Goal: Task Accomplishment & Management: Manage account settings

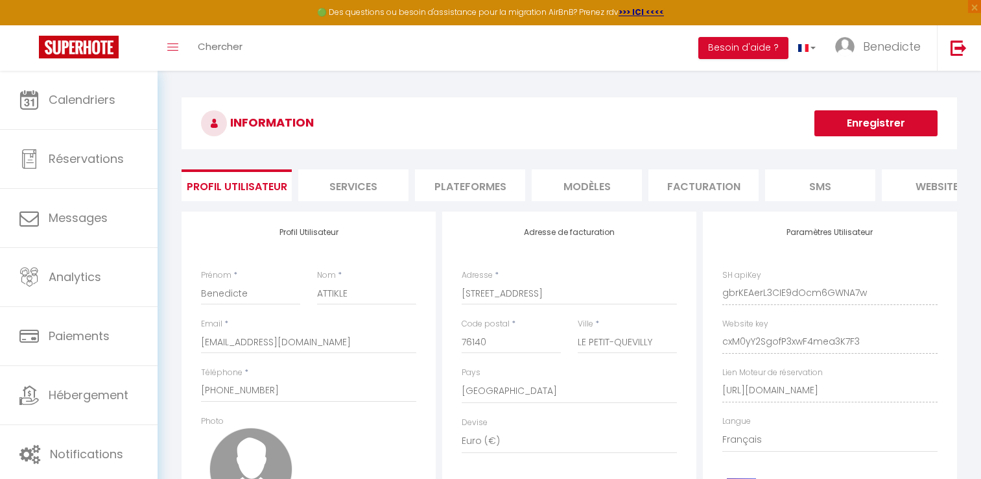
select select "28"
select select "fr"
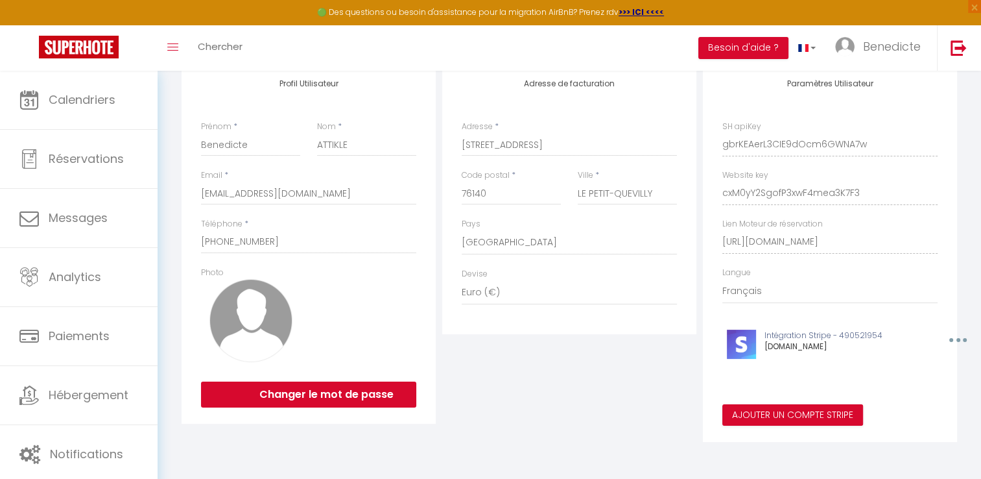
scroll to position [158, 0]
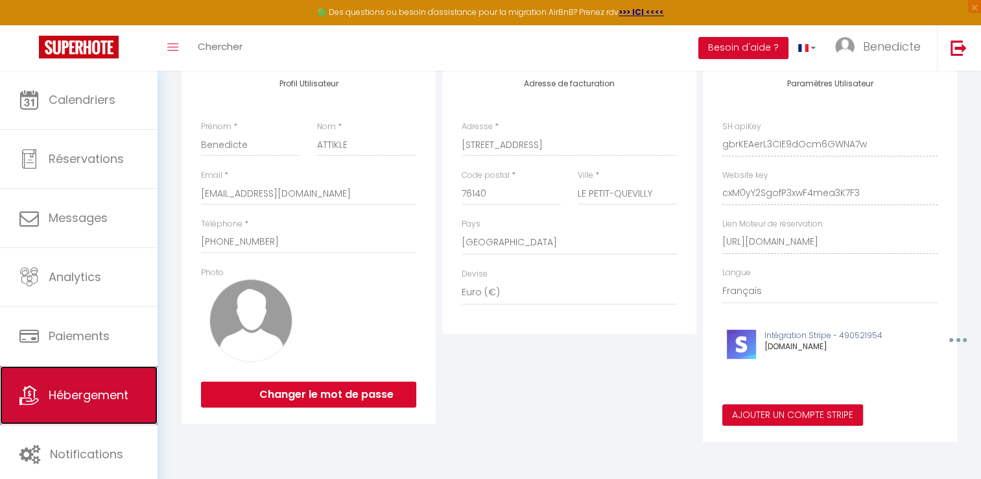
click at [123, 387] on span "Hébergement" at bounding box center [89, 395] width 80 height 16
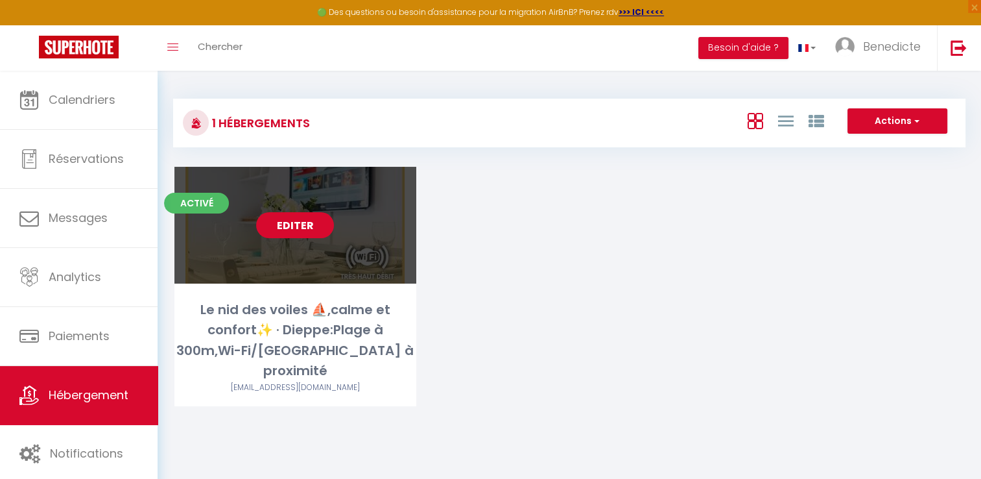
click at [296, 230] on link "Editer" at bounding box center [295, 225] width 78 height 26
select select "3"
select select "2"
select select "1"
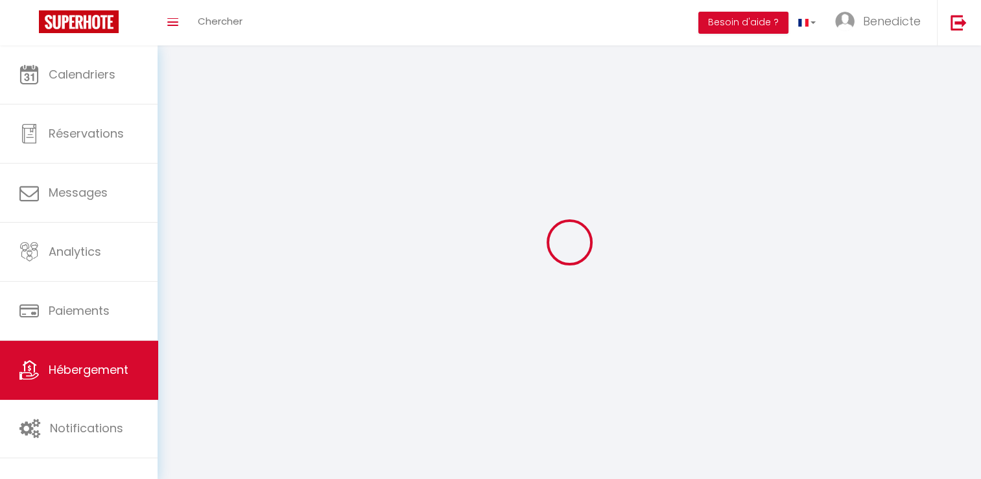
select select
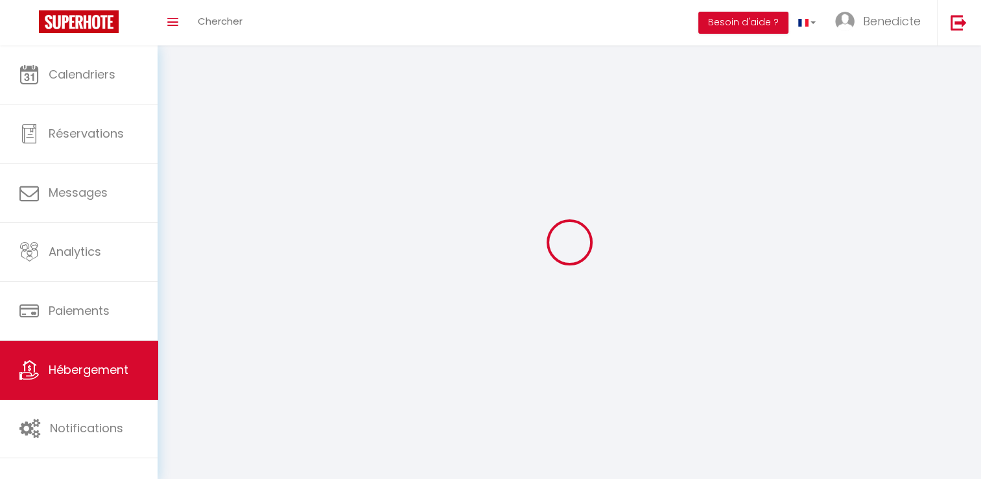
select select "1"
select select
checkbox input "false"
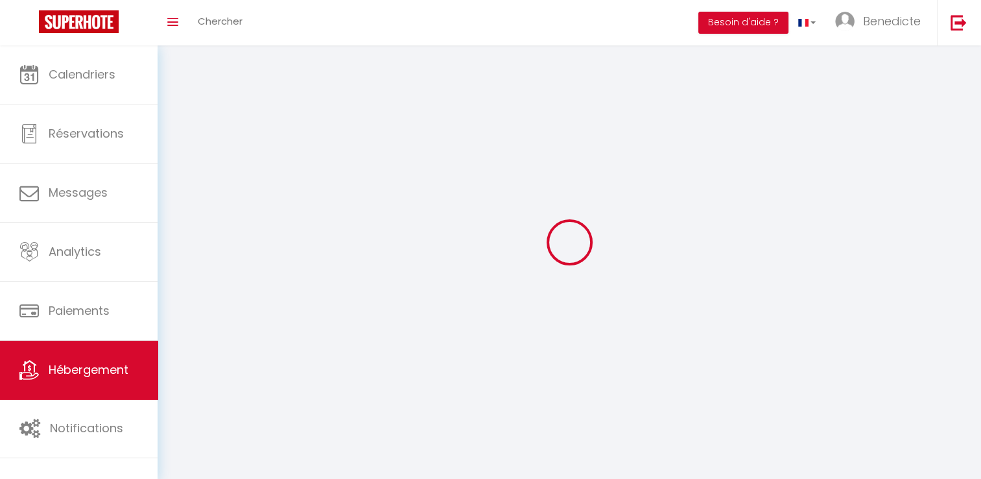
checkbox input "false"
select select "28"
select select
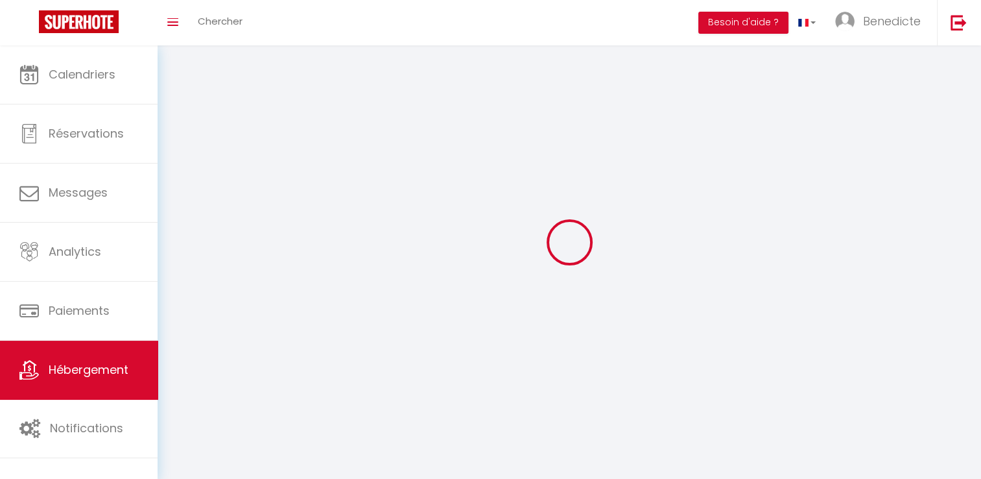
select select
checkbox input "false"
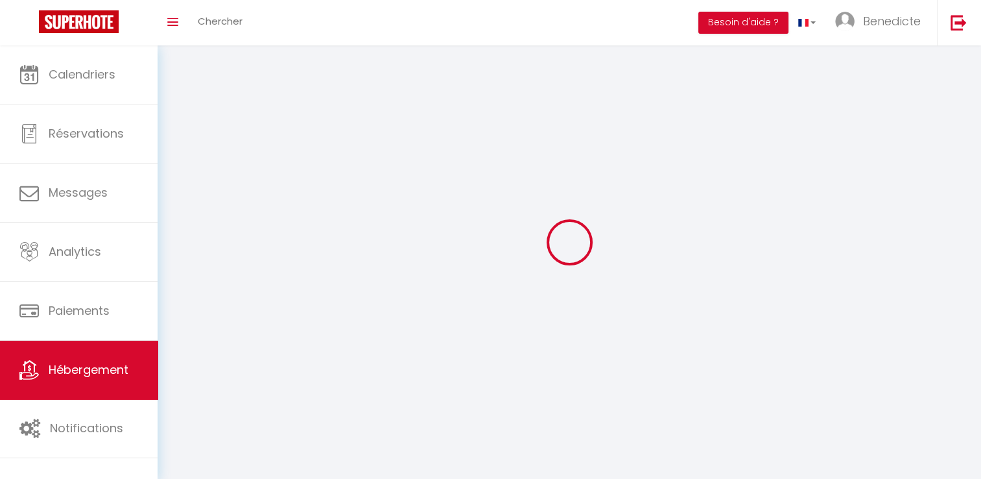
checkbox input "false"
select select
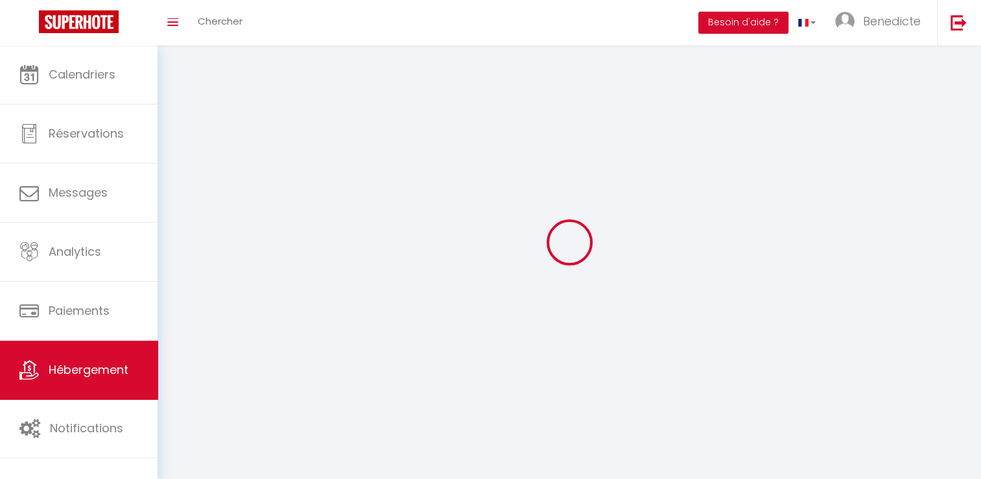
select select
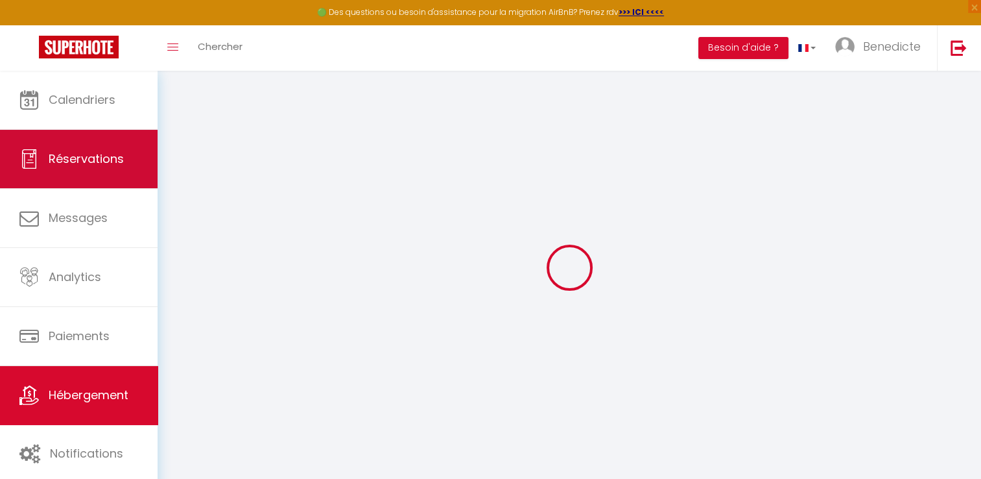
select select
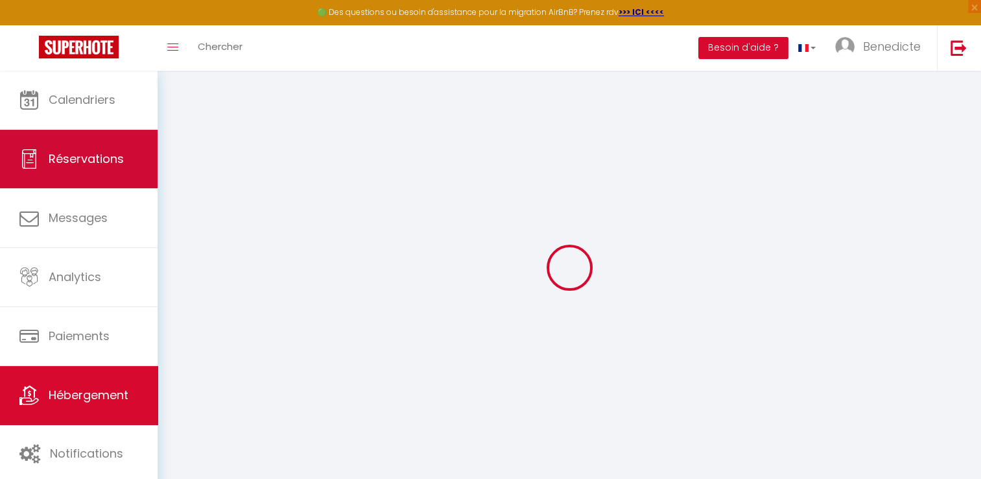
select select
checkbox input "false"
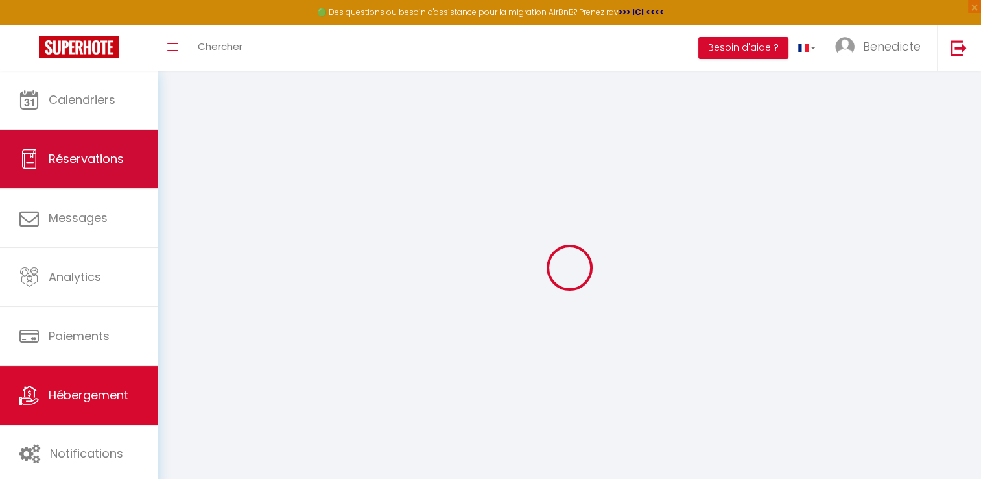
select select
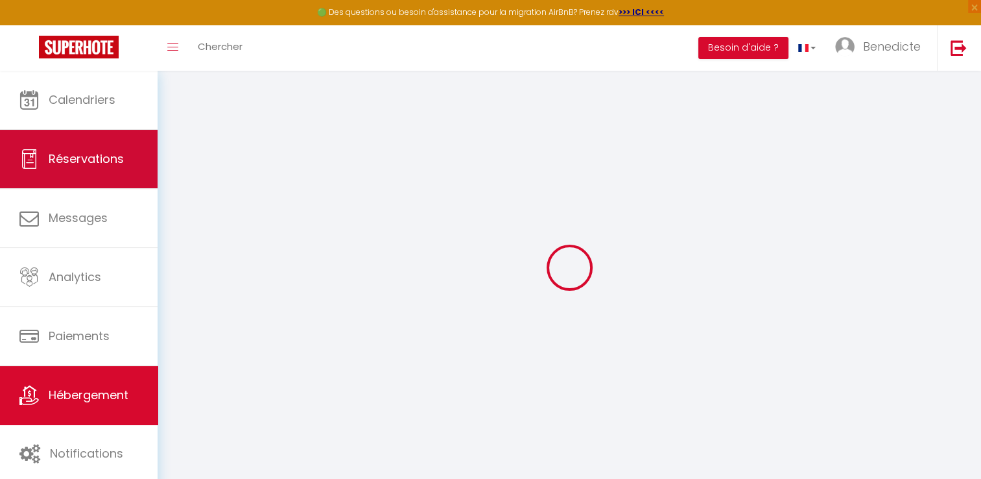
select select
checkbox input "false"
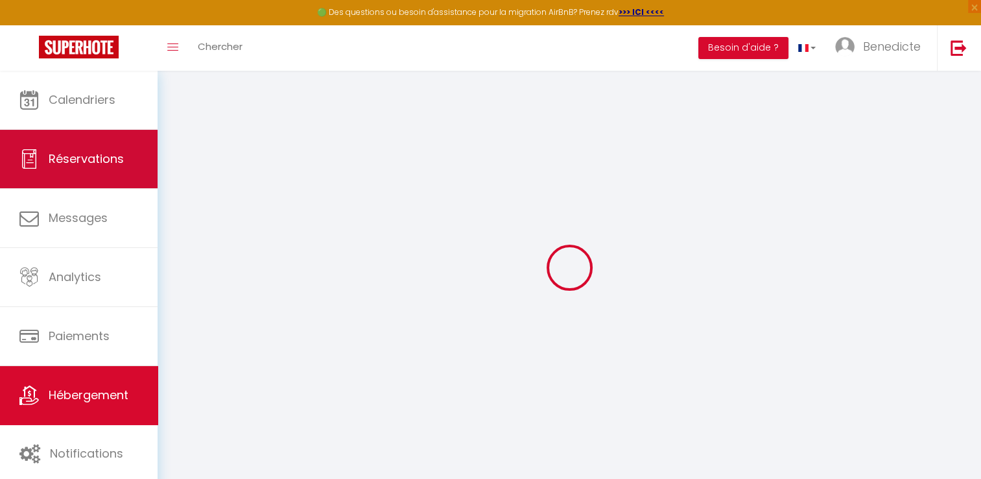
checkbox input "false"
select select
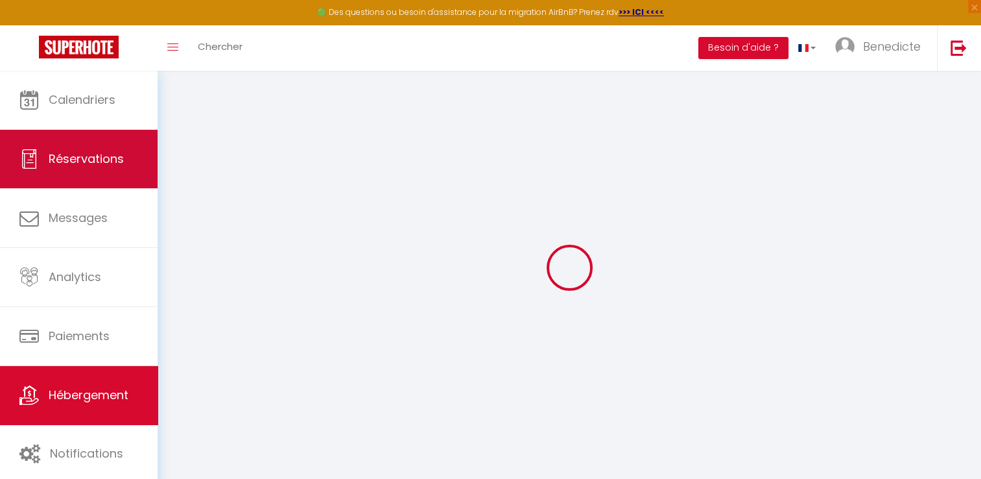
select select
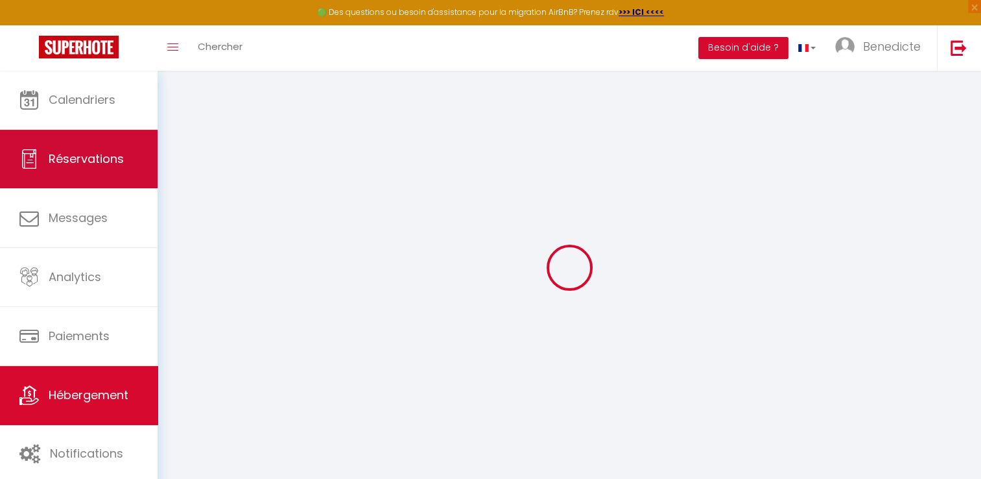
checkbox input "false"
select select
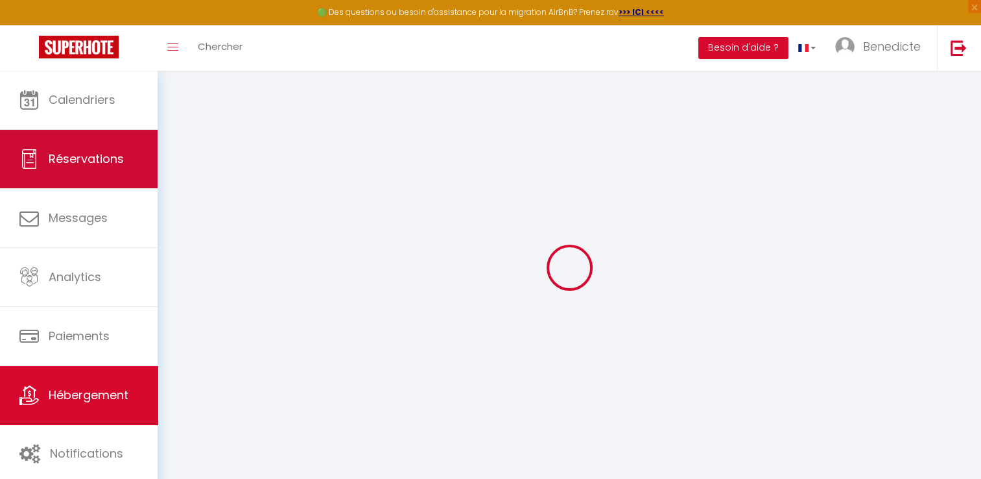
select select
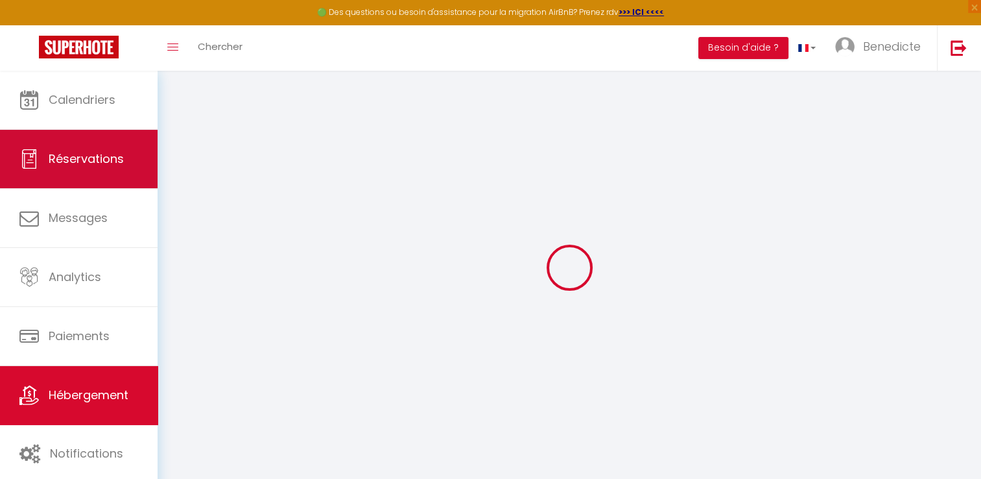
select select
checkbox input "false"
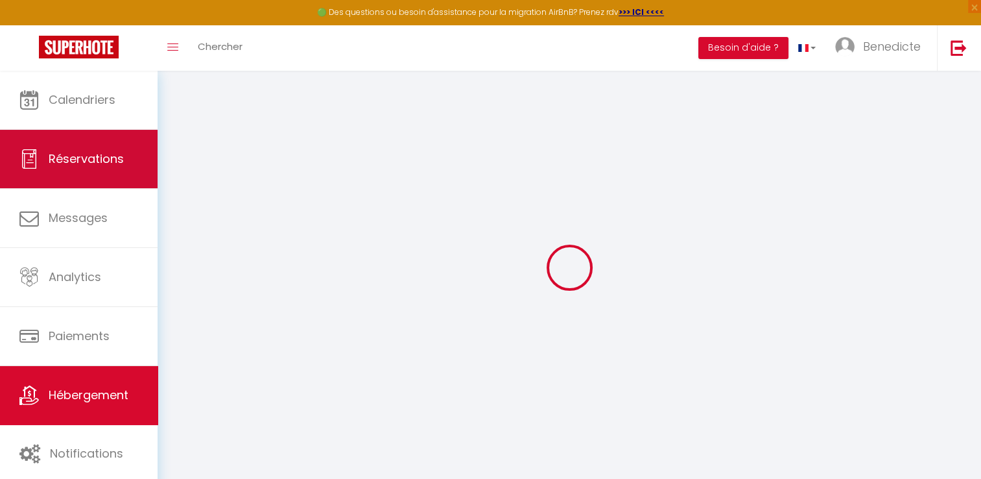
checkbox input "false"
select select
checkbox input "false"
checkbox input "true"
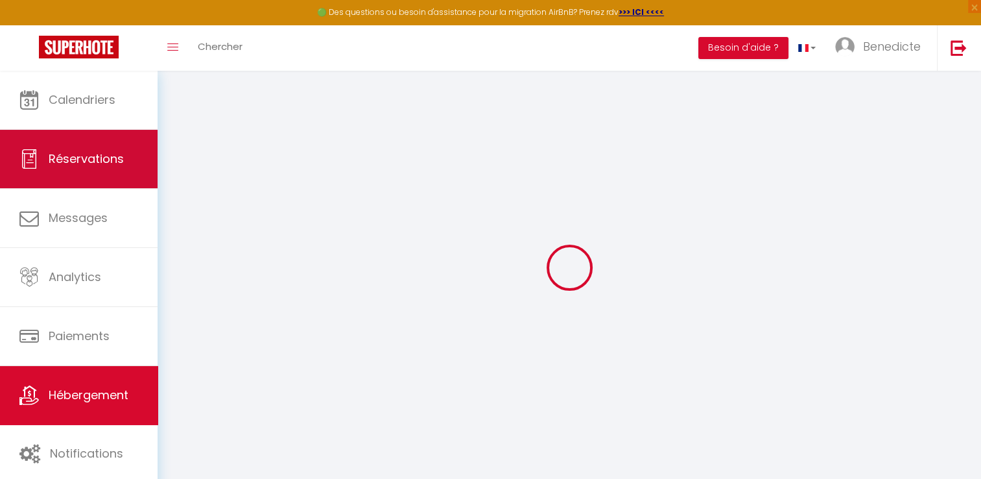
checkbox input "true"
select select "16:00"
select select "23:00"
select select "10:00"
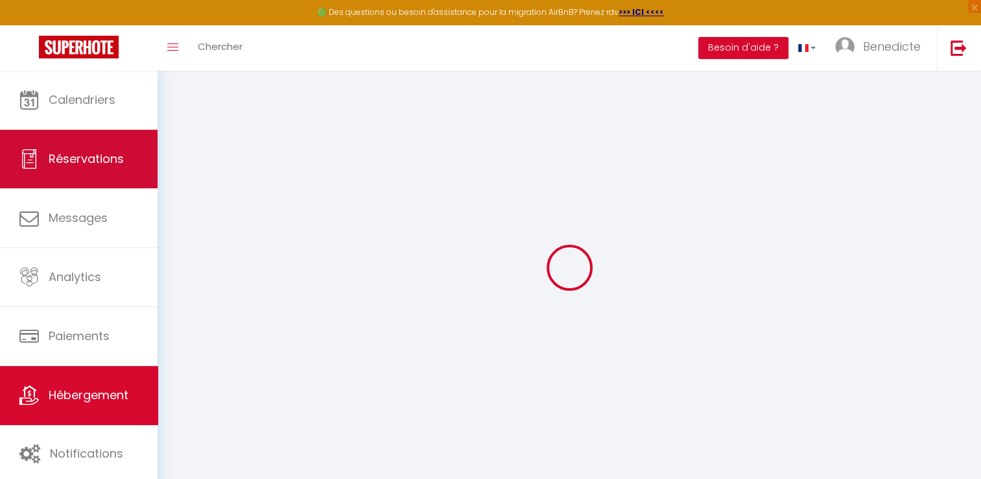
select select "30"
select select "120"
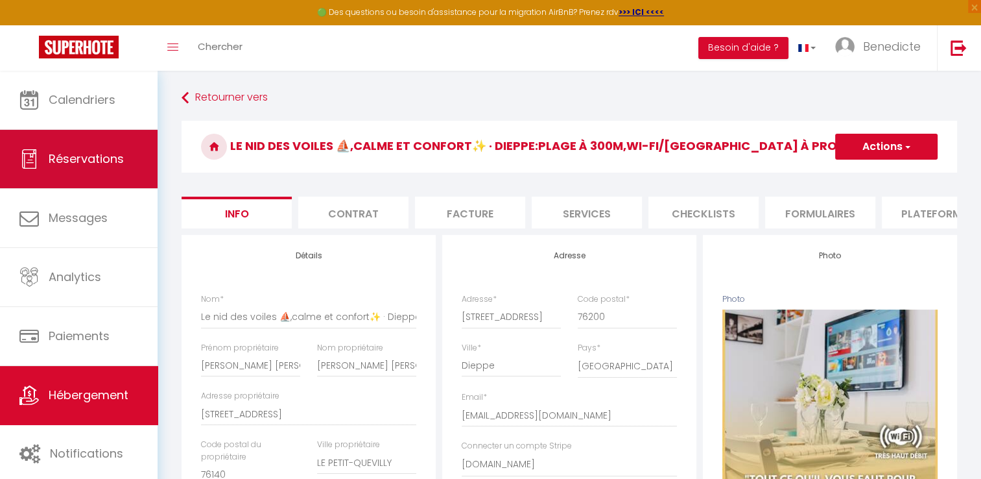
checkbox input "false"
checkbox input "true"
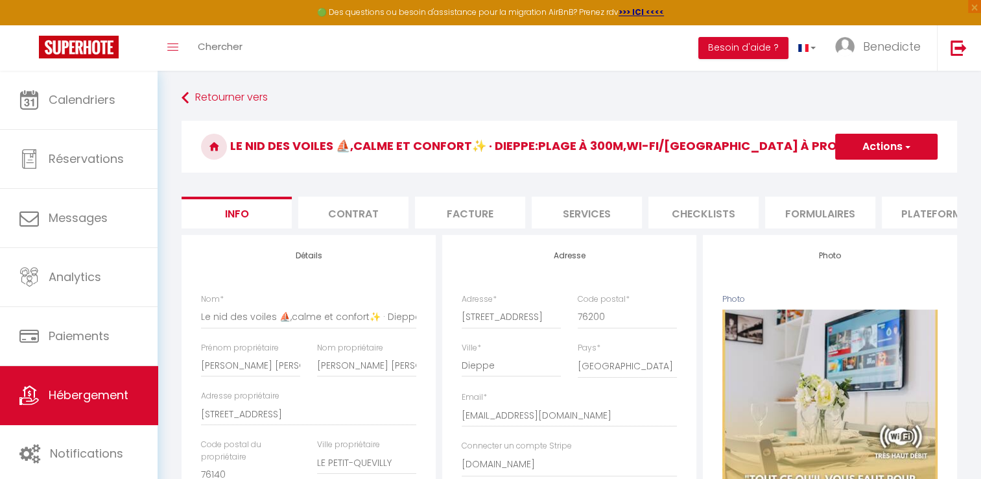
click at [314, 214] on li "Contrat" at bounding box center [353, 213] width 110 height 32
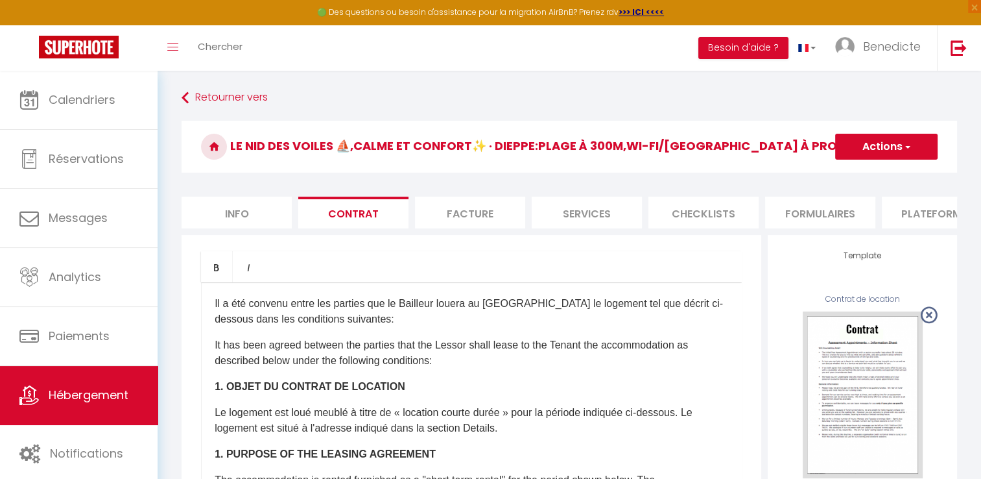
click at [228, 217] on li "Info" at bounding box center [237, 213] width 110 height 32
checkbox input "false"
checkbox input "true"
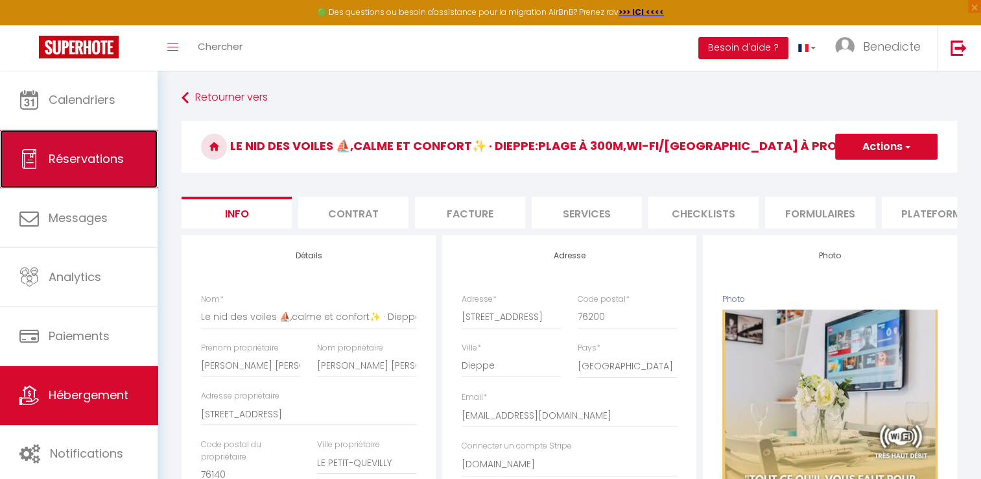
click at [134, 170] on link "Réservations" at bounding box center [79, 159] width 158 height 58
select select "not_cancelled"
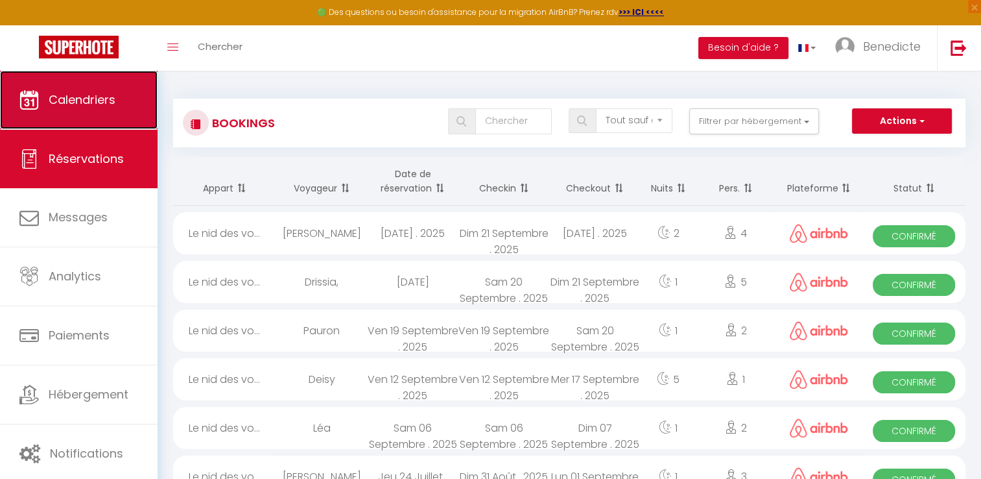
click at [83, 118] on link "Calendriers" at bounding box center [79, 100] width 158 height 58
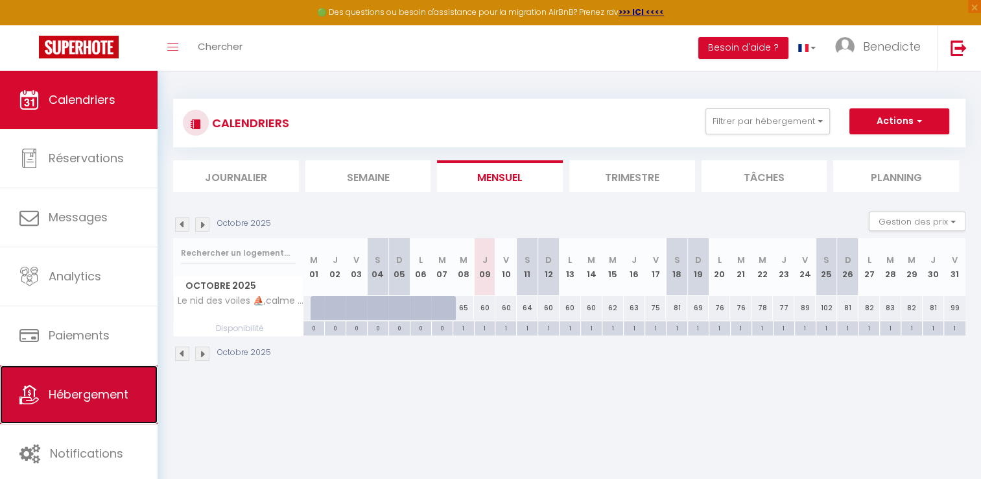
click at [91, 389] on span "Hébergement" at bounding box center [89, 394] width 80 height 16
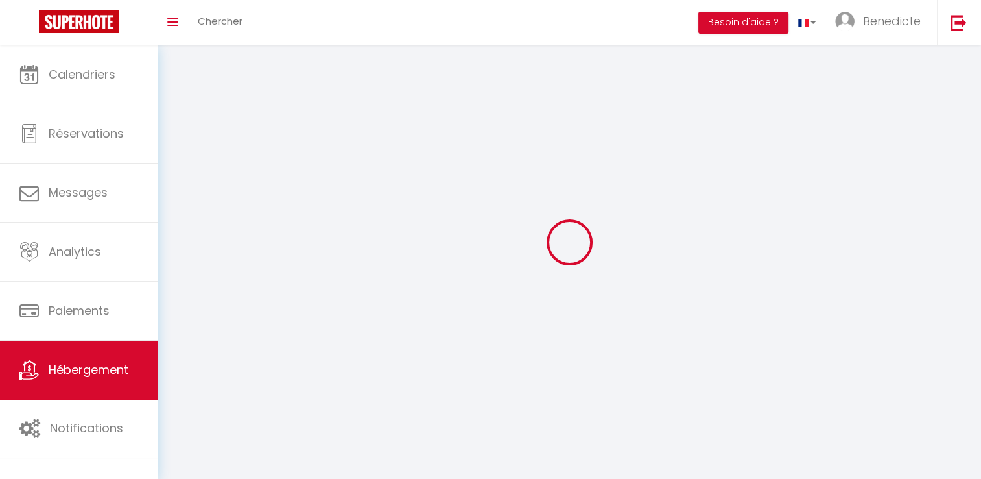
click at [91, 389] on link "Hébergement" at bounding box center [79, 369] width 158 height 58
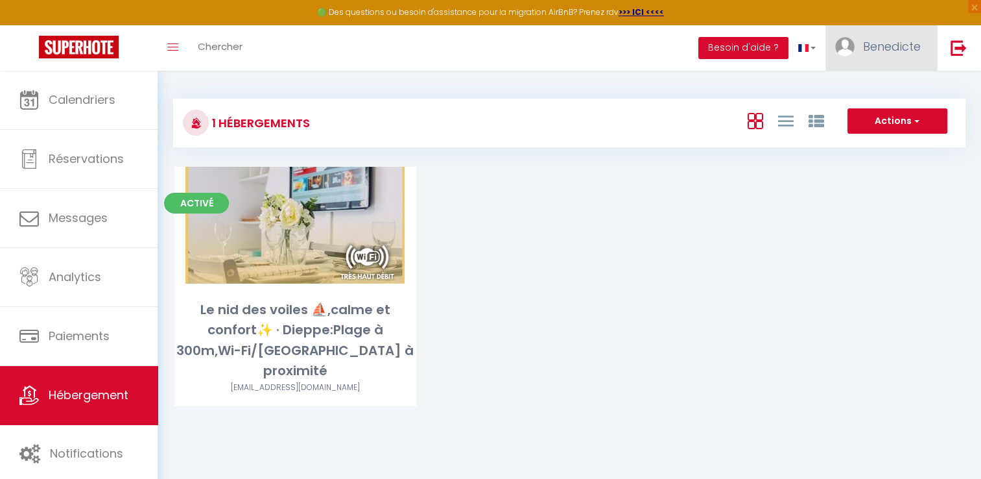
click at [872, 57] on link "Benedicte" at bounding box center [882, 47] width 112 height 45
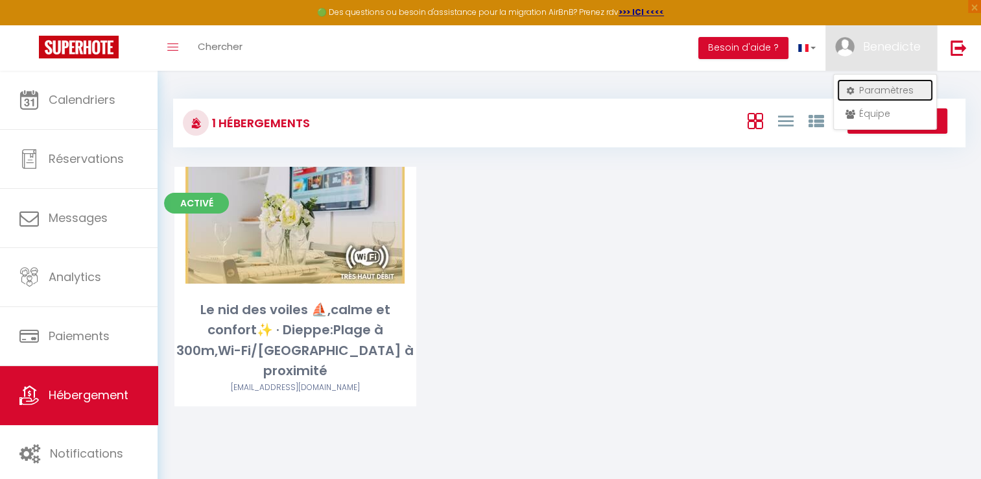
click at [868, 84] on link "Paramètres" at bounding box center [885, 90] width 96 height 22
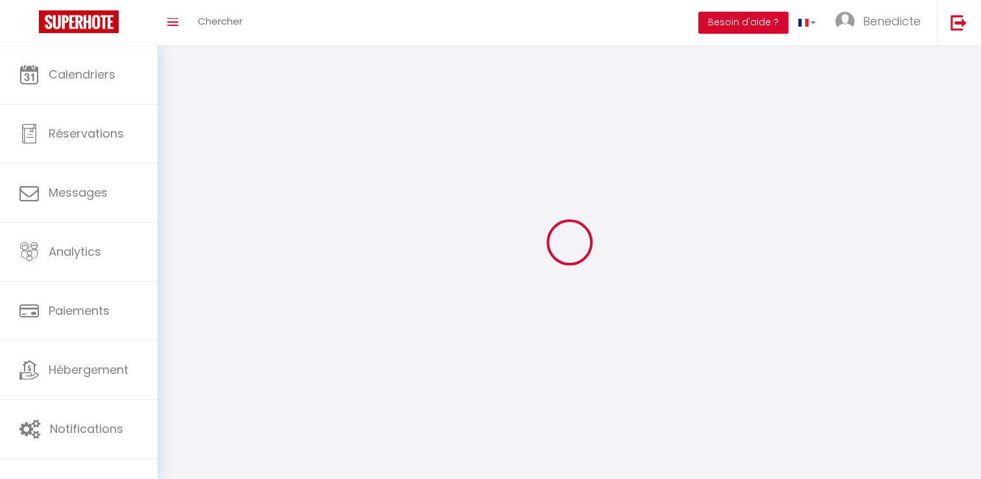
select select "fr"
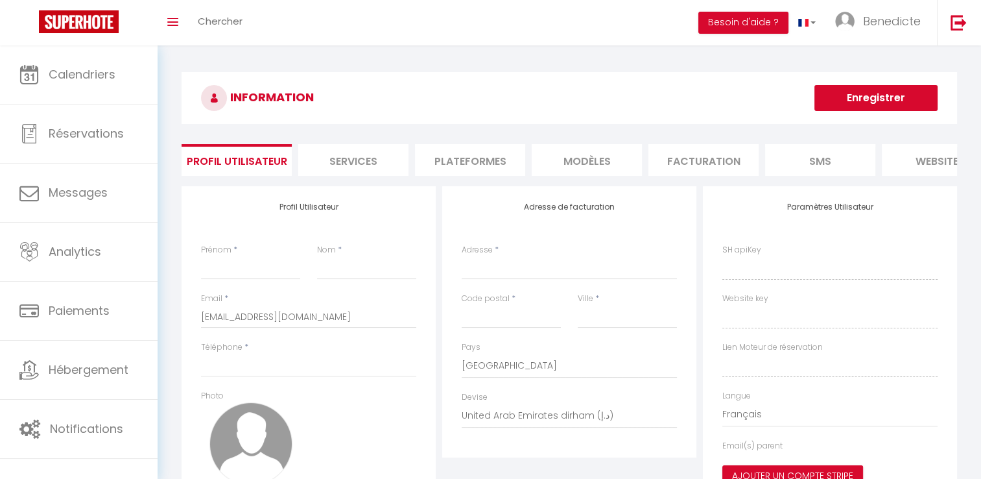
type input "Benedicte"
type input "ATTIKLE"
type input "[PHONE_NUMBER]"
type input "[STREET_ADDRESS]"
type input "76140"
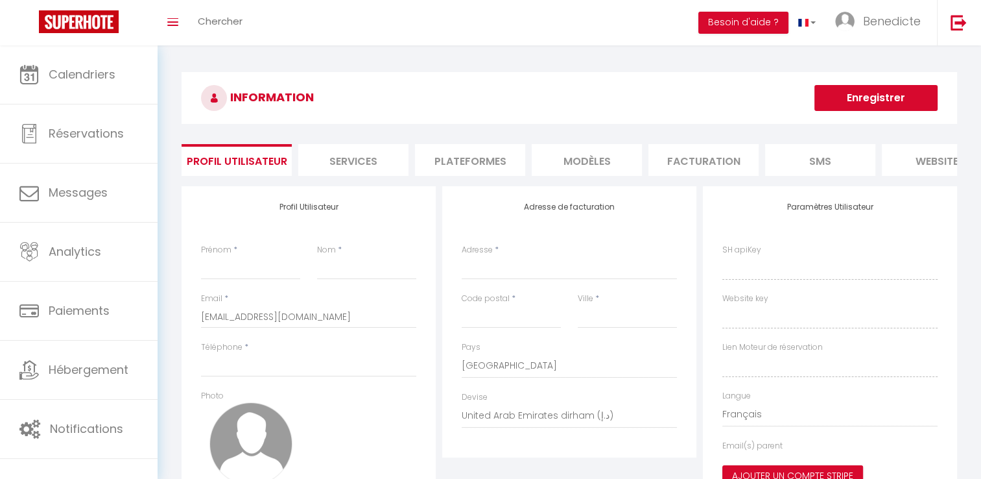
type input "LE PETIT-QUEVILLY"
select select "1"
select select "28"
type input "gbrKEAerL3CIE9dOcm6GWNA7w"
type input "cxM0yY2SgofP3xwF4mea3K7F3"
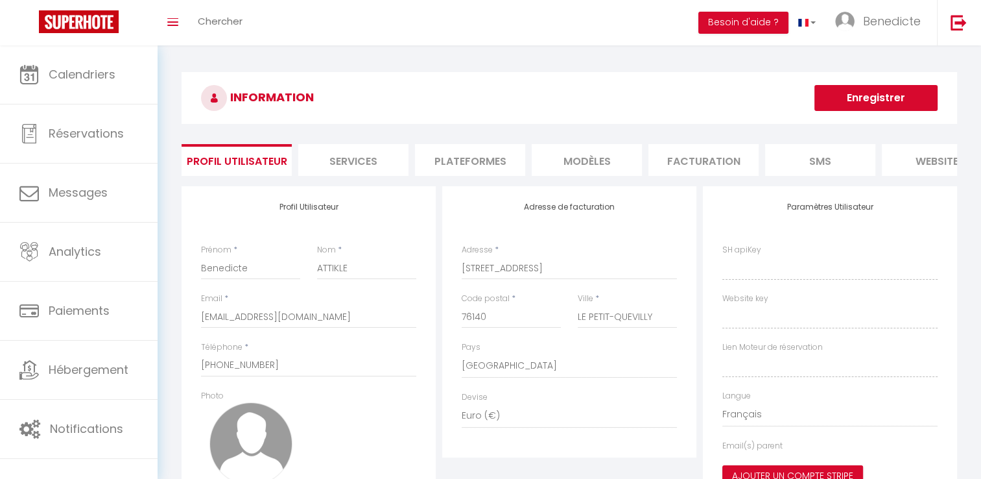
type input "[URL][DOMAIN_NAME]"
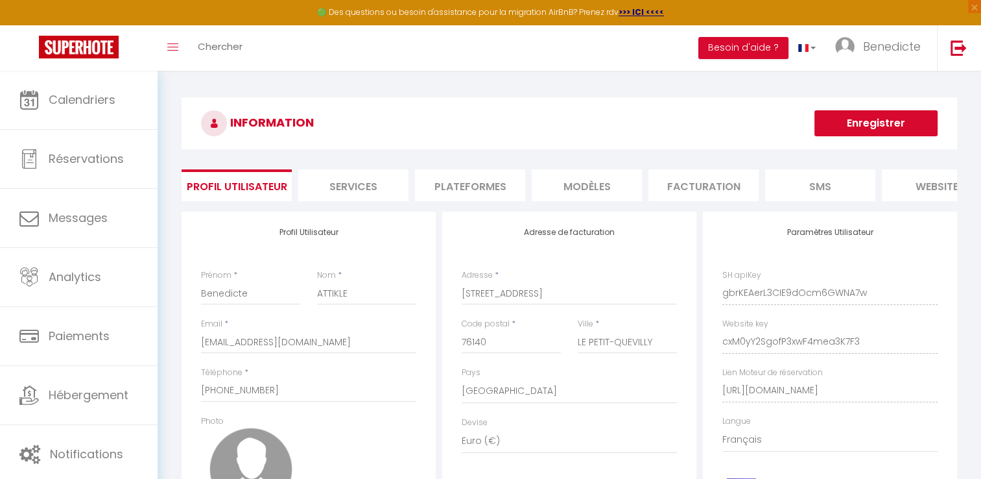
click at [449, 187] on li "Plateformes" at bounding box center [470, 185] width 110 height 32
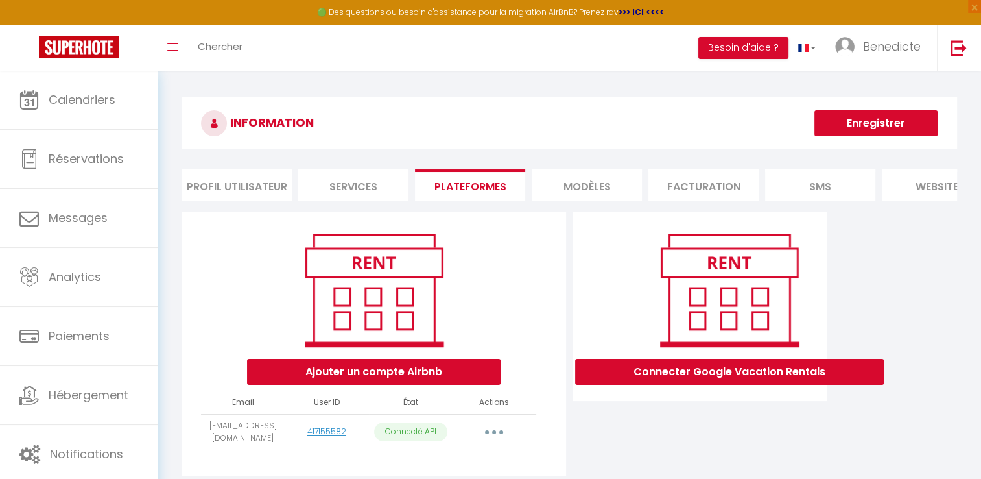
click at [544, 186] on li "MODÈLES" at bounding box center [587, 185] width 110 height 32
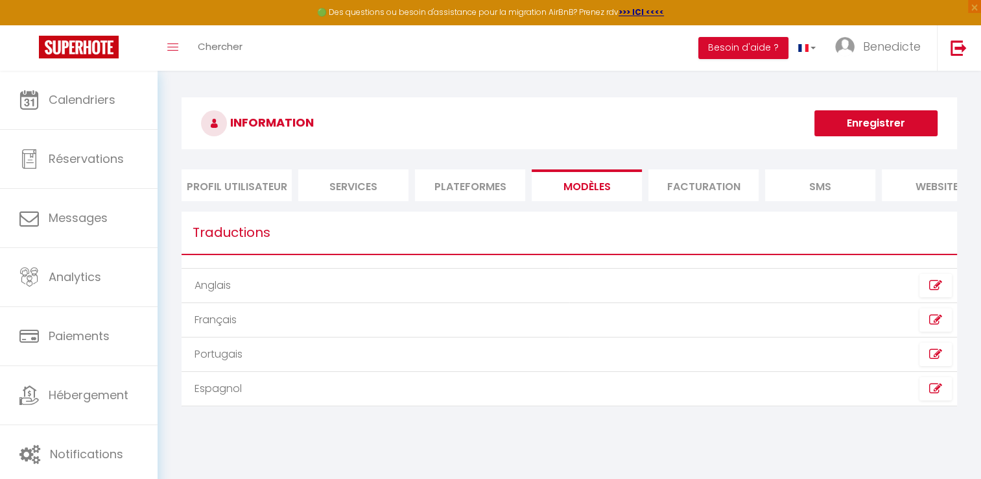
click at [489, 178] on li "Plateformes" at bounding box center [470, 185] width 110 height 32
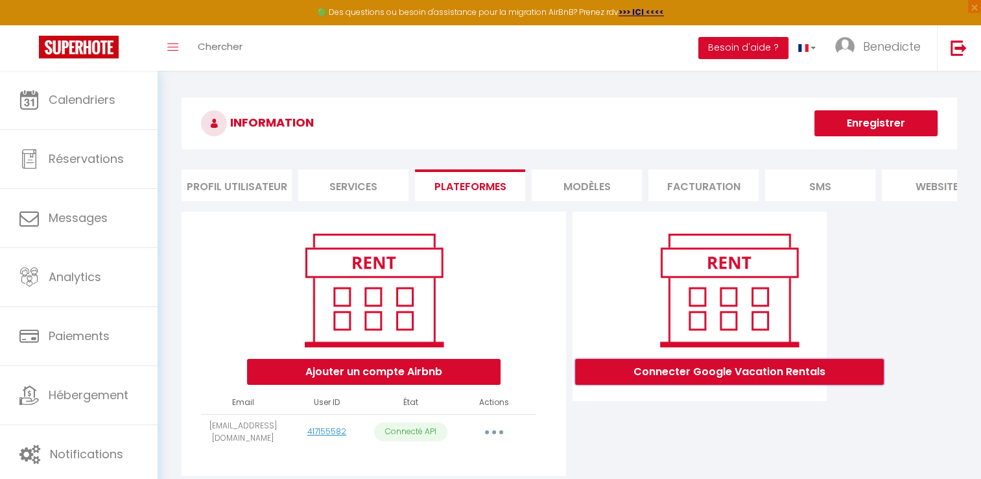
click at [728, 377] on button "Connecter Google Vacation Rentals" at bounding box center [729, 372] width 309 height 26
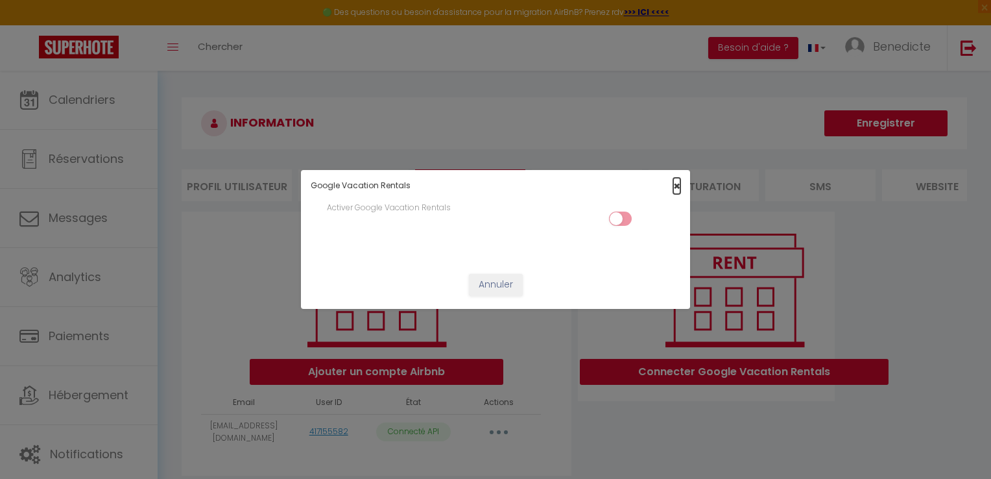
click at [675, 187] on span "×" at bounding box center [676, 186] width 7 height 16
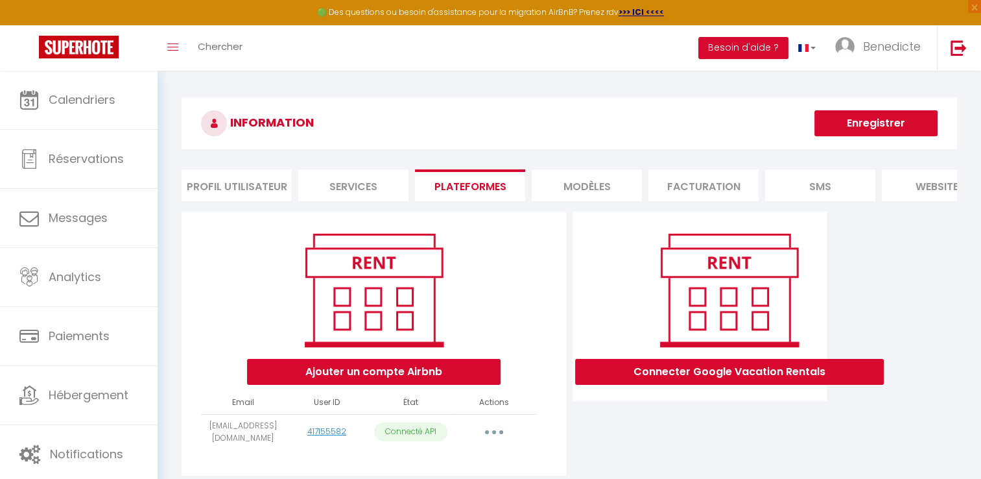
click at [561, 197] on li "MODÈLES" at bounding box center [587, 185] width 110 height 32
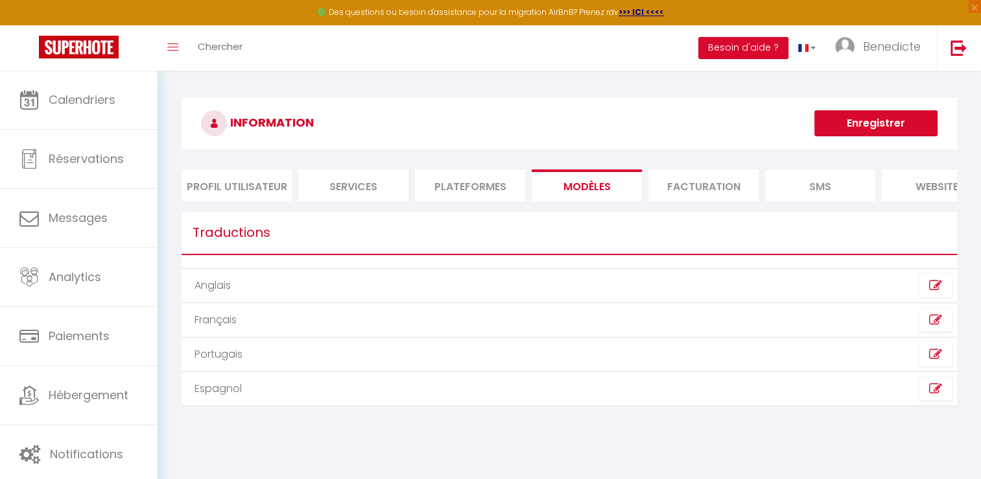
click at [501, 192] on li "Plateformes" at bounding box center [470, 185] width 110 height 32
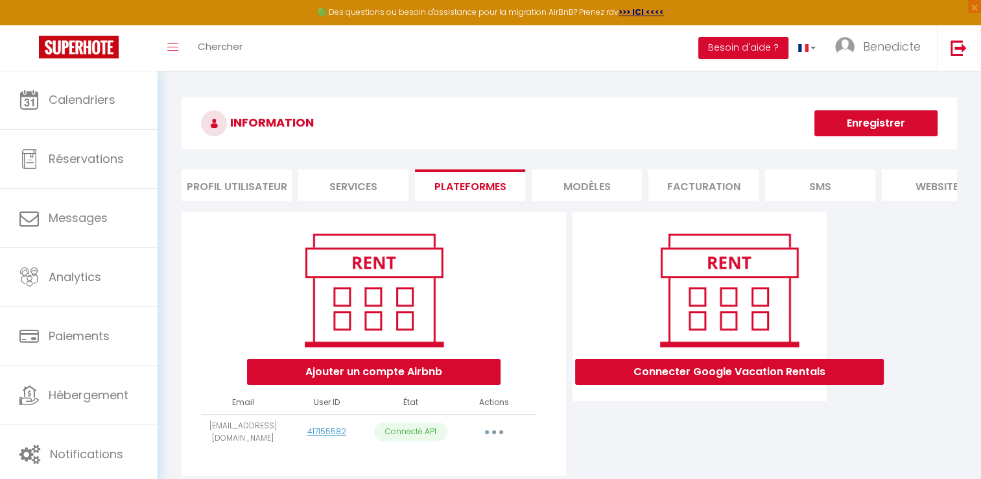
click at [397, 192] on li "Services" at bounding box center [353, 185] width 110 height 32
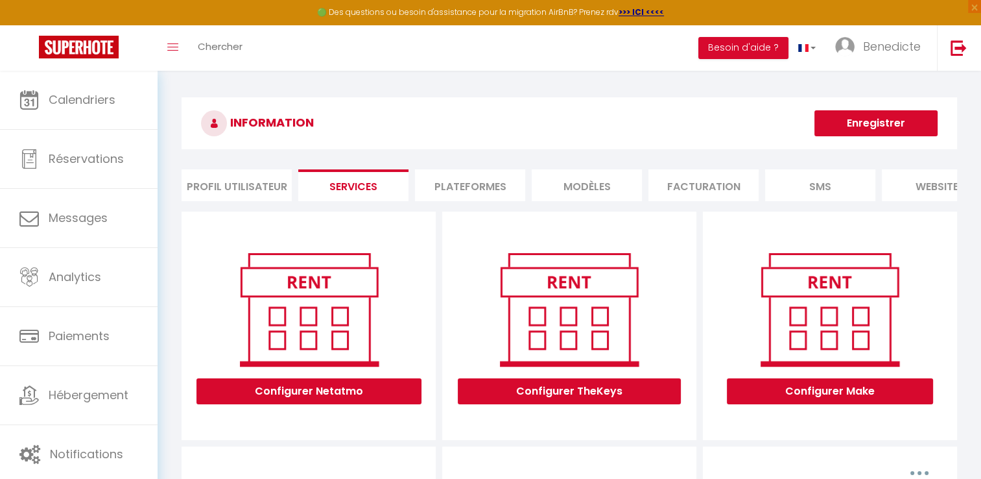
click at [263, 178] on li "Profil Utilisateur" at bounding box center [237, 185] width 110 height 32
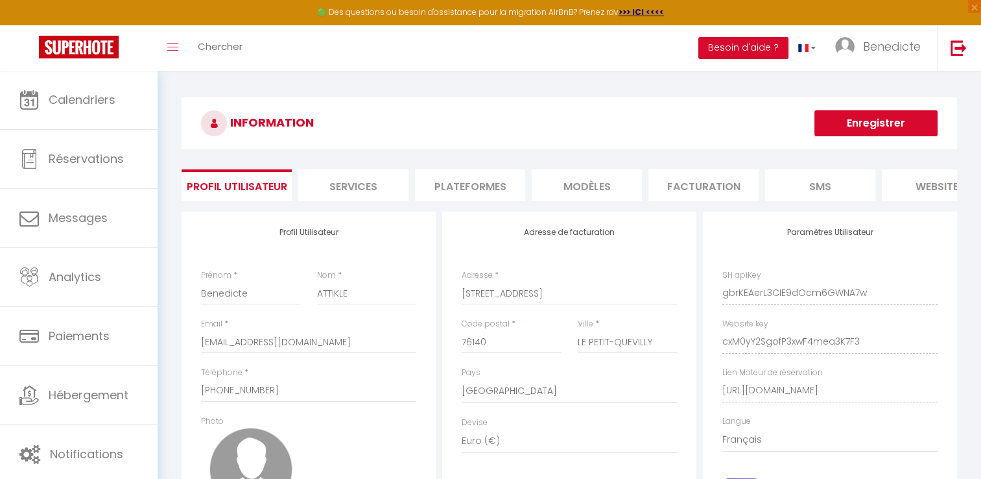
click at [378, 178] on li "Services" at bounding box center [353, 185] width 110 height 32
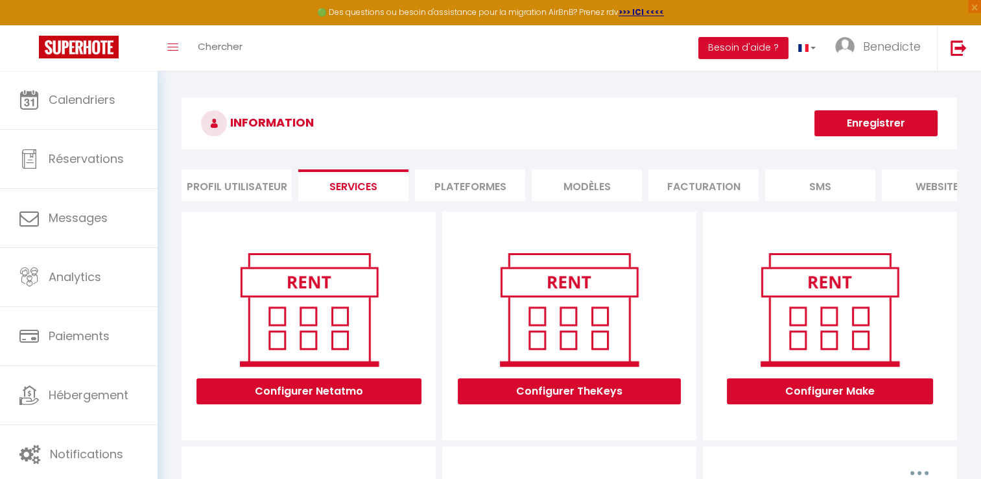
click at [457, 193] on li "Plateformes" at bounding box center [470, 185] width 110 height 32
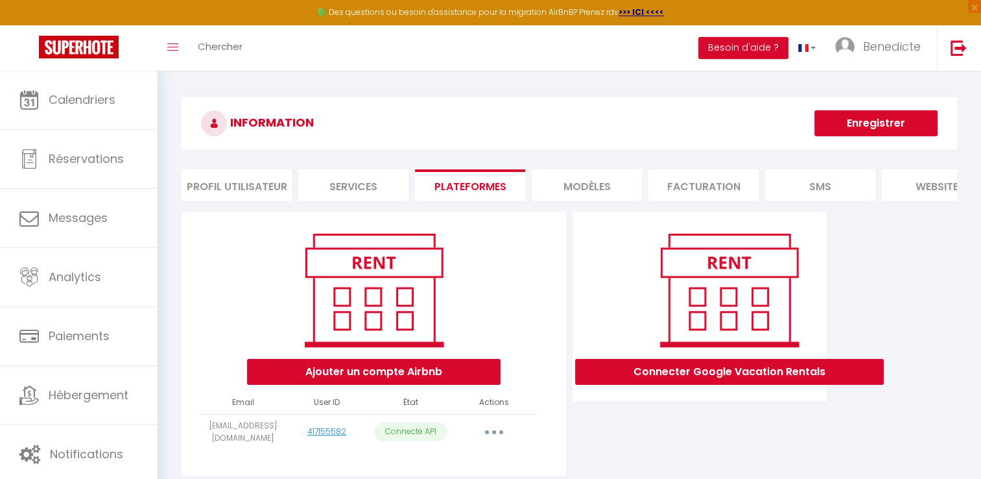
click at [586, 184] on li "MODÈLES" at bounding box center [587, 185] width 110 height 32
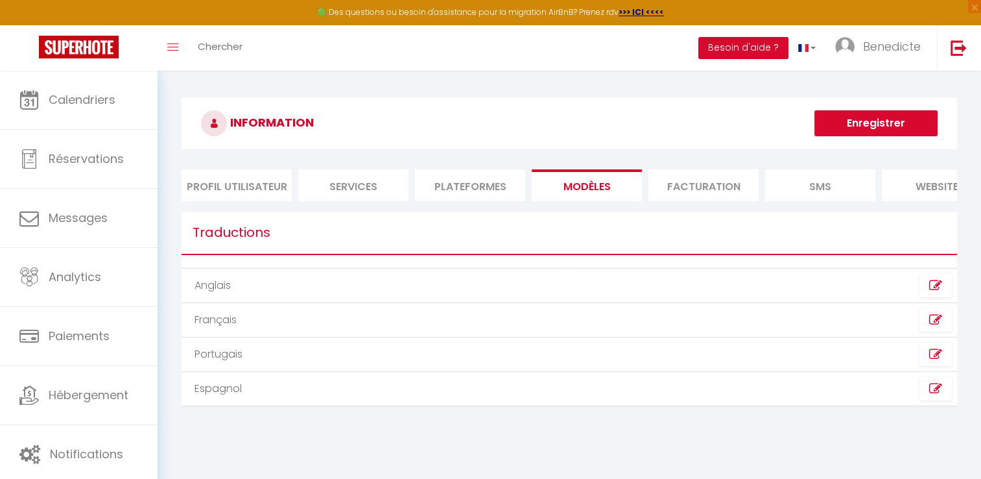
click at [680, 198] on li "Facturation" at bounding box center [704, 185] width 110 height 32
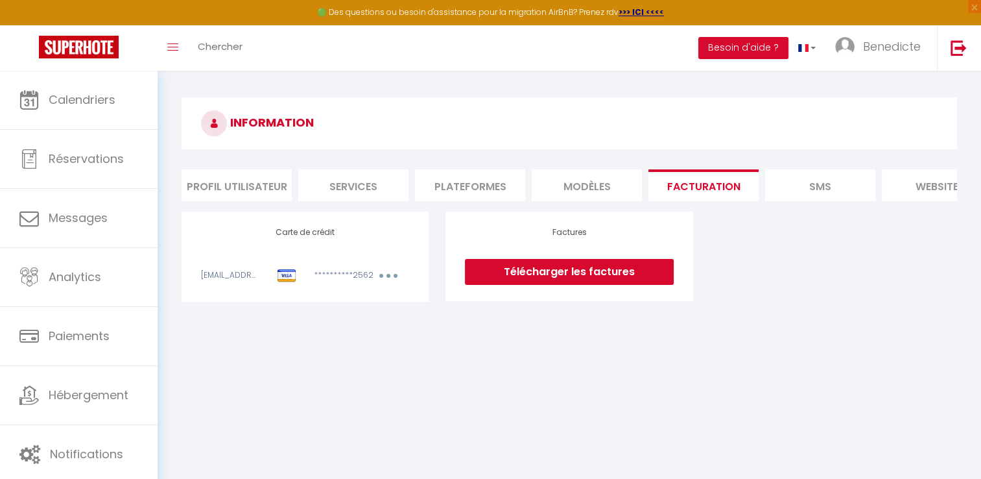
click at [810, 182] on li "SMS" at bounding box center [820, 185] width 110 height 32
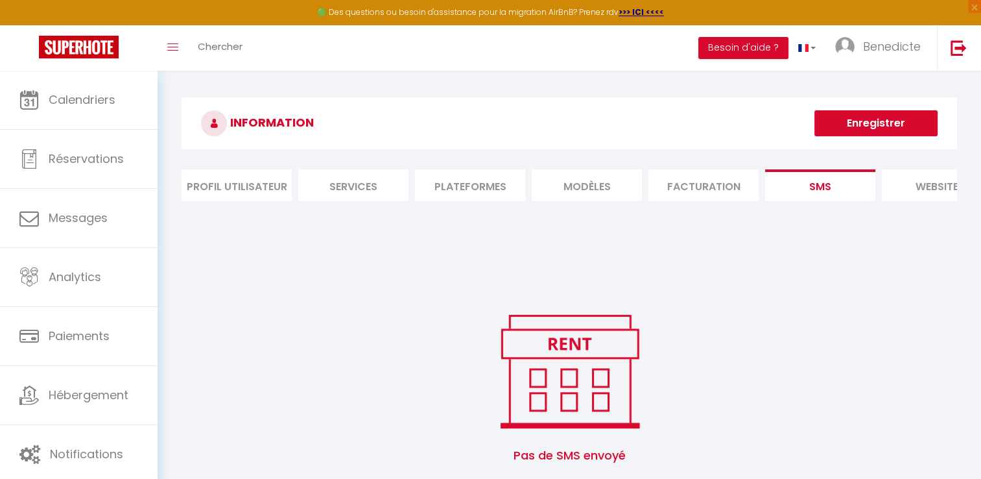
click at [536, 178] on li "MODÈLES" at bounding box center [587, 185] width 110 height 32
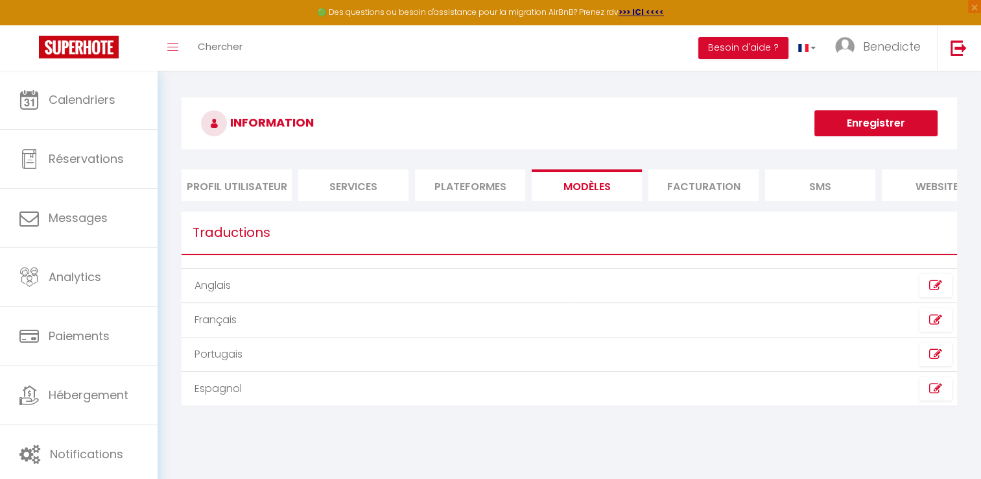
click at [489, 185] on li "Plateformes" at bounding box center [470, 185] width 110 height 32
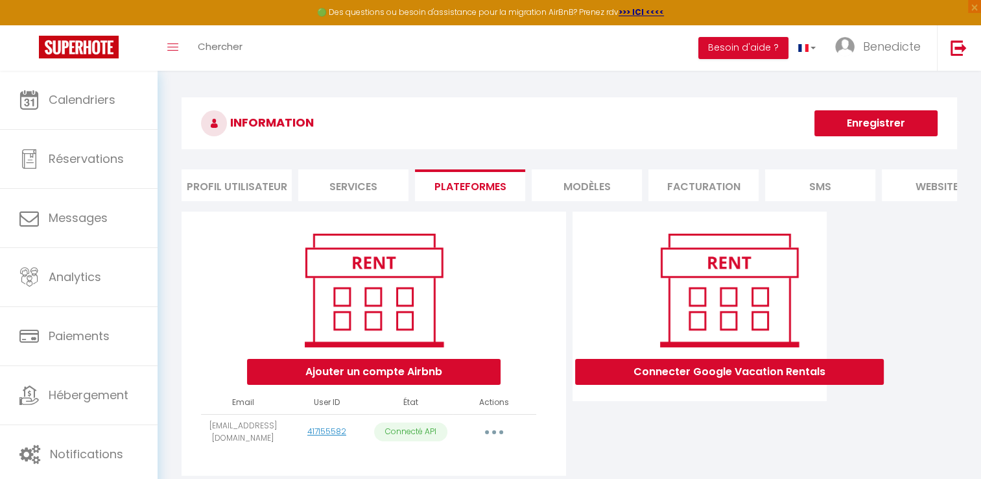
scroll to position [70, 0]
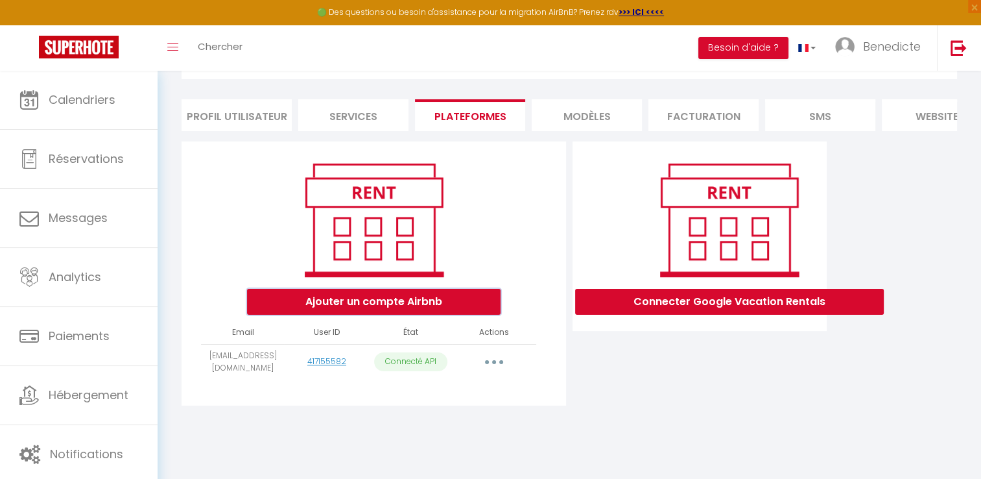
click at [431, 307] on button "Ajouter un compte Airbnb" at bounding box center [374, 302] width 254 height 26
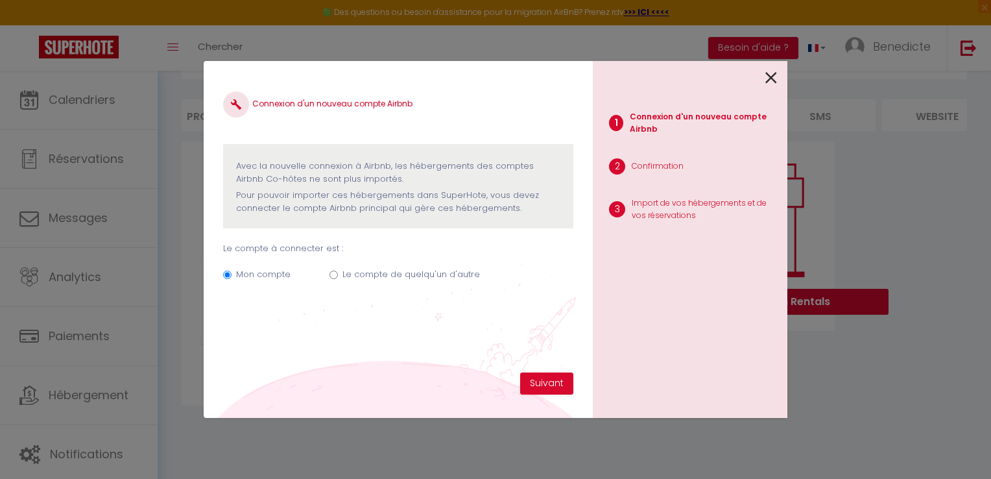
click at [772, 78] on icon at bounding box center [771, 77] width 12 height 19
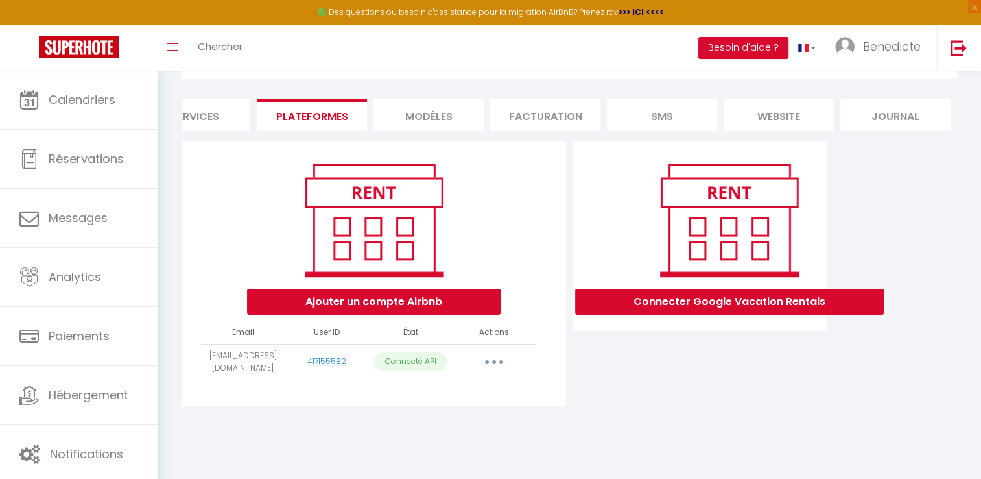
scroll to position [0, 0]
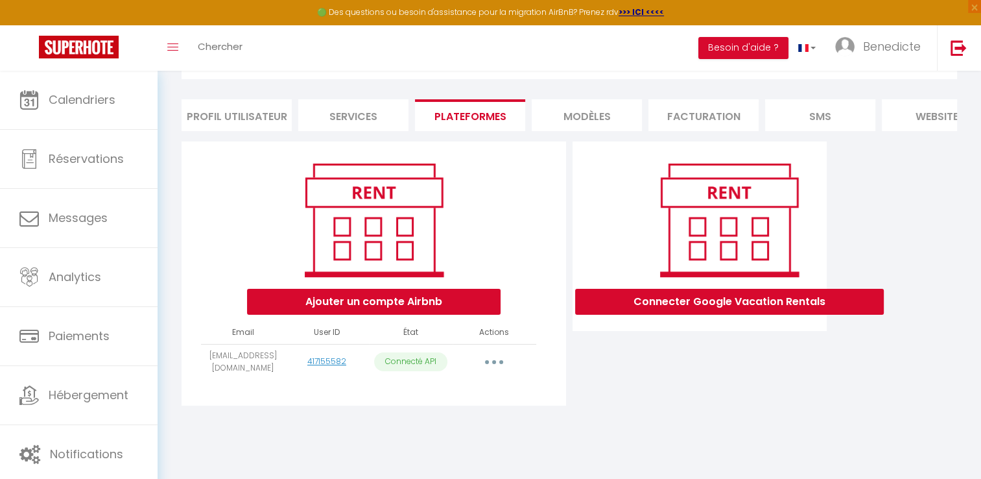
click at [366, 126] on li "Services" at bounding box center [353, 115] width 110 height 32
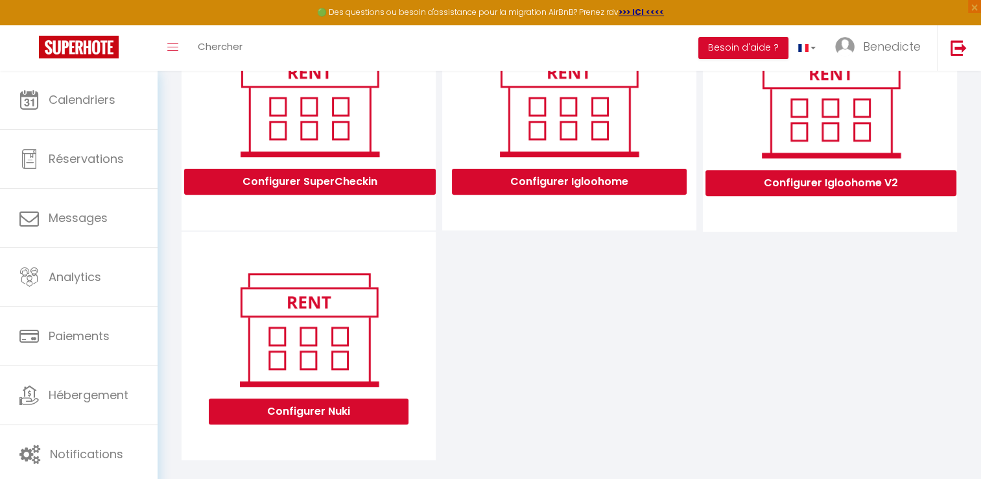
scroll to position [446, 0]
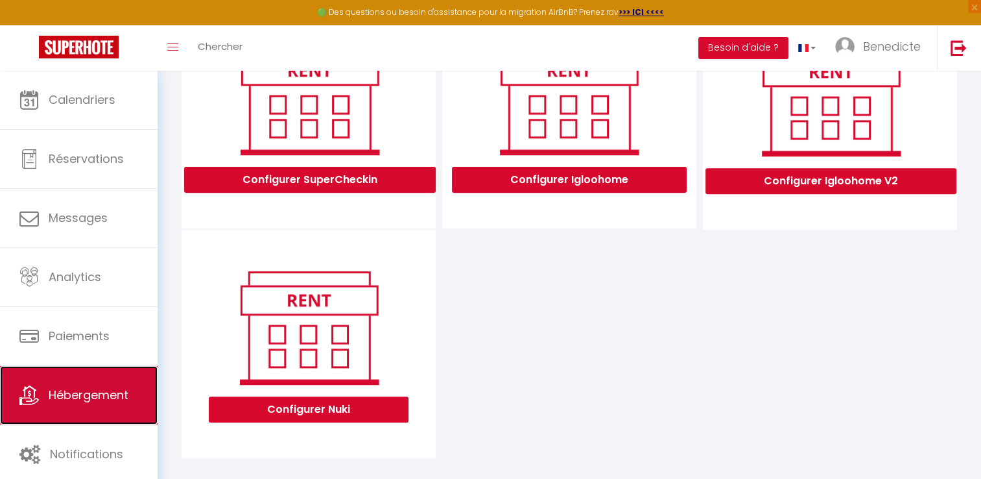
click at [121, 420] on link "Hébergement" at bounding box center [79, 395] width 158 height 58
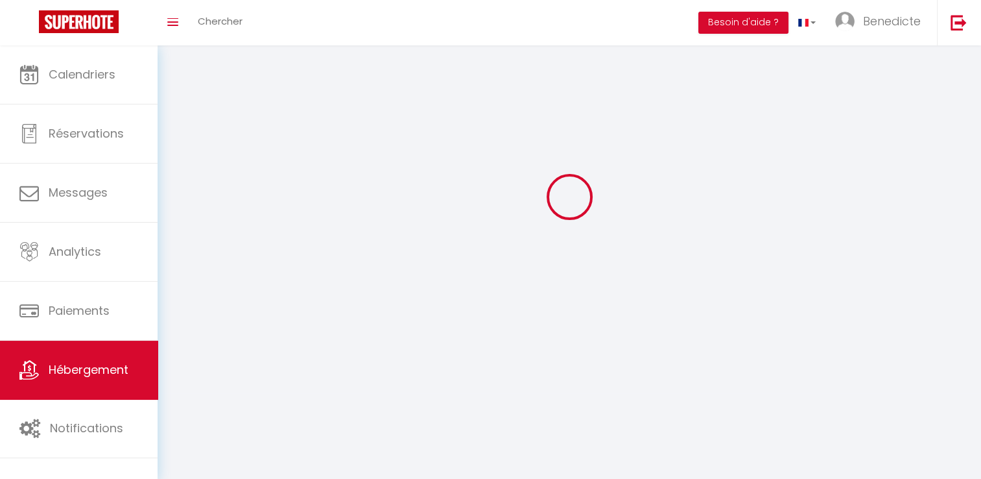
click at [121, 420] on span "Notifications" at bounding box center [86, 428] width 73 height 16
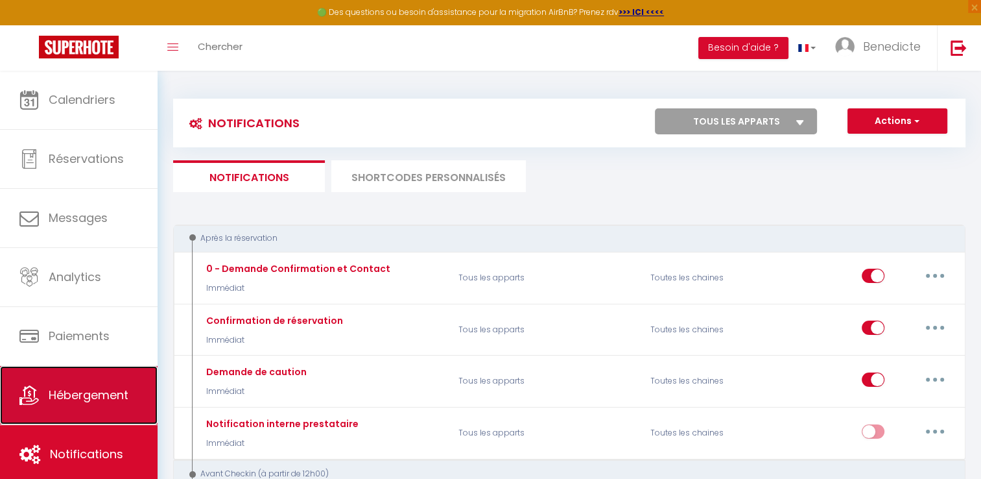
click at [141, 393] on link "Hébergement" at bounding box center [79, 395] width 158 height 58
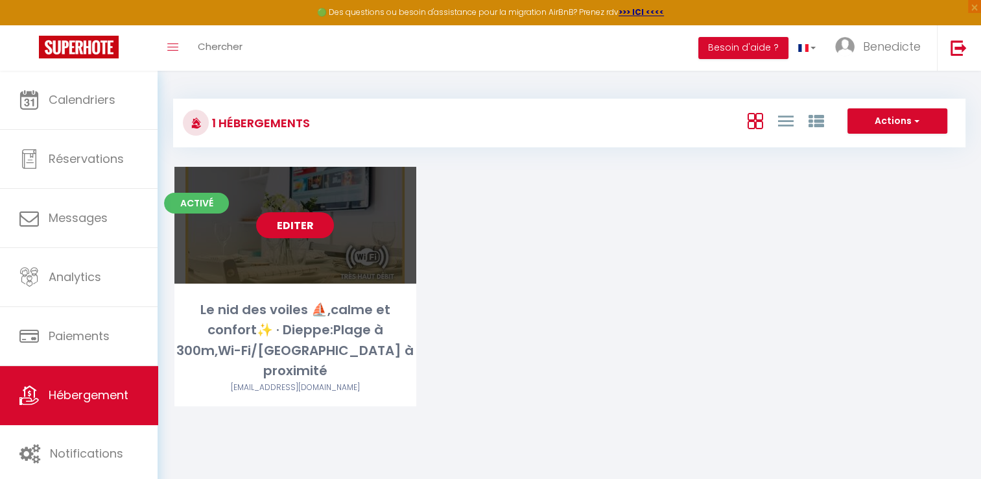
click at [290, 230] on link "Editer" at bounding box center [295, 225] width 78 height 26
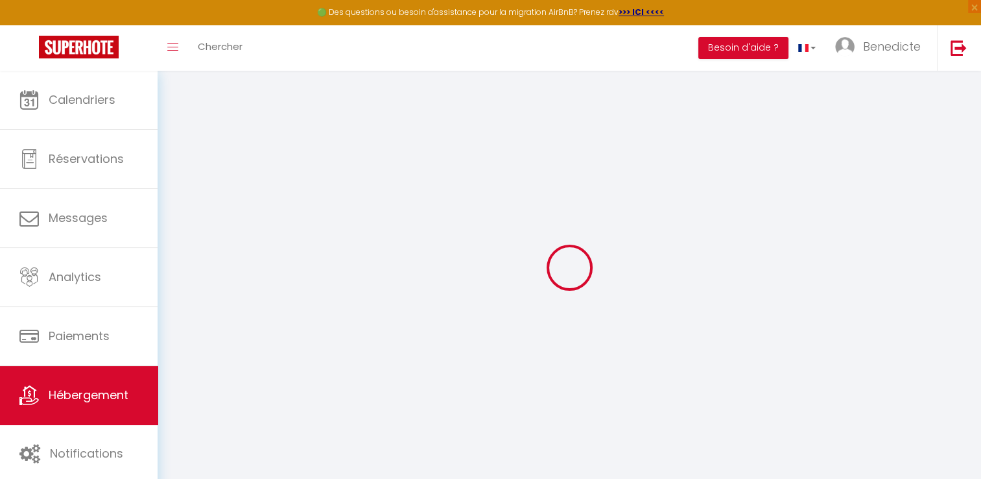
select select
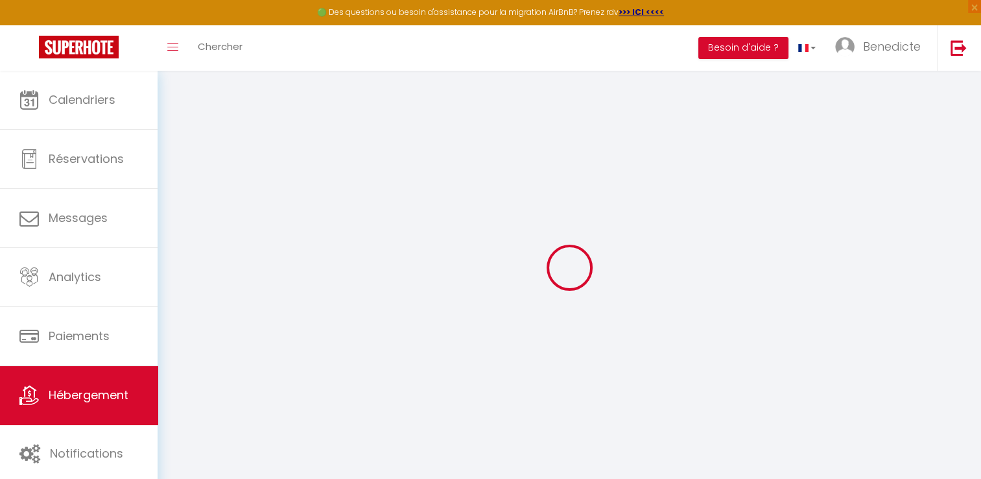
checkbox input "false"
checkbox input "true"
select select
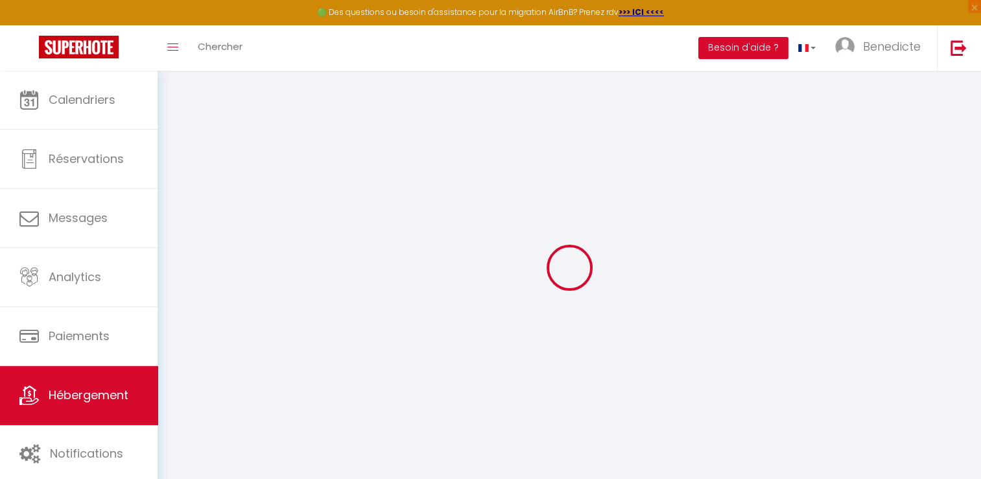
select select
checkbox input "false"
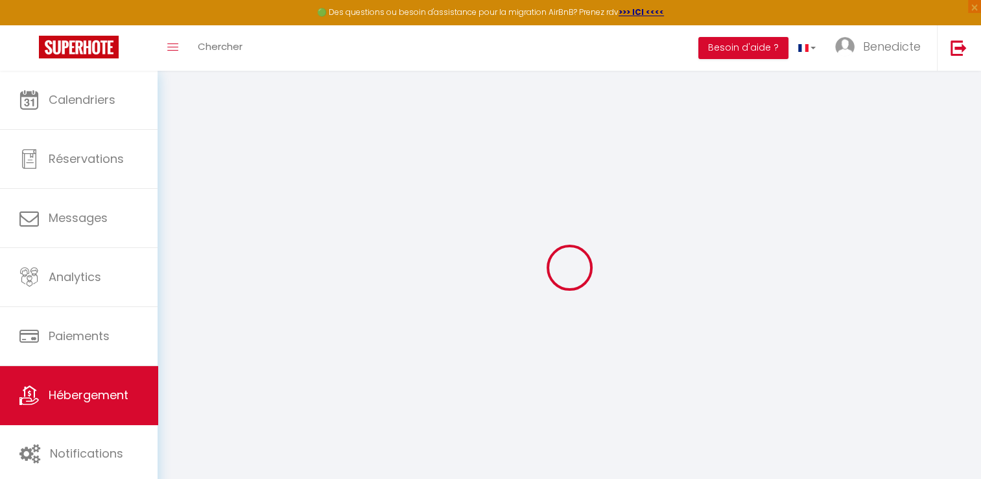
checkbox input "true"
select select
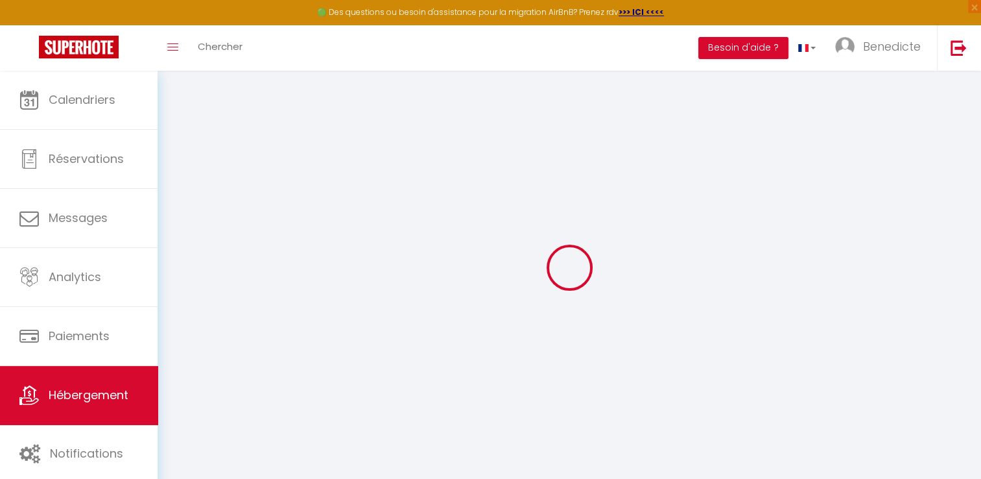
select select
checkbox input "false"
checkbox input "true"
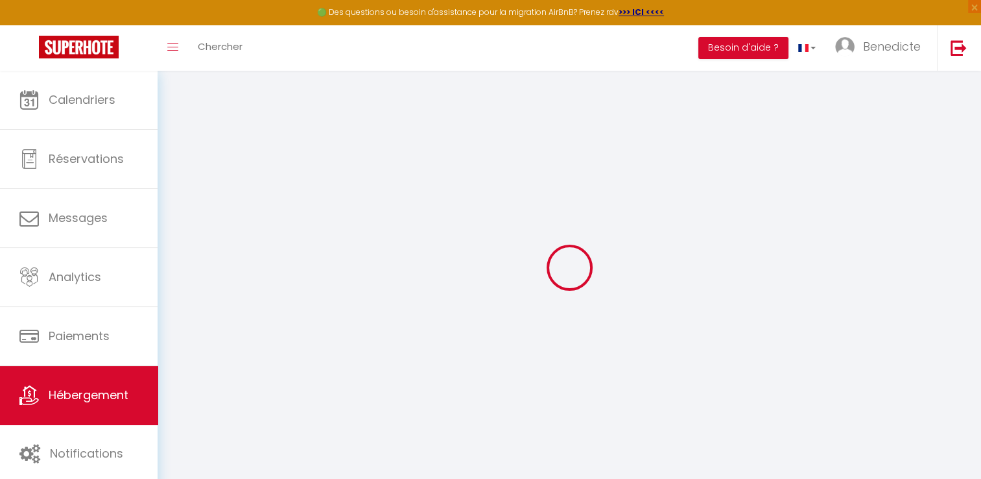
checkbox input "true"
select select "16:00"
select select "23:00"
select select "10:00"
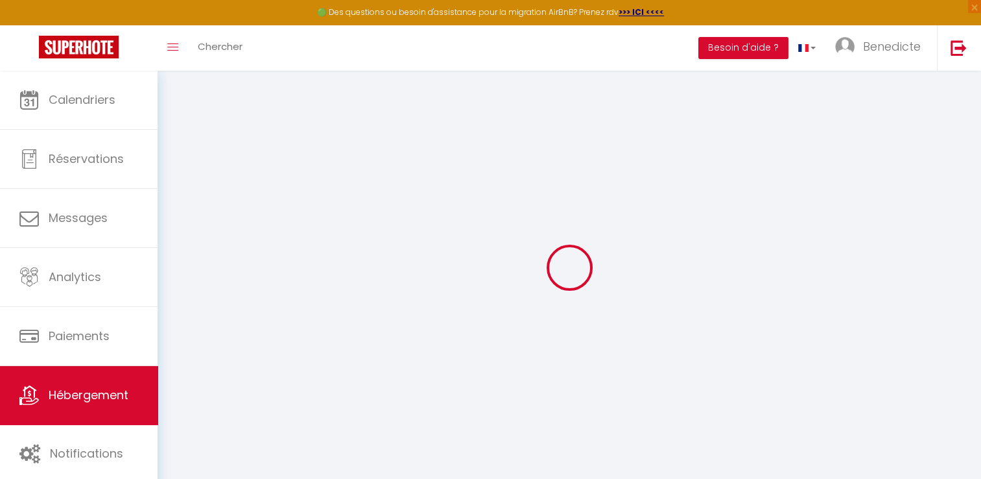
select select "30"
select select "120"
checkbox input "false"
checkbox input "true"
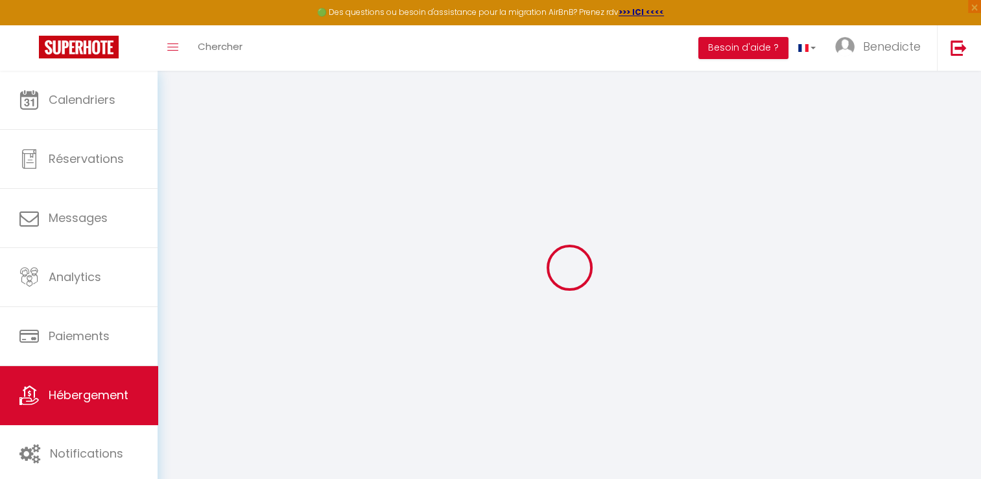
checkbox input "true"
checkbox input "false"
checkbox input "true"
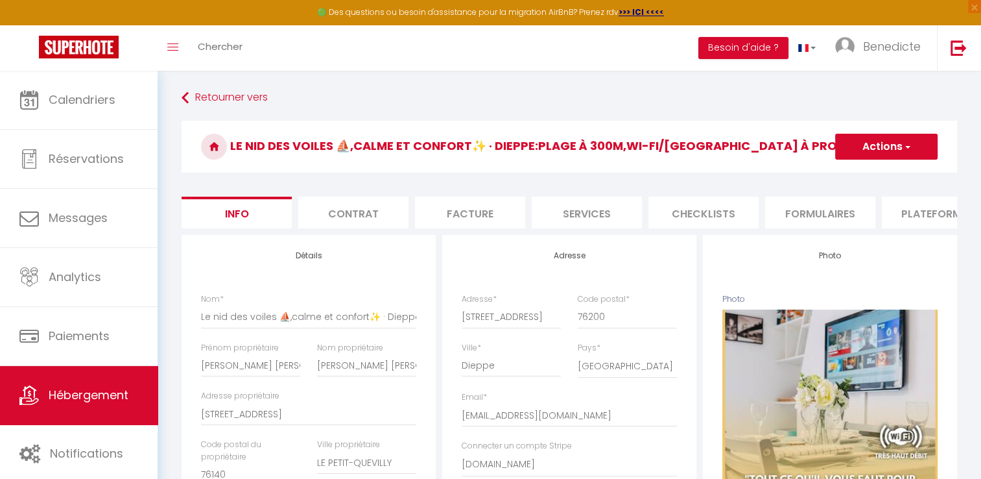
click at [472, 207] on li "Facture" at bounding box center [470, 213] width 110 height 32
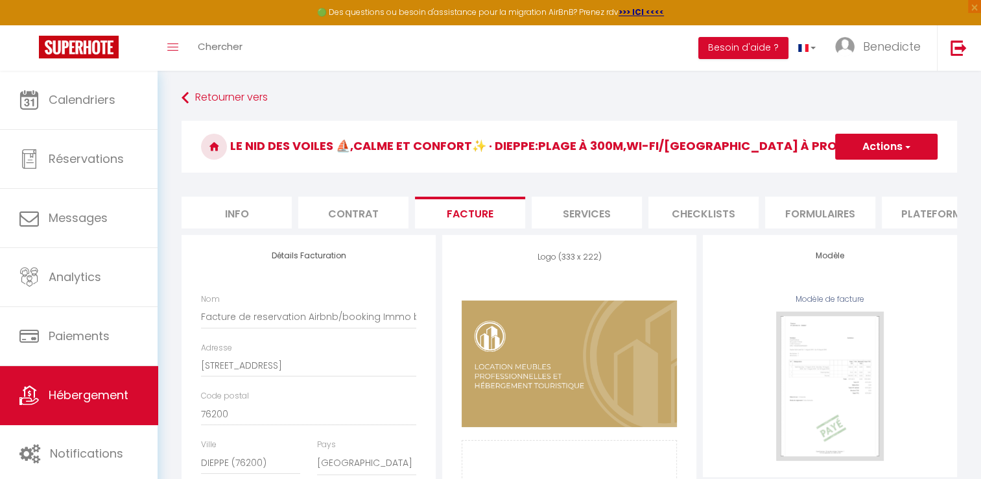
click at [549, 208] on li "Services" at bounding box center [587, 213] width 110 height 32
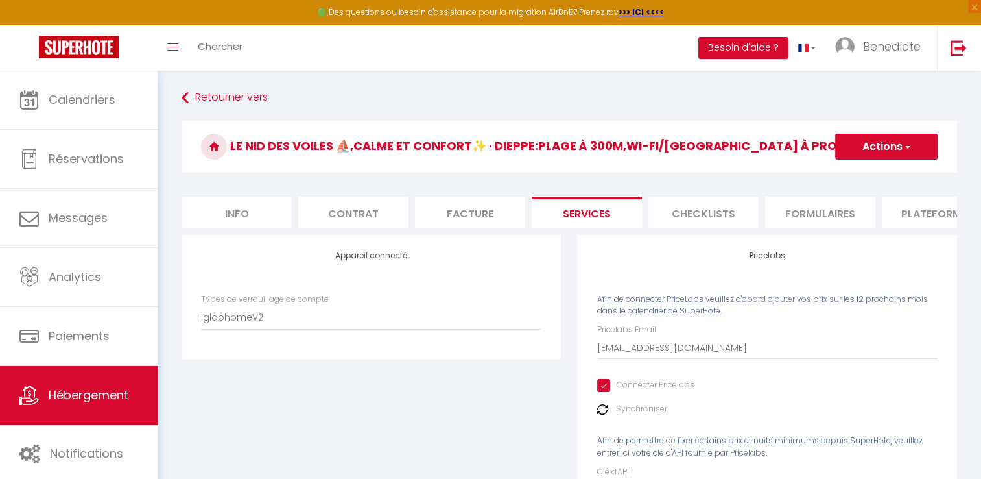
checkbox input "true"
click at [695, 213] on li "Checklists" at bounding box center [704, 213] width 110 height 32
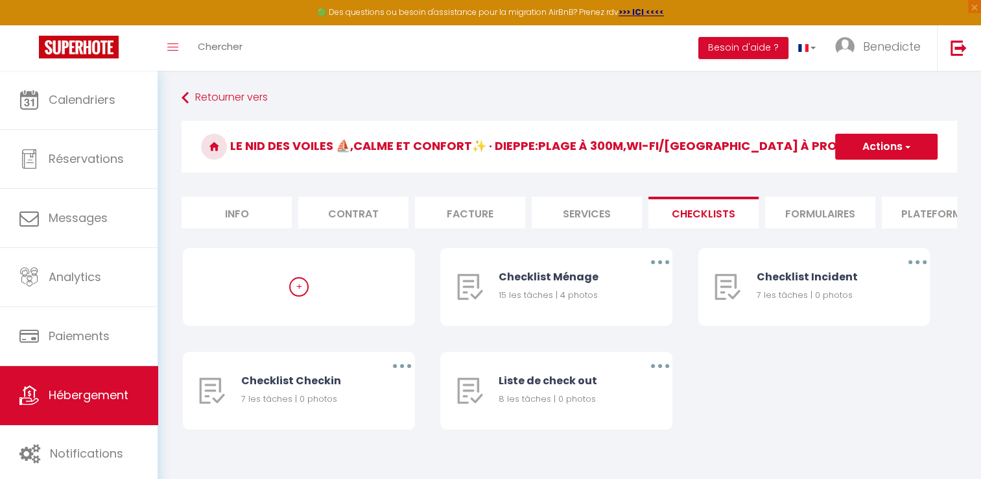
click at [918, 221] on li "Plateformes" at bounding box center [937, 213] width 110 height 32
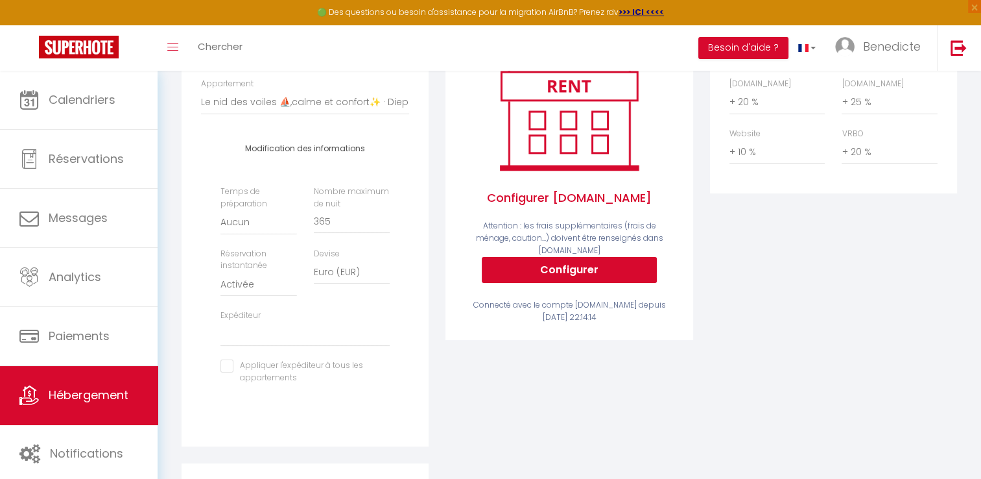
scroll to position [221, 0]
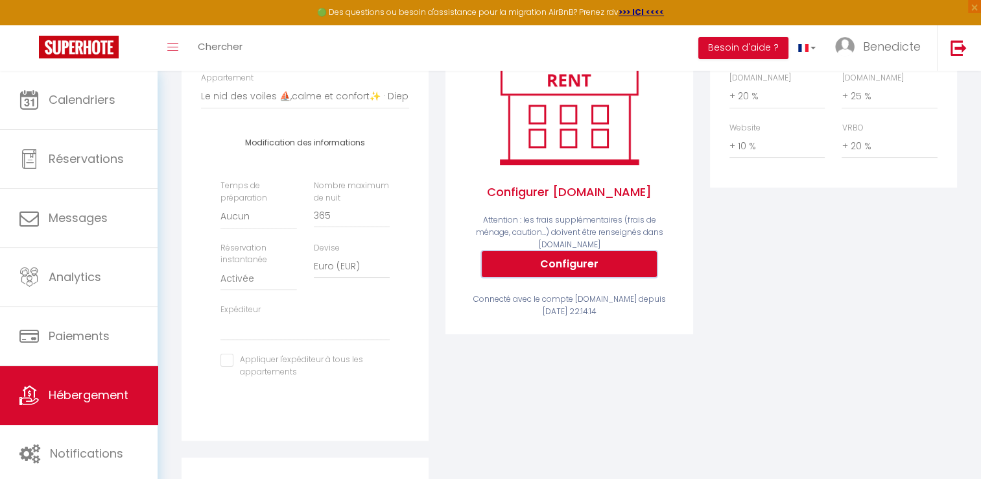
click at [555, 263] on button "Configurer" at bounding box center [569, 264] width 175 height 26
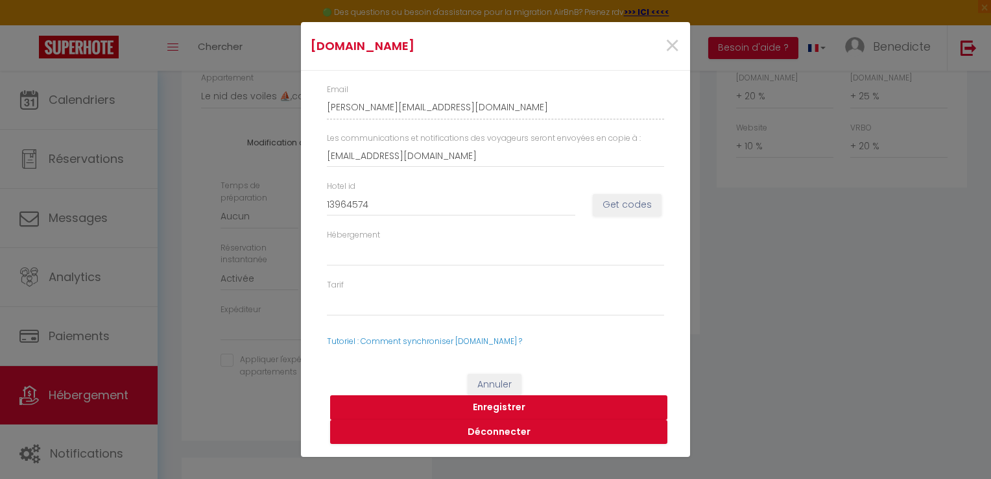
click at [503, 409] on button "Enregistrer" at bounding box center [498, 407] width 337 height 25
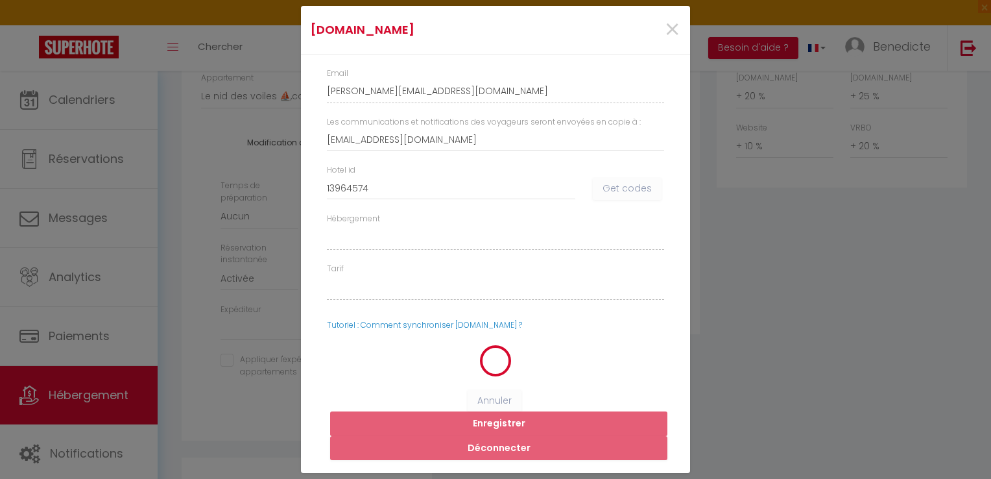
select select
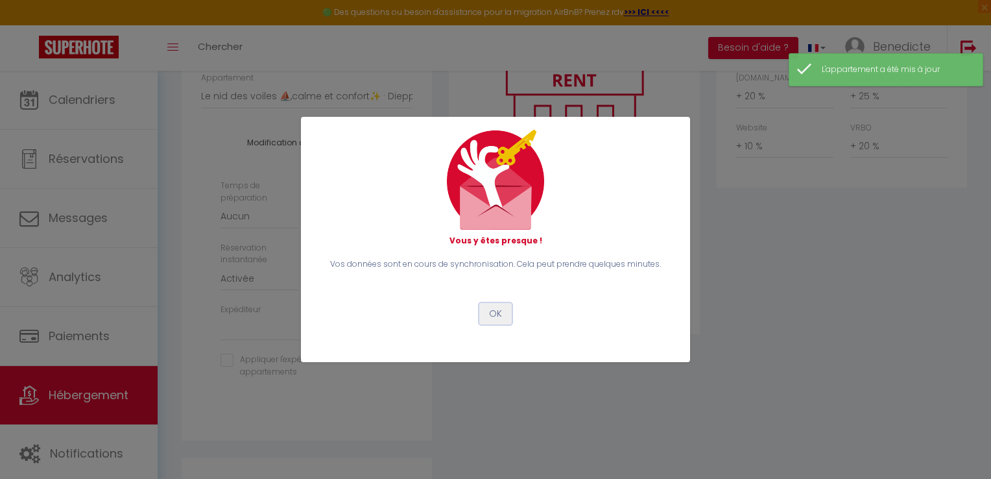
click at [491, 311] on button "OK" at bounding box center [495, 314] width 32 height 22
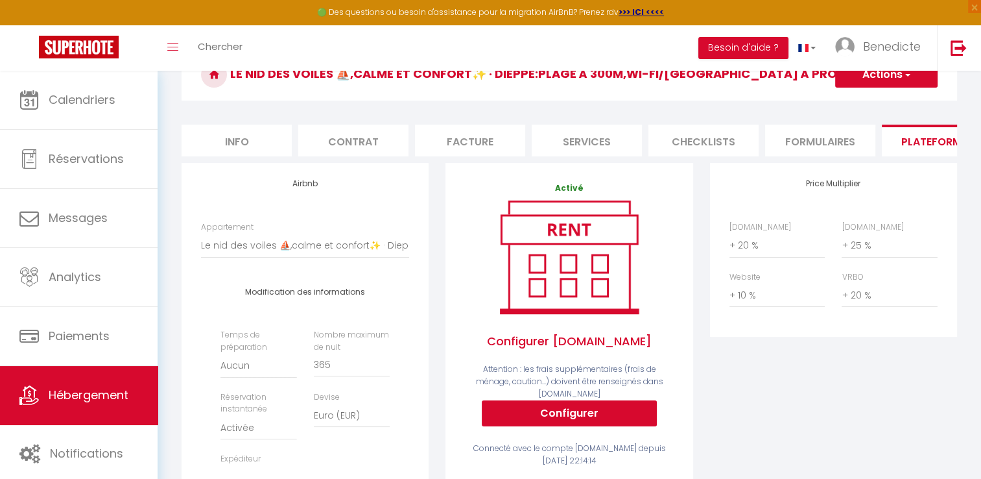
scroll to position [0, 0]
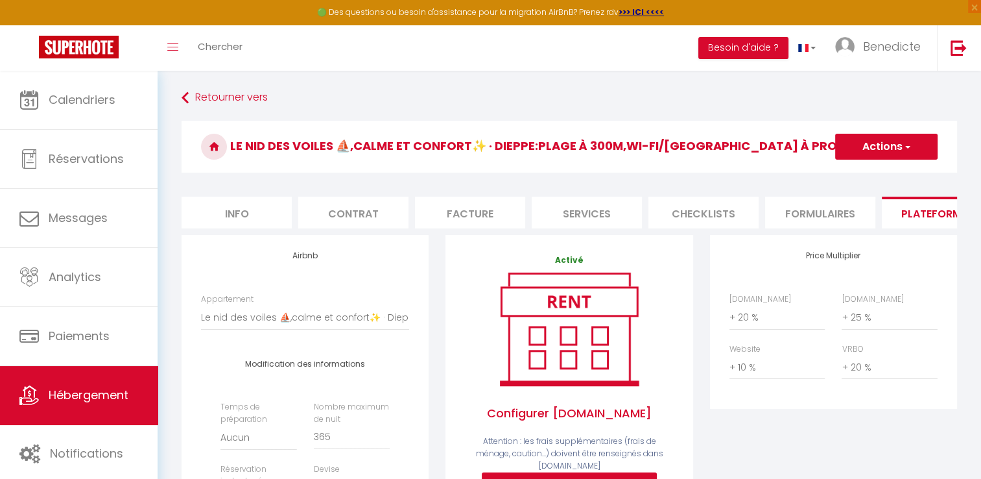
click at [926, 219] on li "Plateformes" at bounding box center [937, 213] width 110 height 32
click at [887, 144] on button "Actions" at bounding box center [886, 147] width 102 height 26
click at [875, 178] on link "Enregistrer" at bounding box center [886, 175] width 102 height 17
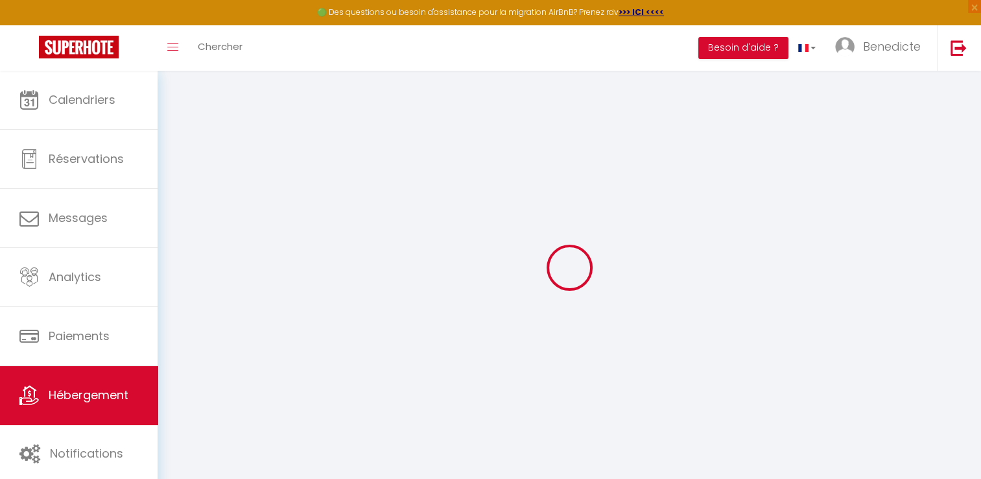
select select "EUR"
select select
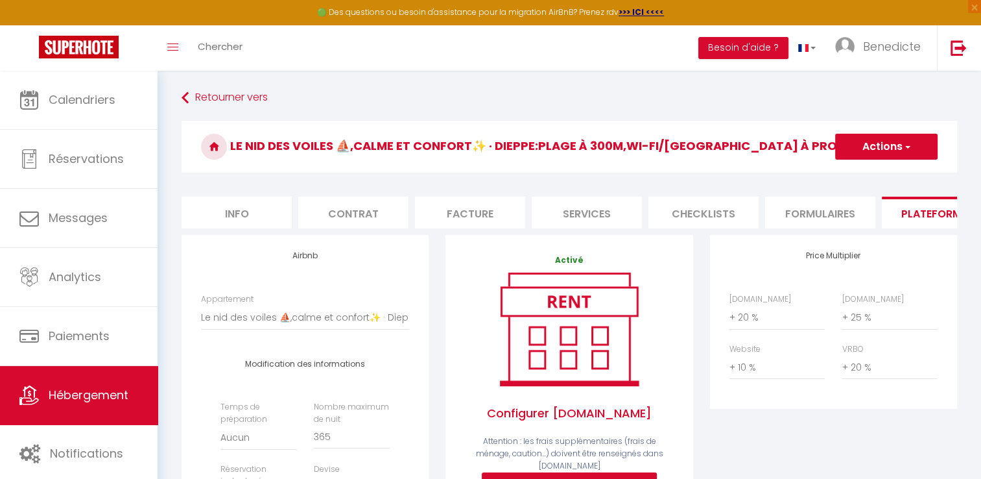
click at [581, 315] on img at bounding box center [568, 329] width 165 height 125
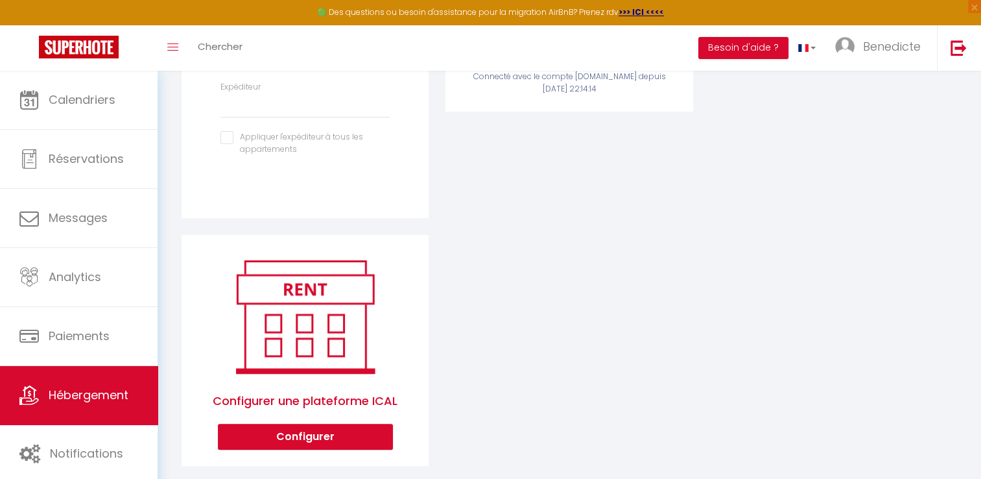
scroll to position [472, 0]
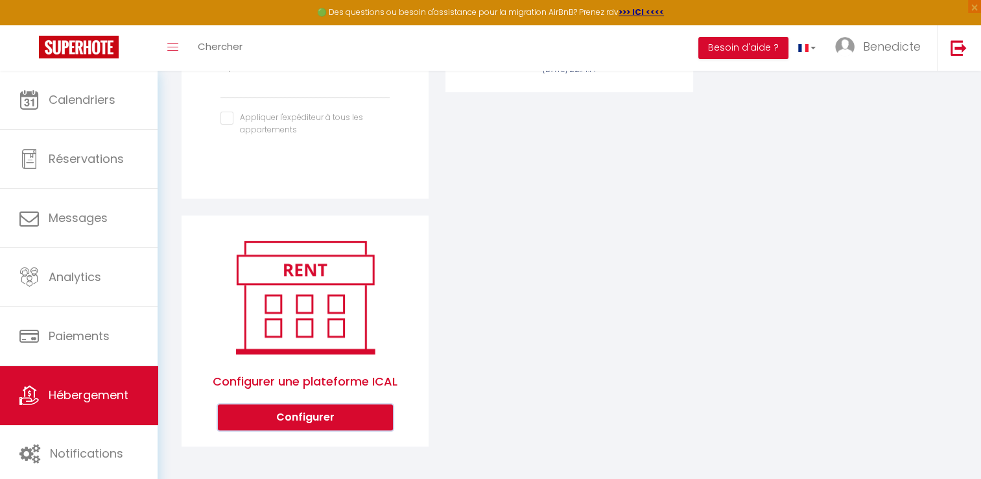
click at [302, 417] on button "Configurer" at bounding box center [305, 417] width 175 height 26
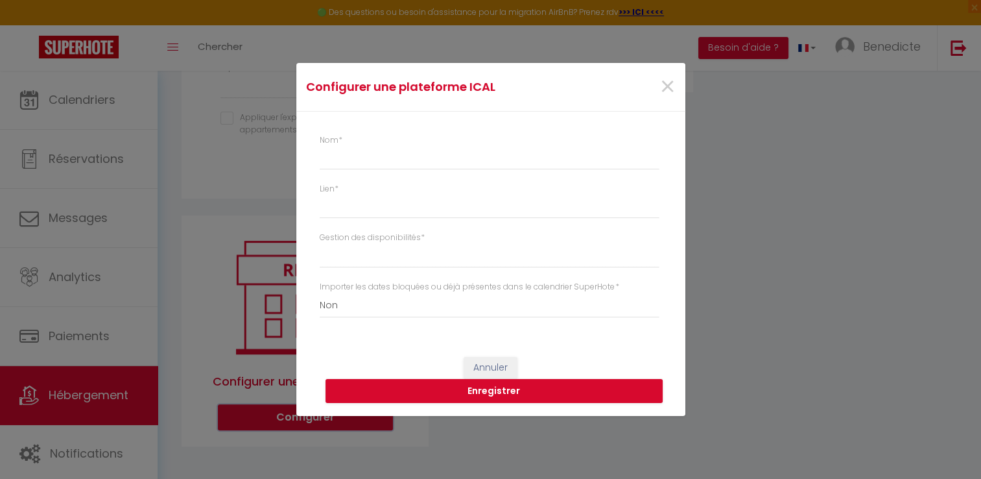
select select "1"
select select
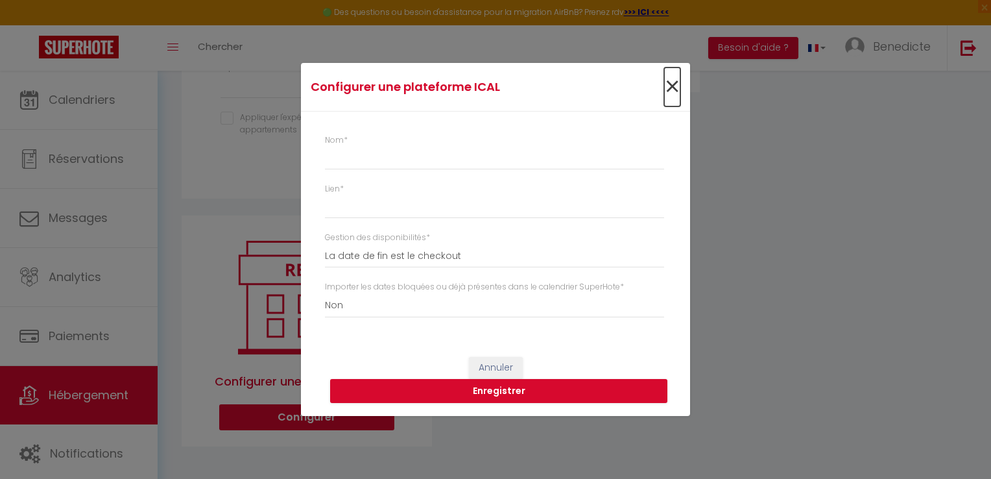
click at [669, 92] on span "×" at bounding box center [672, 86] width 16 height 39
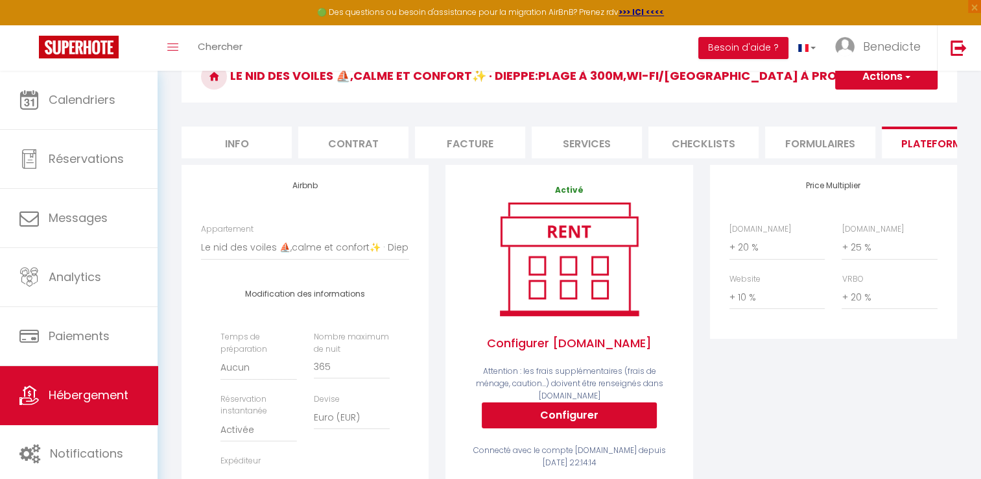
scroll to position [62, 0]
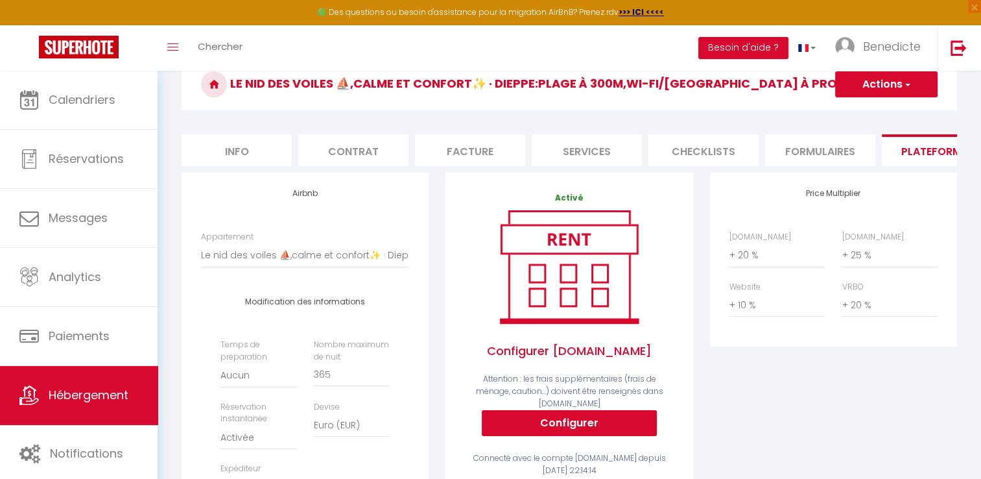
click at [560, 147] on li "Services" at bounding box center [587, 150] width 110 height 32
checkbox input "true"
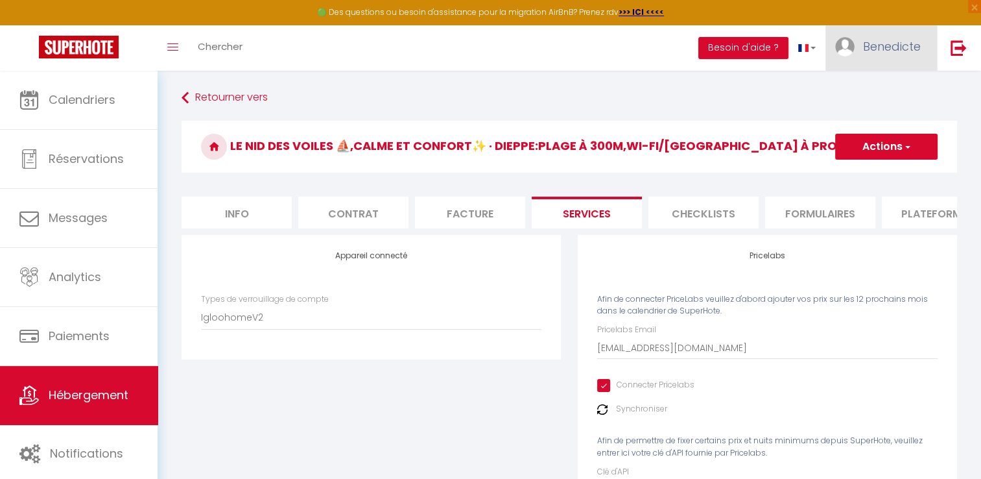
click at [879, 54] on link "Benedicte" at bounding box center [882, 47] width 112 height 45
click at [873, 90] on link "Paramètres" at bounding box center [885, 90] width 96 height 22
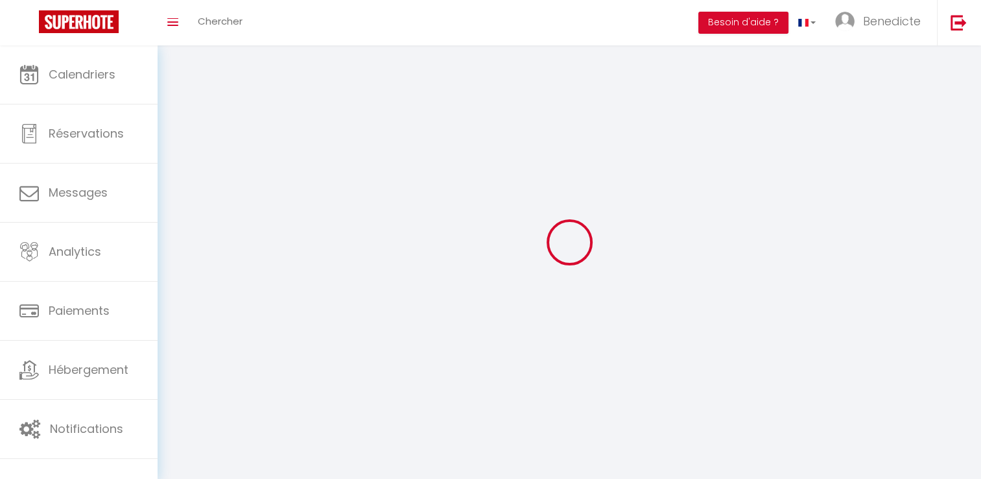
select select
type input "Benedicte"
type input "ATTIKLE"
type input "[PHONE_NUMBER]"
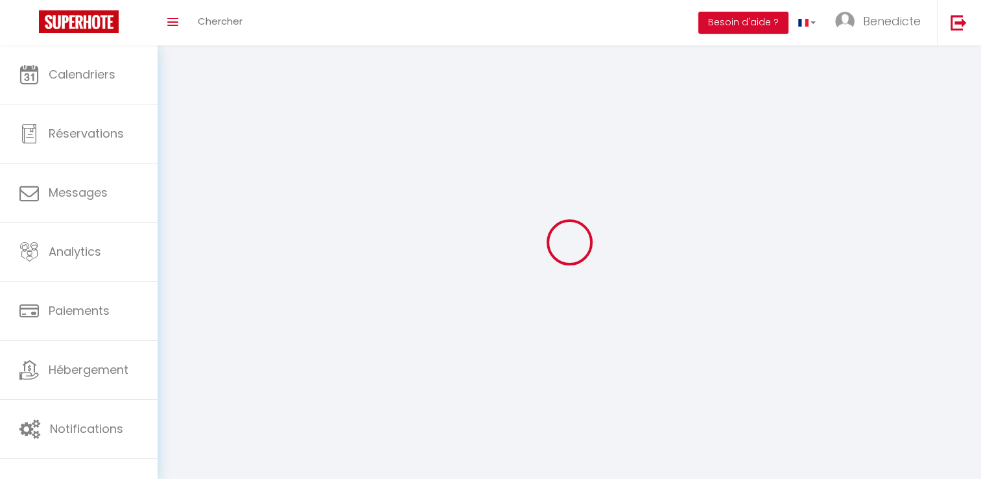
type input "[STREET_ADDRESS]"
type input "76140"
type input "LE PETIT-QUEVILLY"
select select "28"
type input "gbrKEAerL3CIE9dOcm6GWNA7w"
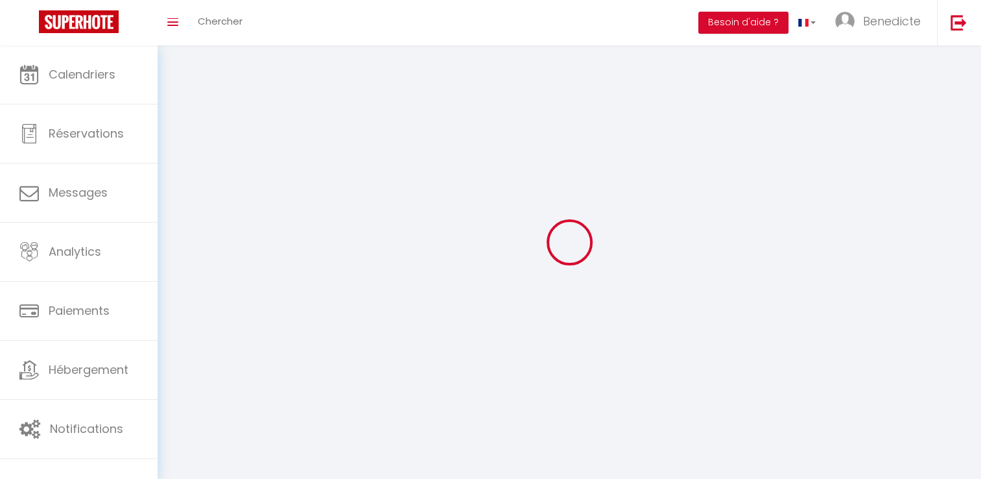
type input "cxM0yY2SgofP3xwF4mea3K7F3"
type input "gbrKEAerL3CIE9dOcm6GWNA7w"
type input "cxM0yY2SgofP3xwF4mea3K7F3"
type input "[URL][DOMAIN_NAME]"
select select "fr"
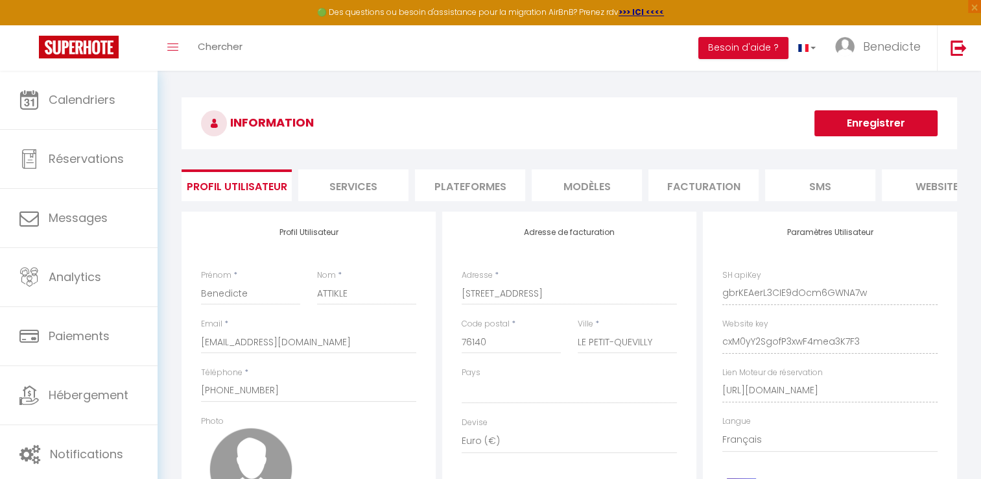
click at [464, 192] on li "Plateformes" at bounding box center [470, 185] width 110 height 32
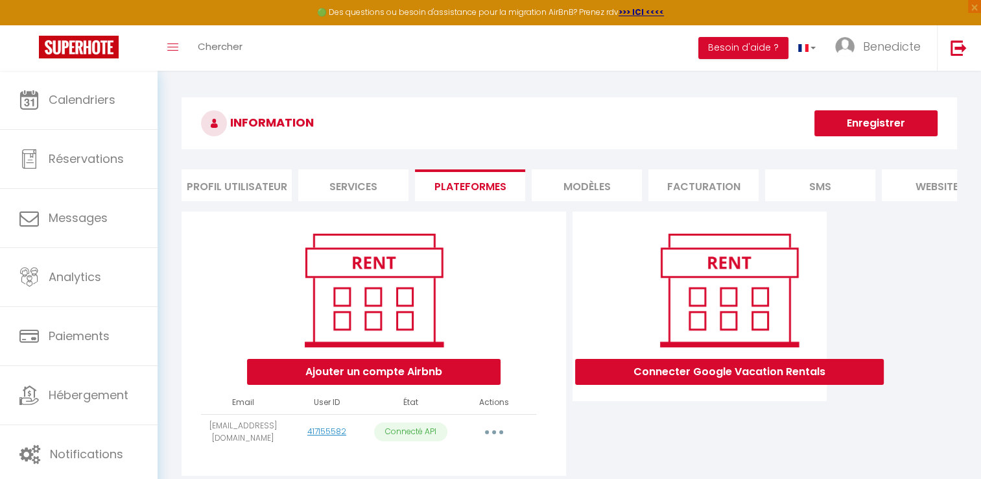
scroll to position [70, 0]
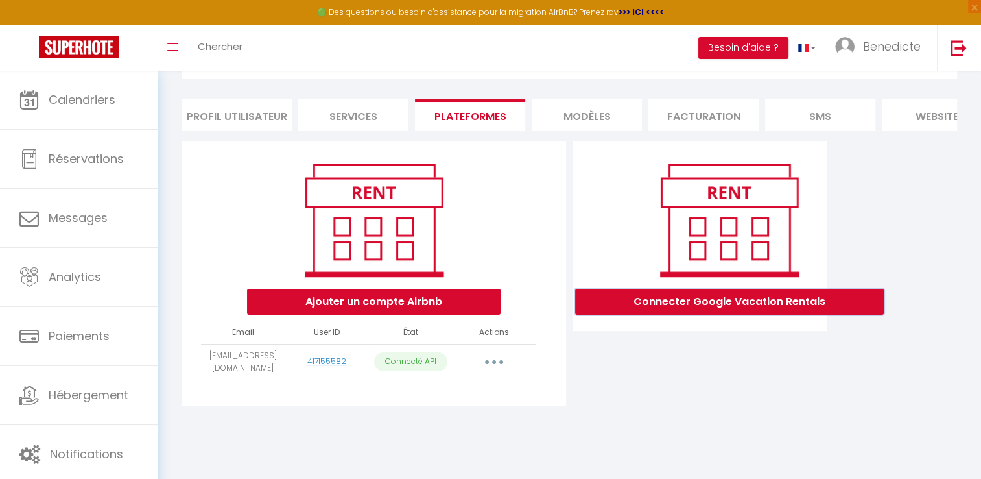
click at [651, 313] on button "Connecter Google Vacation Rentals" at bounding box center [729, 302] width 309 height 26
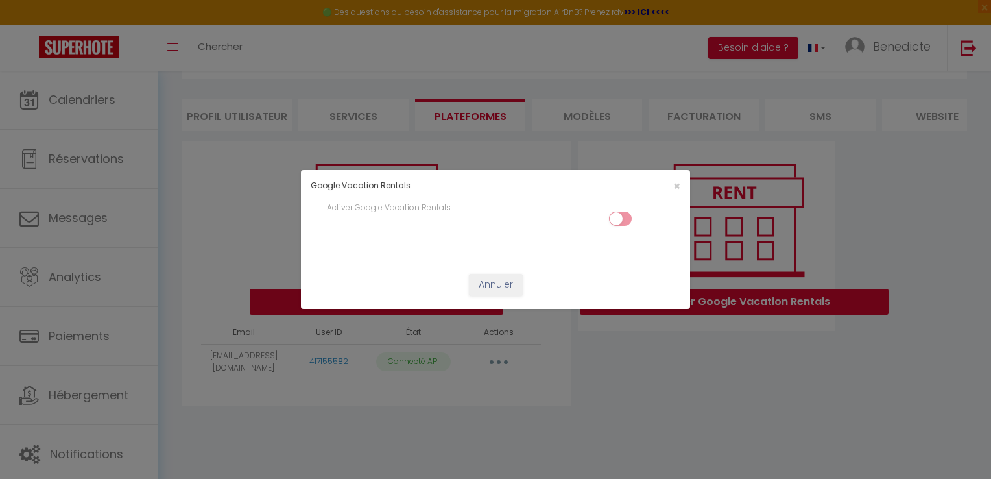
click at [623, 228] on input "checkbox" at bounding box center [620, 220] width 23 height 19
click at [745, 313] on div "Google Vacation Rentals × Désactiver Google Vacation Rentals Annuler" at bounding box center [495, 239] width 991 height 479
click at [675, 191] on span "×" at bounding box center [676, 186] width 7 height 16
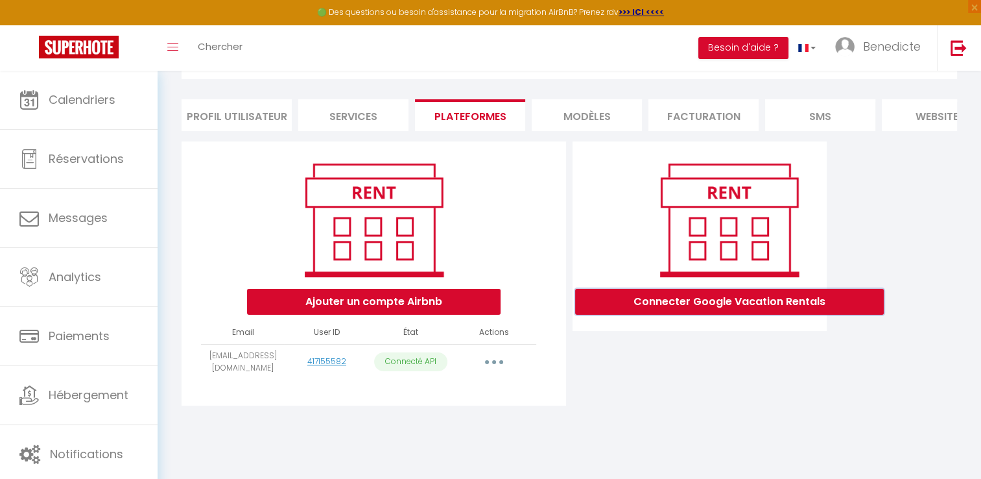
click at [692, 306] on button "Connecter Google Vacation Rentals" at bounding box center [729, 302] width 309 height 26
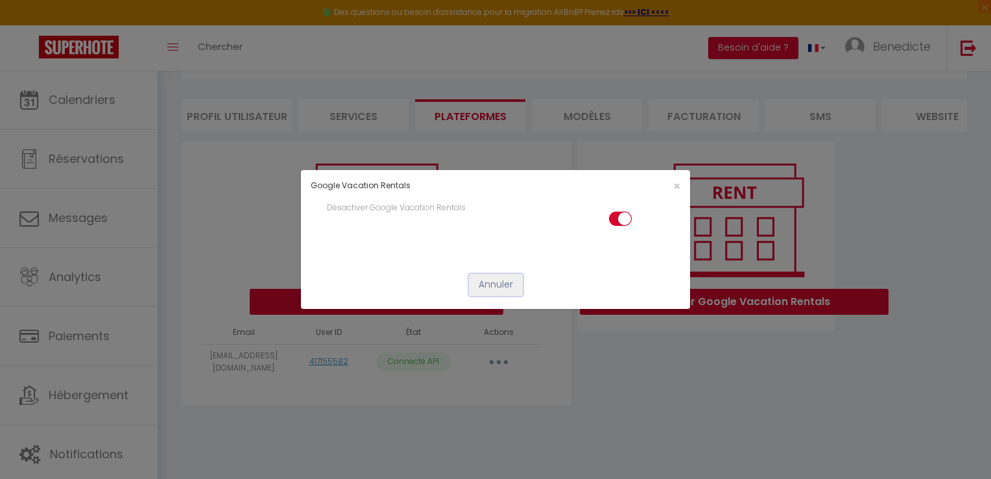
click at [500, 280] on button "Annuler" at bounding box center [496, 285] width 54 height 22
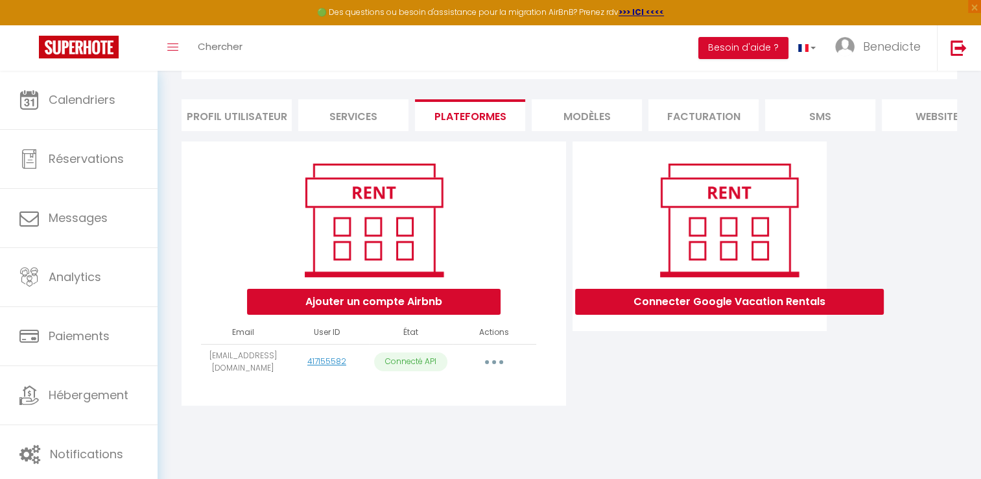
click at [704, 231] on img at bounding box center [729, 220] width 165 height 125
click at [708, 302] on button "Connecter Google Vacation Rentals" at bounding box center [729, 302] width 309 height 26
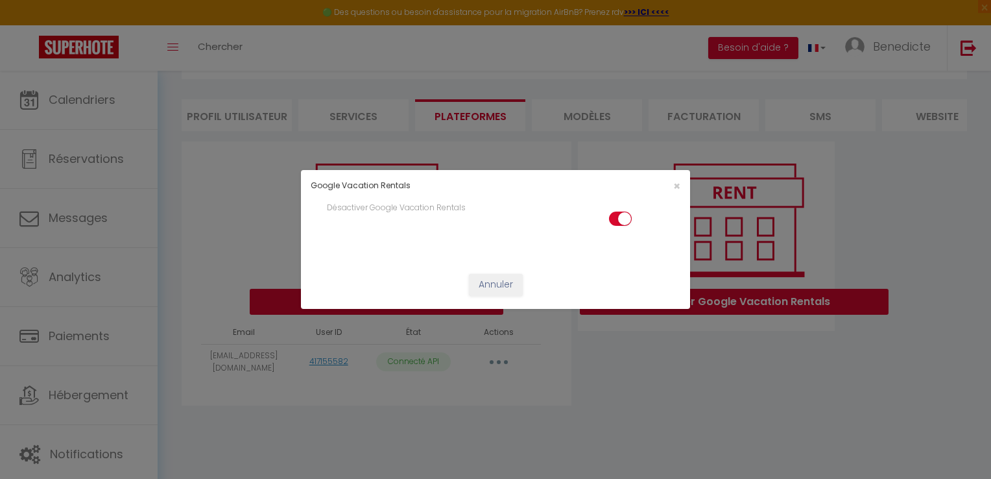
click at [621, 221] on input "checkbox" at bounding box center [620, 220] width 23 height 19
click at [736, 324] on div "Google Vacation Rentals × Désactiver Google Vacation Rentals Annuler" at bounding box center [495, 239] width 991 height 479
click at [678, 187] on span "×" at bounding box center [676, 186] width 7 height 16
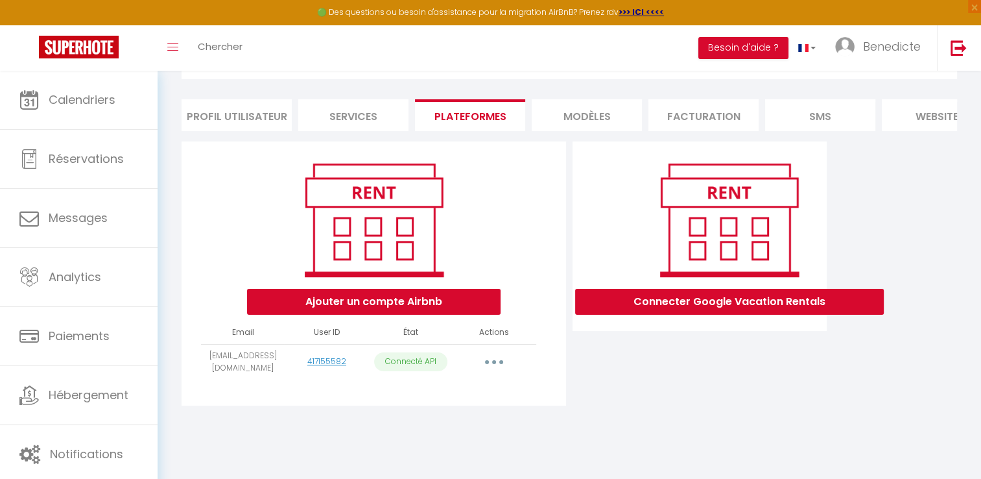
click at [691, 225] on img at bounding box center [729, 220] width 165 height 125
click at [672, 265] on img at bounding box center [729, 220] width 165 height 125
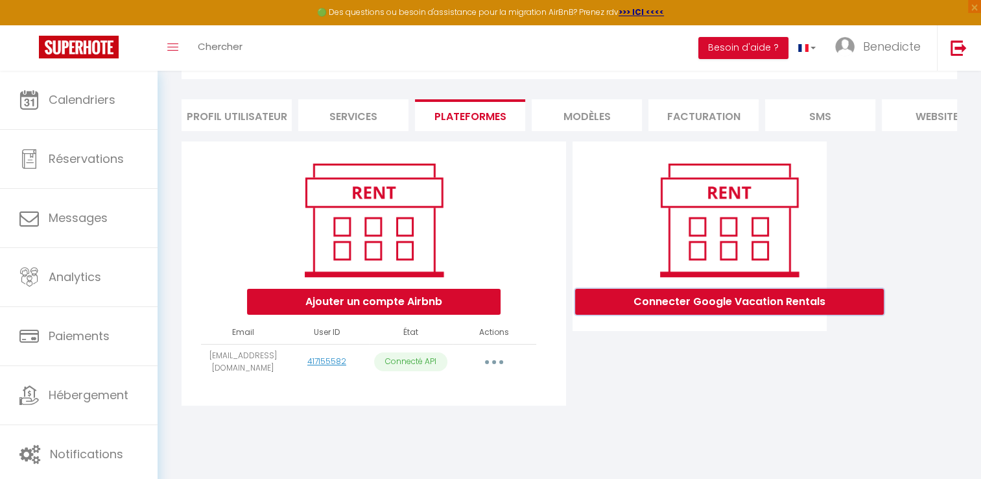
click at [704, 315] on button "Connecter Google Vacation Rentals" at bounding box center [729, 302] width 309 height 26
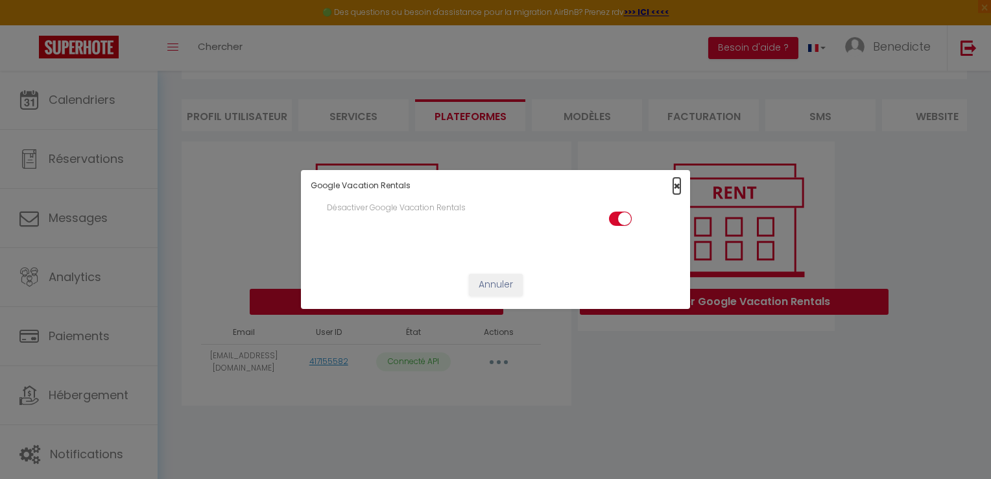
click at [679, 185] on span "×" at bounding box center [676, 186] width 7 height 16
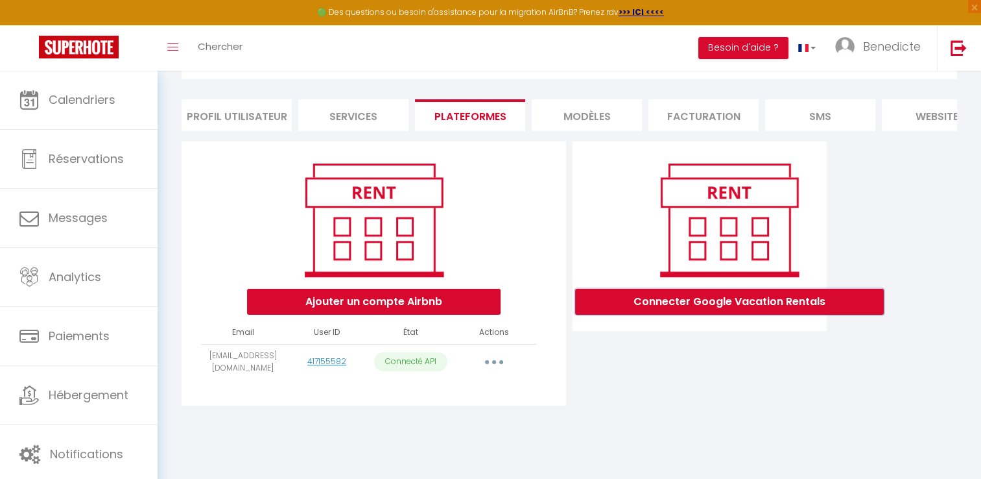
click at [798, 306] on button "Connecter Google Vacation Rentals" at bounding box center [729, 302] width 309 height 26
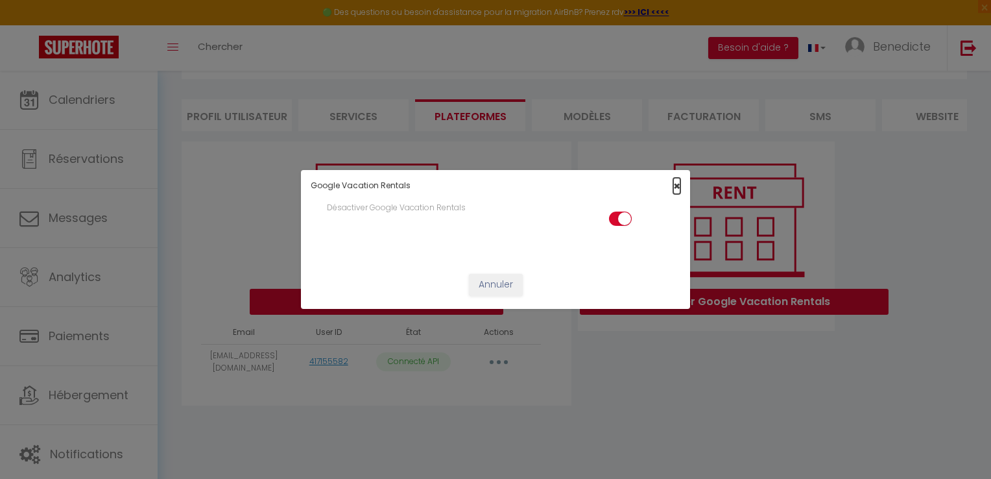
click at [675, 184] on span "×" at bounding box center [676, 186] width 7 height 16
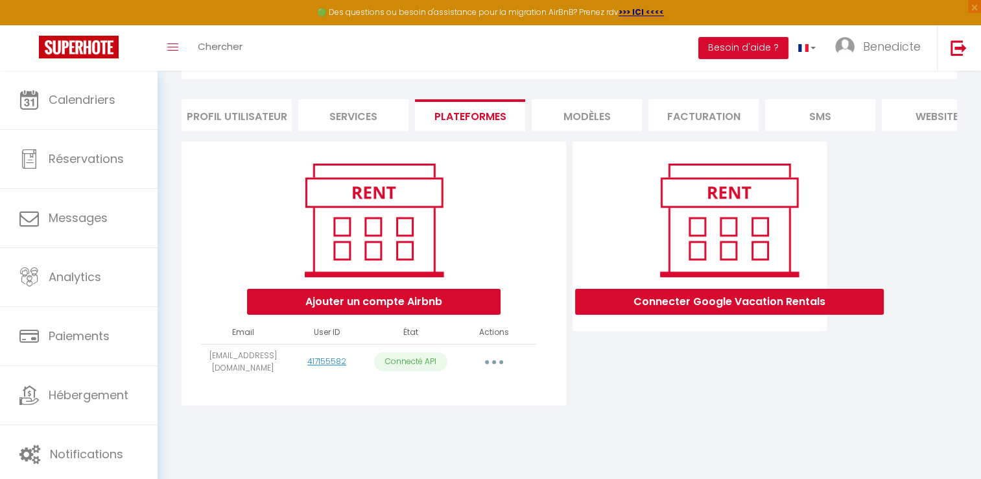
click at [457, 440] on div "INFORMATION Enregistrer Profil Utilisateur Services Plateformes MODÈLES Factura…" at bounding box center [570, 225] width 824 height 449
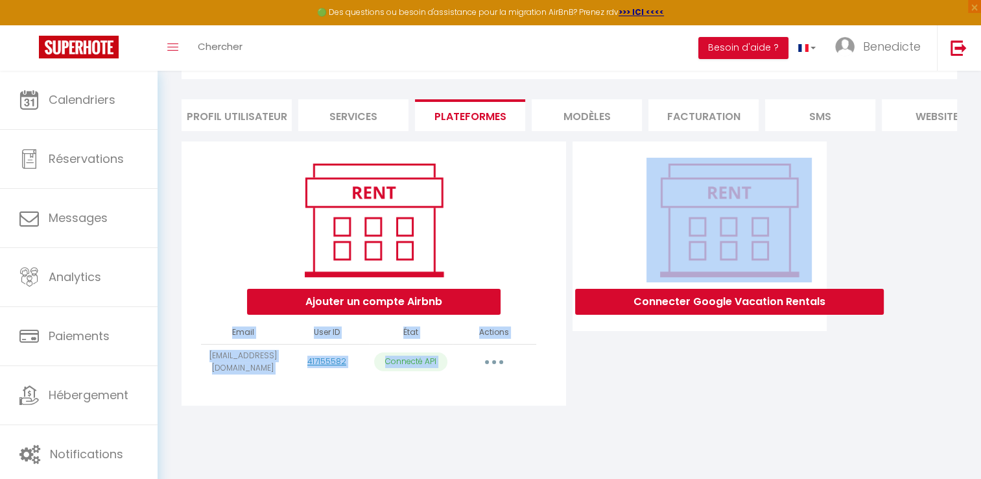
click at [457, 440] on div "INFORMATION Enregistrer Profil Utilisateur Services Plateformes MODÈLES Factura…" at bounding box center [570, 225] width 824 height 449
drag, startPoint x: 457, startPoint y: 440, endPoint x: 579, endPoint y: 424, distance: 123.6
click at [579, 417] on div "Ajouter un compte Airbnb Email User ID État Actions [EMAIL_ADDRESS][DOMAIN_NAME…" at bounding box center [570, 277] width 776 height 280
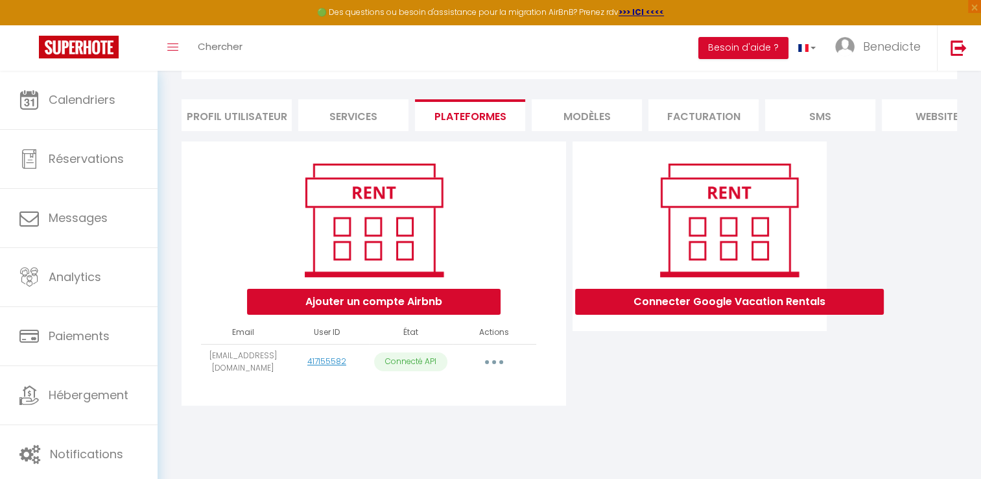
drag, startPoint x: 579, startPoint y: 424, endPoint x: 739, endPoint y: 432, distance: 159.7
click at [739, 432] on div "INFORMATION Enregistrer Profil Utilisateur Services Plateformes MODÈLES Factura…" at bounding box center [570, 225] width 824 height 449
click at [700, 311] on button "Connecter Google Vacation Rentals" at bounding box center [729, 302] width 309 height 26
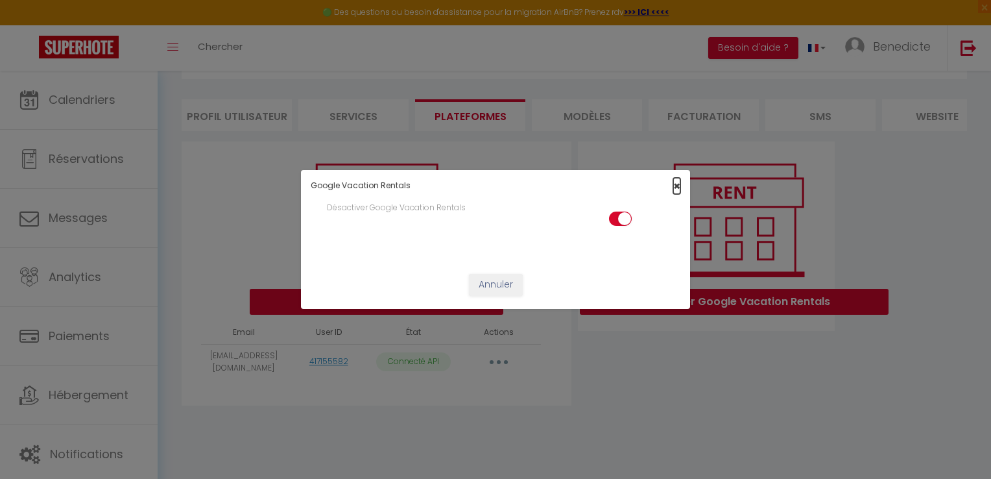
click at [676, 180] on span "×" at bounding box center [676, 186] width 7 height 16
checkbox input "true"
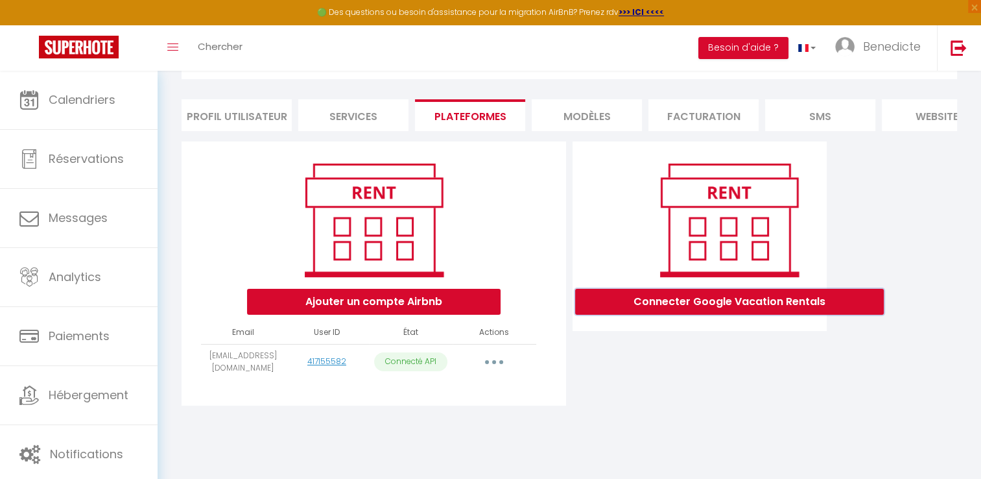
click at [735, 315] on button "Connecter Google Vacation Rentals" at bounding box center [729, 302] width 309 height 26
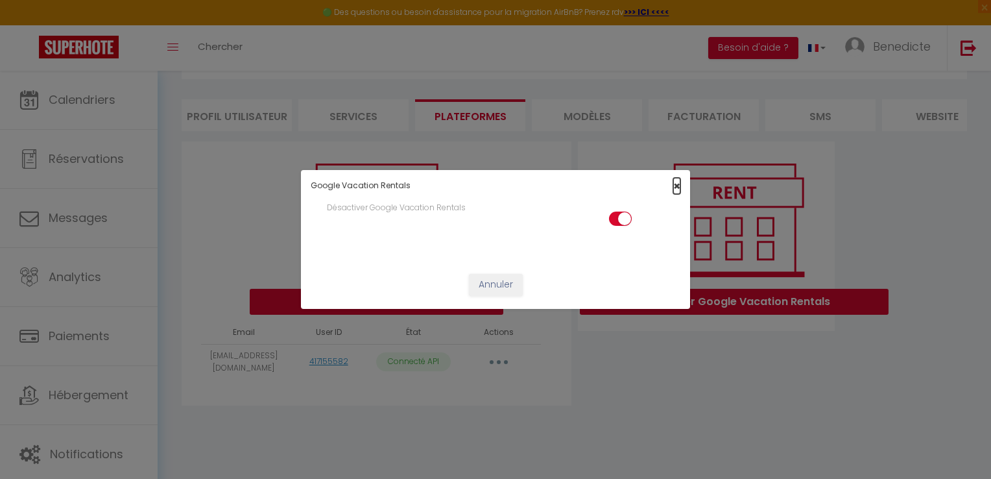
click at [678, 188] on span "×" at bounding box center [676, 186] width 7 height 16
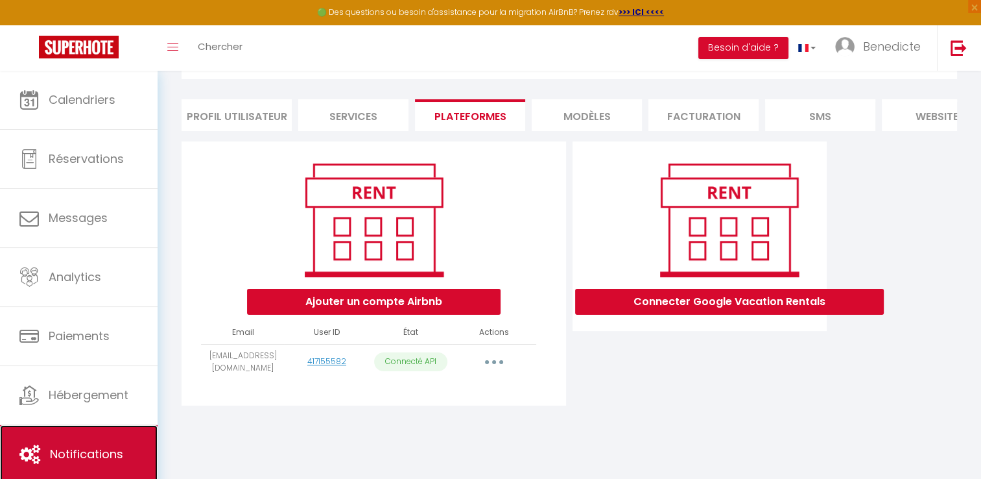
click at [127, 453] on link "Notifications" at bounding box center [79, 454] width 158 height 58
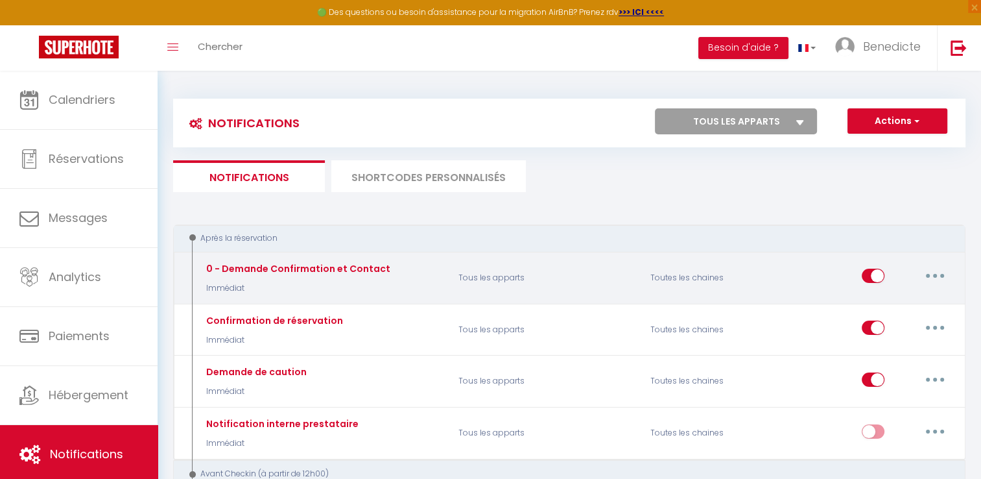
click at [942, 269] on button "button" at bounding box center [935, 275] width 36 height 21
click at [888, 301] on link "Editer" at bounding box center [902, 305] width 96 height 22
type input "0 - Demande Confirmation et Contact"
select select "Immédiat"
select select "if_booking_is_paid"
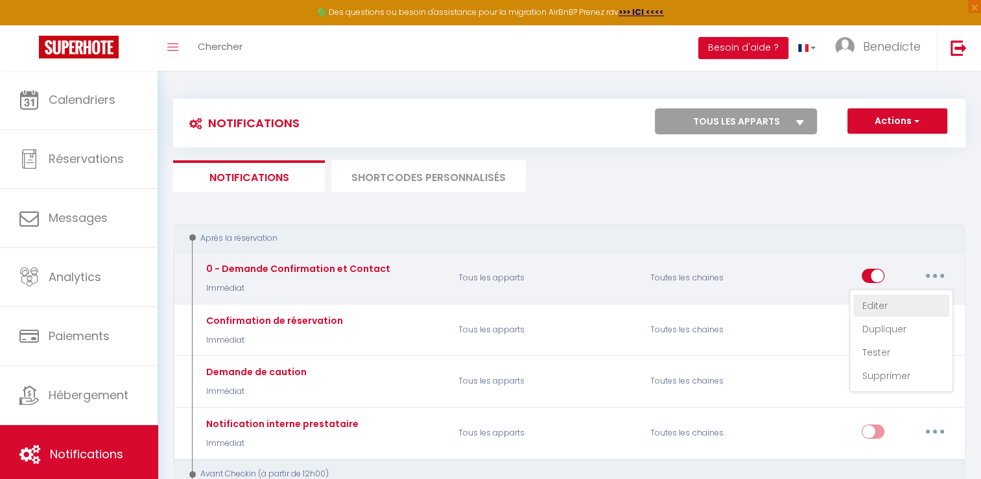
checkbox input "true"
checkbox input "false"
radio input "true"
type input "Merci de confirmer votre réservation - [BOOKING:ID]"
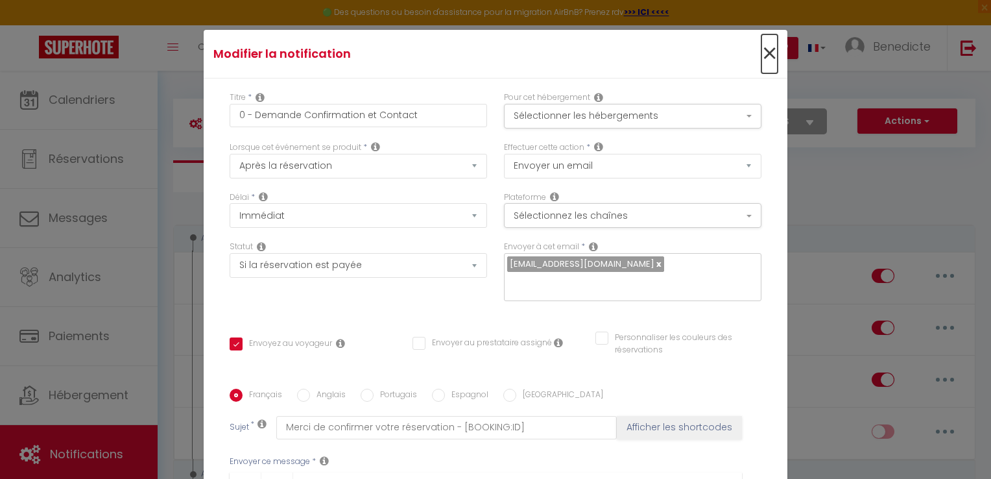
click at [761, 61] on span "×" at bounding box center [769, 53] width 16 height 39
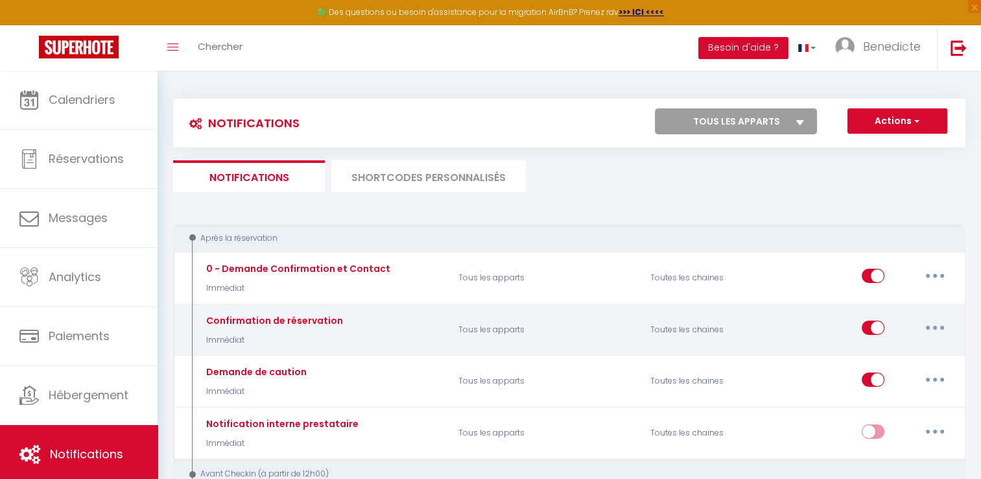
click at [931, 321] on button "button" at bounding box center [935, 327] width 36 height 21
click at [881, 355] on link "Editer" at bounding box center [902, 357] width 96 height 22
type input "Confirmation de réservation"
select select
checkbox input "true"
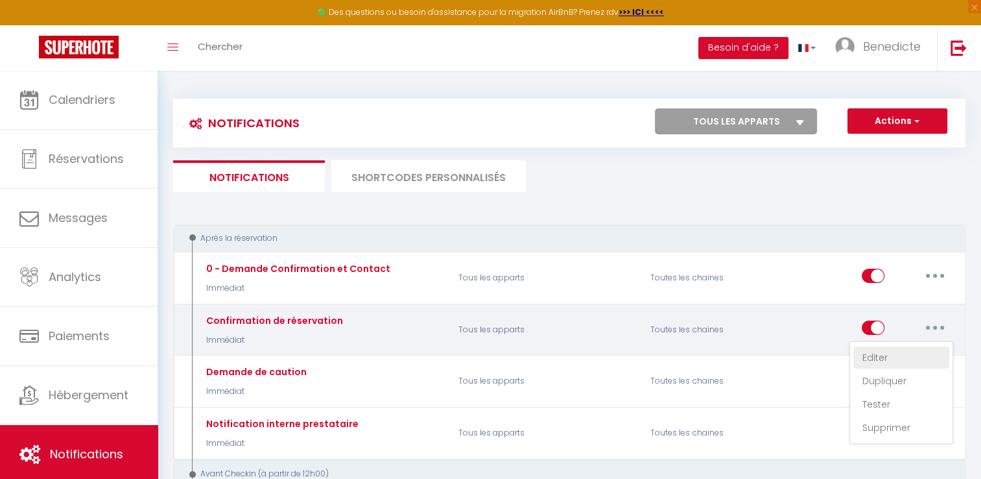
checkbox input "false"
type input "Merci pour votre réservation[GUEST:FIRST_NAME]"
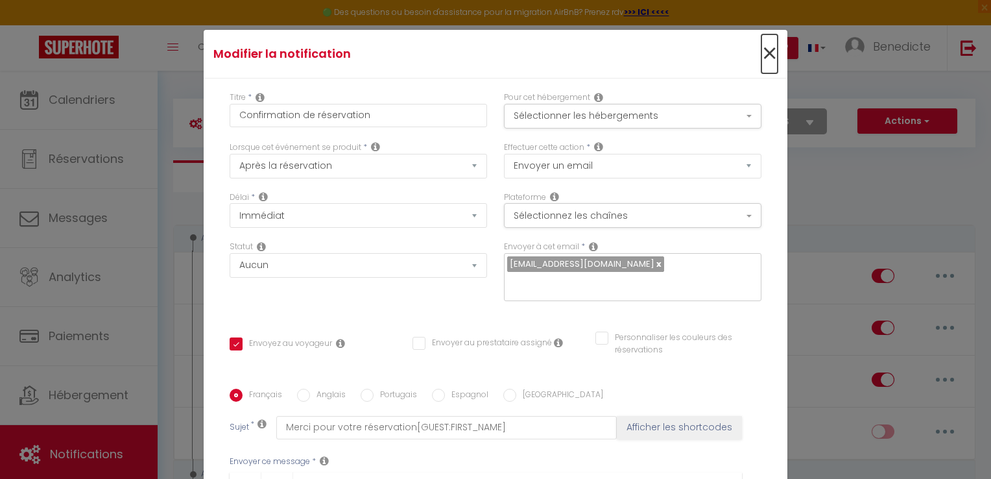
click at [761, 47] on span "×" at bounding box center [769, 53] width 16 height 39
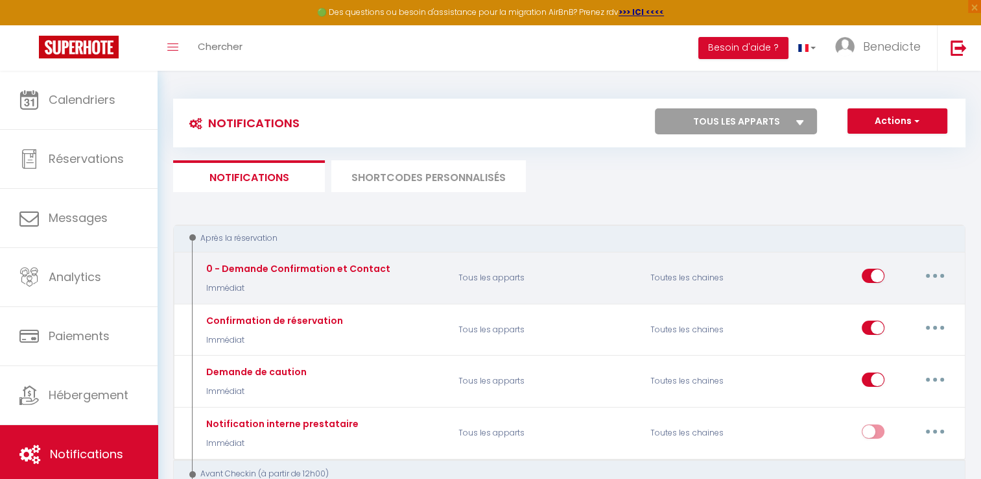
click at [935, 263] on div "Editer Dupliquer Tester Supprimer" at bounding box center [907, 278] width 91 height 38
click at [933, 280] on button "button" at bounding box center [935, 275] width 36 height 21
click at [886, 370] on link "Supprimer" at bounding box center [902, 375] width 96 height 22
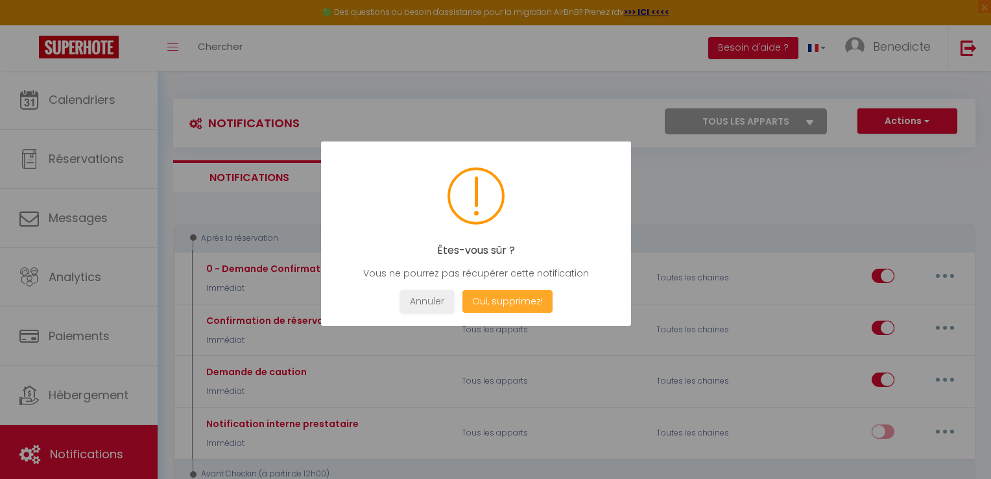
click at [513, 301] on button "Oui, supprimez!" at bounding box center [507, 301] width 90 height 23
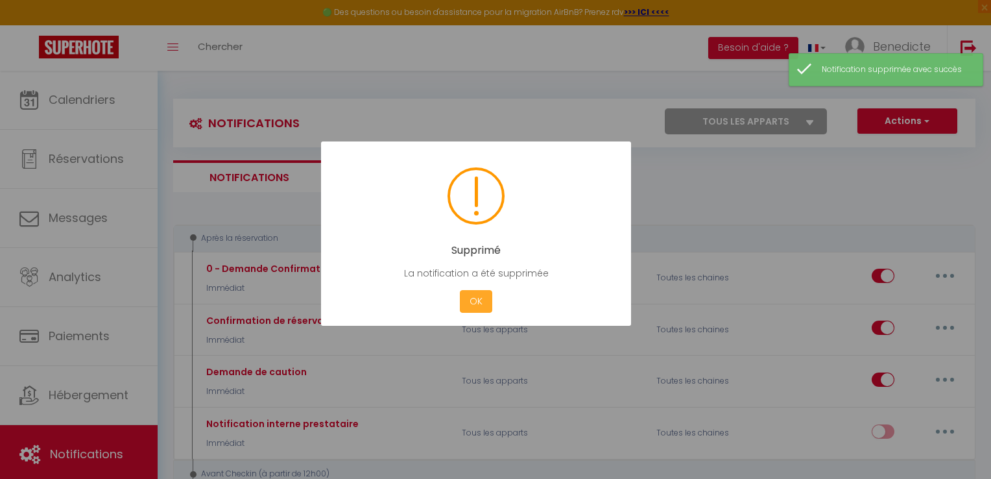
click at [477, 298] on button "OK" at bounding box center [476, 301] width 32 height 23
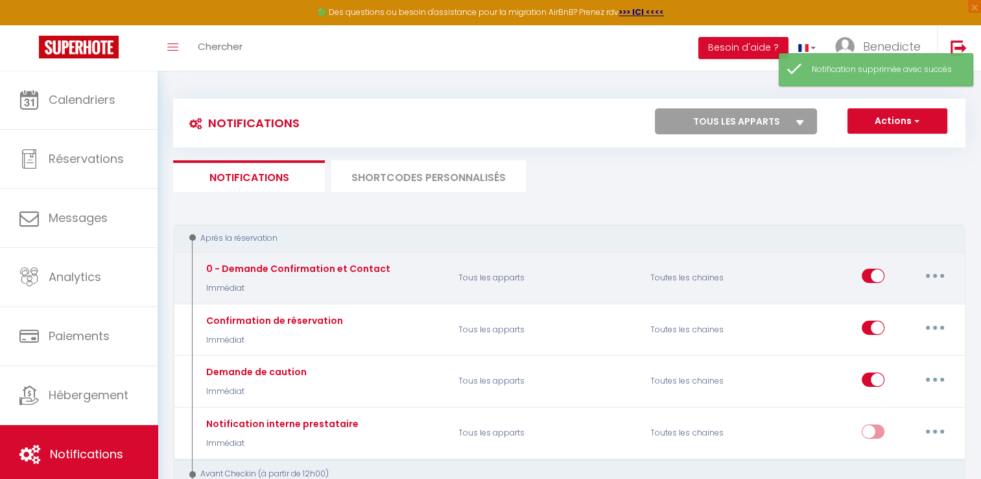
checkbox input "false"
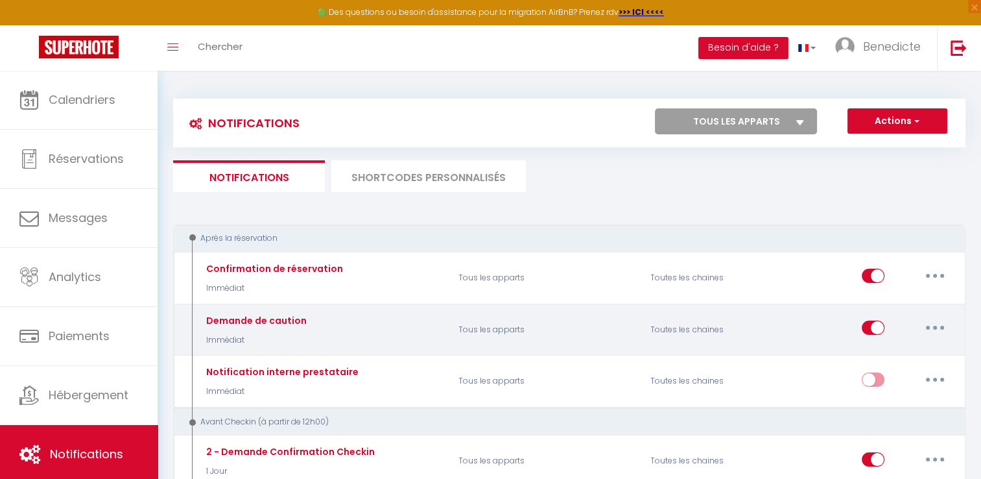
click at [951, 331] on button "button" at bounding box center [935, 327] width 36 height 21
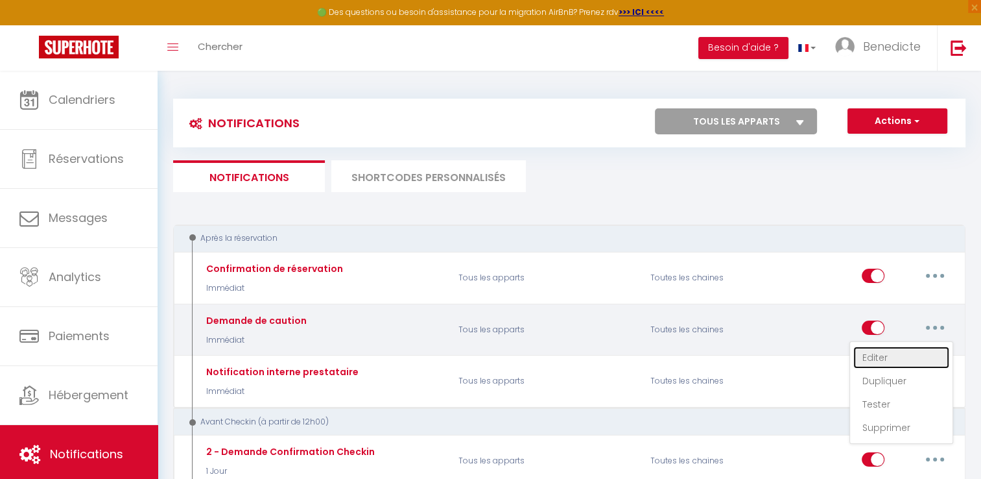
click at [888, 359] on link "Editer" at bounding box center [902, 357] width 96 height 22
type input "Demande de caution"
select select "Immédiat"
select select
checkbox input "true"
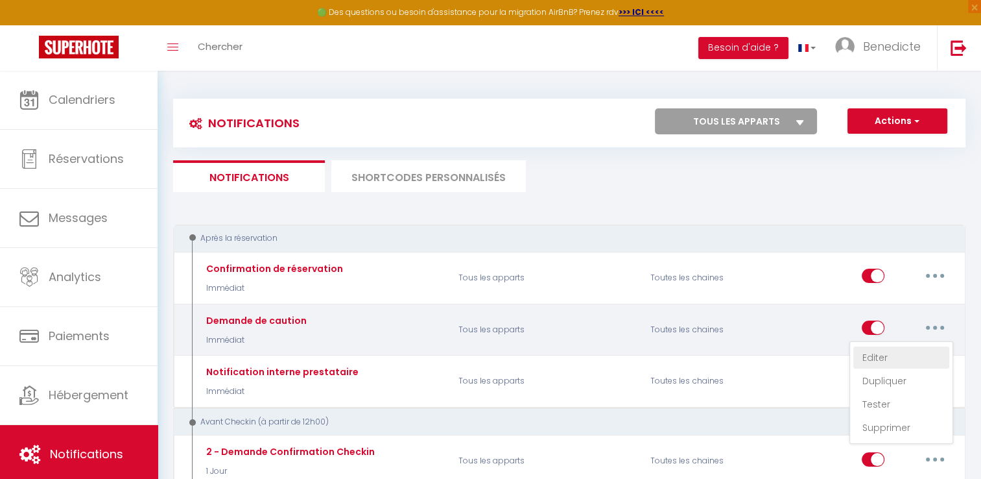
checkbox input "false"
radio input "true"
type input "[RENTAL:NAME]: Votre séjour du [CHECKING:DD-MM-YYYY] au [CHECKOUT:DD-MM-YYYY]"
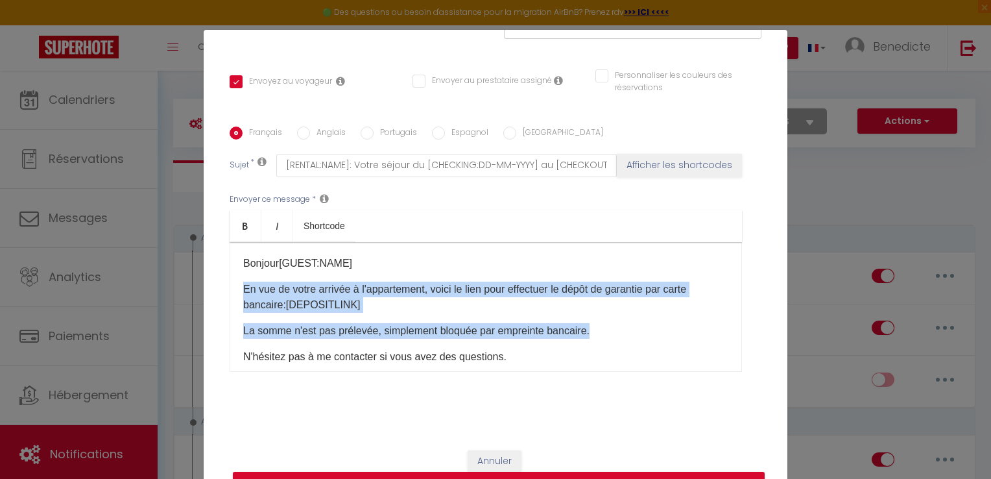
drag, startPoint x: 236, startPoint y: 291, endPoint x: 591, endPoint y: 328, distance: 357.4
click at [591, 328] on div "Bonjour[GUEST:NAME] En vue de votre arrivée à l'appartement, voici le lien pour…" at bounding box center [486, 307] width 512 height 130
copy div "En vue de votre arrivée à l'appartement, voici le lien pour effectuer le dépôt …"
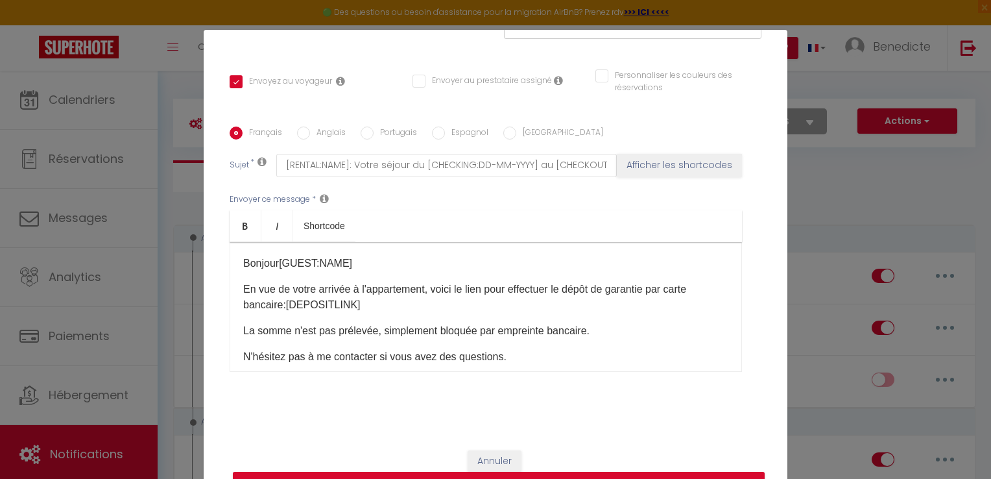
click at [946, 274] on div "Modifier la notification × Titre * Demande de caution Pour cet hébergement Séle…" at bounding box center [495, 239] width 991 height 479
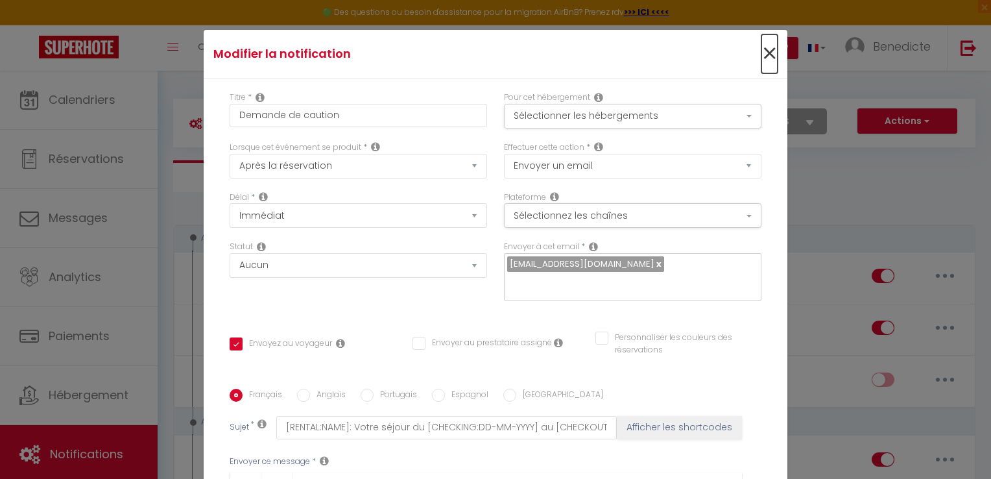
click at [761, 57] on span "×" at bounding box center [769, 53] width 16 height 39
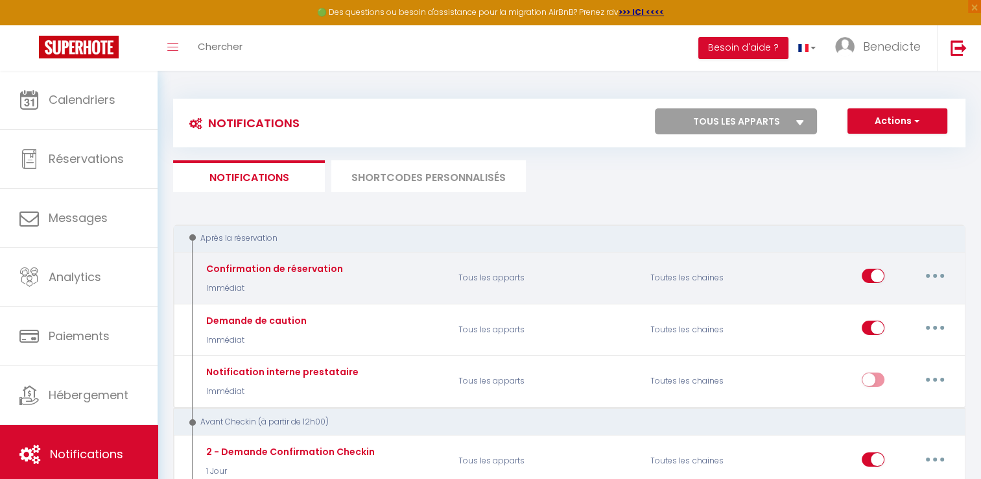
click at [931, 279] on button "button" at bounding box center [935, 275] width 36 height 21
click at [882, 297] on link "Editer" at bounding box center [902, 305] width 96 height 22
type input "Confirmation de réservation"
checkbox input "true"
checkbox input "false"
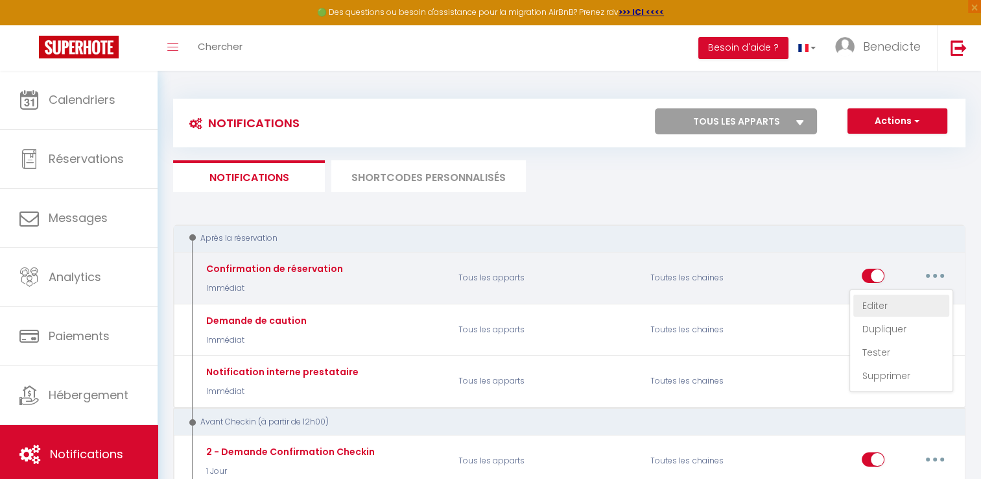
checkbox input "false"
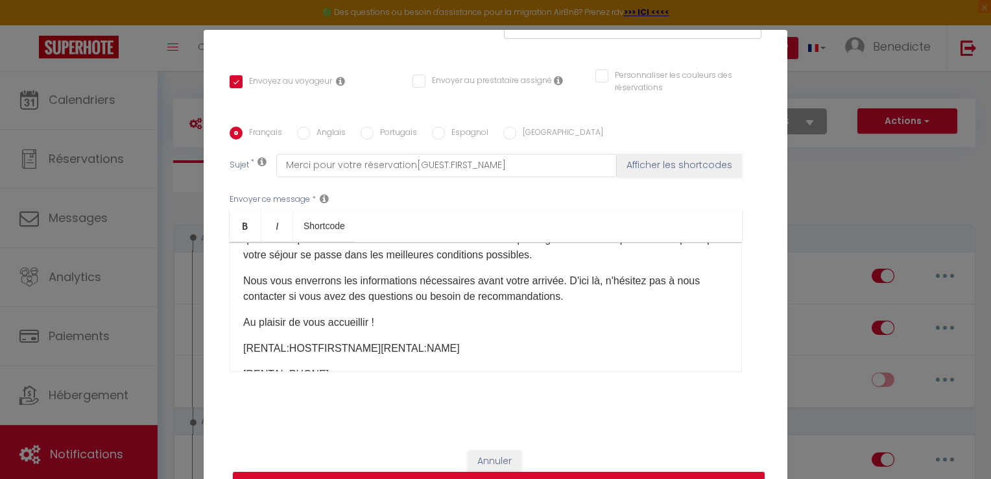
scroll to position [122, 0]
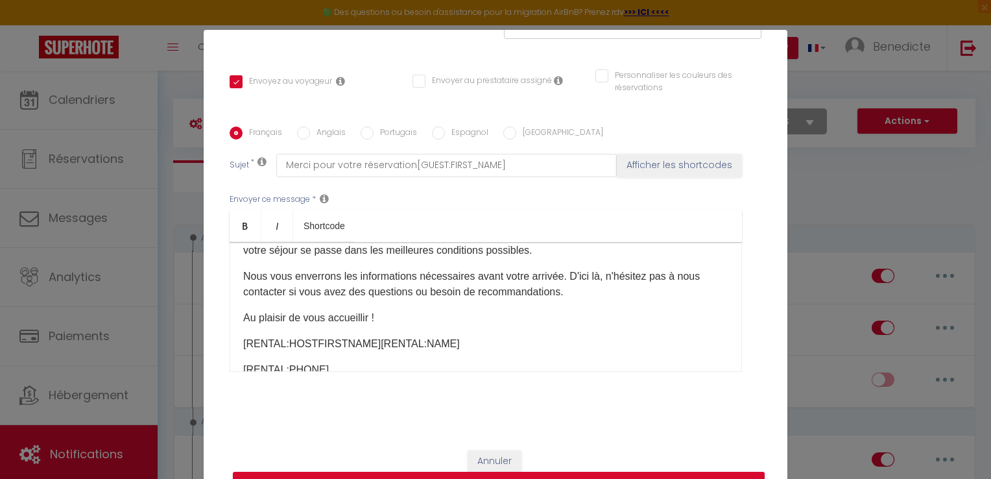
click at [632, 250] on p "Nous vous remercions pour votre réservation.​Nous espérons que vous passerez un…" at bounding box center [485, 234] width 485 height 47
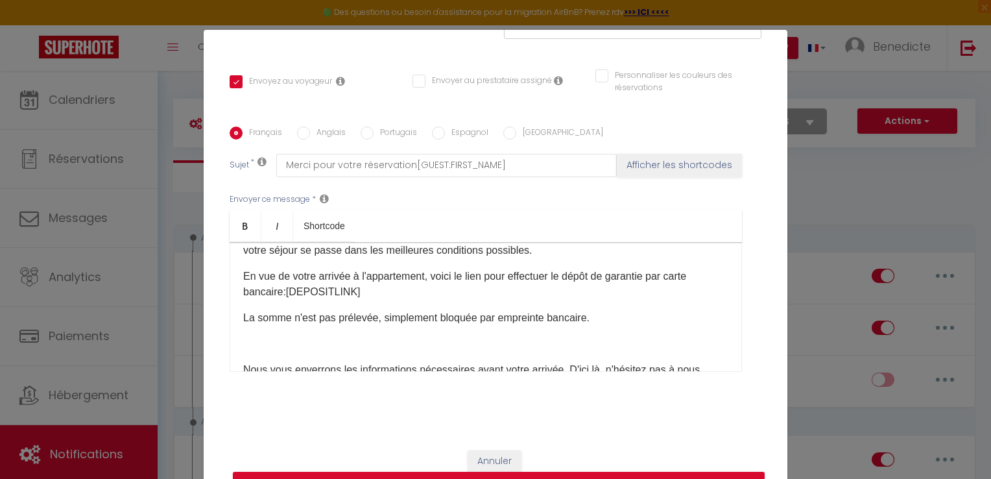
click at [257, 356] on div "​ ​Bienvenue ! 🌟 ​Bonjour [GUEST:FIRST_NAME] Nous vous remercions pour votre ré…" at bounding box center [486, 307] width 512 height 130
click at [245, 354] on div "​ ​Bienvenue ! 🌟 ​Bonjour [GUEST:FIRST_NAME] Nous vous remercions pour votre ré…" at bounding box center [486, 307] width 512 height 130
click at [241, 354] on div "​ ​Bienvenue ! 🌟 ​Bonjour [GUEST:FIRST_NAME] Nous vous remercions pour votre ré…" at bounding box center [486, 307] width 512 height 130
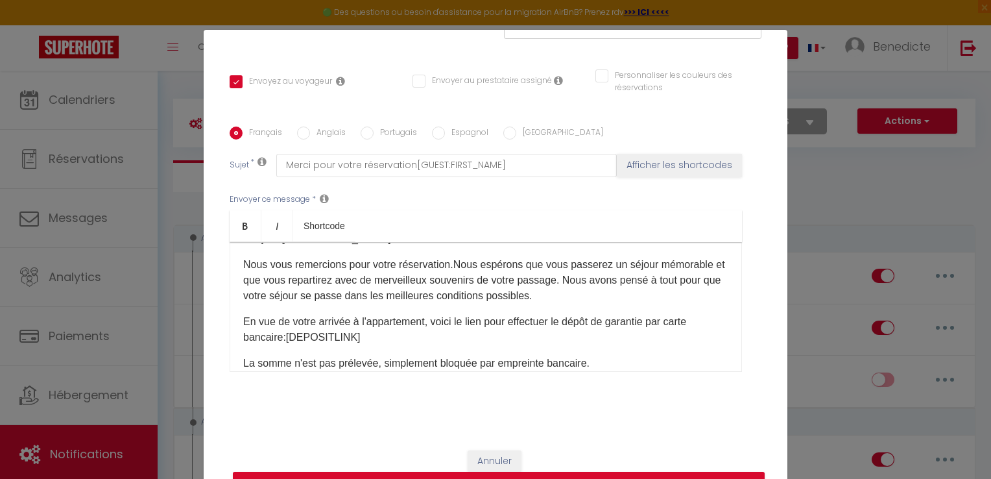
scroll to position [93, 0]
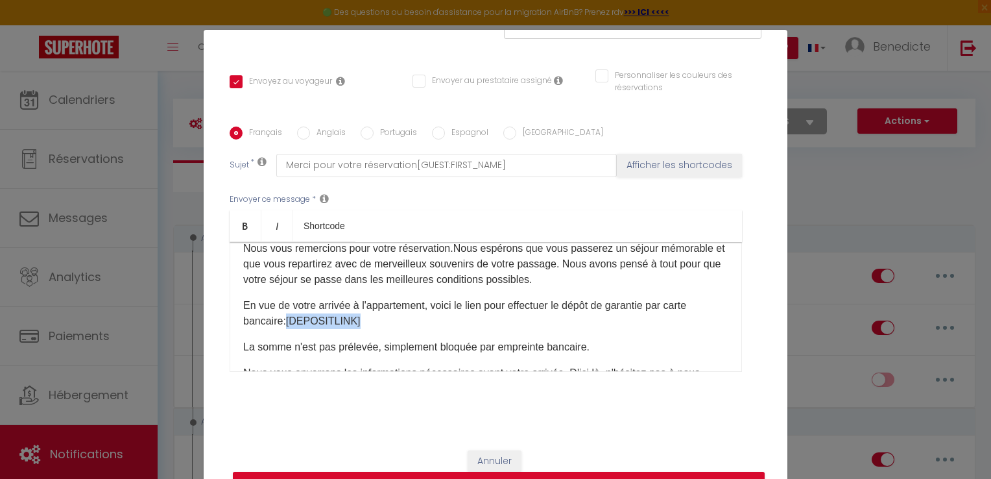
drag, startPoint x: 352, startPoint y: 320, endPoint x: 283, endPoint y: 326, distance: 69.0
click at [283, 326] on p "En vue de votre arrivée à l'appartement, voici le lien pour effectuer le dépôt …" at bounding box center [485, 313] width 485 height 31
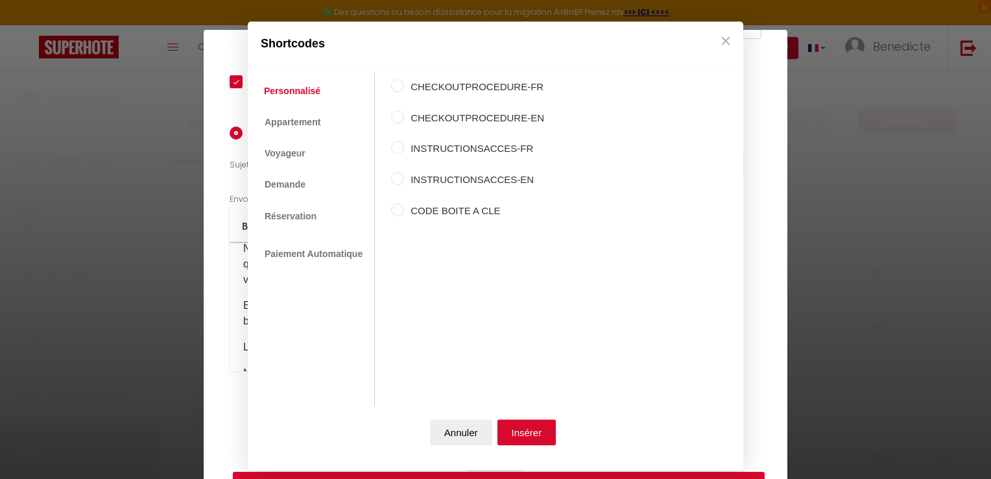
click at [773, 341] on div "Shortcodes Personnalisé Appartement Voyageur Demande Réservation Lien De Paieme…" at bounding box center [495, 239] width 991 height 479
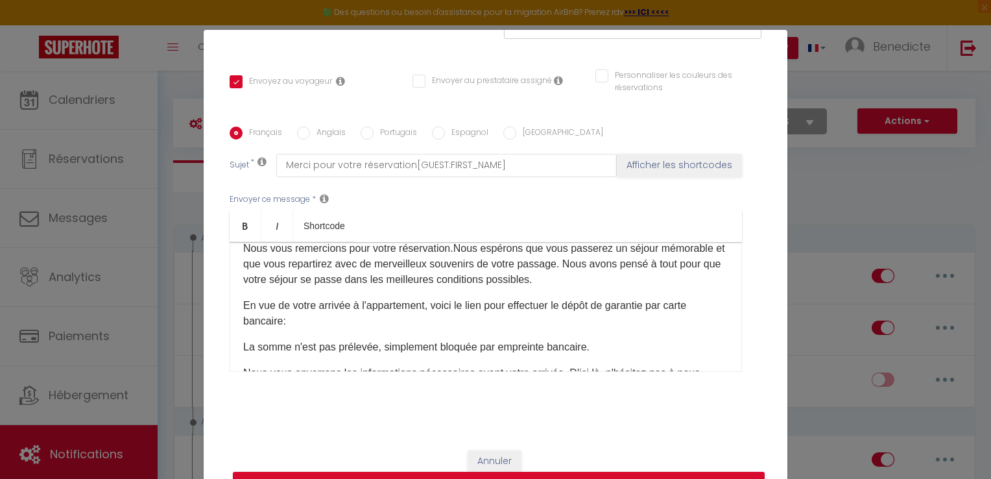
click at [288, 320] on p "En vue de votre arrivée à l'appartement, voici le lien pour effectuer le dépôt …" at bounding box center [485, 313] width 485 height 31
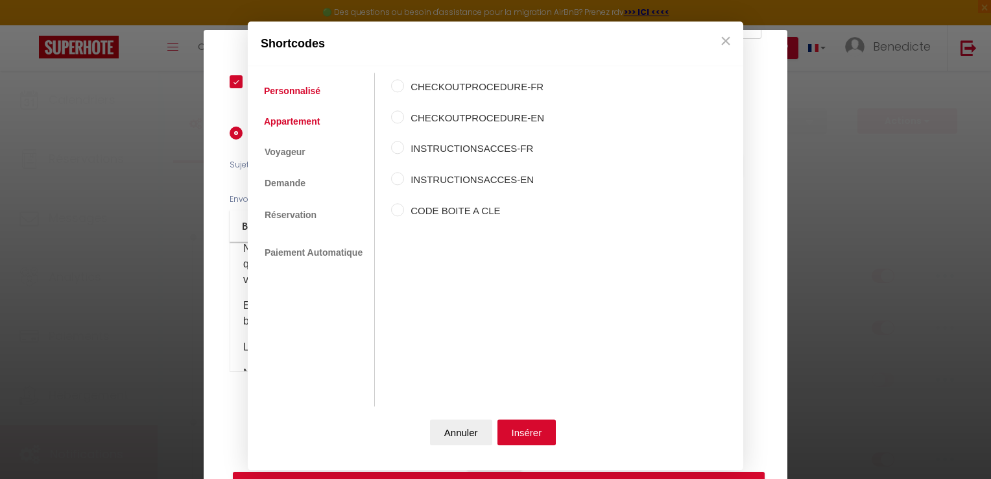
click at [311, 123] on link "Appartement" at bounding box center [291, 121] width 69 height 23
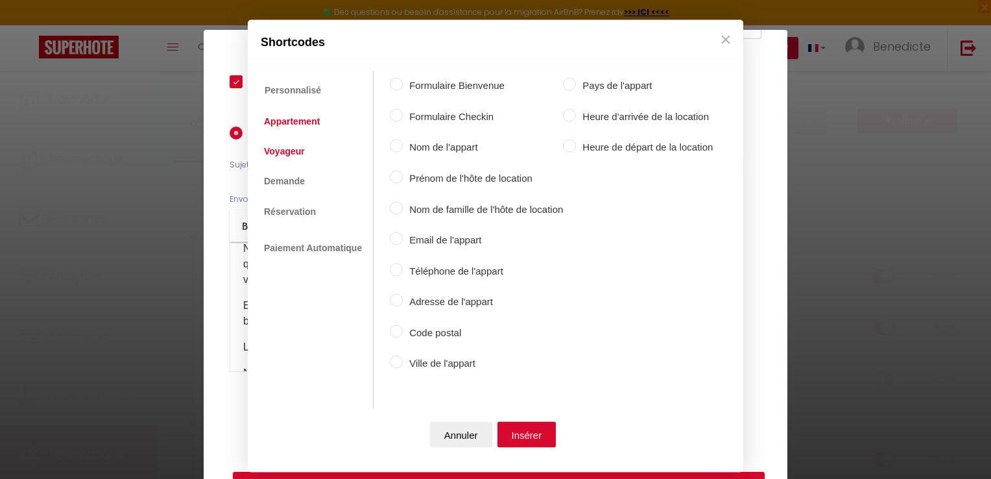
click at [272, 145] on link "Voyageur" at bounding box center [284, 150] width 54 height 23
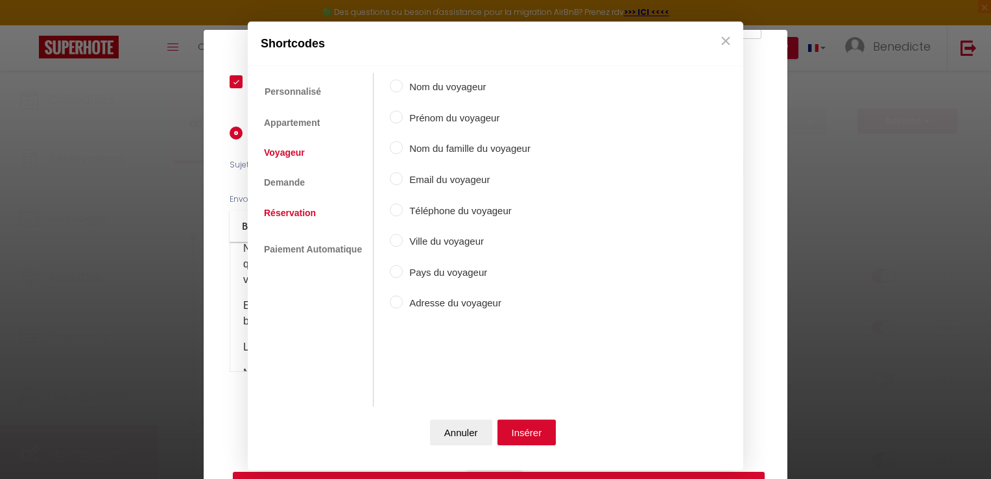
click at [283, 212] on link "Réservation" at bounding box center [289, 212] width 65 height 23
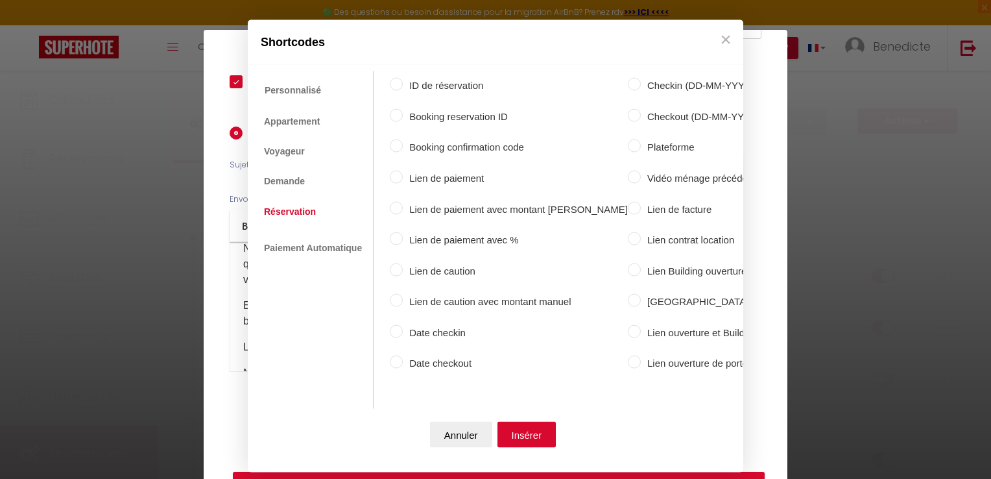
click at [395, 265] on input "Lien de caution" at bounding box center [396, 269] width 13 height 13
click at [508, 429] on button "Insérer" at bounding box center [526, 434] width 59 height 26
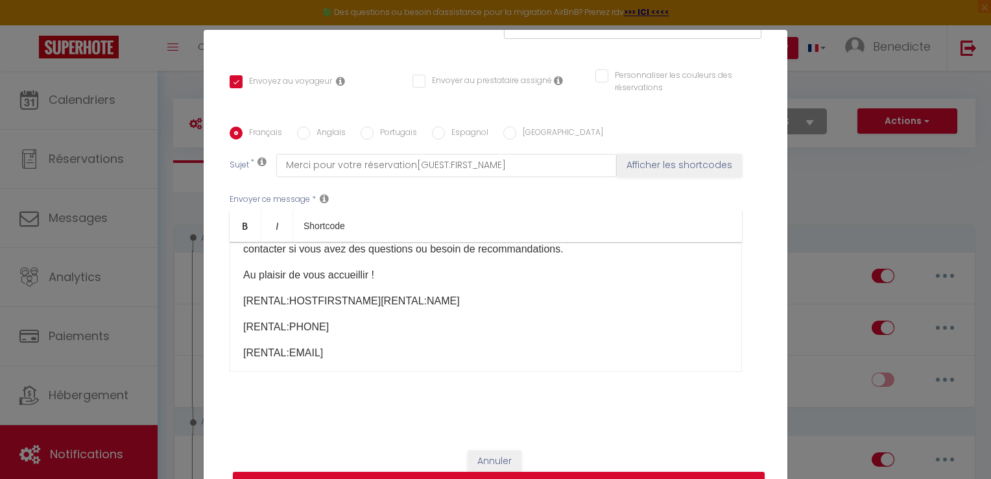
scroll to position [247, 0]
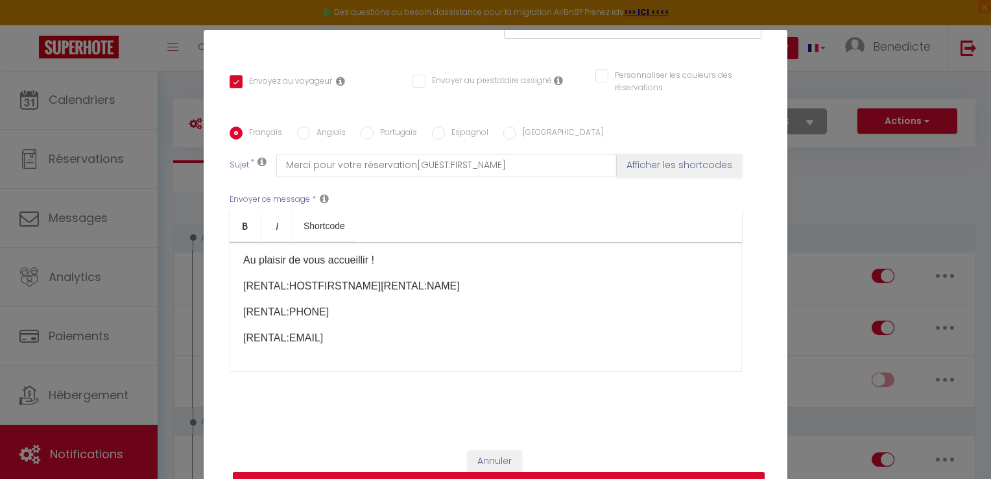
click at [660, 472] on button "Mettre à jour" at bounding box center [499, 484] width 532 height 25
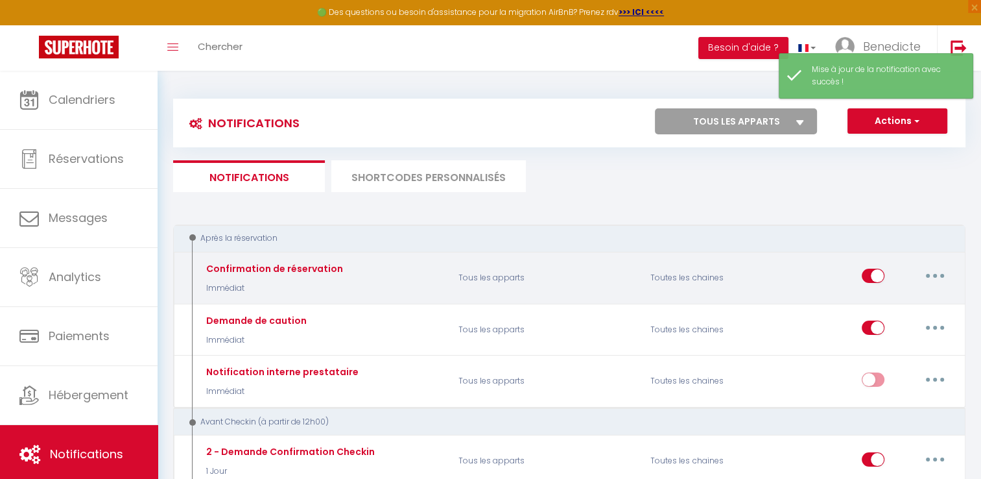
click at [933, 275] on button "button" at bounding box center [935, 275] width 36 height 21
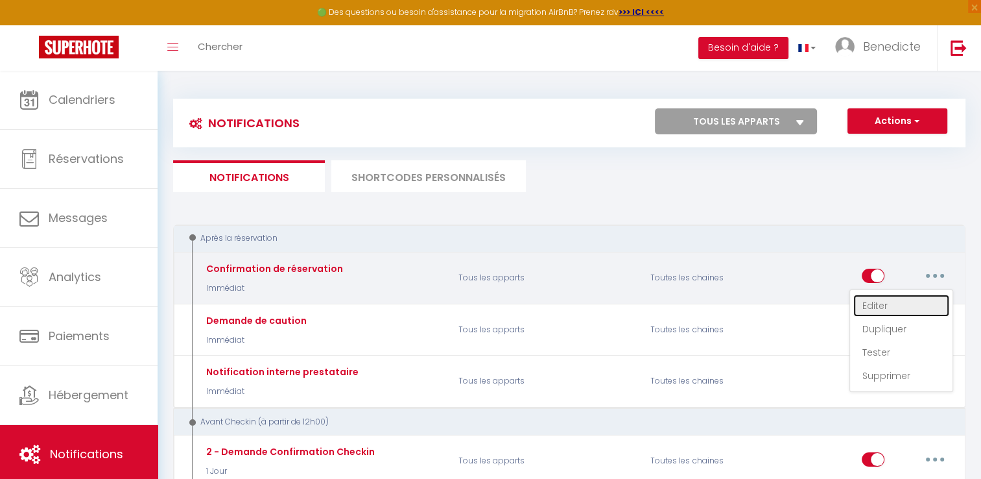
click at [881, 307] on link "Editer" at bounding box center [902, 305] width 96 height 22
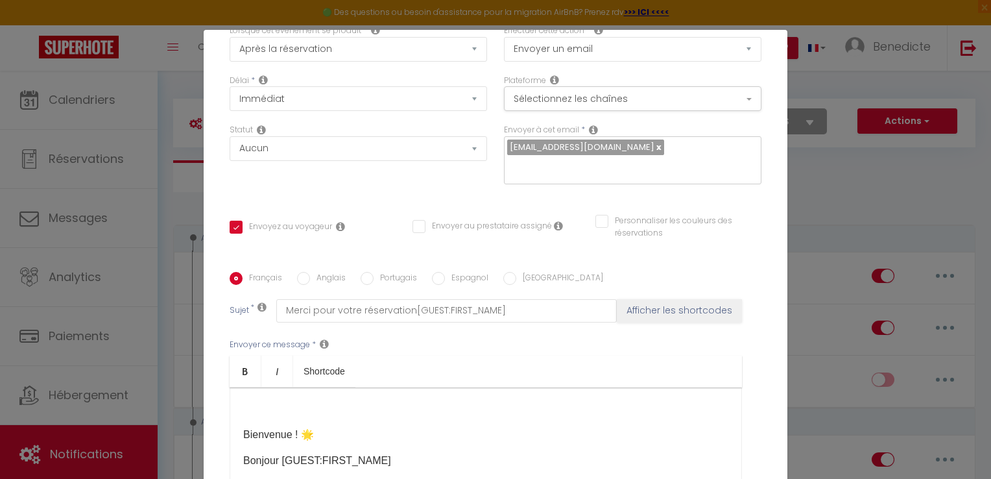
scroll to position [0, 0]
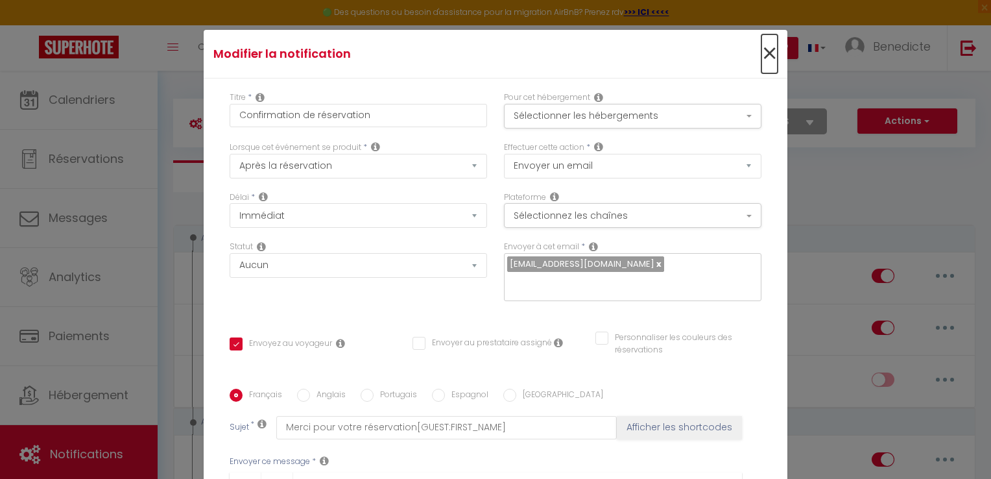
click at [761, 55] on span "×" at bounding box center [769, 53] width 16 height 39
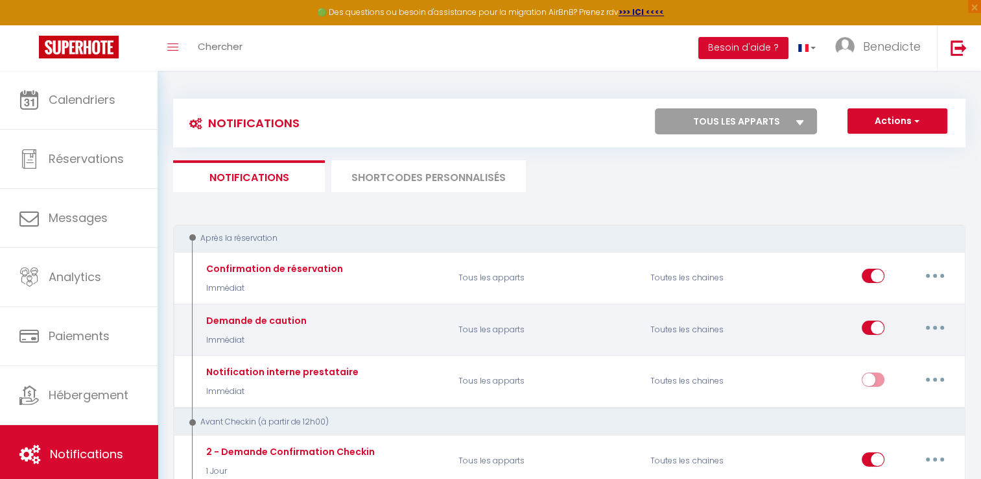
click at [929, 328] on button "button" at bounding box center [935, 327] width 36 height 21
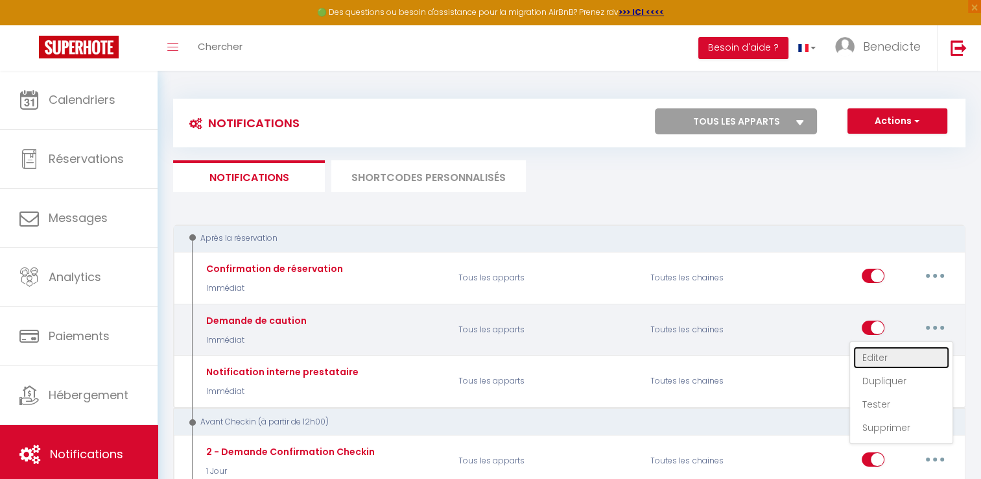
click at [881, 356] on link "Editer" at bounding box center [902, 357] width 96 height 22
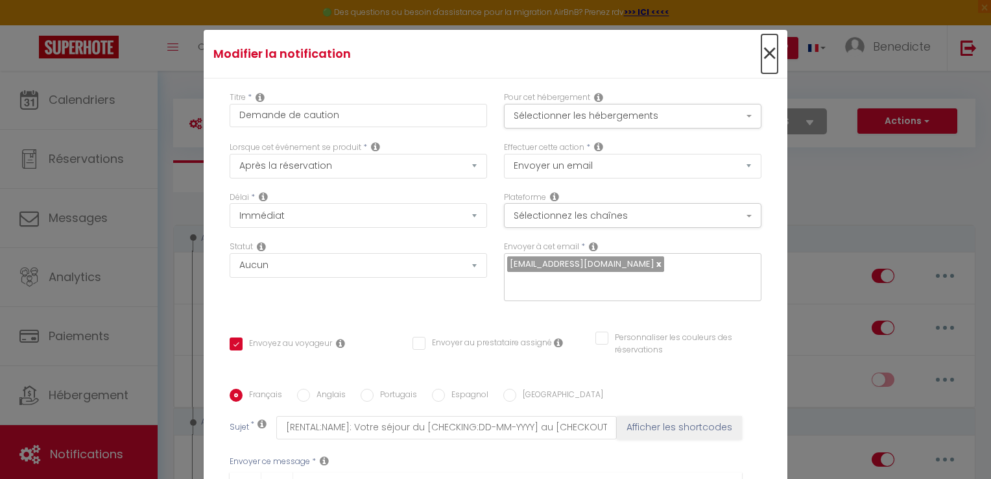
click at [761, 57] on span "×" at bounding box center [769, 53] width 16 height 39
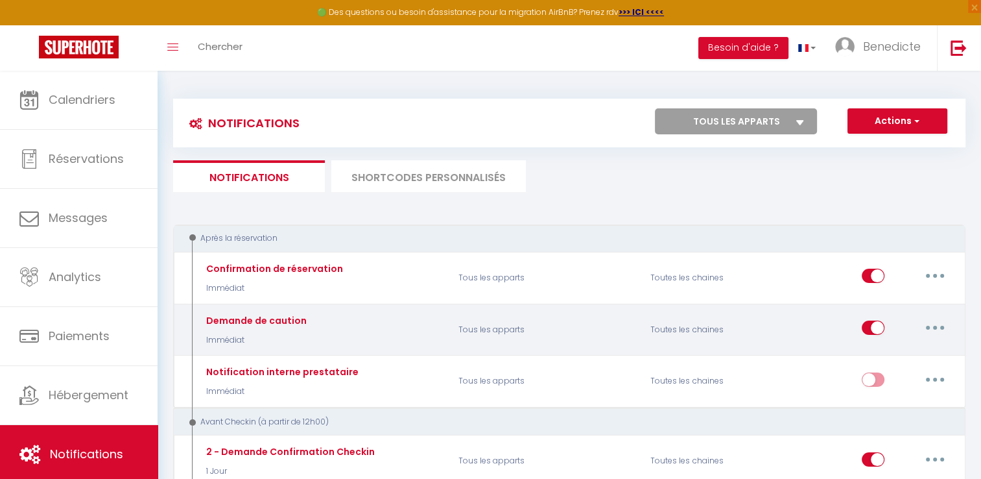
click at [932, 328] on button "button" at bounding box center [935, 327] width 36 height 21
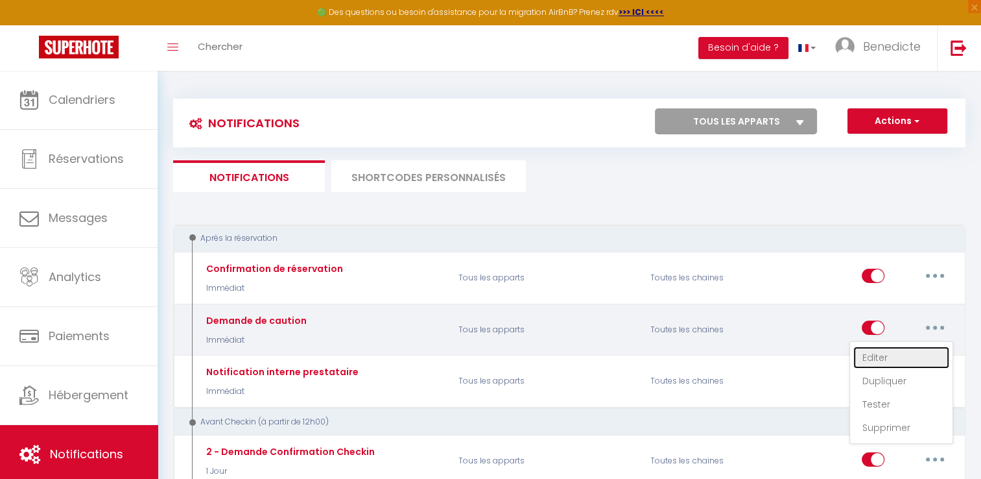
click at [881, 353] on link "Editer" at bounding box center [902, 357] width 96 height 22
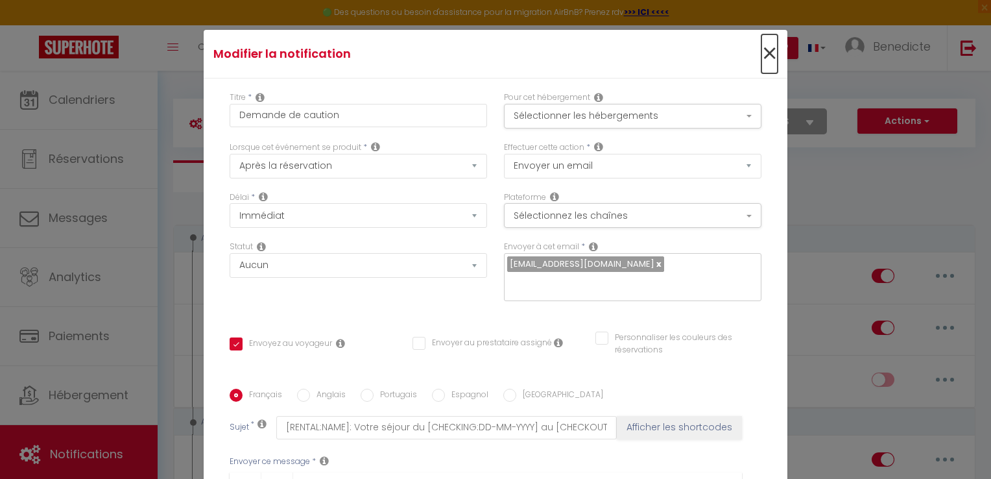
click at [761, 45] on span "×" at bounding box center [769, 53] width 16 height 39
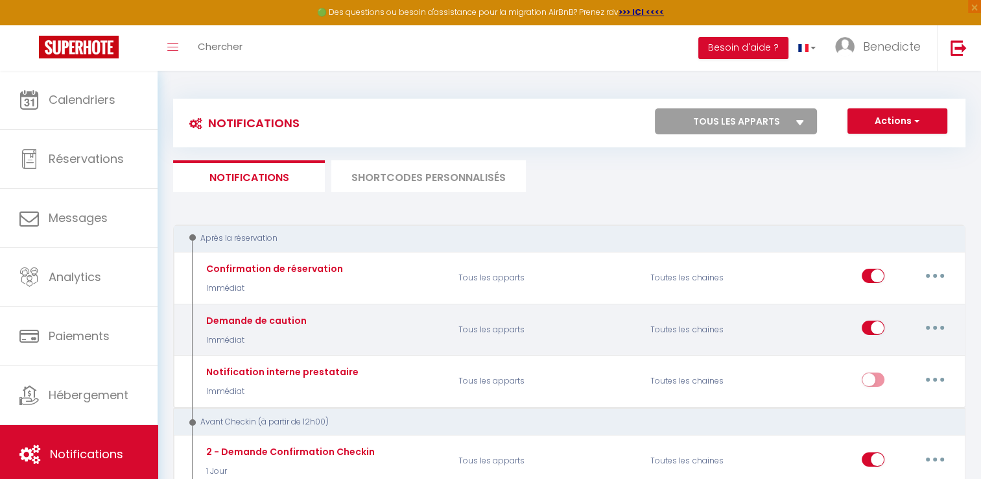
click at [934, 326] on icon "button" at bounding box center [935, 328] width 4 height 4
click at [877, 425] on link "Supprimer" at bounding box center [902, 427] width 96 height 22
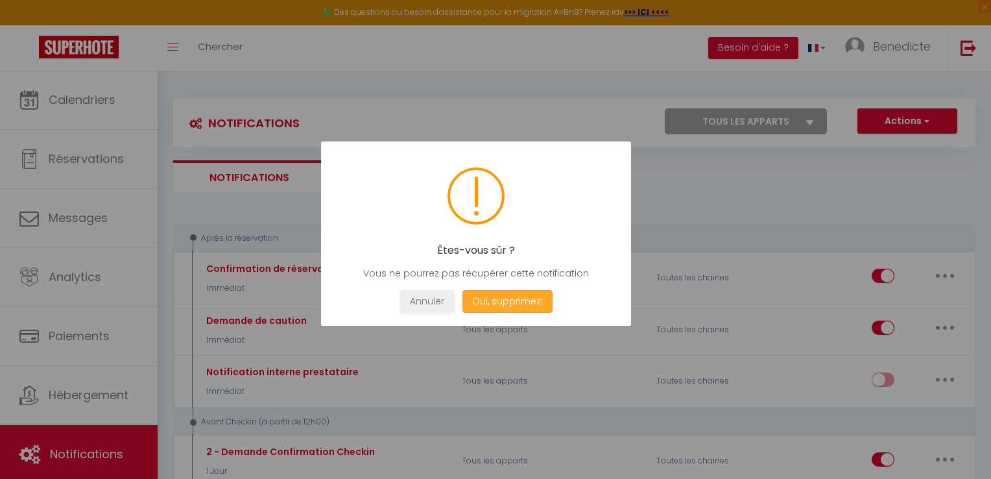
click at [518, 301] on button "Oui, supprimez!" at bounding box center [507, 301] width 90 height 23
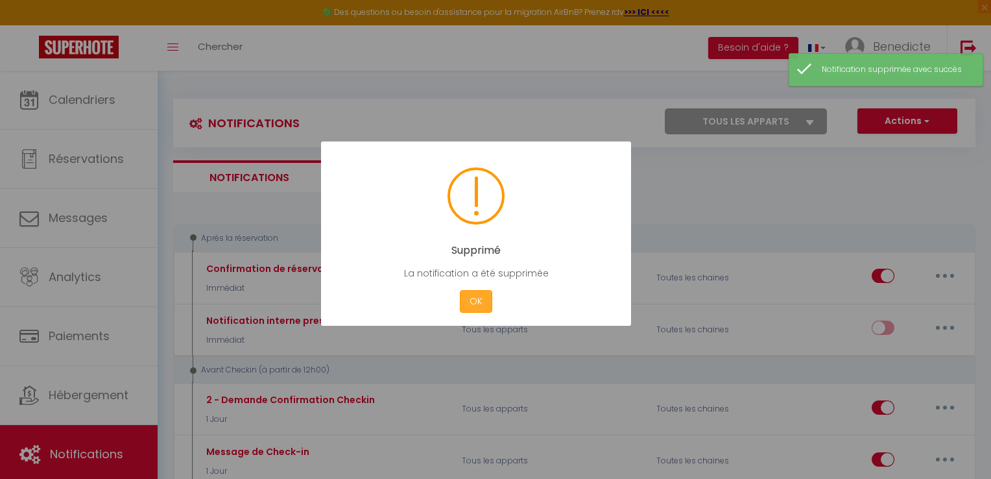
click at [470, 300] on button "OK" at bounding box center [476, 301] width 32 height 23
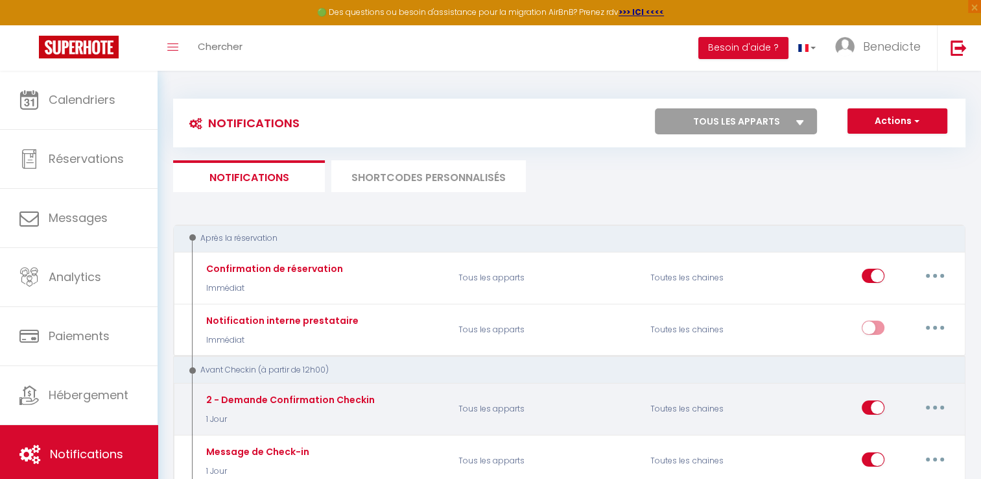
click at [936, 410] on button "button" at bounding box center [935, 407] width 36 height 21
click at [892, 438] on link "Editer" at bounding box center [902, 436] width 96 height 22
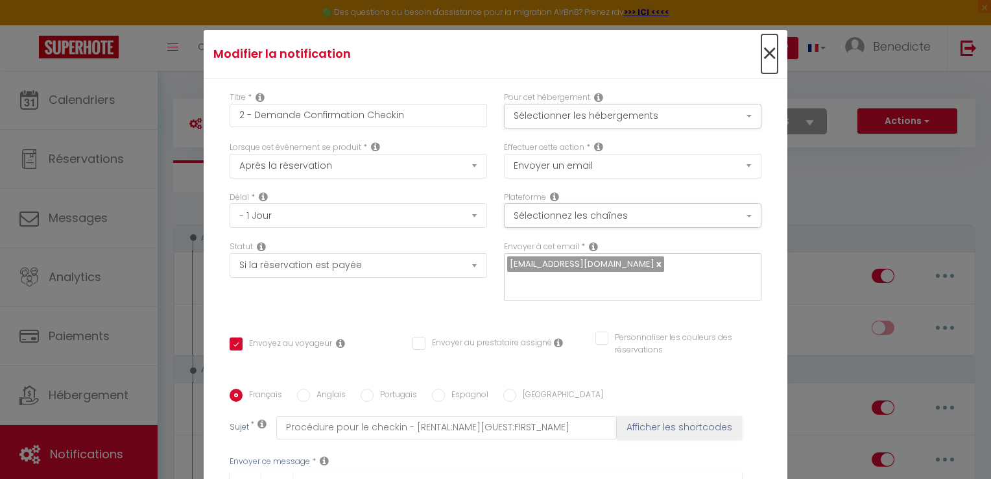
click at [761, 49] on span "×" at bounding box center [769, 53] width 16 height 39
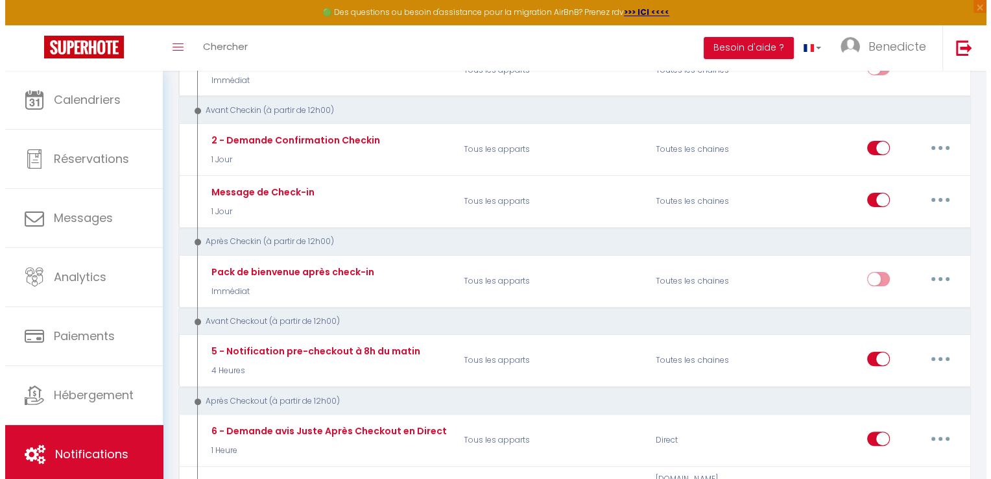
scroll to position [283, 0]
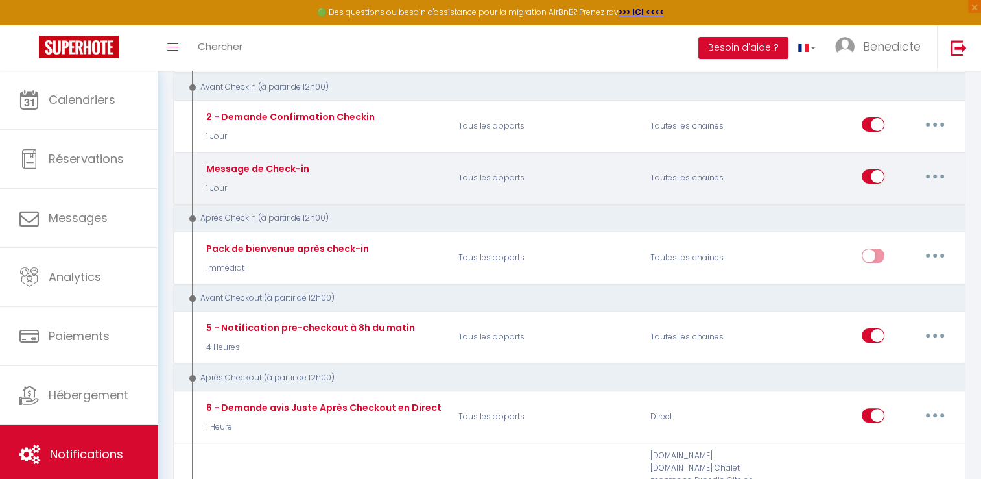
click at [927, 173] on button "button" at bounding box center [935, 176] width 36 height 21
click at [880, 198] on link "Editer" at bounding box center [902, 206] width 96 height 22
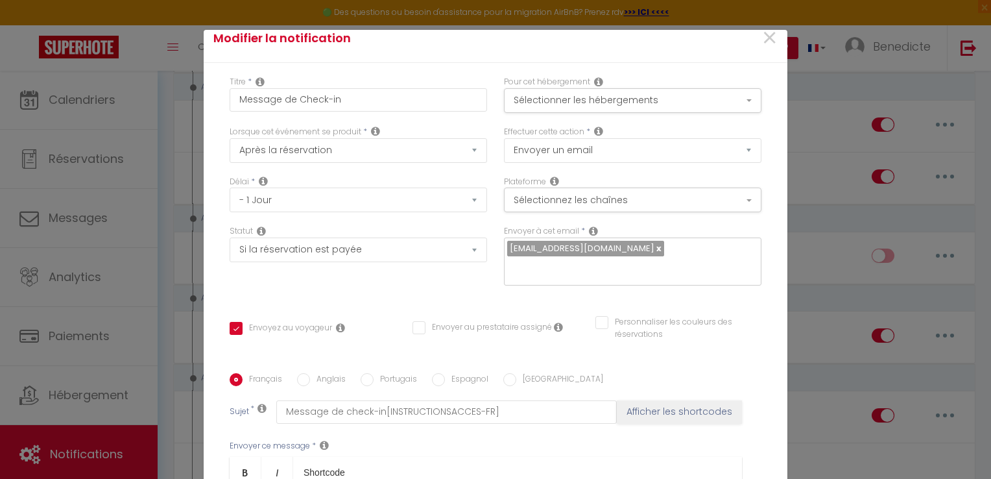
scroll to position [0, 0]
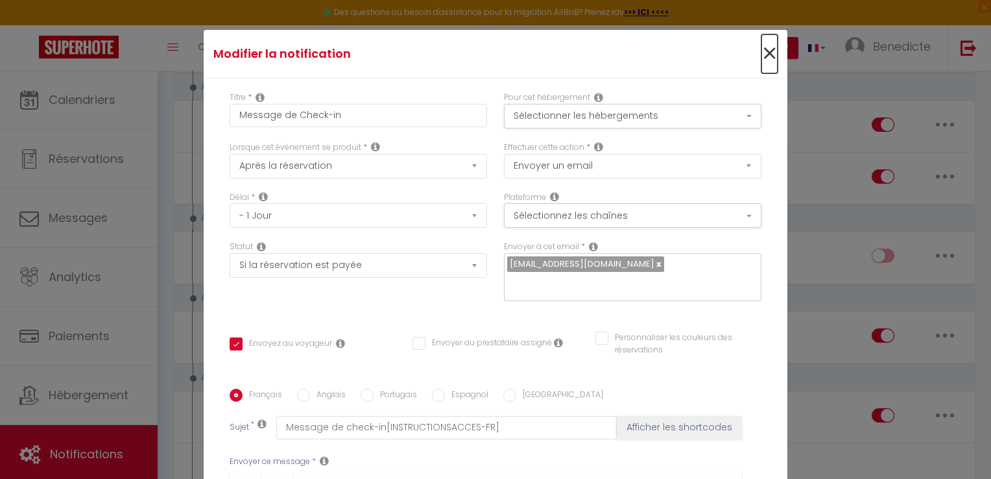
click at [761, 51] on span "×" at bounding box center [769, 53] width 16 height 39
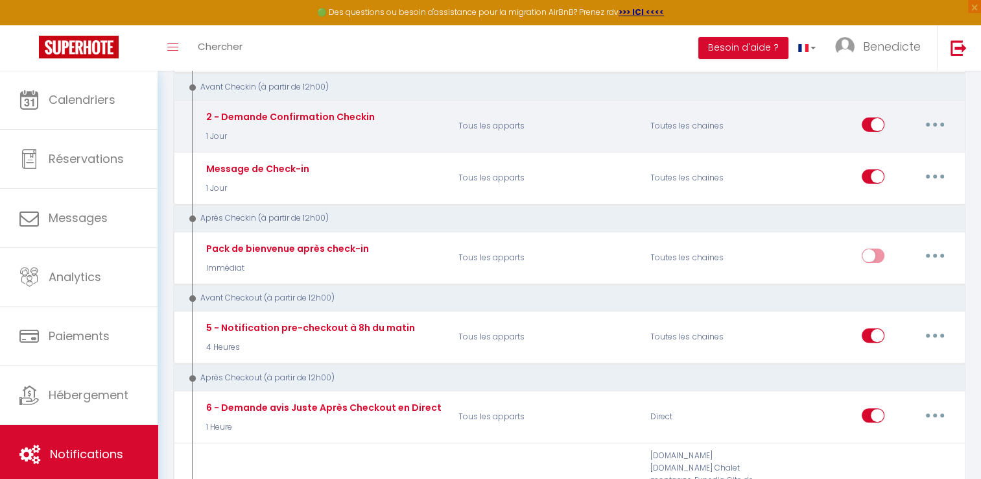
click at [942, 131] on button "button" at bounding box center [935, 124] width 36 height 21
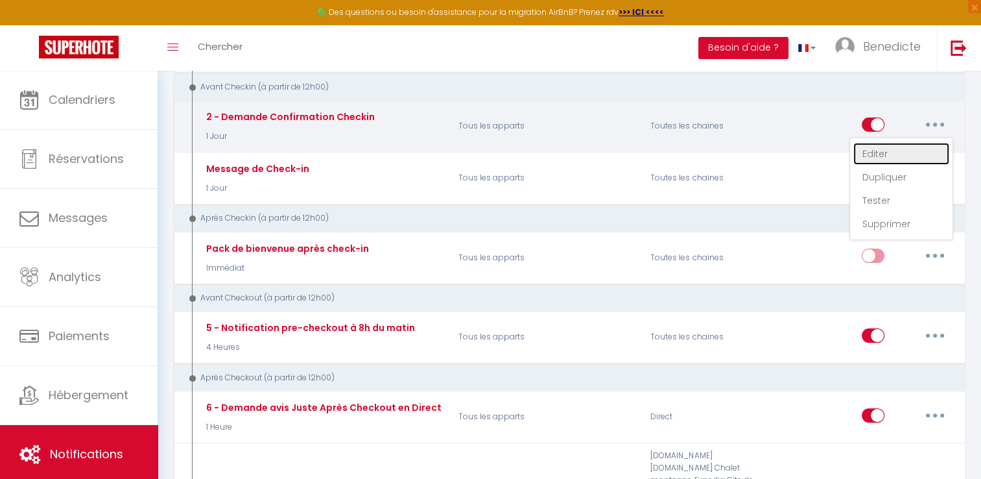
click at [910, 147] on link "Editer" at bounding box center [902, 154] width 96 height 22
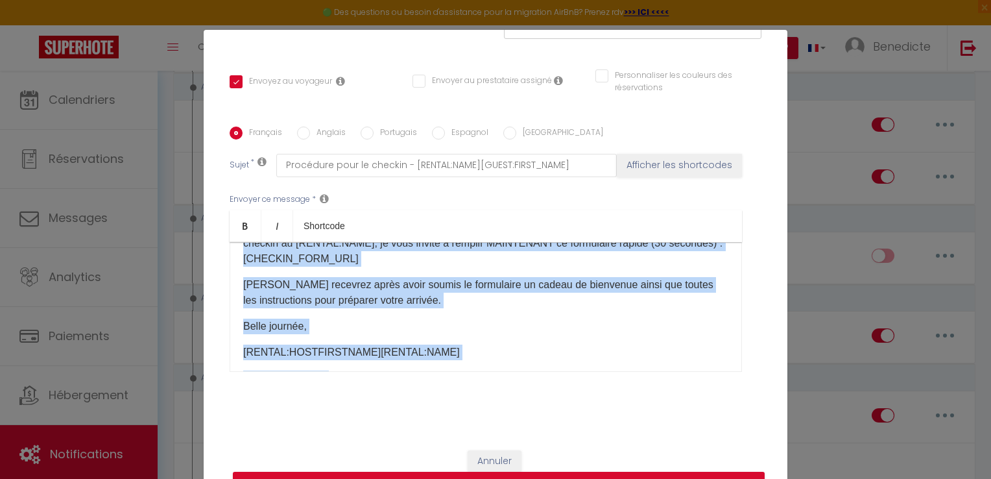
scroll to position [107, 0]
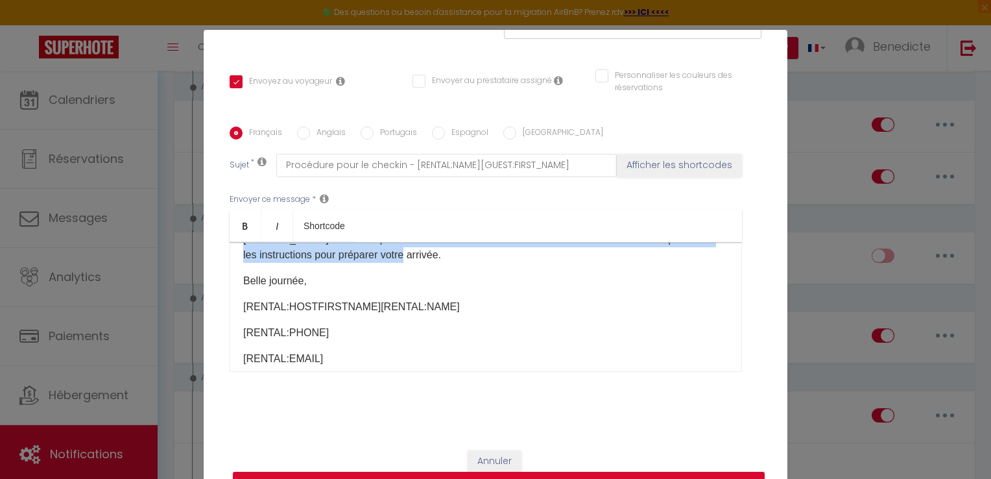
drag, startPoint x: 238, startPoint y: 286, endPoint x: 427, endPoint y: 253, distance: 191.6
click at [427, 253] on div "Bonjour [GUEST:FIRST_NAME], IMPORTANT : Si ce n'est pas déjà fait, afin de rece…" at bounding box center [486, 307] width 512 height 130
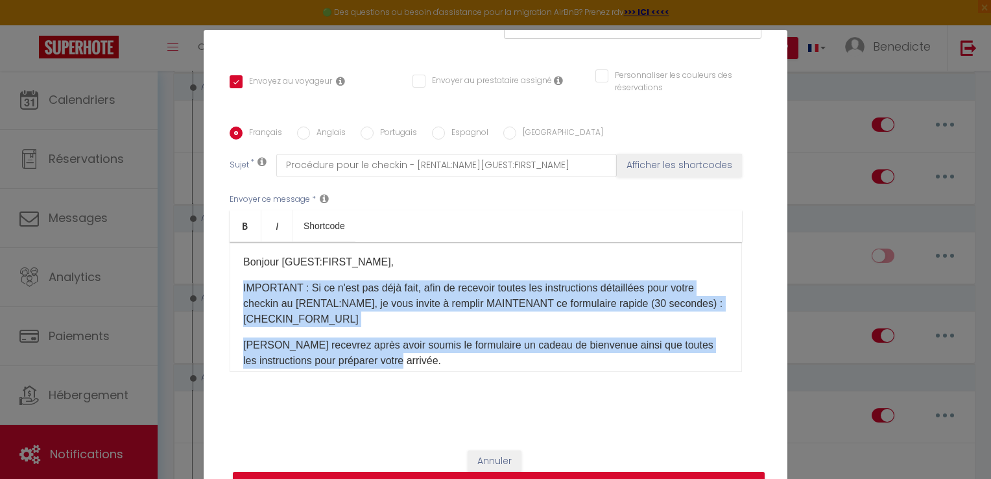
scroll to position [0, 0]
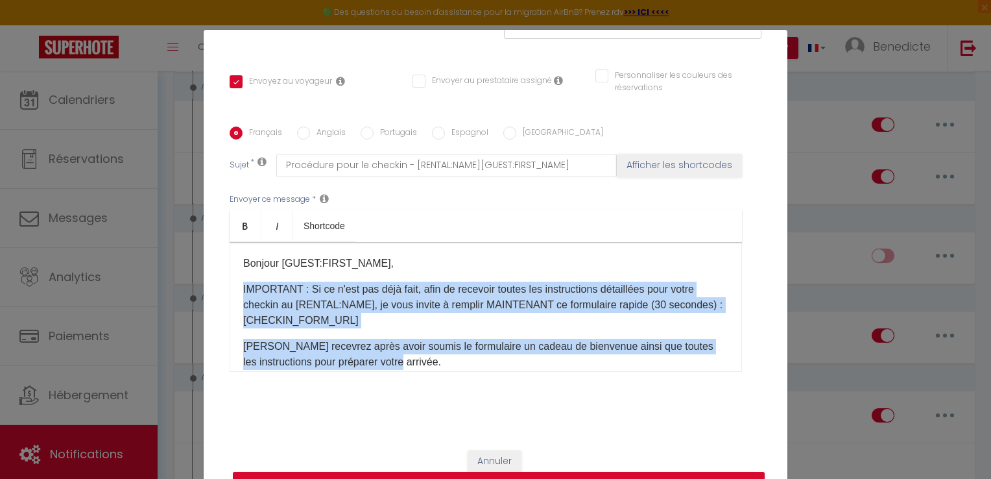
copy div "IMPORTANT : Si ce n'est pas déjà fait, afin de recevoir toutes les instructions…"
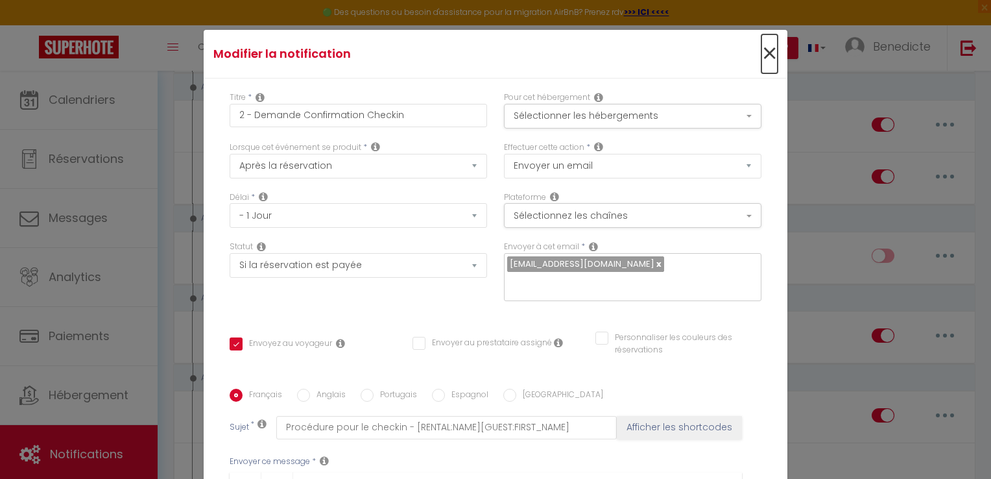
click at [761, 53] on span "×" at bounding box center [769, 53] width 16 height 39
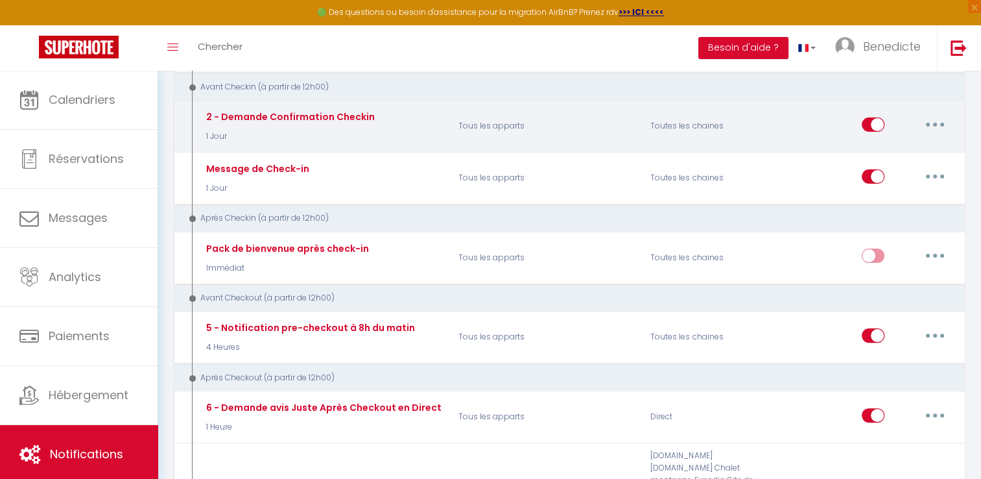
click at [934, 124] on button "button" at bounding box center [935, 124] width 36 height 21
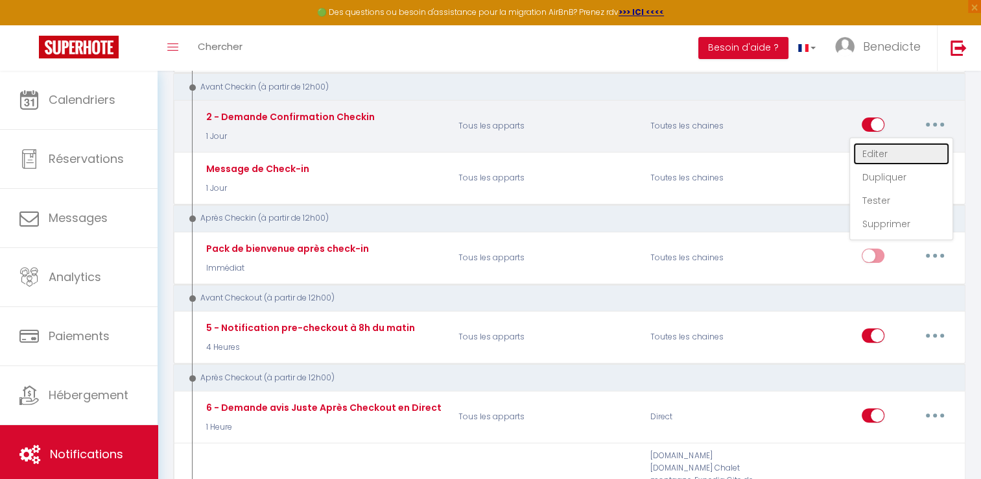
click at [885, 152] on link "Editer" at bounding box center [902, 154] width 96 height 22
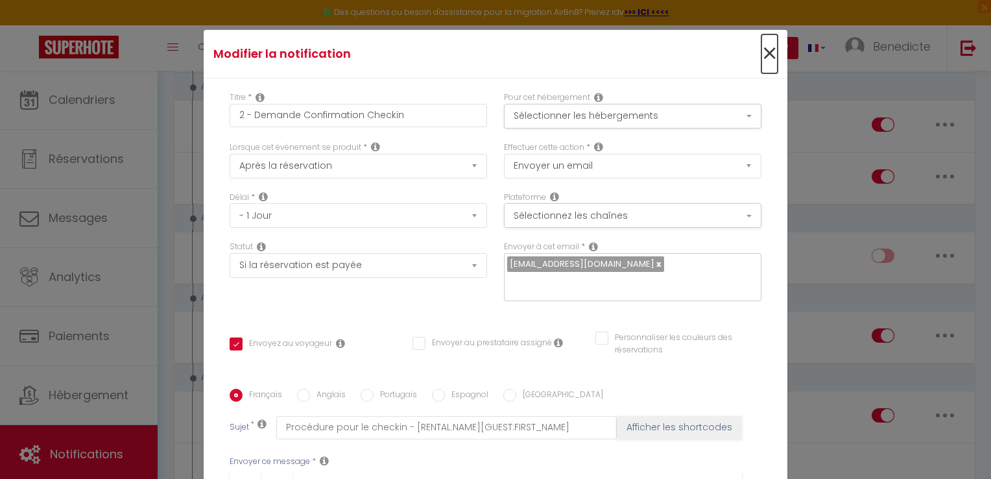
click at [761, 52] on span "×" at bounding box center [769, 53] width 16 height 39
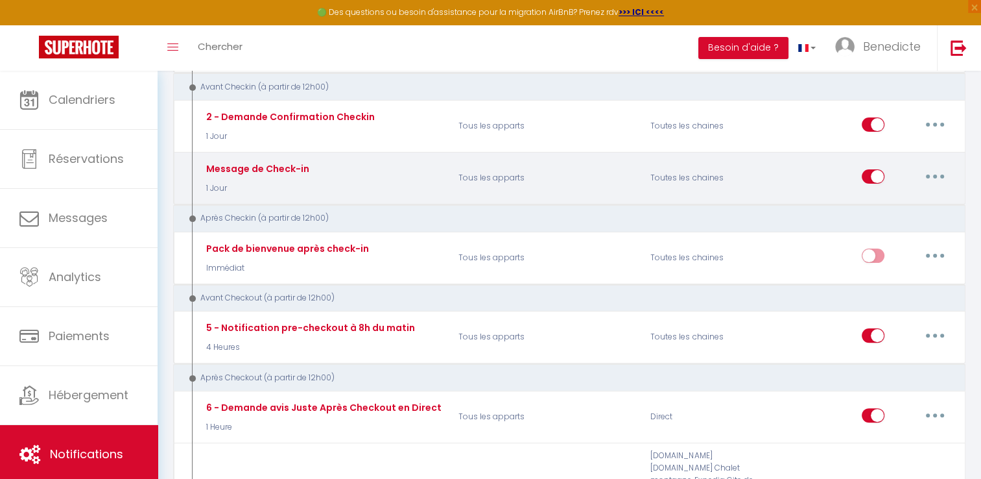
click at [921, 175] on button "button" at bounding box center [935, 176] width 36 height 21
click at [878, 198] on link "Editer" at bounding box center [902, 206] width 96 height 22
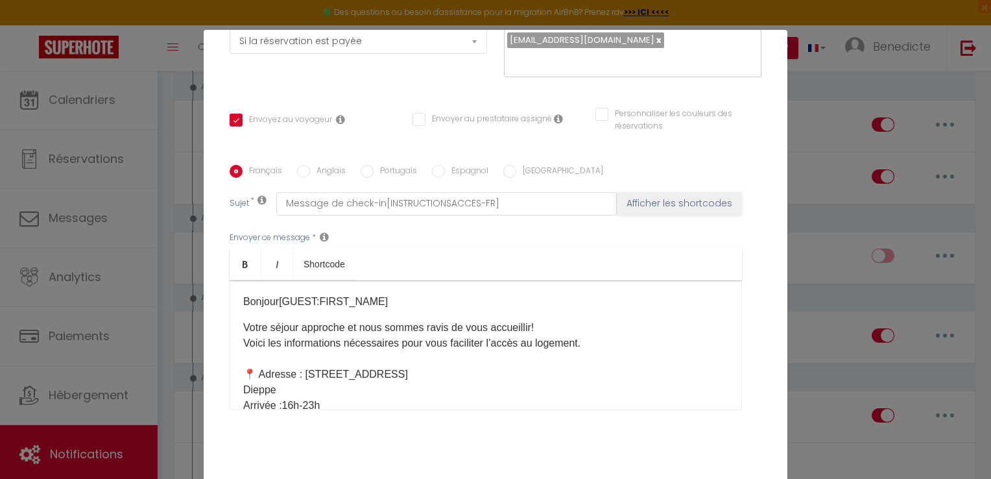
scroll to position [262, 0]
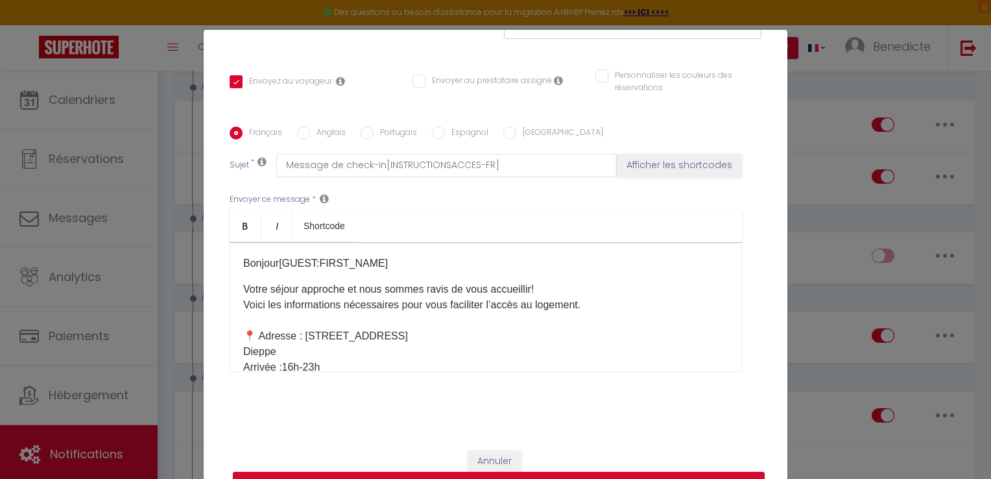
click at [379, 263] on p "​Bonjour[GUEST:FIRST_NAME]​" at bounding box center [485, 264] width 485 height 16
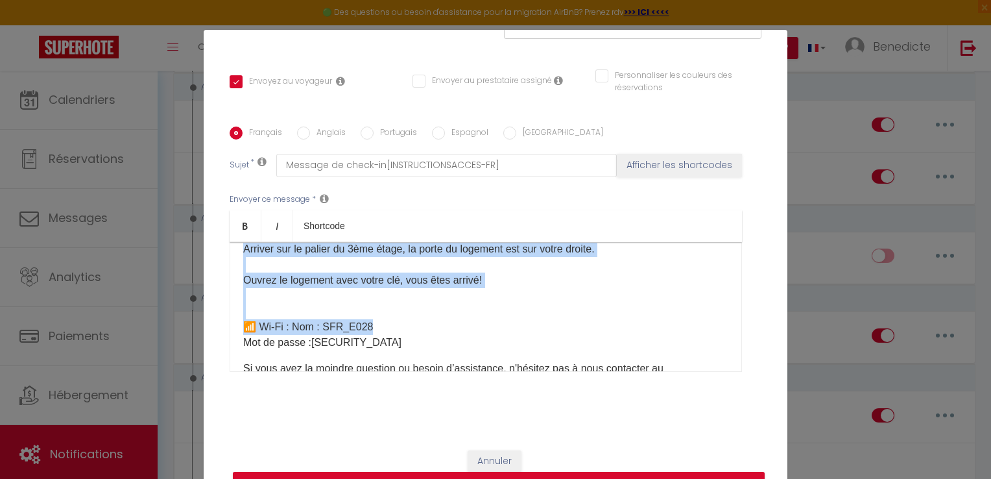
scroll to position [683, 0]
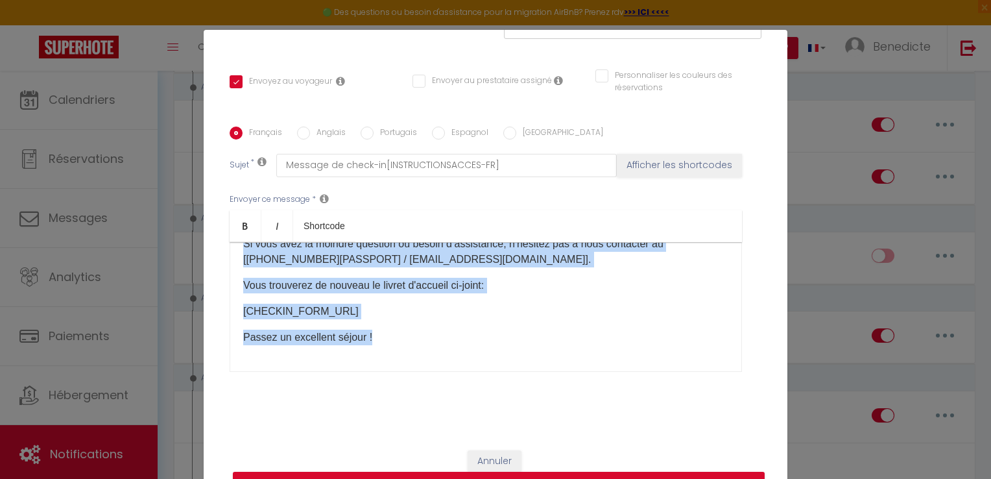
drag, startPoint x: 239, startPoint y: 287, endPoint x: 757, endPoint y: 361, distance: 523.4
click at [757, 361] on div "Titre * Message de Check-in Pour cet hébergement Sélectionner les hébergements …" at bounding box center [496, 126] width 584 height 621
click at [715, 341] on div "​Bonjour[GUEST:FIRST_NAME]​ IMPORTANT : Si ce n'est pas déjà fait, afin de rece…" at bounding box center [486, 307] width 512 height 130
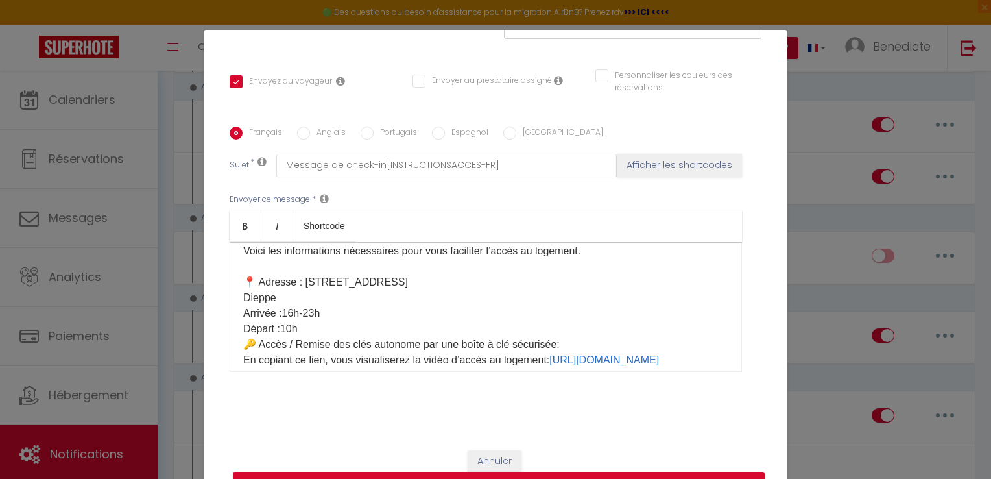
scroll to position [0, 0]
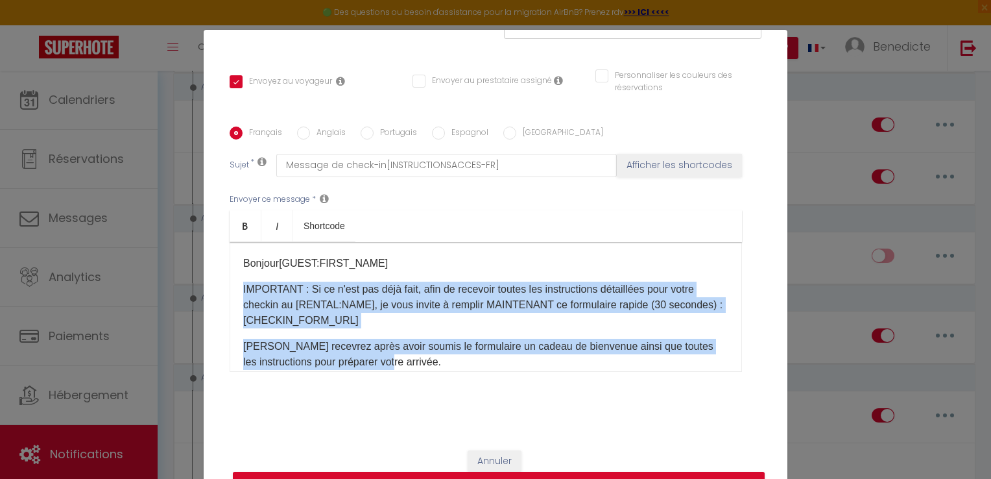
drag, startPoint x: 238, startPoint y: 287, endPoint x: 420, endPoint y: 359, distance: 196.2
click at [420, 359] on div "​Bonjour[GUEST:FIRST_NAME]​ IMPORTANT : Si ce n'est pas déjà fait, afin de rece…" at bounding box center [486, 307] width 512 height 130
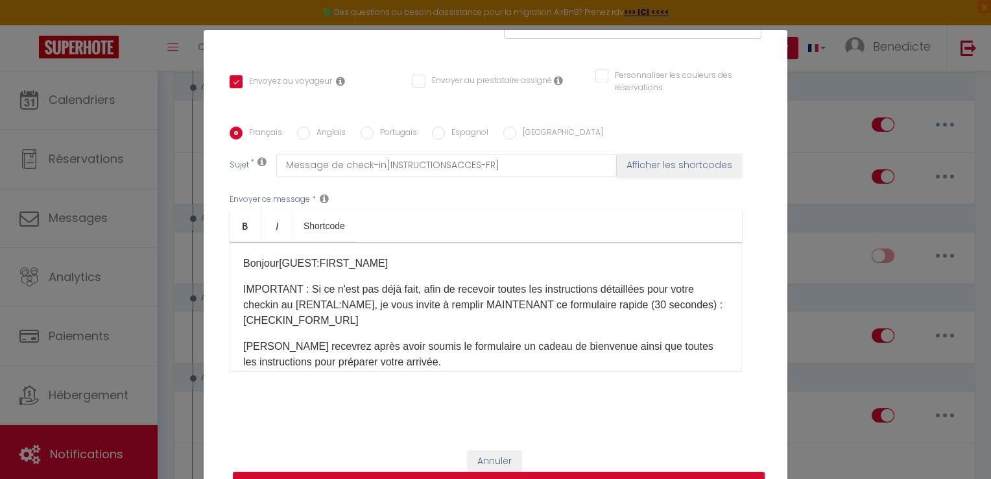
click at [429, 361] on p "[PERSON_NAME] recevrez après avoir soumis le formulaire un cadeau de bienvenue …" at bounding box center [485, 354] width 485 height 31
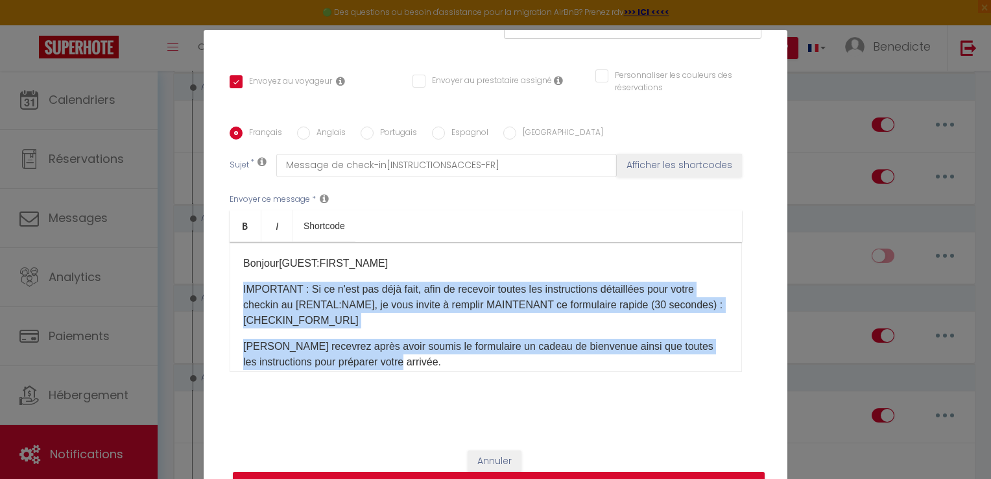
drag, startPoint x: 237, startPoint y: 288, endPoint x: 468, endPoint y: 358, distance: 241.9
click at [468, 358] on div "​Bonjour[GUEST:FIRST_NAME]​ IMPORTANT : Si ce n'est pas déjà fait, afin de rece…" at bounding box center [486, 307] width 512 height 130
drag, startPoint x: 340, startPoint y: 317, endPoint x: 468, endPoint y: 424, distance: 167.1
drag, startPoint x: 468, startPoint y: 424, endPoint x: 328, endPoint y: 294, distance: 191.4
copy div "IMPORTANT : Si ce n'est pas déjà fait, afin de recevoir toutes les instructions…"
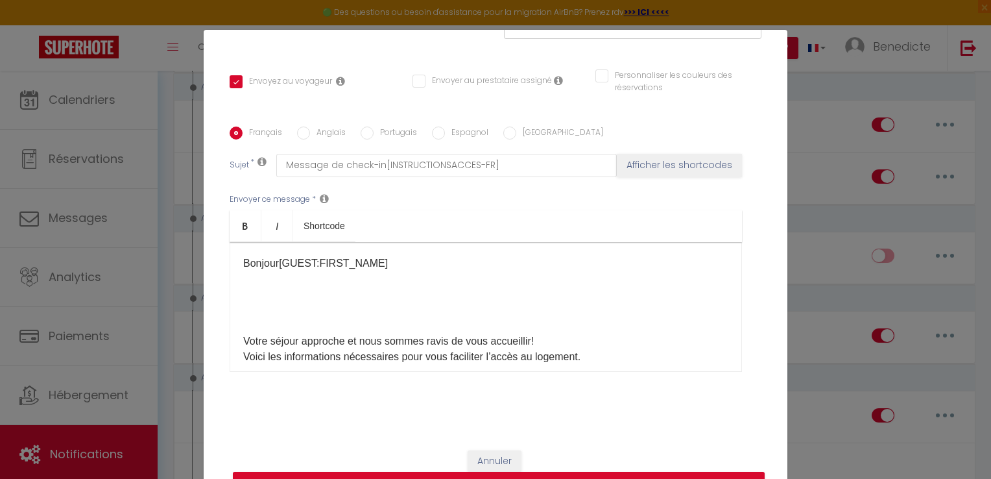
click at [240, 324] on div "​Bonjour[GUEST:FIRST_NAME]​ Votre séjour approche et nous sommes ravis de vous …" at bounding box center [486, 307] width 512 height 130
click at [239, 324] on div "​Bonjour[GUEST:FIRST_NAME]​ Votre séjour approche et nous sommes ravis de vous …" at bounding box center [486, 307] width 512 height 130
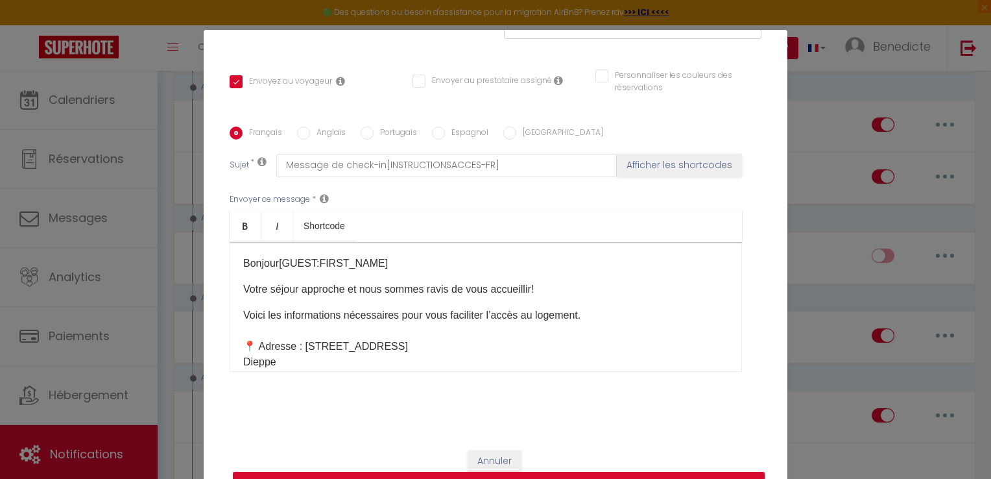
click at [584, 318] on p "Voici les informations nécessaires pour vous faciliter l’accès au logement. 📍 A…" at bounding box center [485, 416] width 485 height 218
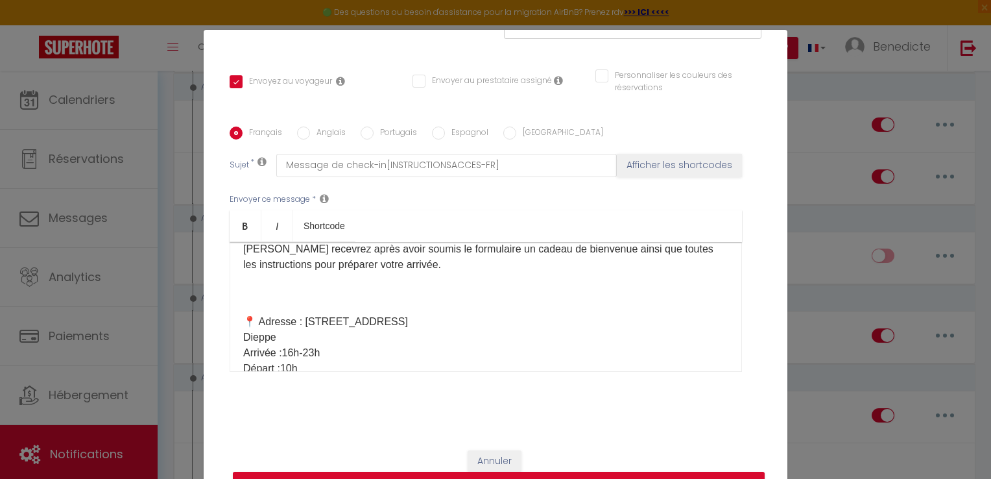
scroll to position [145, 0]
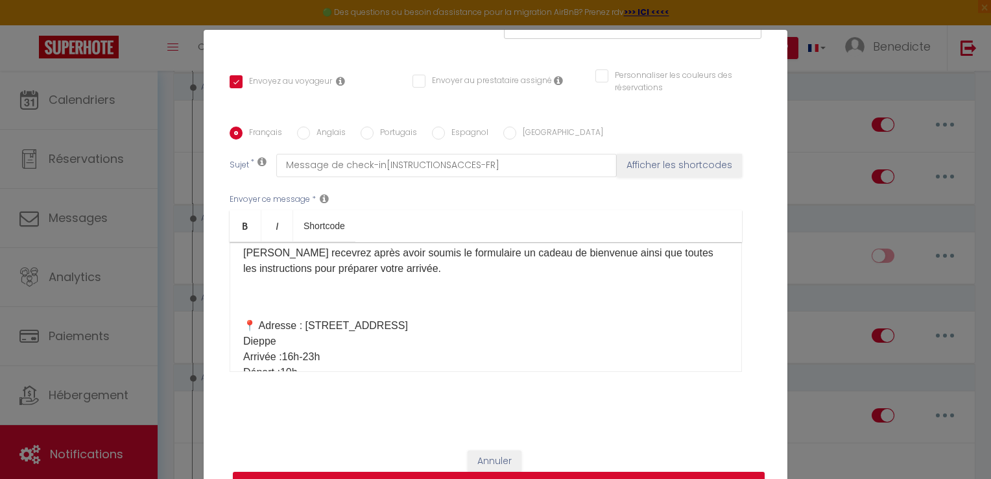
click at [236, 306] on div "​Bonjour[GUEST:FIRST_NAME]​ Votre séjour approche et nous sommes ravis de vous …" at bounding box center [486, 307] width 512 height 130
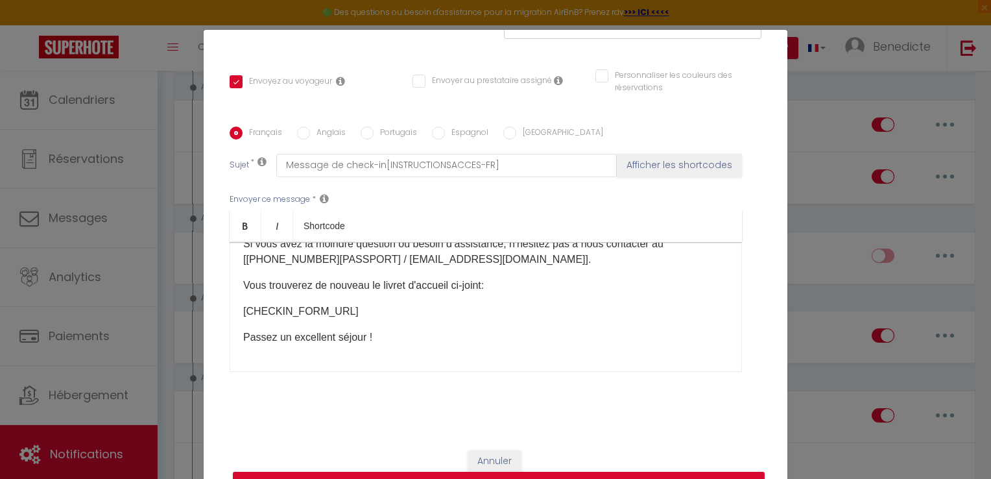
scroll to position [652, 0]
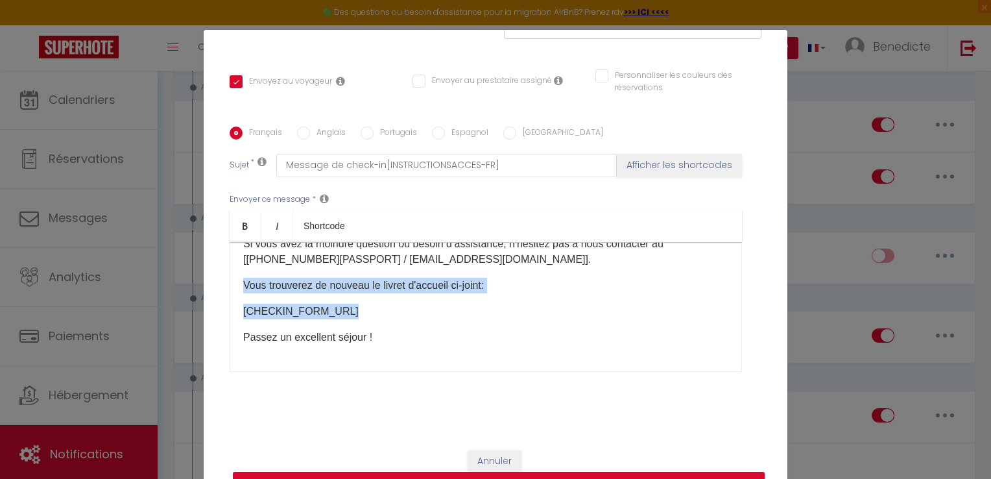
drag, startPoint x: 239, startPoint y: 291, endPoint x: 366, endPoint y: 317, distance: 129.9
click at [366, 317] on div "​Bonjour[GUEST:FIRST_NAME]​ Votre séjour approche et nous sommes ravis de vous …" at bounding box center [486, 307] width 512 height 130
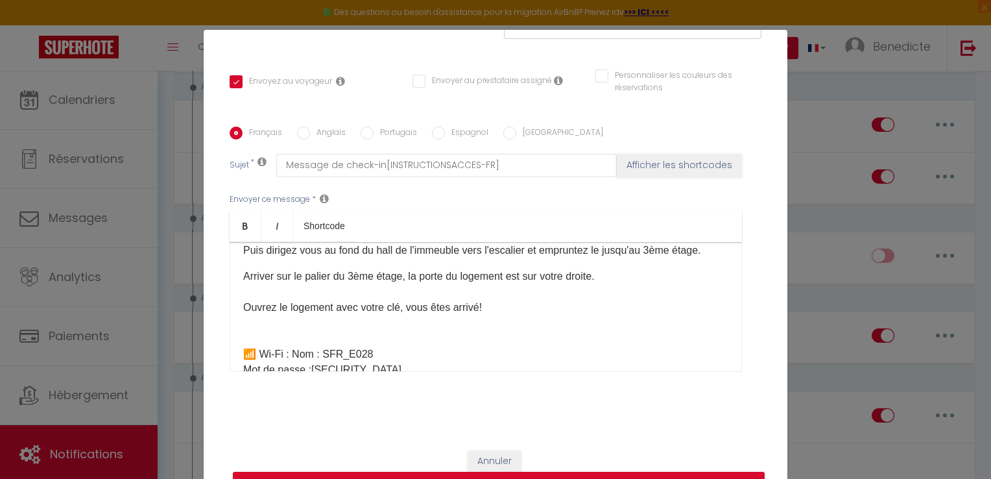
scroll to position [515, 0]
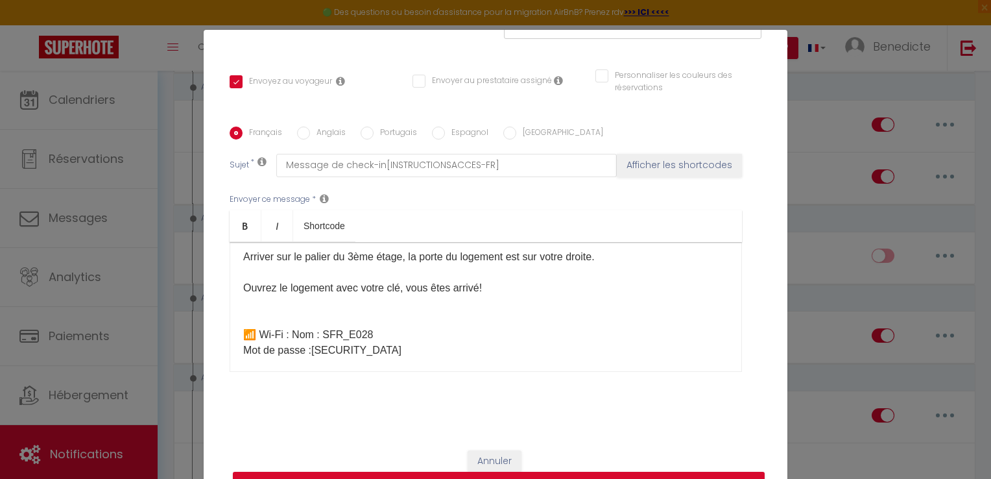
click at [243, 328] on p "Arriver sur le palier du 3ème étage, la porte du logement est sur votre droite.…" at bounding box center [485, 303] width 485 height 109
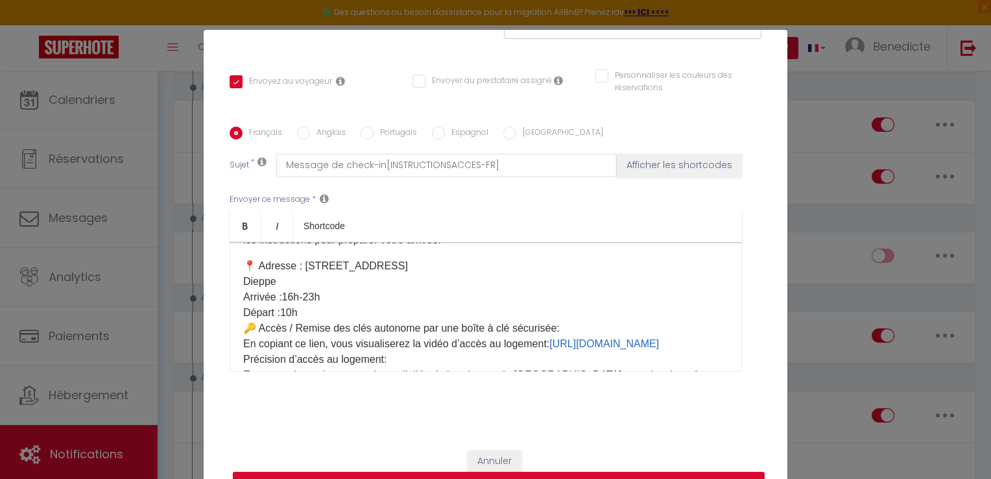
scroll to position [127, 0]
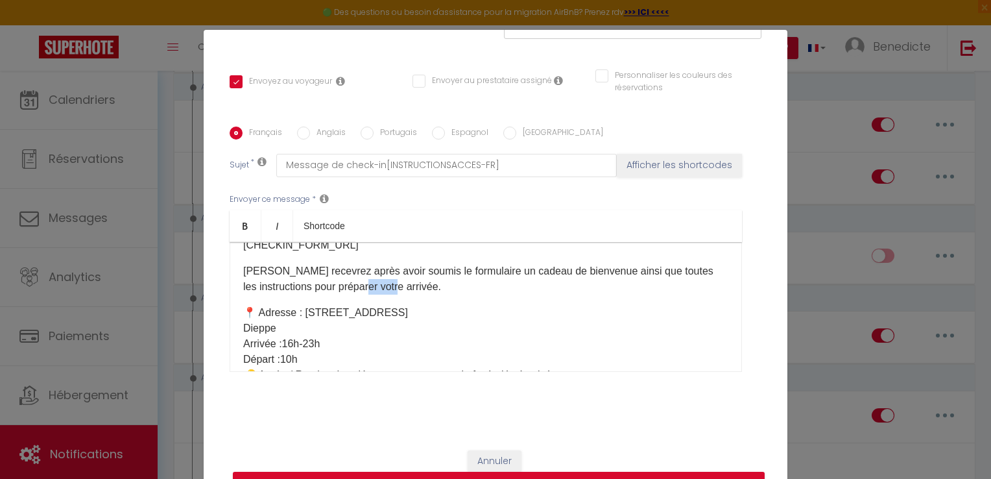
drag, startPoint x: 423, startPoint y: 284, endPoint x: 392, endPoint y: 285, distance: 30.5
click at [392, 285] on p "[PERSON_NAME] recevrez après avoir soumis le formulaire un cadeau de bienvenue …" at bounding box center [485, 278] width 485 height 31
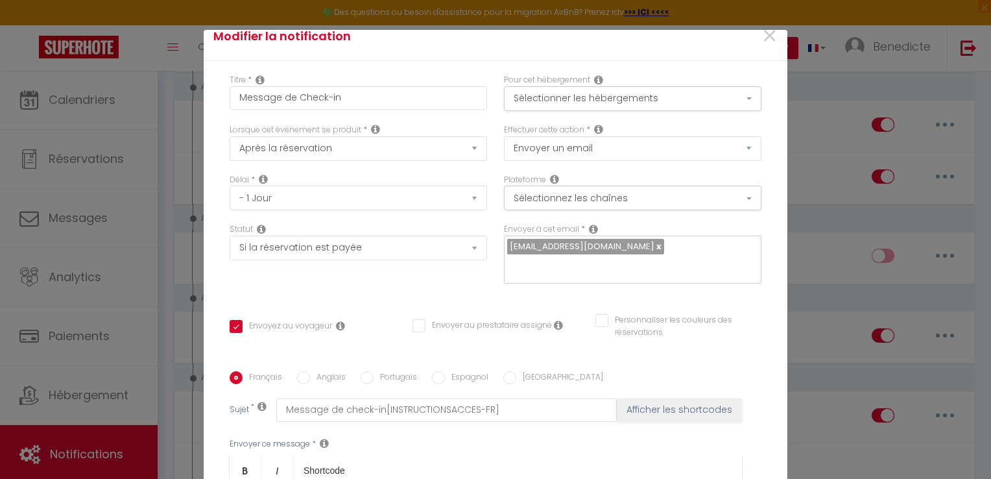
scroll to position [0, 0]
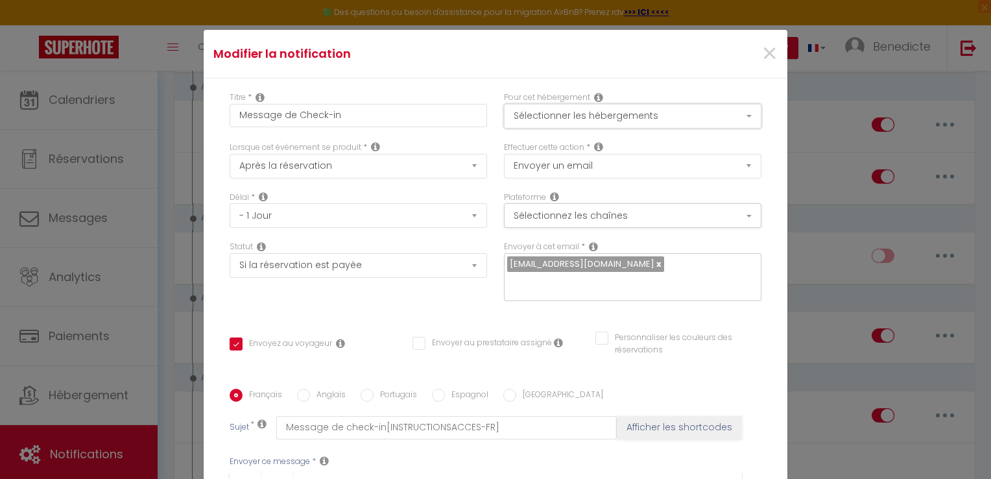
click at [675, 117] on button "Sélectionner les hébergements" at bounding box center [632, 116] width 257 height 25
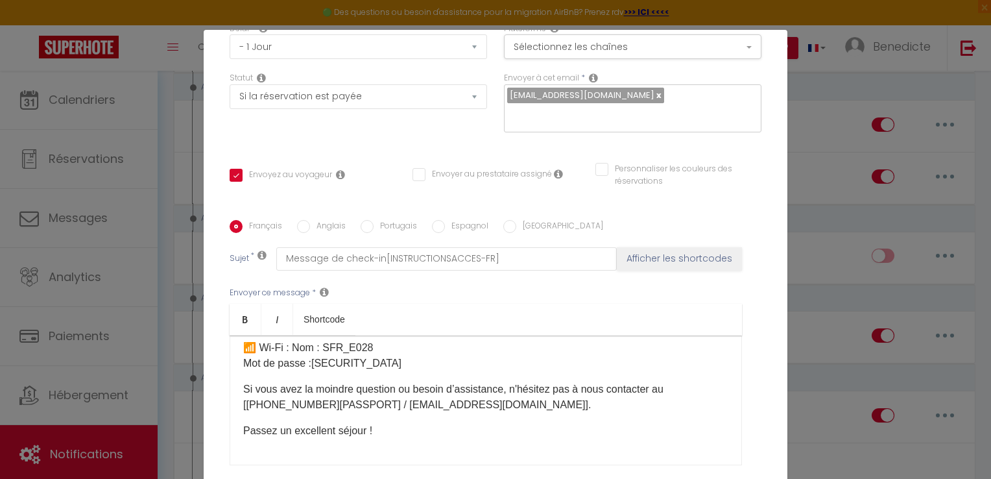
scroll to position [262, 0]
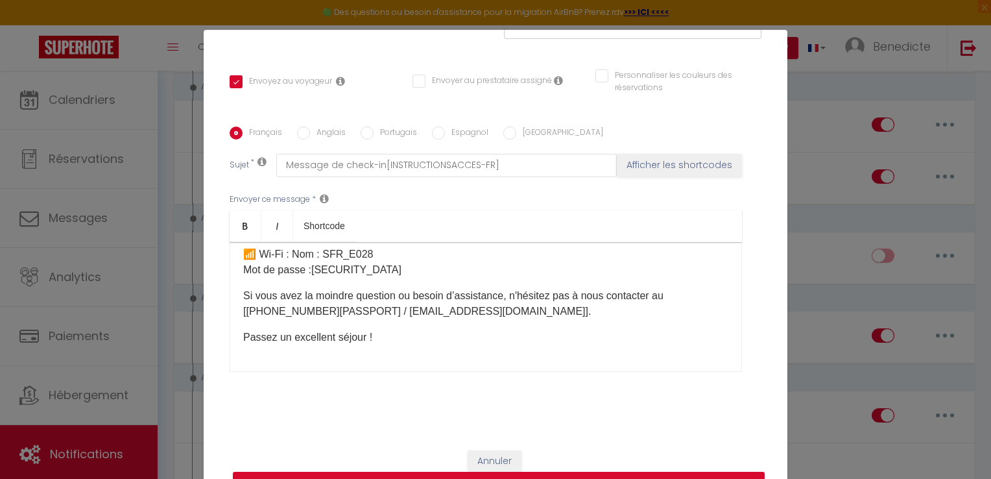
click at [689, 472] on button "Mettre à jour" at bounding box center [499, 484] width 532 height 25
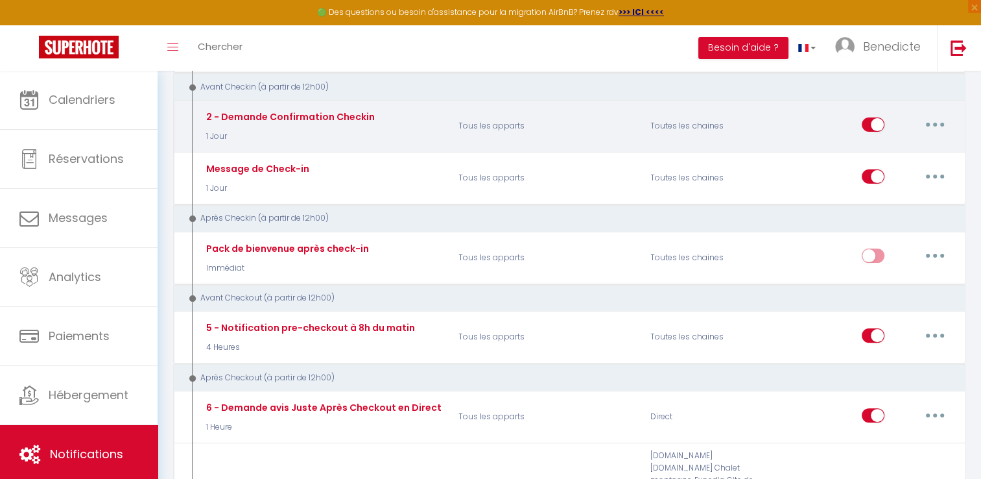
click at [935, 130] on button "button" at bounding box center [935, 124] width 36 height 21
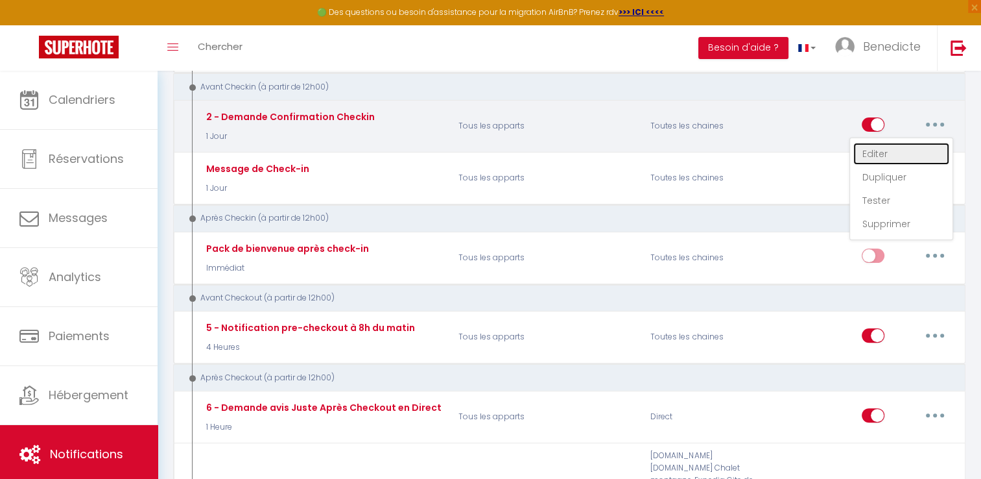
click at [912, 148] on link "Editer" at bounding box center [902, 154] width 96 height 22
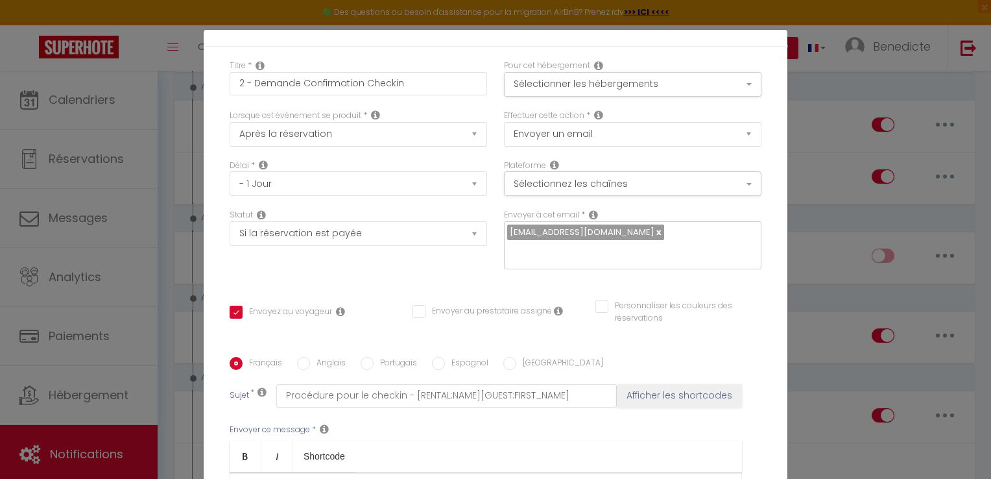
scroll to position [0, 0]
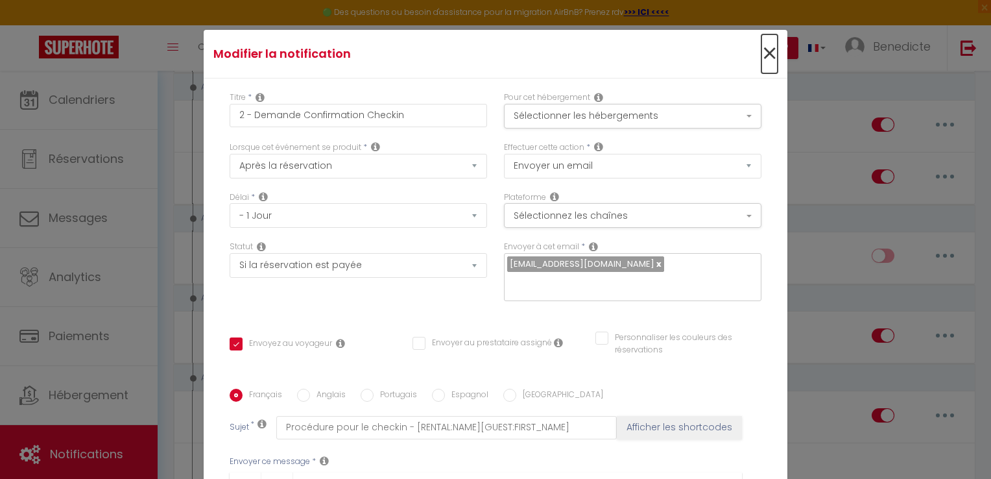
click at [761, 51] on span "×" at bounding box center [769, 53] width 16 height 39
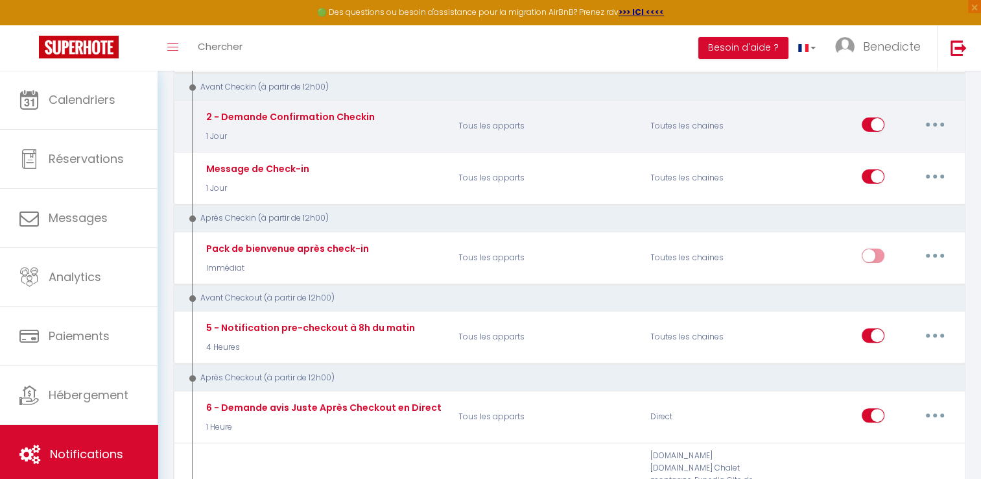
click at [942, 128] on button "button" at bounding box center [935, 124] width 36 height 21
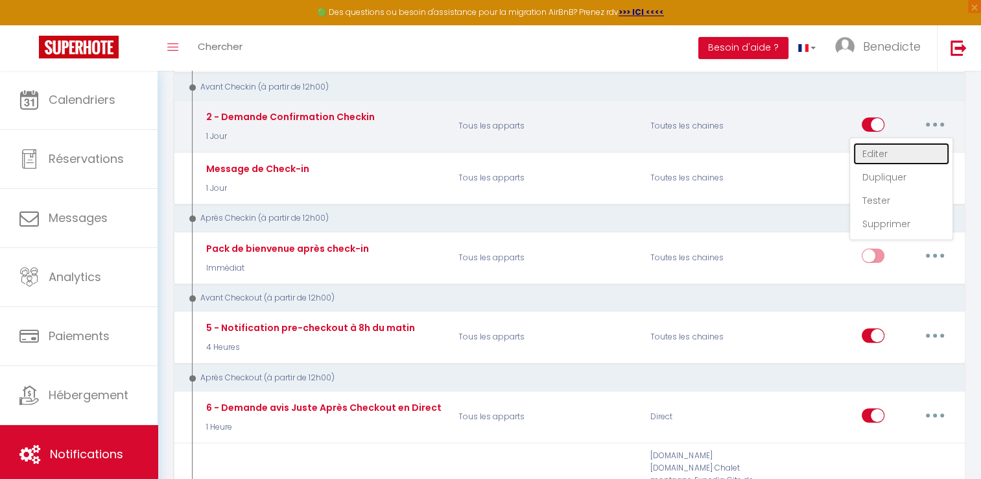
click at [921, 144] on link "Editer" at bounding box center [902, 154] width 96 height 22
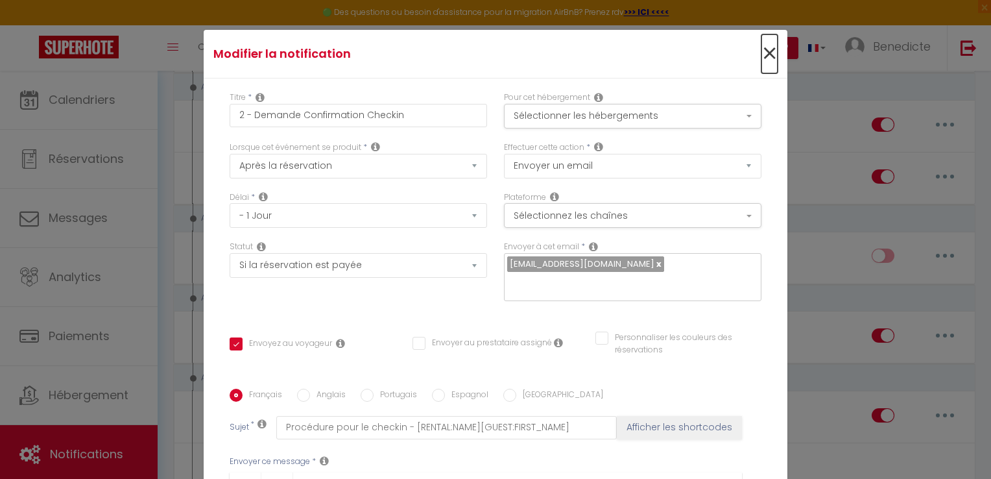
click at [761, 49] on span "×" at bounding box center [769, 53] width 16 height 39
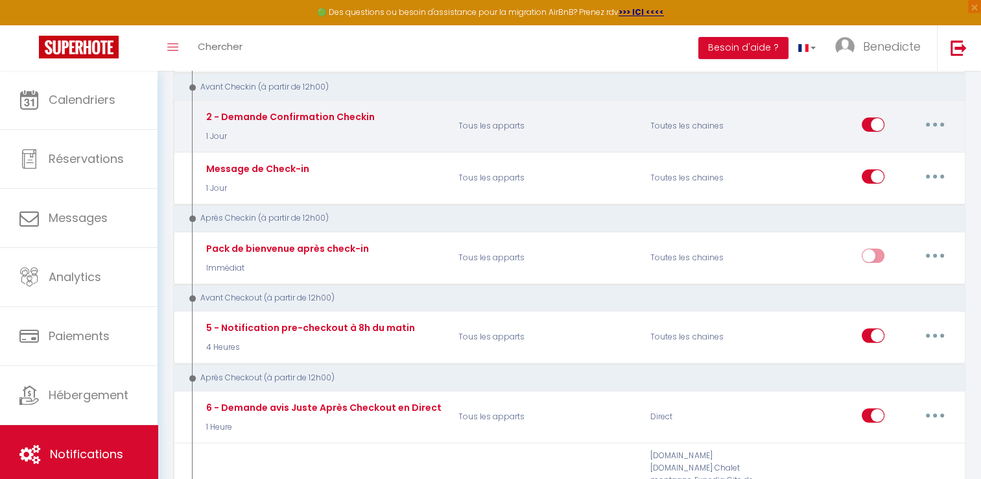
click at [947, 125] on button "button" at bounding box center [935, 124] width 36 height 21
click at [900, 219] on link "Supprimer" at bounding box center [902, 224] width 96 height 22
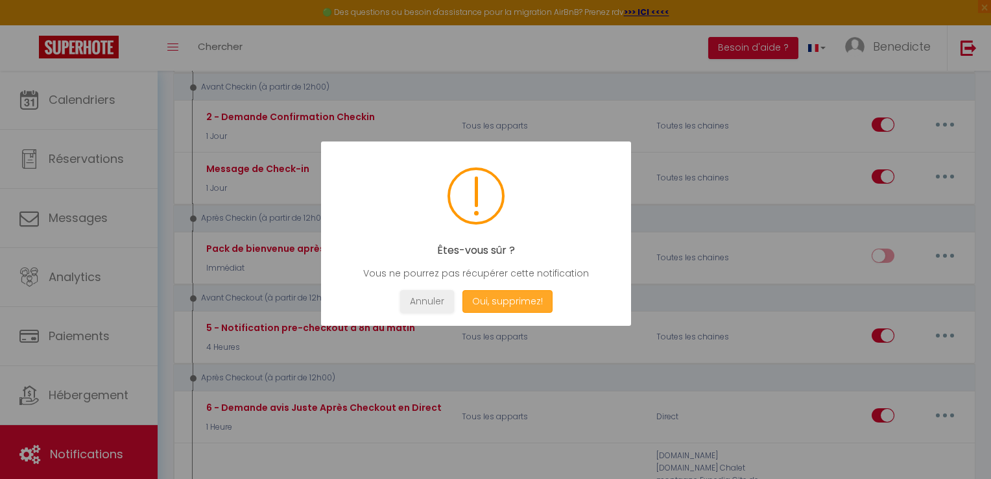
click at [503, 298] on button "Oui, supprimez!" at bounding box center [507, 301] width 90 height 23
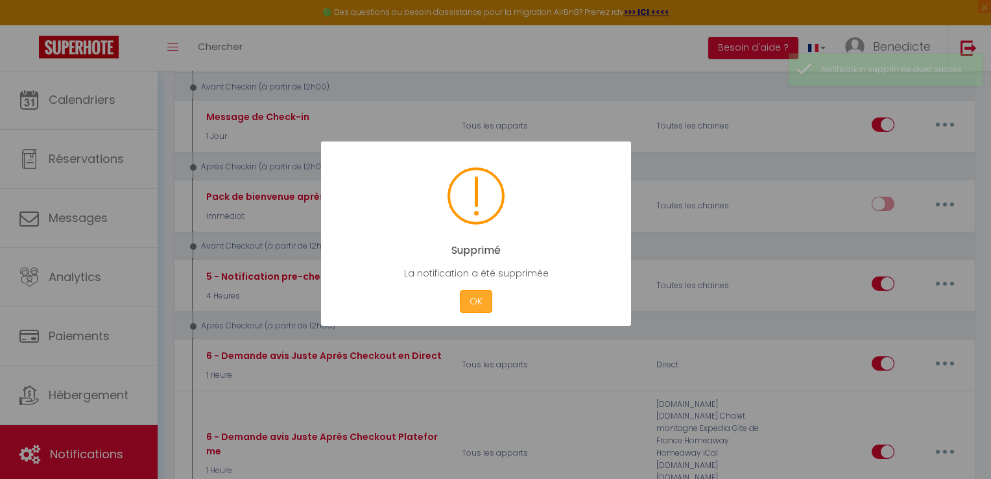
click at [480, 298] on button "OK" at bounding box center [476, 301] width 32 height 23
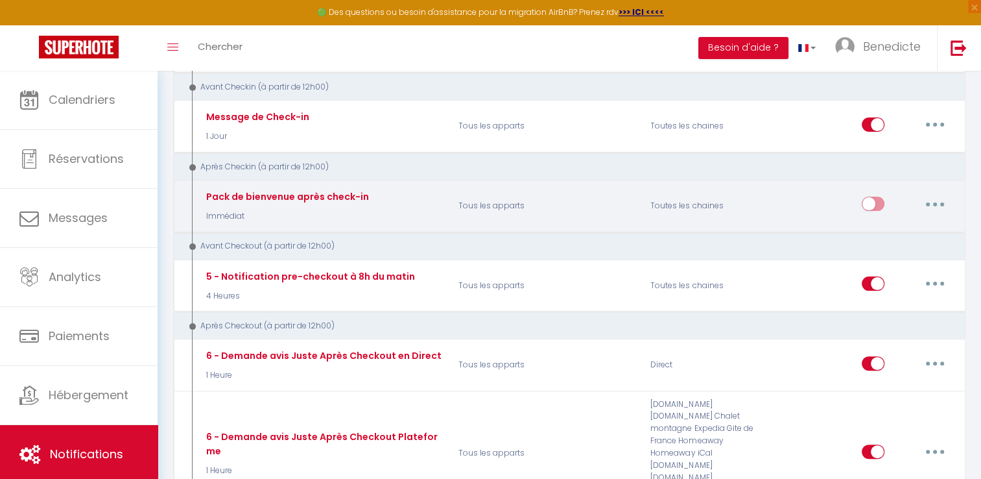
click at [952, 201] on button "button" at bounding box center [935, 203] width 36 height 21
click at [876, 227] on link "Editer" at bounding box center [902, 233] width 96 height 22
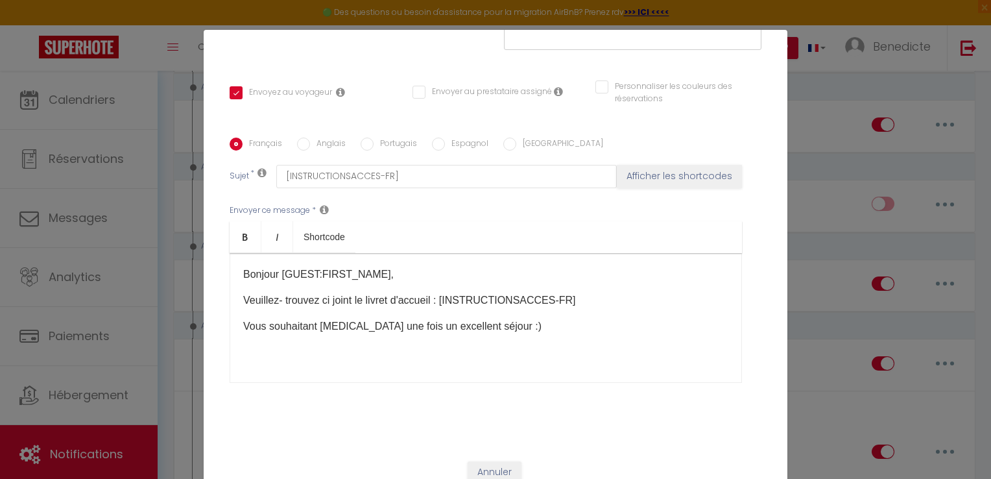
scroll to position [262, 0]
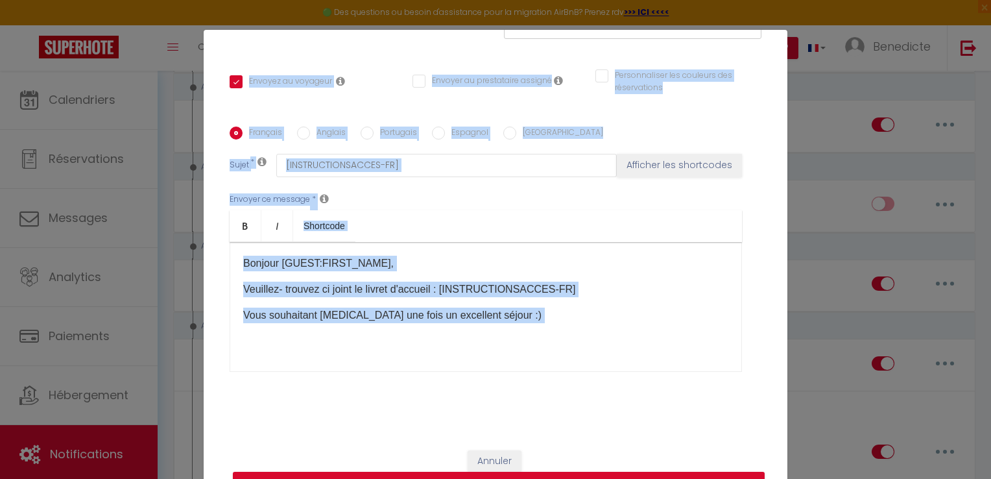
drag, startPoint x: 772, startPoint y: 457, endPoint x: 769, endPoint y: 503, distance: 46.1
drag, startPoint x: 769, startPoint y: 503, endPoint x: 751, endPoint y: 449, distance: 57.4
click at [751, 449] on div "Annuler Mettre à jour" at bounding box center [496, 473] width 584 height 72
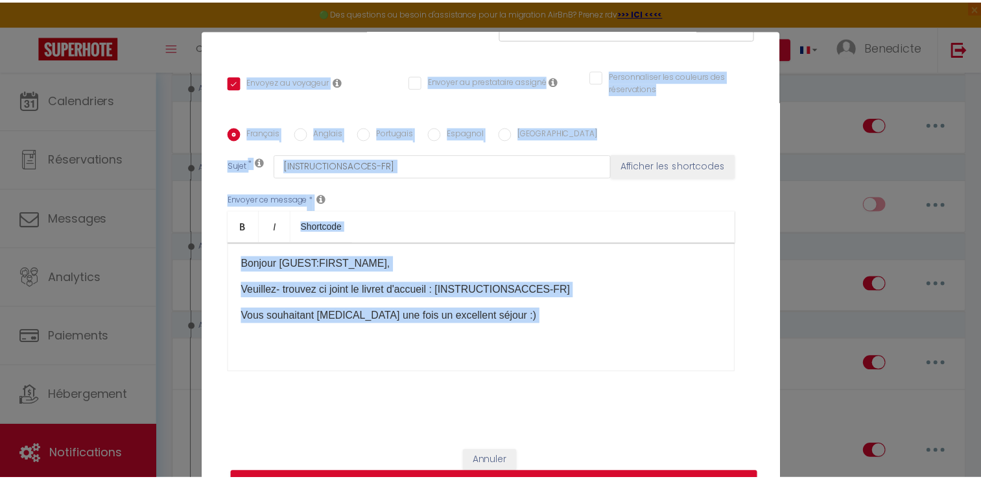
scroll to position [0, 0]
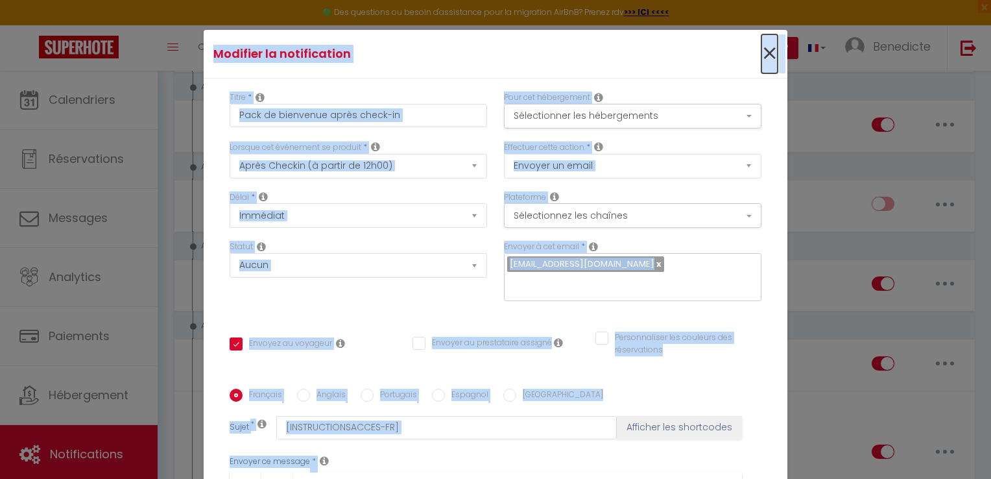
click at [761, 56] on span "×" at bounding box center [769, 53] width 16 height 39
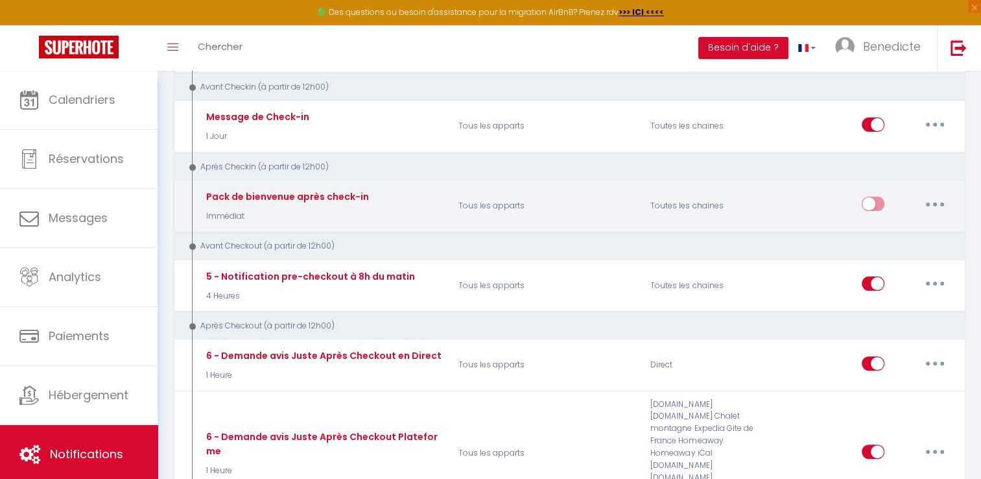
click at [927, 200] on button "button" at bounding box center [935, 203] width 36 height 21
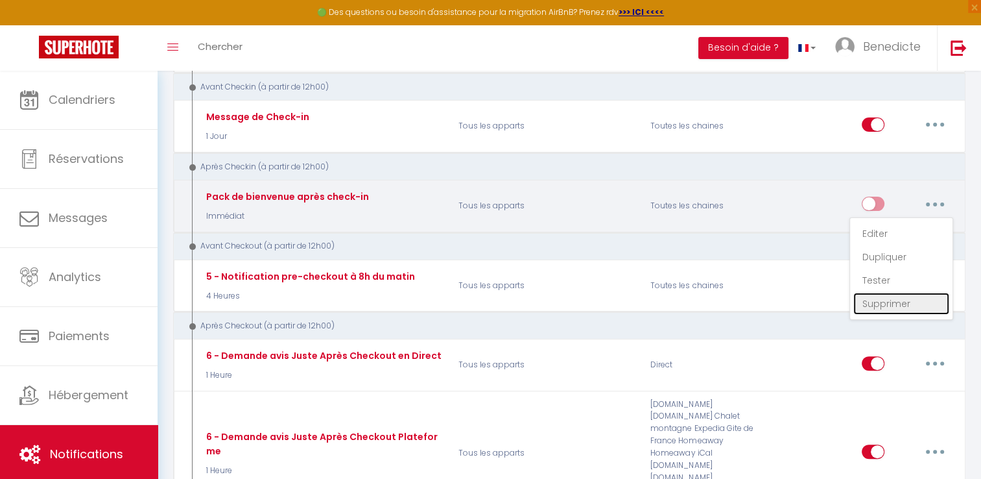
click at [892, 294] on link "Supprimer" at bounding box center [902, 304] width 96 height 22
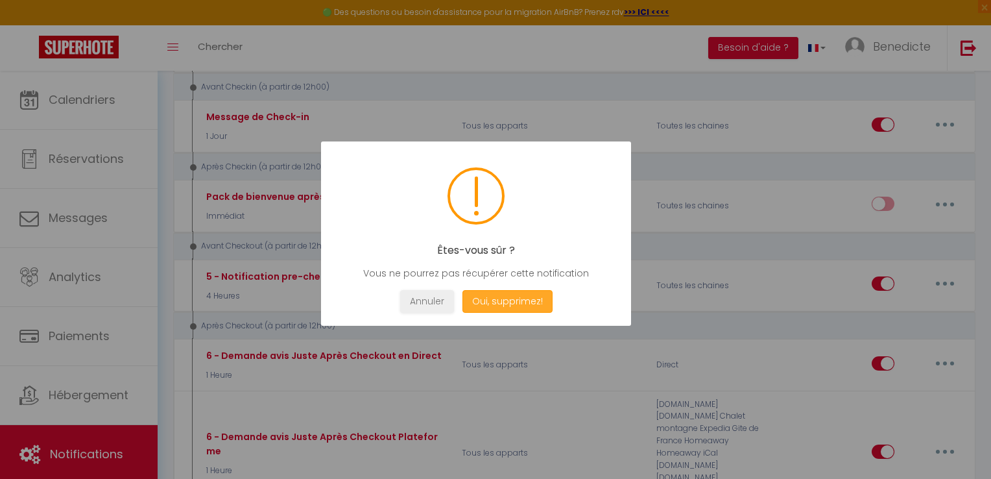
click at [536, 306] on button "Oui, supprimez!" at bounding box center [507, 301] width 90 height 23
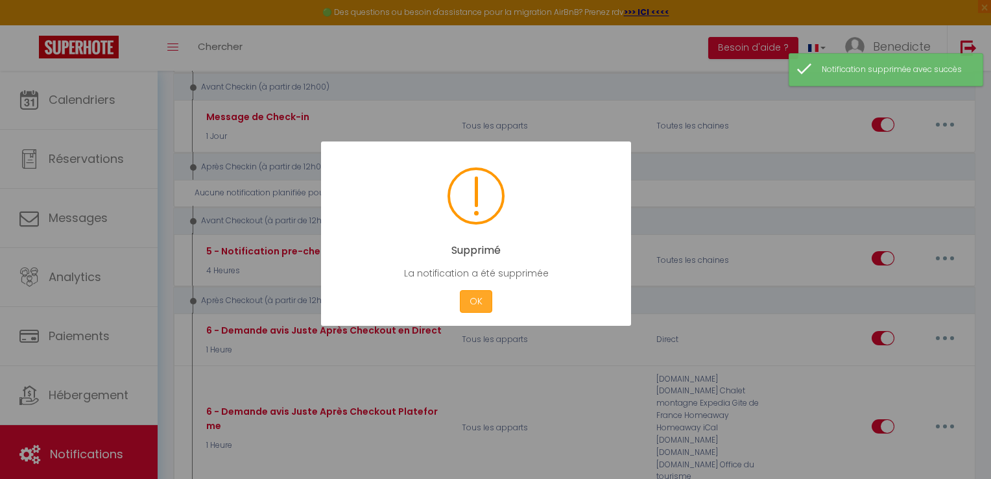
click at [480, 308] on button "OK" at bounding box center [476, 301] width 32 height 23
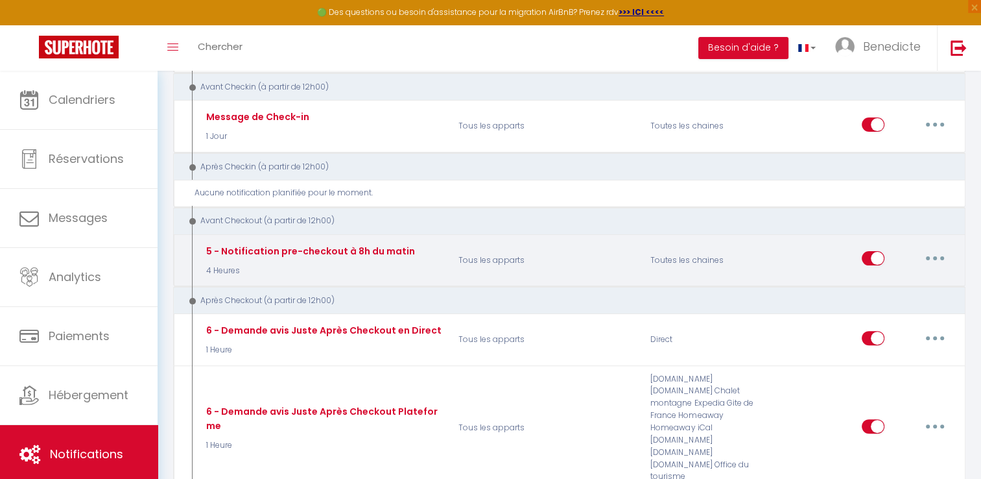
click at [931, 252] on button "button" at bounding box center [935, 258] width 36 height 21
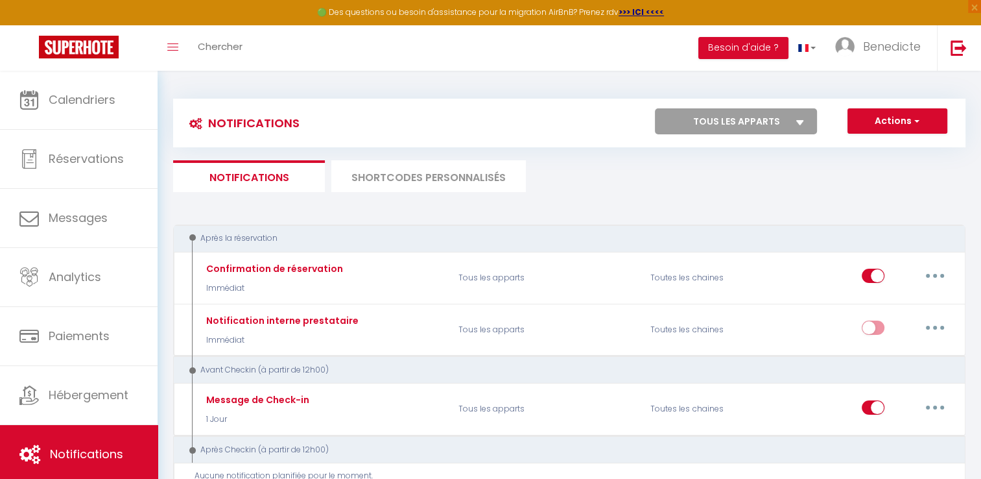
click at [463, 176] on li "SHORTCODES PERSONNALISÉS" at bounding box center [428, 176] width 195 height 32
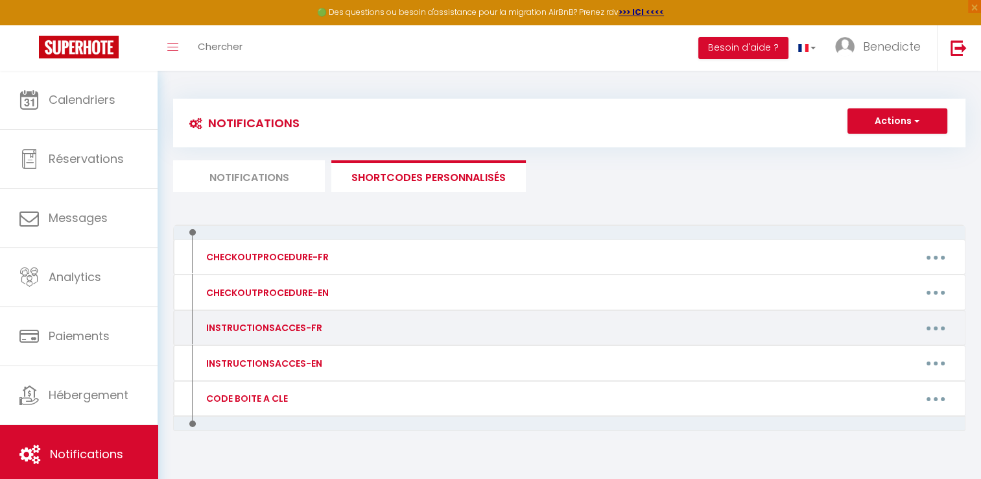
click at [370, 318] on div "INSTRUCTIONSACCES-FR" at bounding box center [291, 327] width 192 height 21
click at [367, 323] on div "INSTRUCTIONSACCES-FR" at bounding box center [291, 327] width 192 height 21
click at [940, 323] on button "button" at bounding box center [936, 327] width 36 height 21
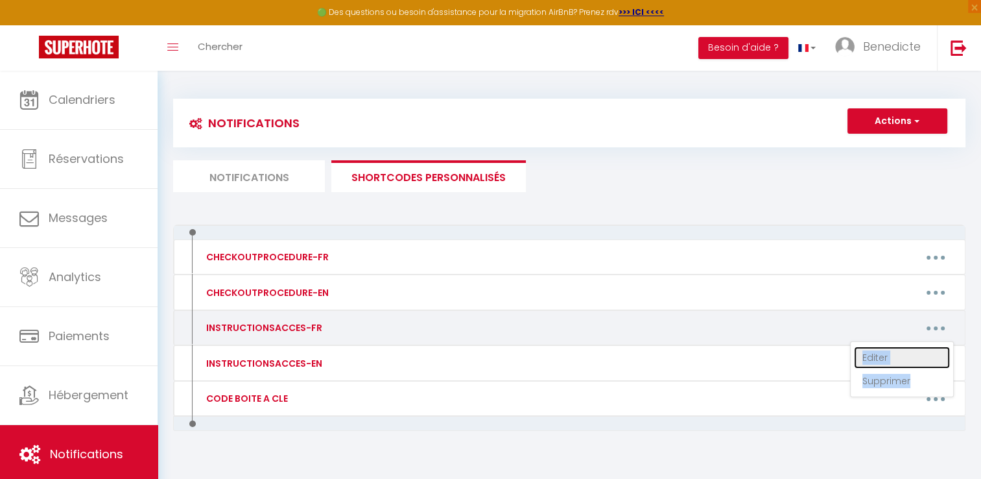
click at [878, 355] on link "Editer" at bounding box center [902, 357] width 96 height 22
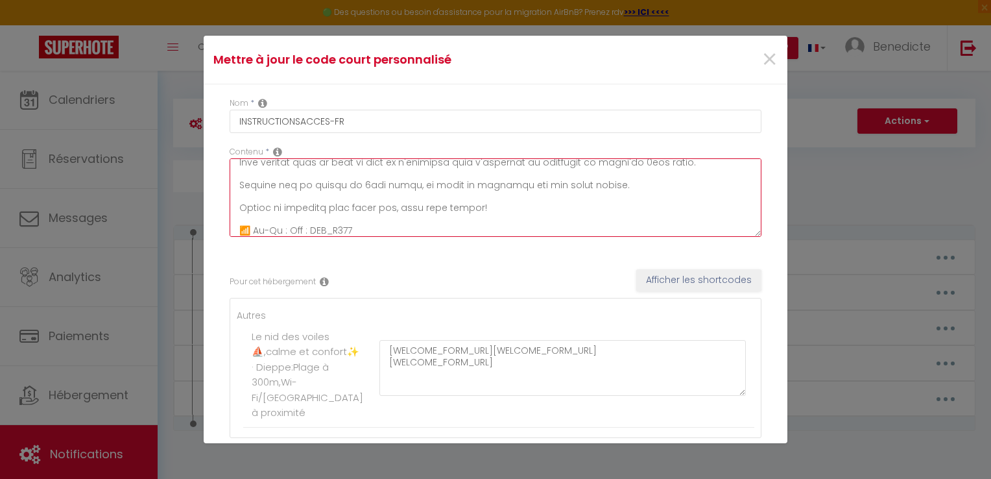
scroll to position [352, 0]
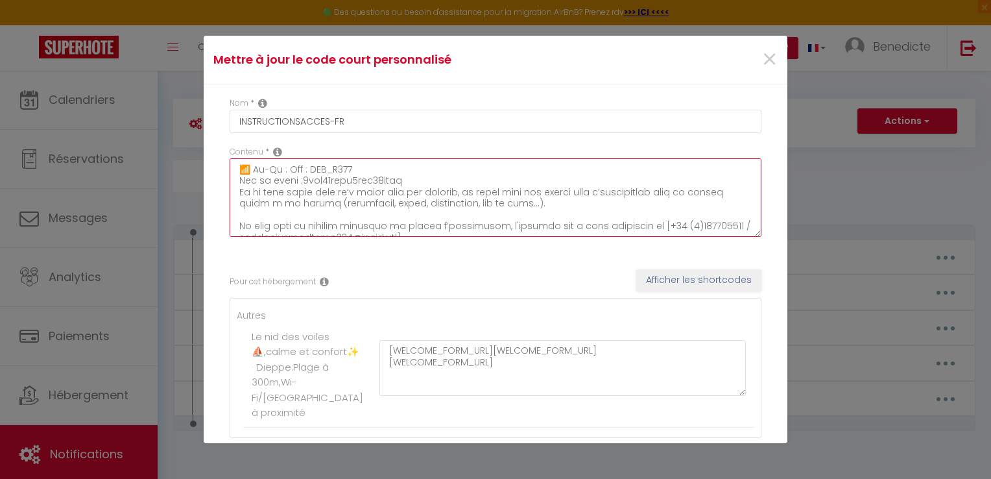
drag, startPoint x: 238, startPoint y: 169, endPoint x: 659, endPoint y: 351, distance: 458.4
click at [659, 351] on div "Nom * INSTRUCTIONSACCES-FR Contenu * Pour cet hébergement Afficher les shortcod…" at bounding box center [496, 285] width 584 height 403
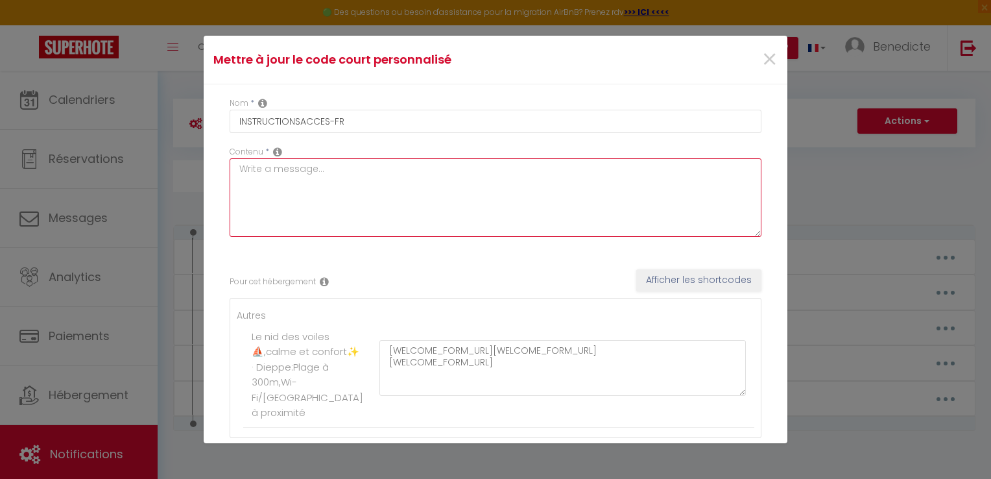
scroll to position [0, 0]
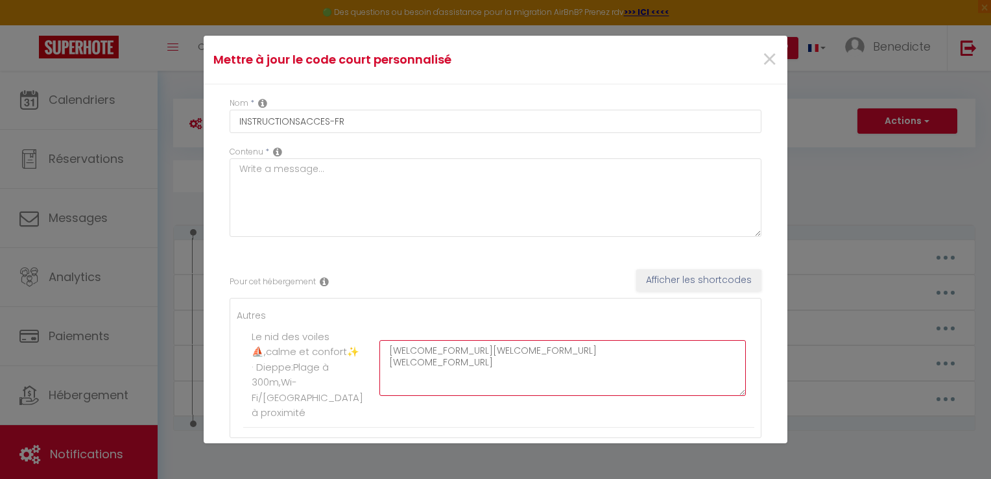
drag, startPoint x: 384, startPoint y: 363, endPoint x: 516, endPoint y: 370, distance: 131.9
click at [516, 370] on textarea "[WELCOME_FORM_URL][WELCOME_FORM_URL] [WELCOME_FORM_URL]" at bounding box center [562, 368] width 366 height 56
drag, startPoint x: 387, startPoint y: 365, endPoint x: 508, endPoint y: 387, distance: 123.8
click at [508, 387] on textarea "OME_FORM_URL] [WELCOME_FORM_URL]" at bounding box center [562, 368] width 366 height 56
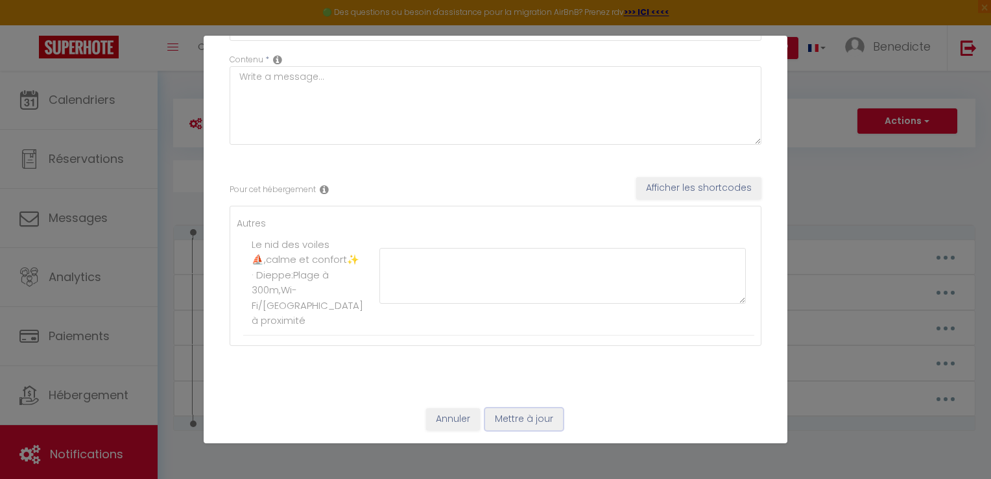
click at [523, 420] on button "Mettre à jour" at bounding box center [524, 419] width 78 height 22
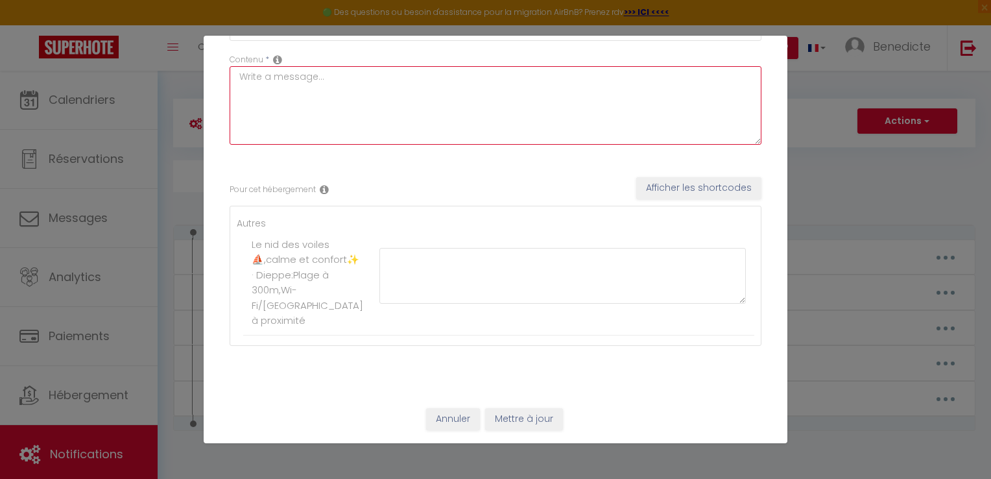
scroll to position [0, 0]
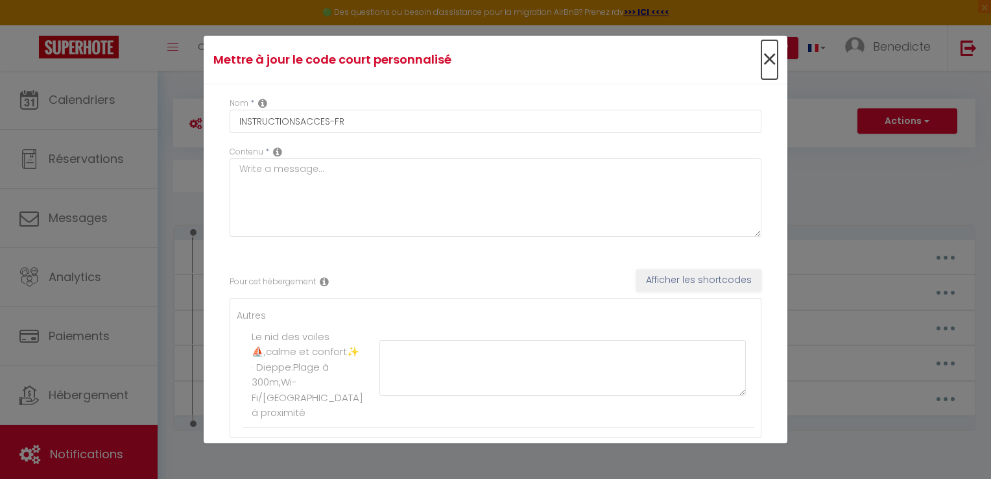
click at [761, 65] on span "×" at bounding box center [769, 59] width 16 height 39
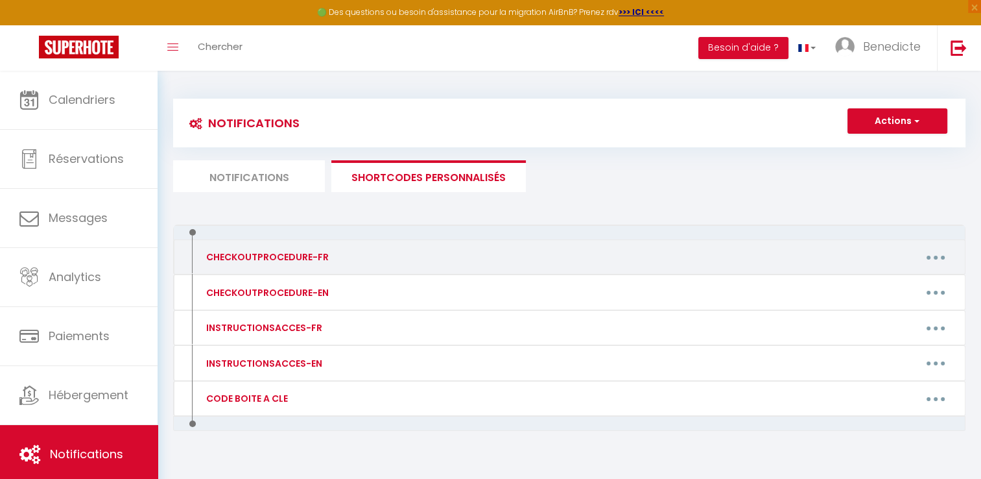
click at [459, 261] on div "Editer Supprimer" at bounding box center [675, 256] width 576 height 21
click at [924, 262] on button "button" at bounding box center [936, 256] width 36 height 21
click at [880, 289] on link "Editer" at bounding box center [902, 287] width 96 height 22
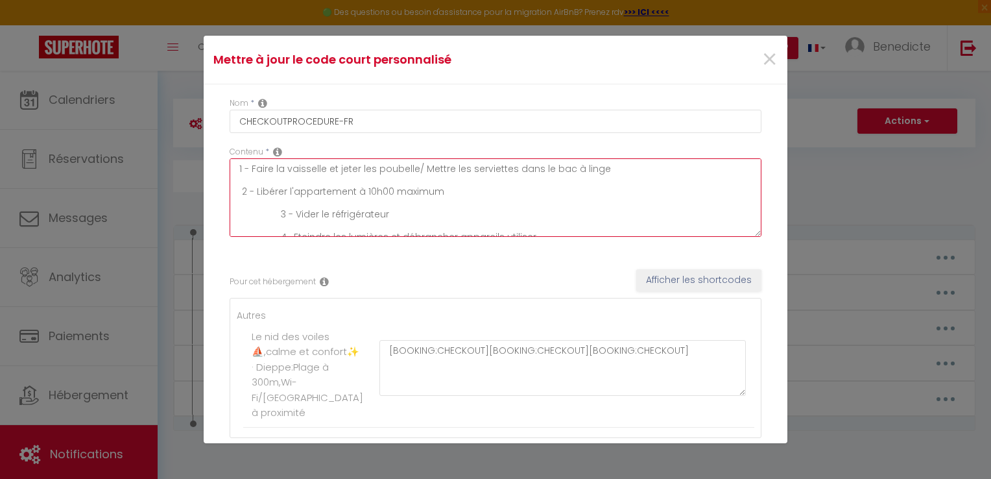
scroll to position [45, 0]
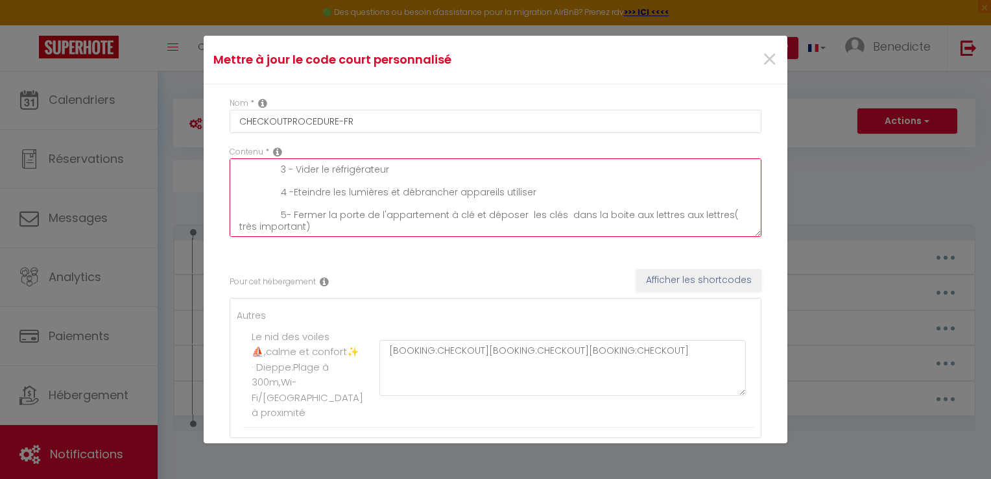
drag, startPoint x: 241, startPoint y: 167, endPoint x: 416, endPoint y: 272, distance: 204.6
click at [416, 272] on div "Nom * CHECKOUTPROCEDURE-FR Contenu * 1 - Faire la vaisselle et jeter les poubel…" at bounding box center [496, 285] width 584 height 403
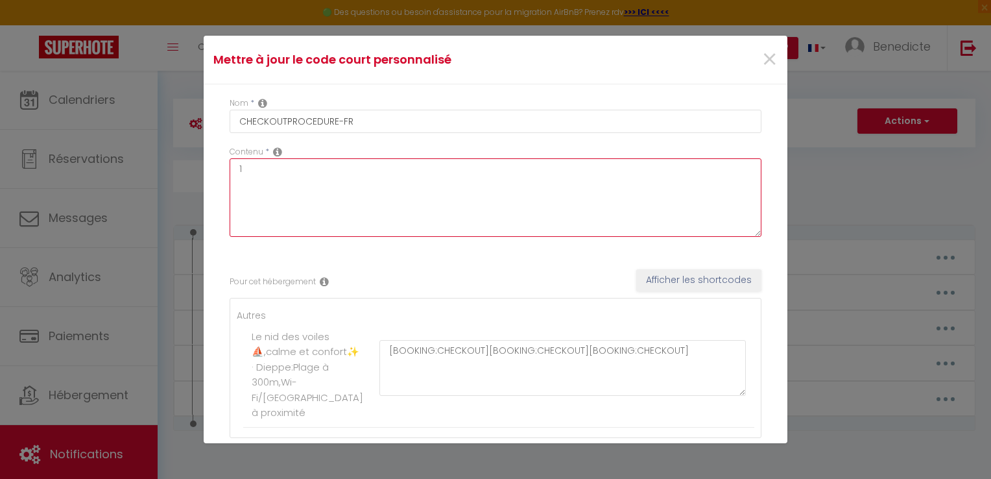
scroll to position [0, 0]
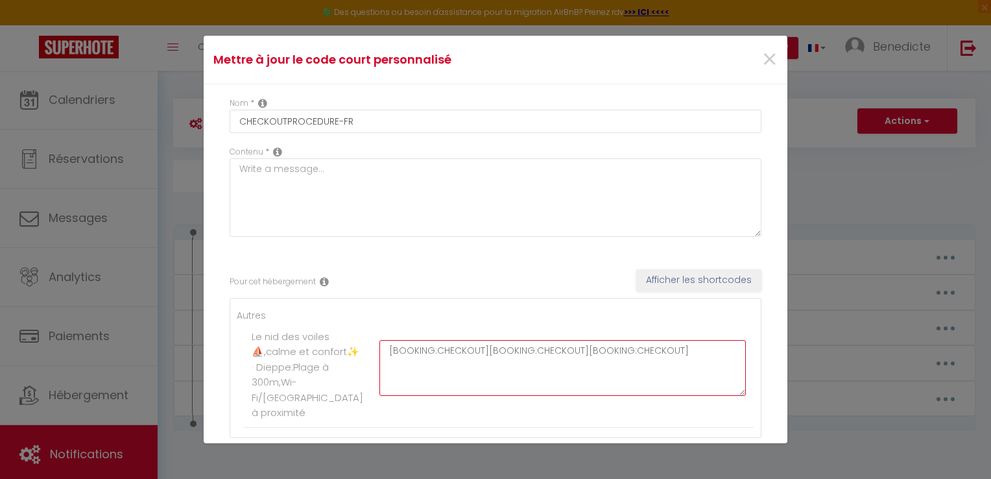
drag, startPoint x: 383, startPoint y: 363, endPoint x: 721, endPoint y: 367, distance: 337.9
click at [721, 367] on textarea "[BOOKING:CHECKOUT][BOOKING:CHECKOUT][BOOKING:CHECKOUT]" at bounding box center [562, 368] width 366 height 56
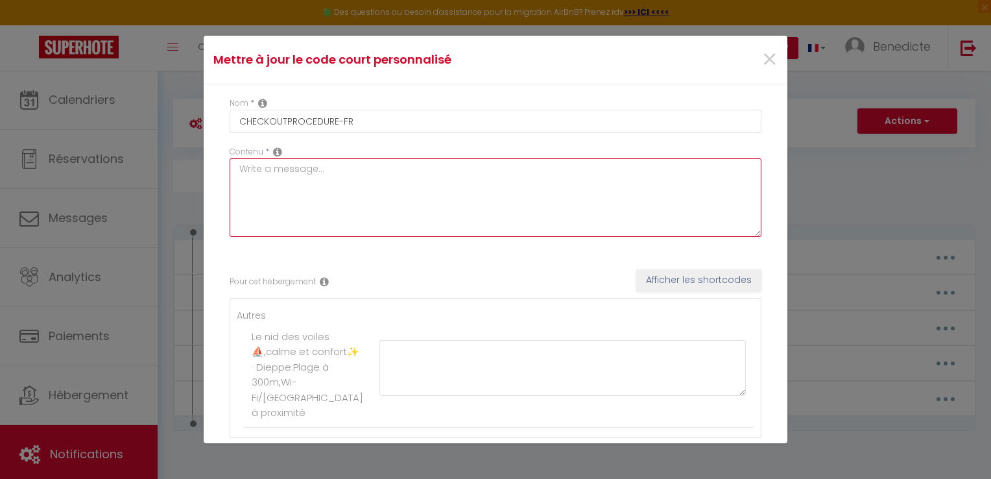
click at [241, 173] on textarea at bounding box center [496, 197] width 532 height 78
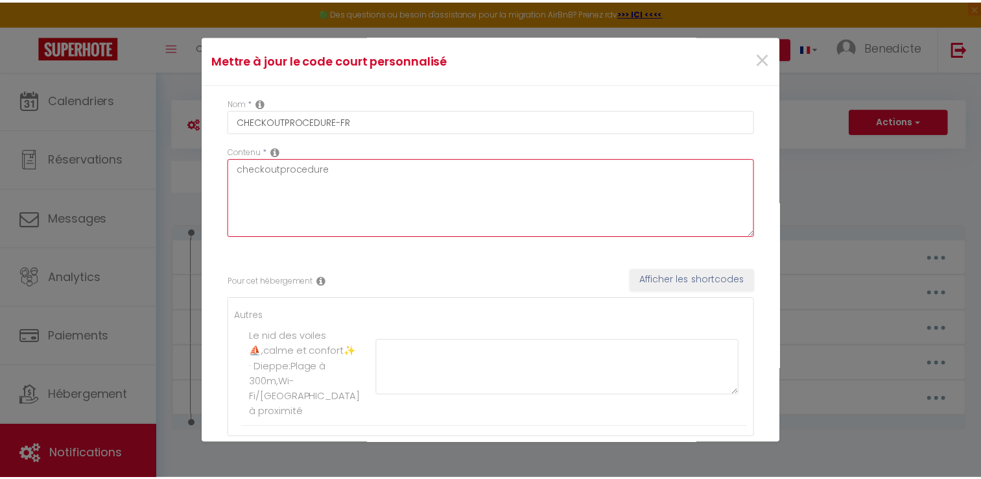
scroll to position [121, 0]
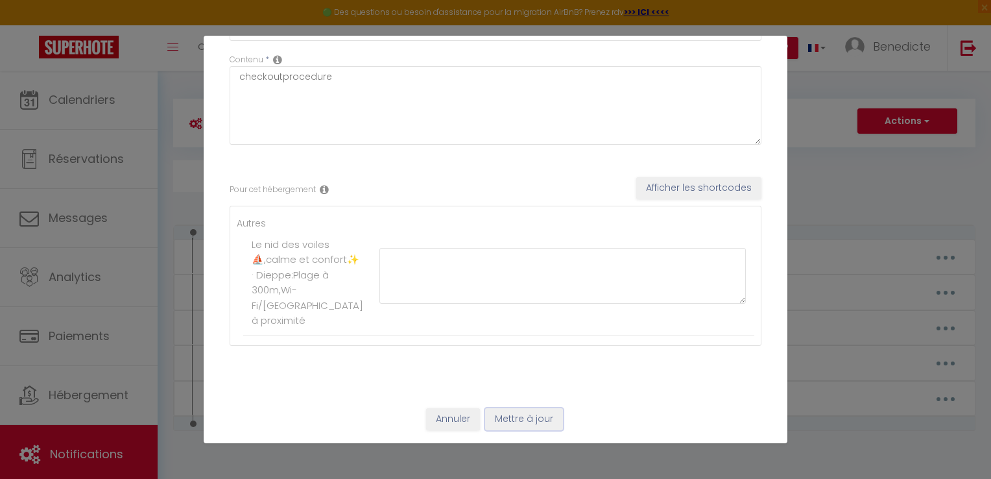
click at [507, 425] on button "Mettre à jour" at bounding box center [524, 419] width 78 height 22
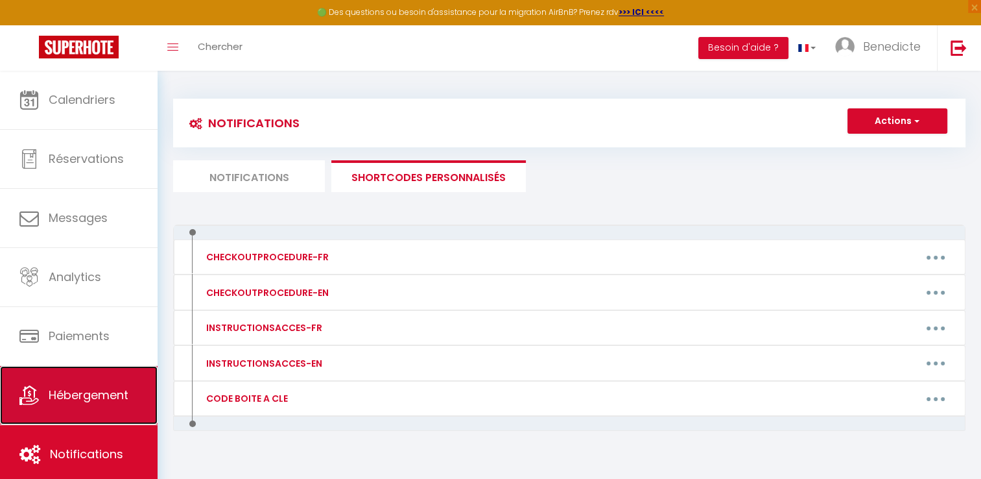
click at [77, 387] on span "Hébergement" at bounding box center [89, 395] width 80 height 16
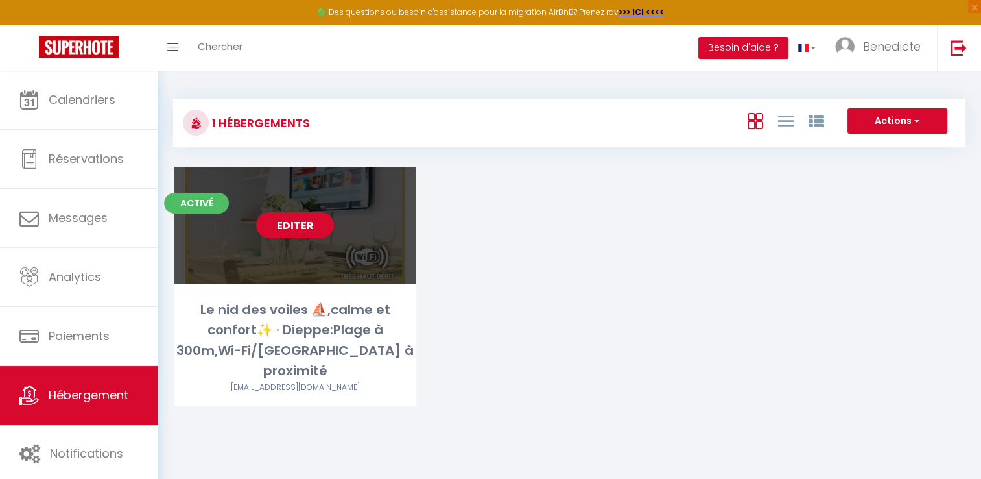
click at [283, 279] on div "Editer" at bounding box center [295, 225] width 242 height 117
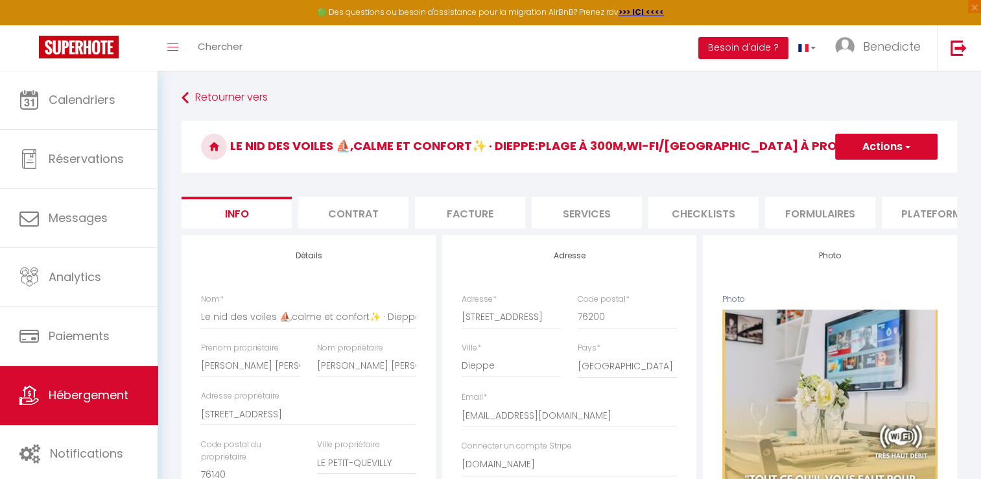
click at [374, 218] on li "Contrat" at bounding box center [353, 213] width 110 height 32
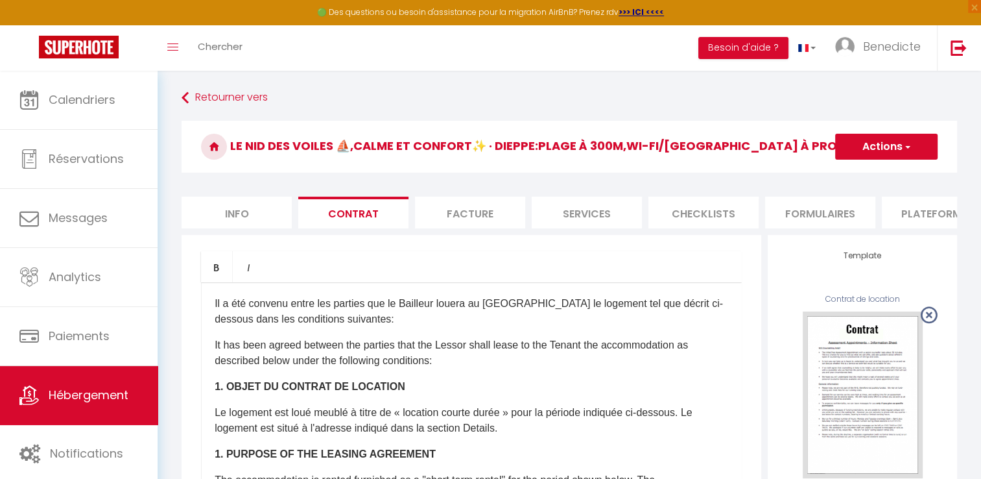
click at [581, 209] on li "Services" at bounding box center [587, 213] width 110 height 32
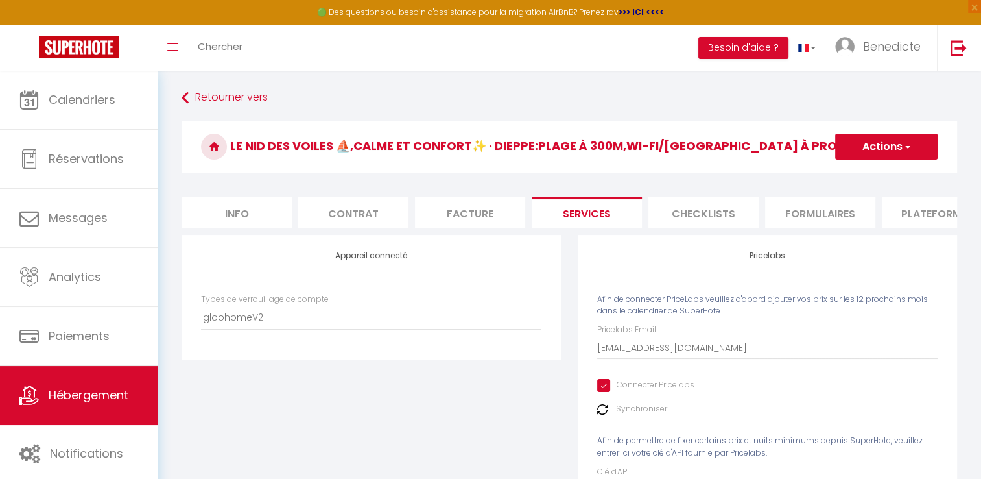
click at [672, 214] on li "Checklists" at bounding box center [704, 213] width 110 height 32
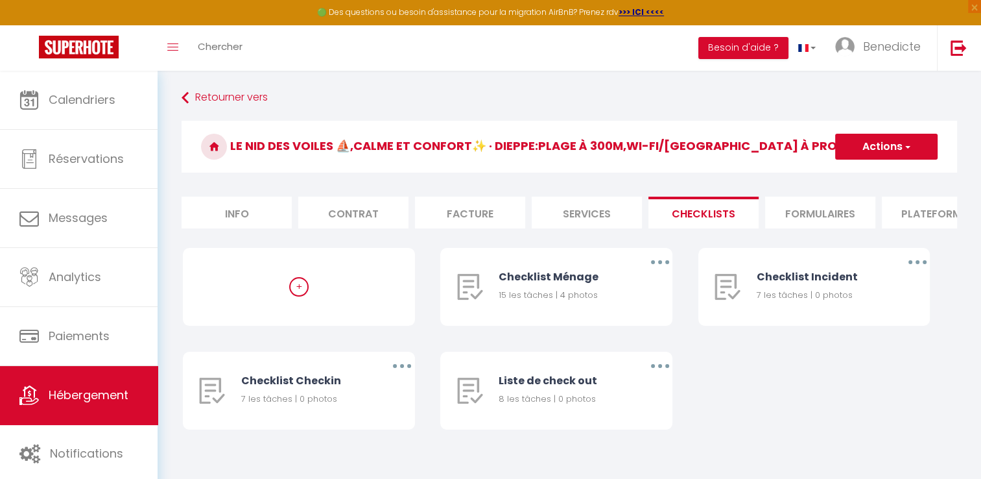
click at [611, 216] on li "Services" at bounding box center [587, 213] width 110 height 32
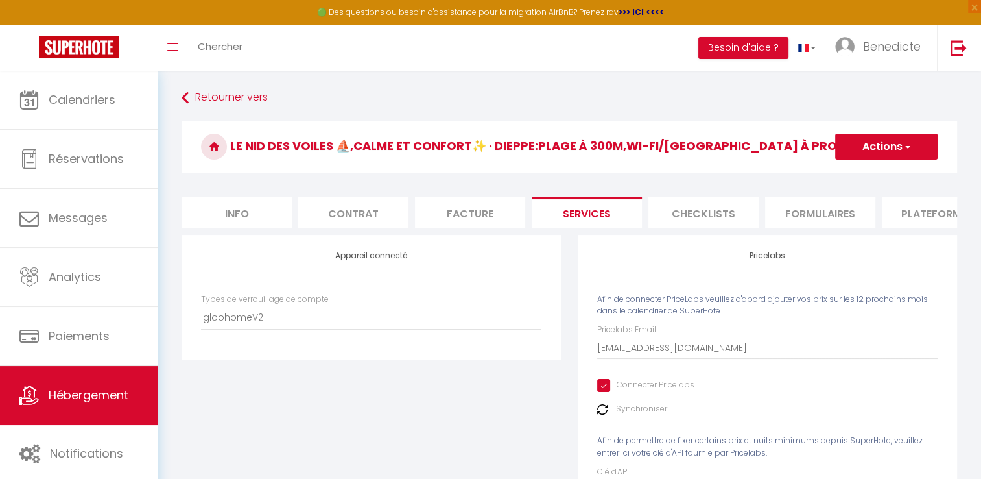
click at [673, 217] on li "Checklists" at bounding box center [704, 213] width 110 height 32
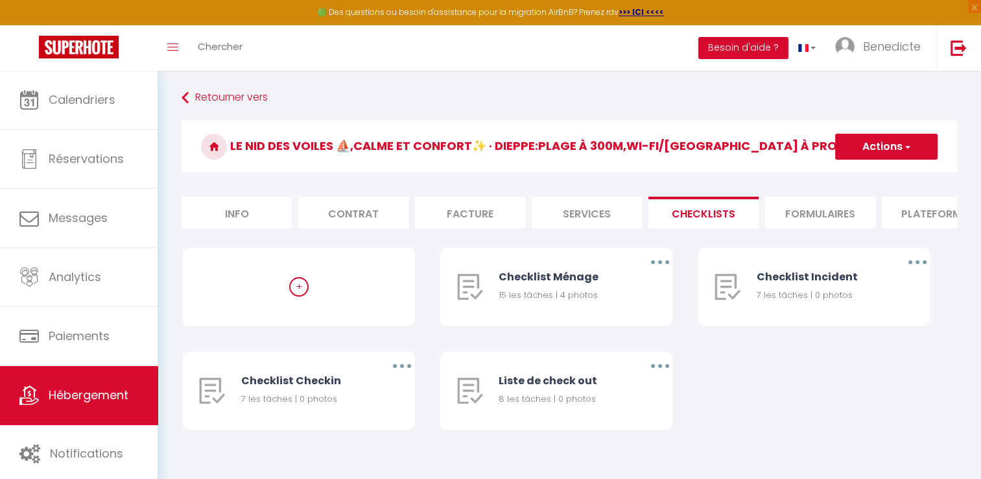
click at [483, 204] on li "Facture" at bounding box center [470, 213] width 110 height 32
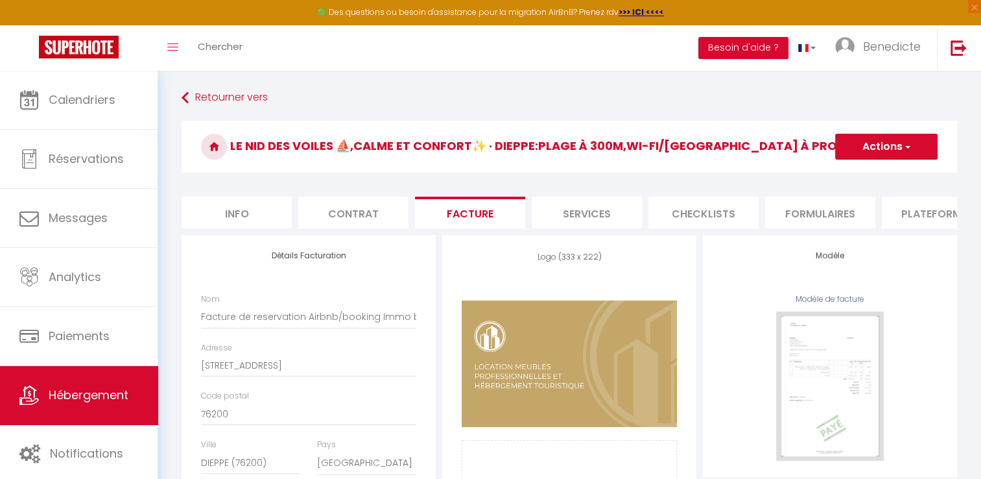
click at [602, 211] on li "Services" at bounding box center [587, 213] width 110 height 32
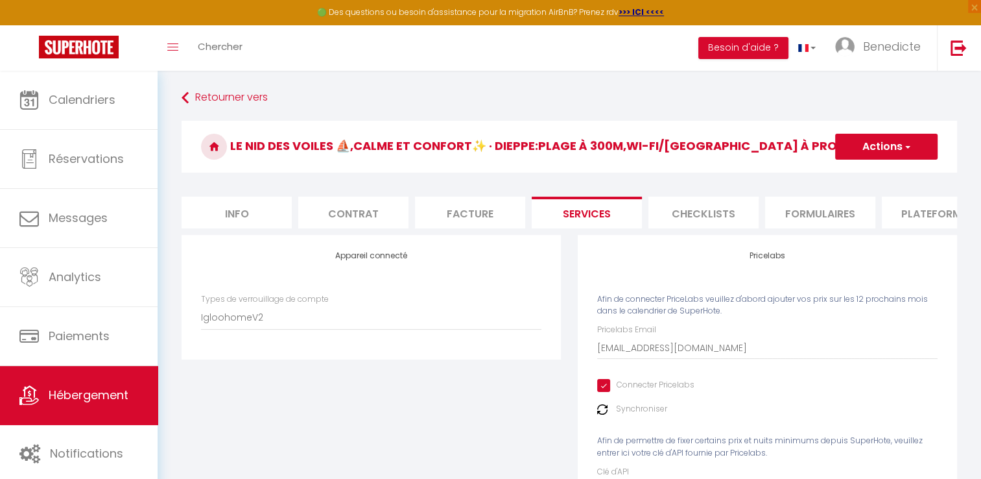
click at [927, 221] on li "Plateformes" at bounding box center [937, 213] width 110 height 32
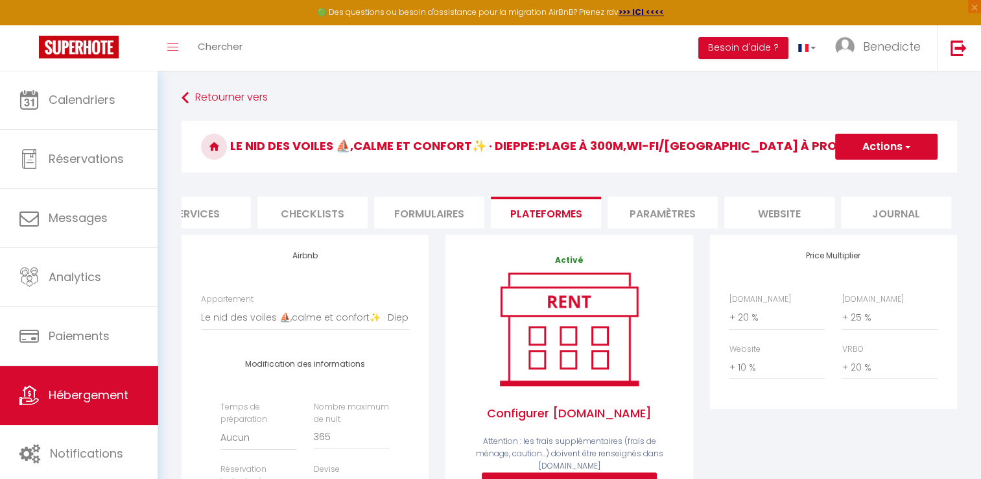
scroll to position [0, 392]
click at [658, 209] on li "Paramètres" at bounding box center [662, 213] width 110 height 32
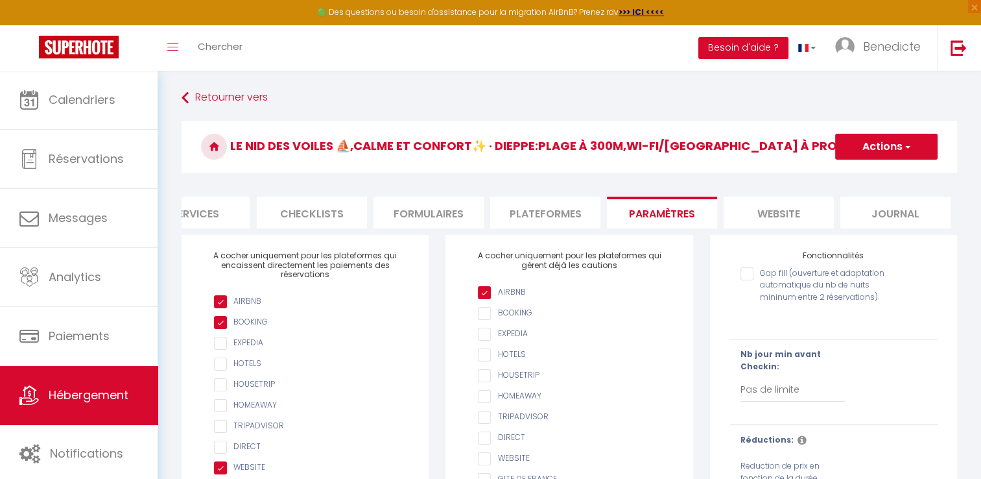
click at [533, 209] on li "Plateformes" at bounding box center [545, 213] width 110 height 32
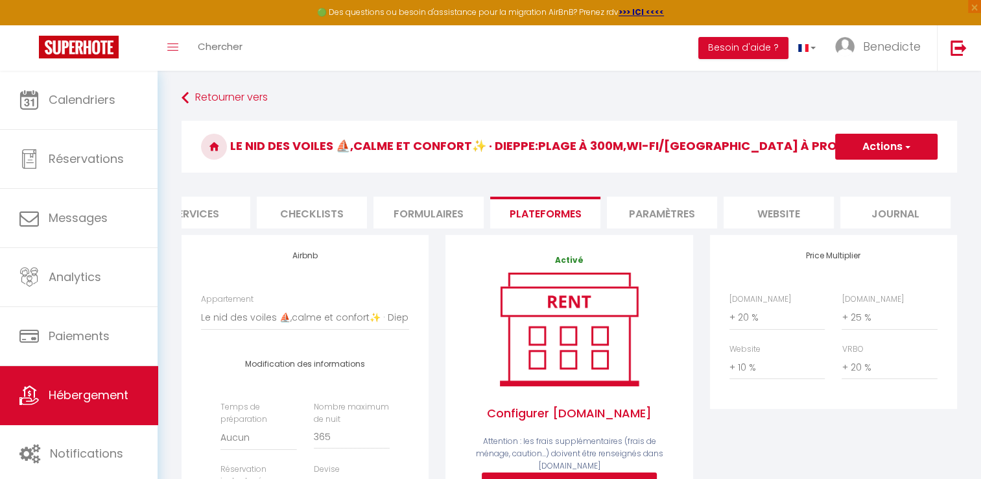
click at [450, 219] on li "Formulaires" at bounding box center [429, 213] width 110 height 32
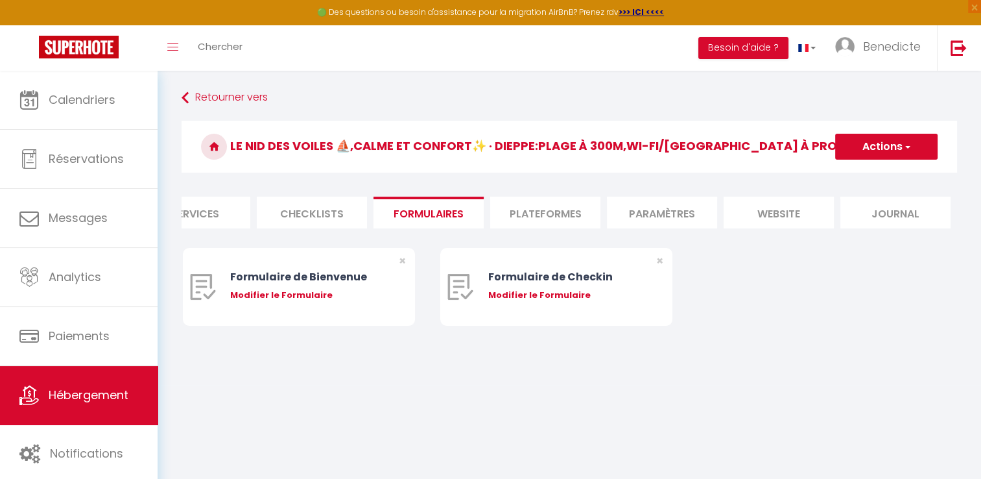
click at [323, 210] on li "Checklists" at bounding box center [312, 213] width 110 height 32
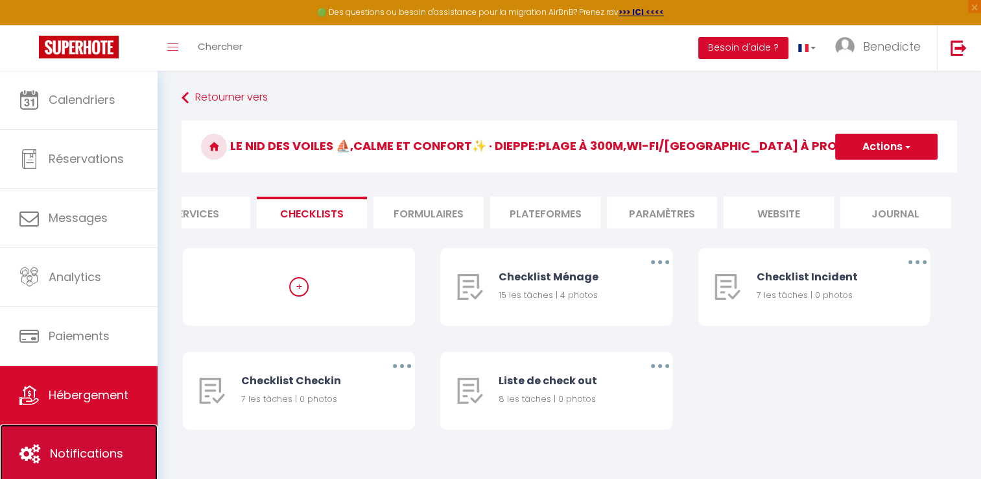
click at [43, 454] on link "Notifications" at bounding box center [79, 453] width 158 height 58
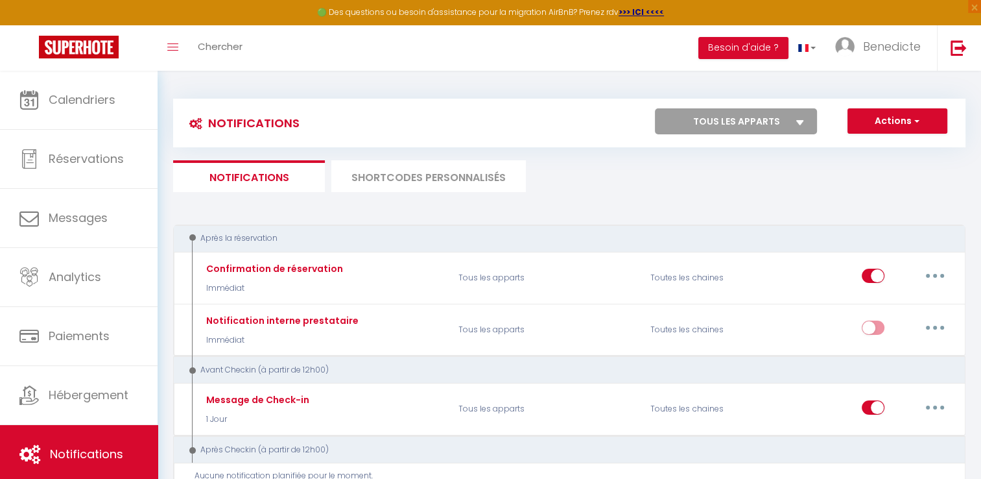
click at [498, 180] on li "SHORTCODES PERSONNALISÉS" at bounding box center [428, 176] width 195 height 32
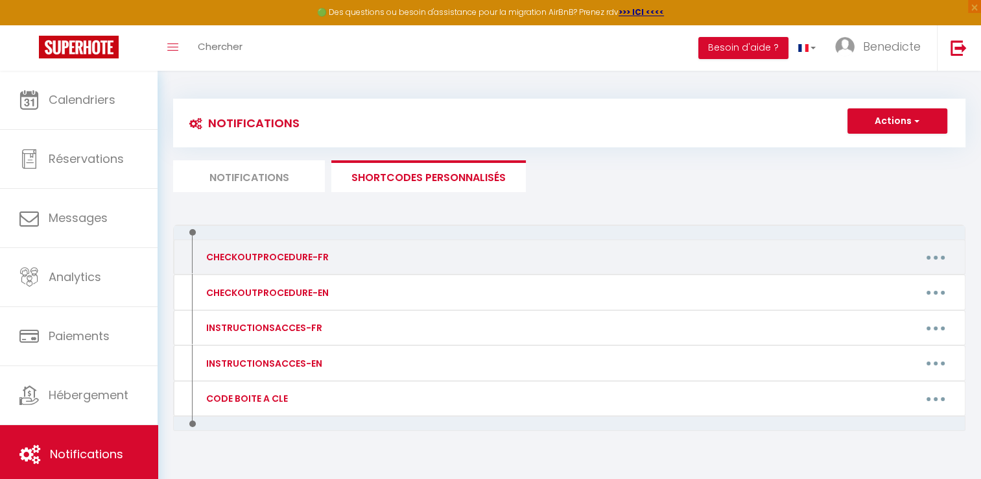
click at [927, 260] on button "button" at bounding box center [936, 256] width 36 height 21
click at [872, 289] on link "Editer" at bounding box center [902, 287] width 96 height 22
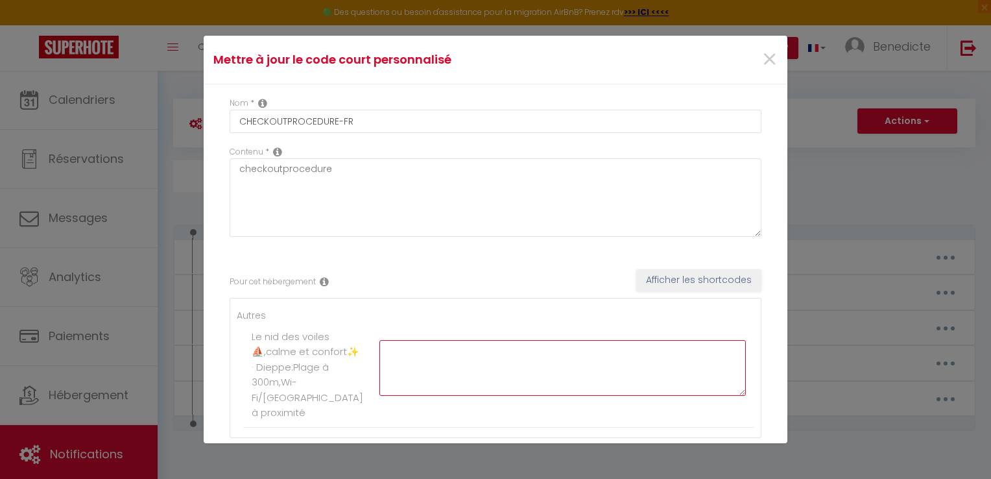
paste textarea "[URL][DOMAIN_NAME]"
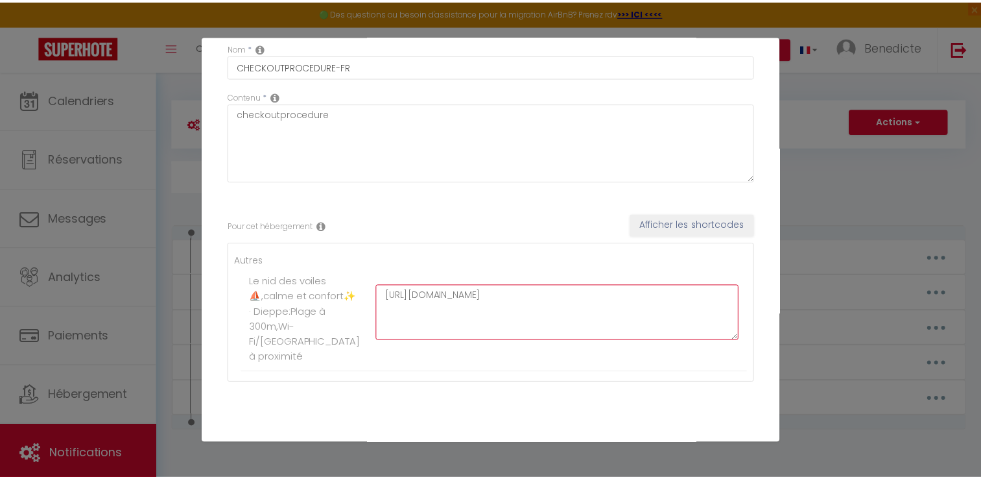
scroll to position [121, 0]
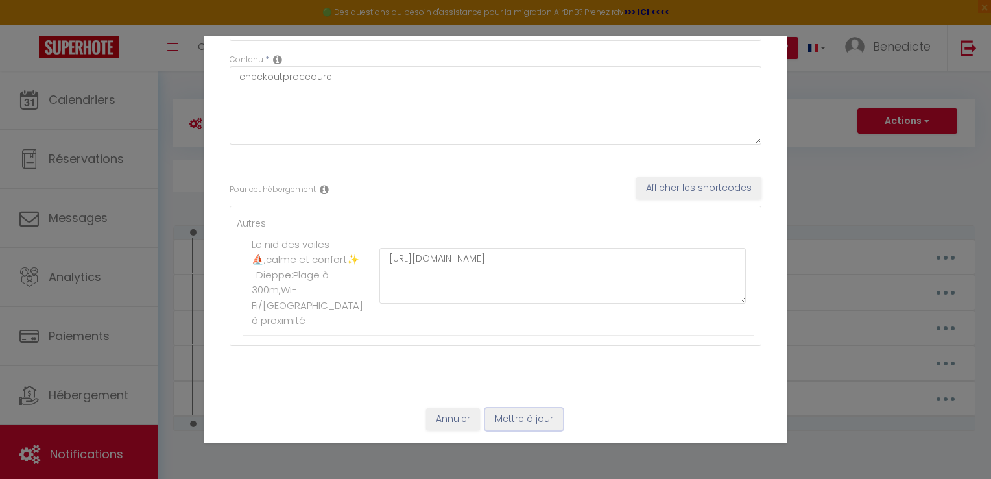
click at [530, 422] on button "Mettre à jour" at bounding box center [524, 419] width 78 height 22
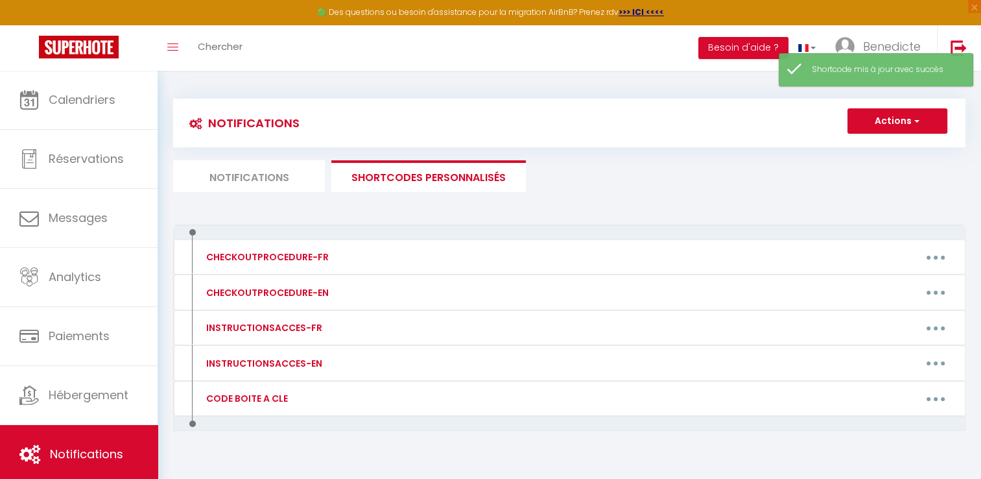
click at [243, 180] on li "Notifications" at bounding box center [249, 176] width 152 height 32
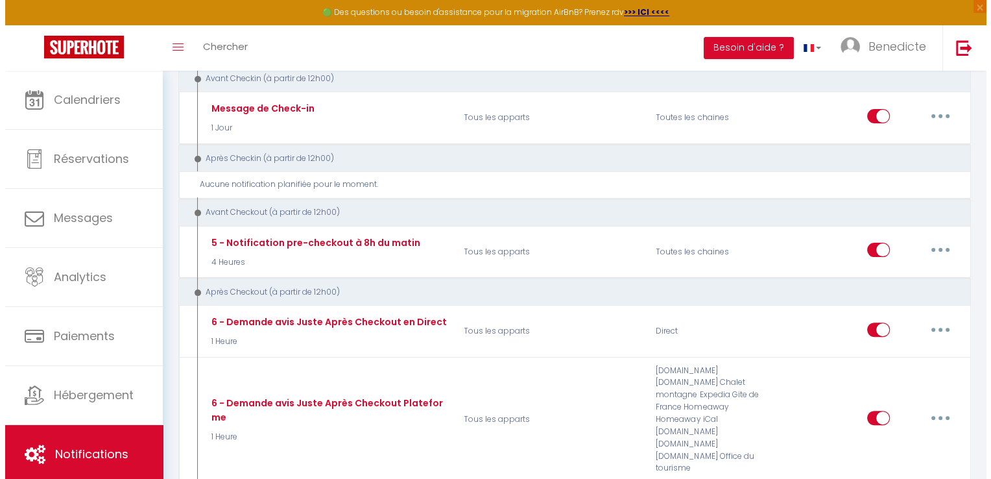
scroll to position [279, 0]
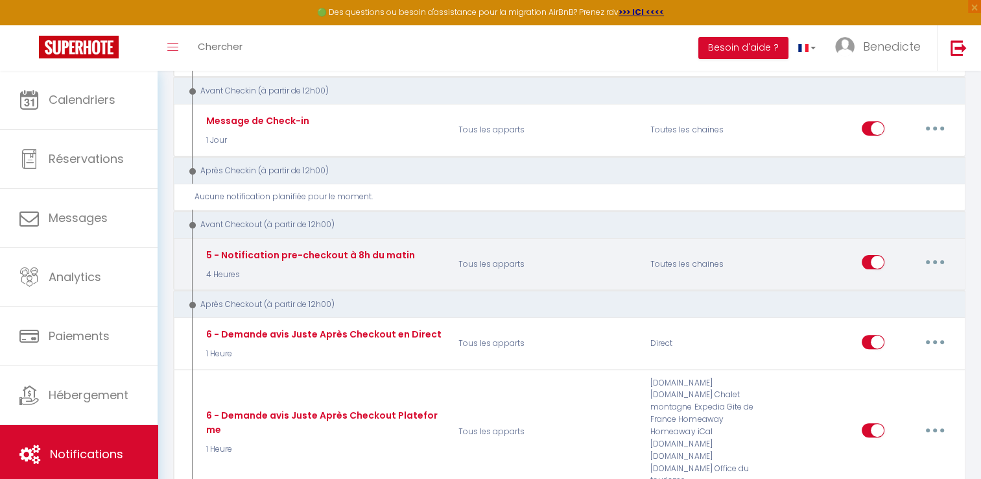
click at [933, 259] on button "button" at bounding box center [935, 262] width 36 height 21
click at [878, 287] on link "Editer" at bounding box center [902, 292] width 96 height 22
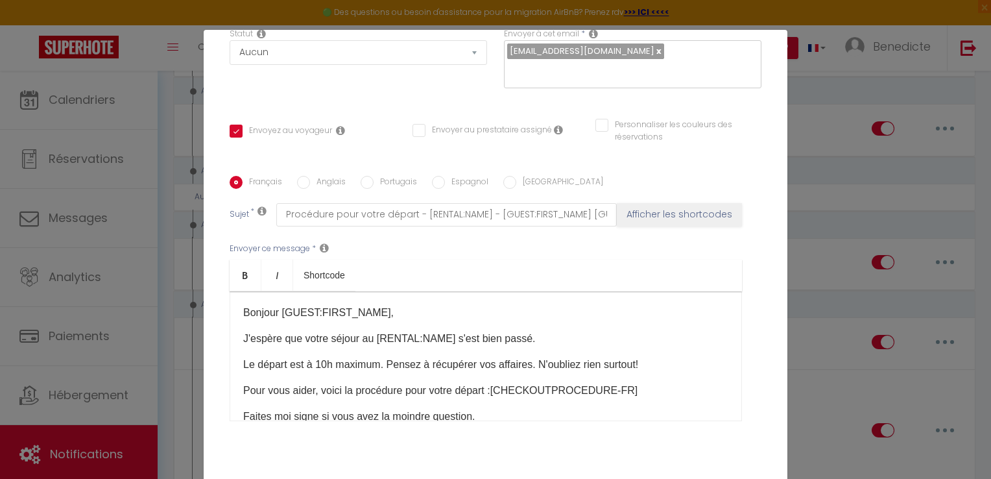
scroll to position [262, 0]
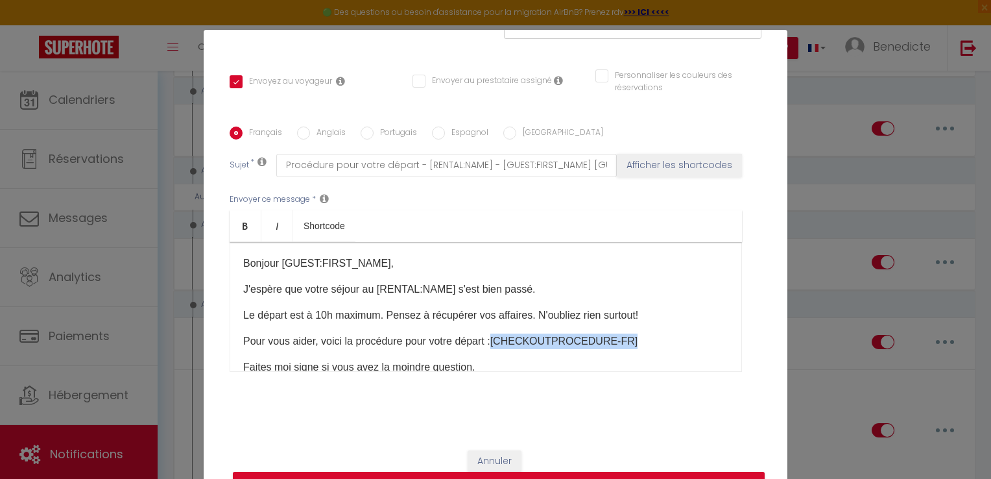
drag, startPoint x: 623, startPoint y: 341, endPoint x: 490, endPoint y: 331, distance: 132.7
click at [490, 331] on div "Bonjour [GUEST:FIRST_NAME], J'espère que votre séjour au [RENTAL:NAME] s'est bi…" at bounding box center [486, 307] width 512 height 130
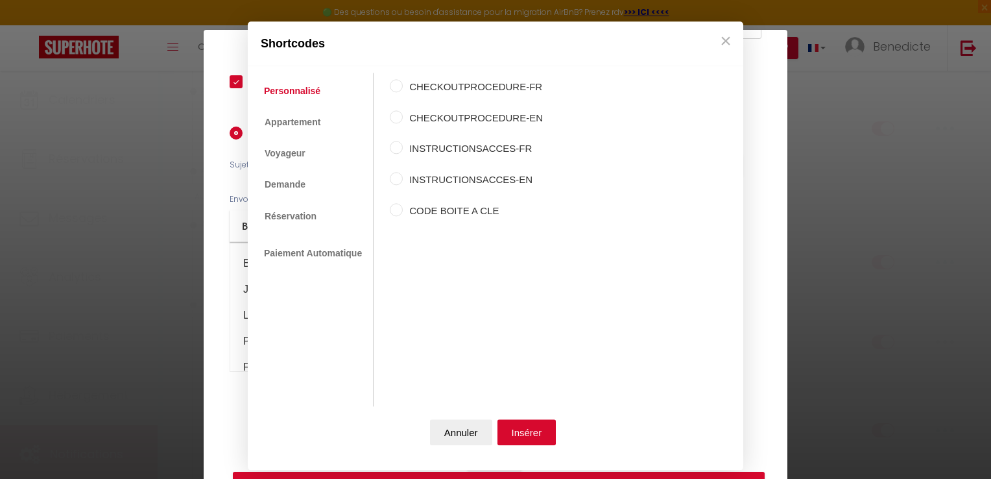
click at [397, 86] on input "CHECKOUTPROCEDURE-FR" at bounding box center [396, 86] width 13 height 13
click at [525, 426] on button "Insérer" at bounding box center [526, 433] width 59 height 26
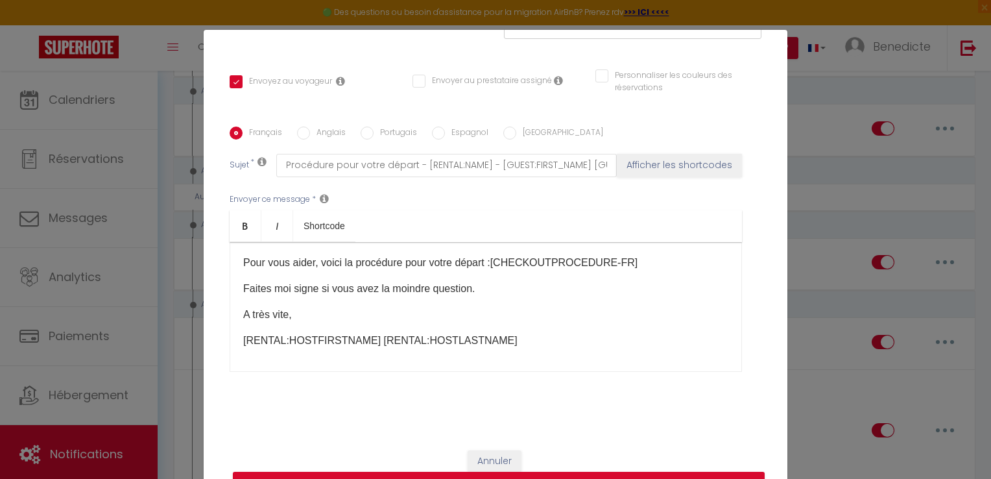
scroll to position [81, 0]
click at [627, 474] on button "Mettre à jour" at bounding box center [499, 484] width 532 height 25
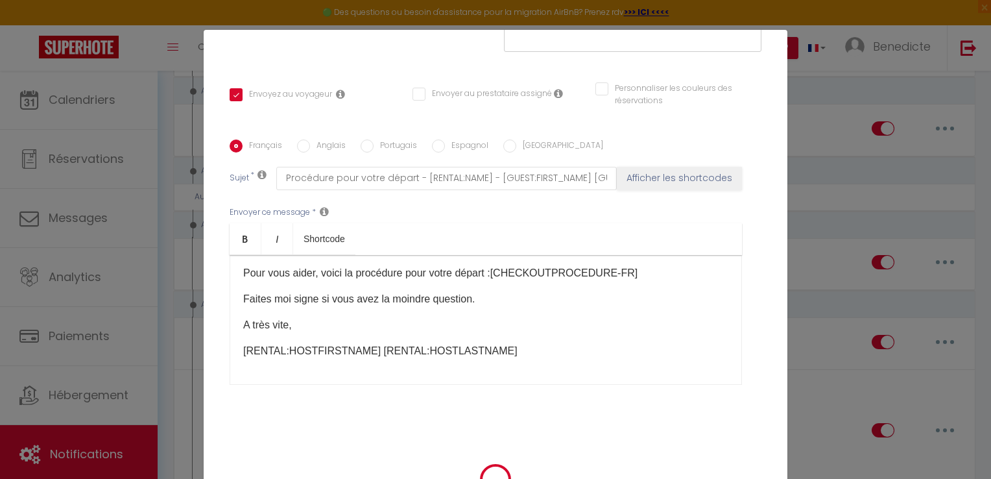
scroll to position [249, 0]
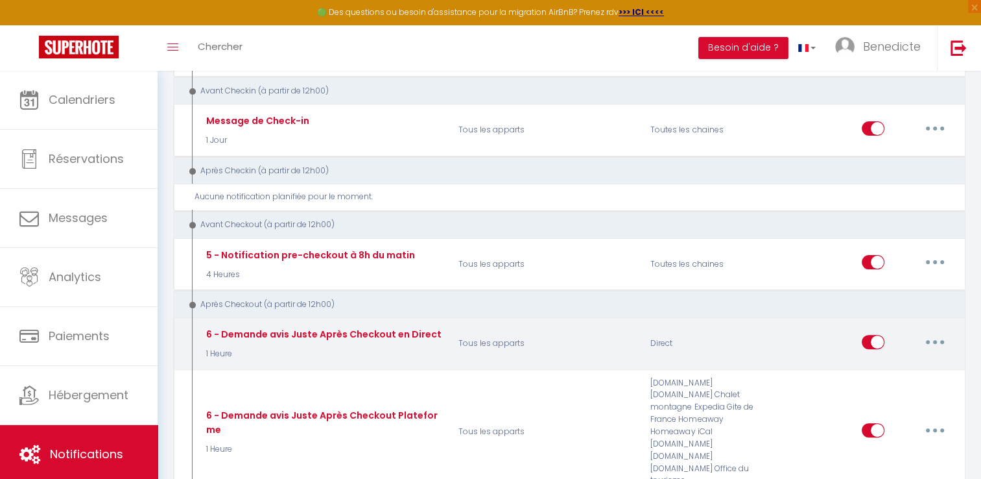
click at [937, 344] on button "button" at bounding box center [935, 341] width 36 height 21
click at [943, 337] on button "button" at bounding box center [935, 341] width 36 height 21
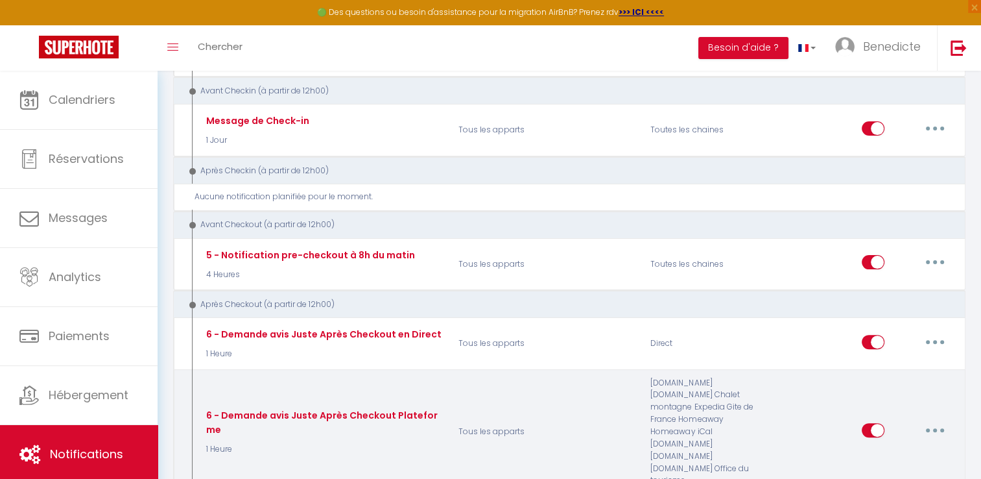
click at [939, 420] on button "button" at bounding box center [935, 430] width 36 height 21
click at [887, 448] on link "Editer" at bounding box center [902, 459] width 96 height 22
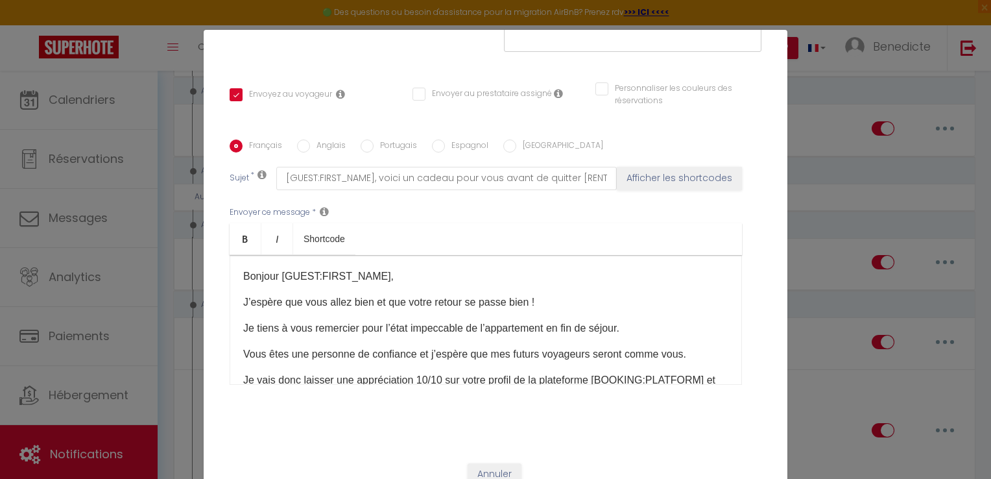
scroll to position [262, 0]
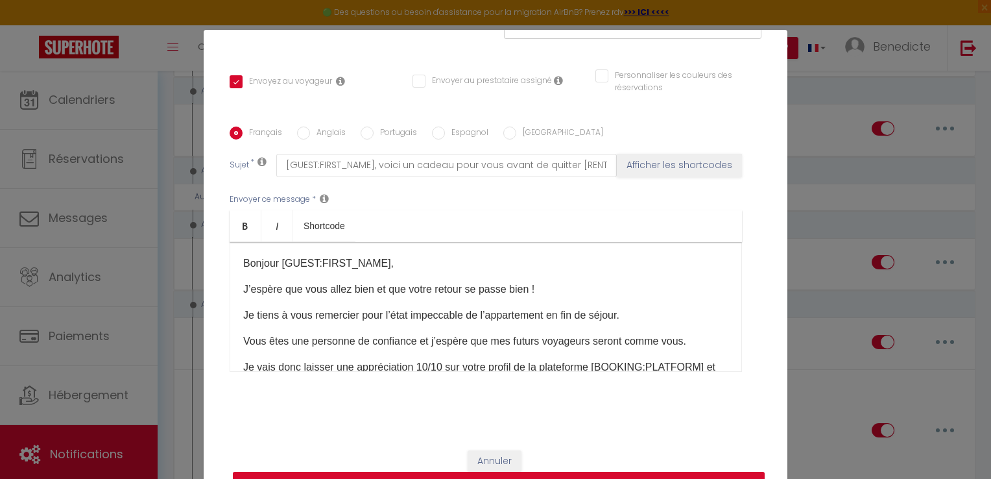
click at [685, 473] on button "Mettre à jour" at bounding box center [499, 484] width 532 height 25
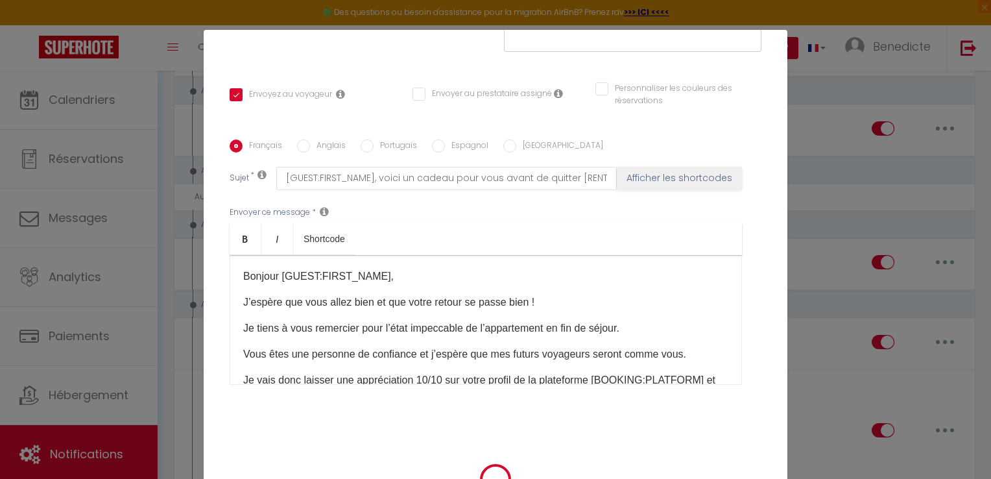
scroll to position [249, 0]
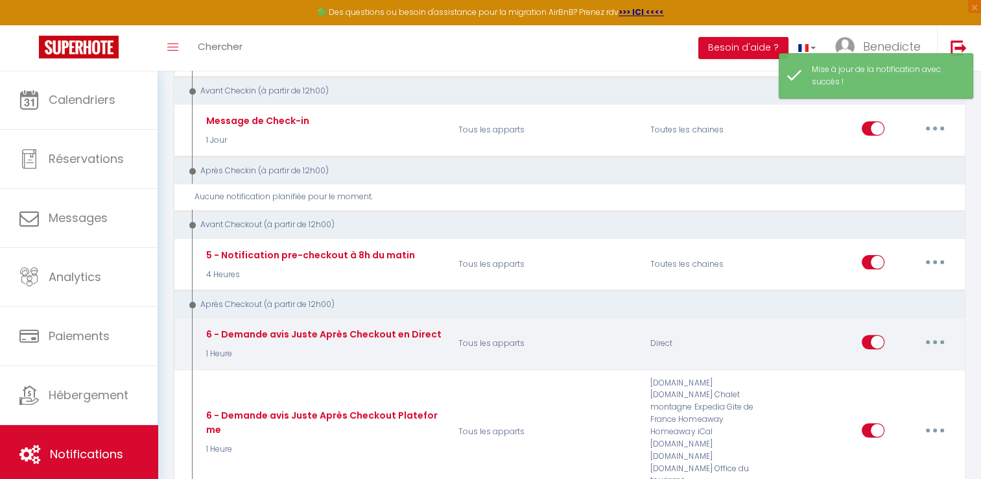
click at [944, 331] on button "button" at bounding box center [935, 341] width 36 height 21
click at [890, 366] on link "Editer" at bounding box center [902, 371] width 96 height 22
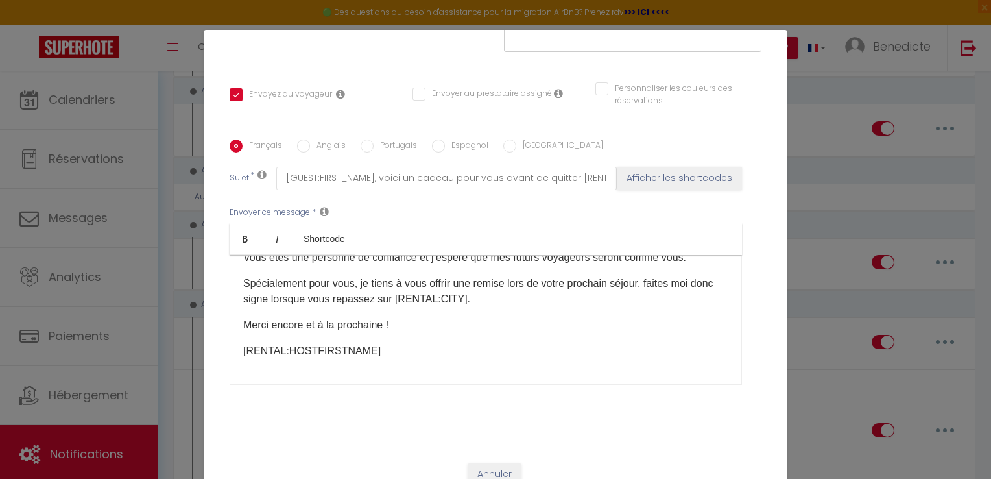
scroll to position [262, 0]
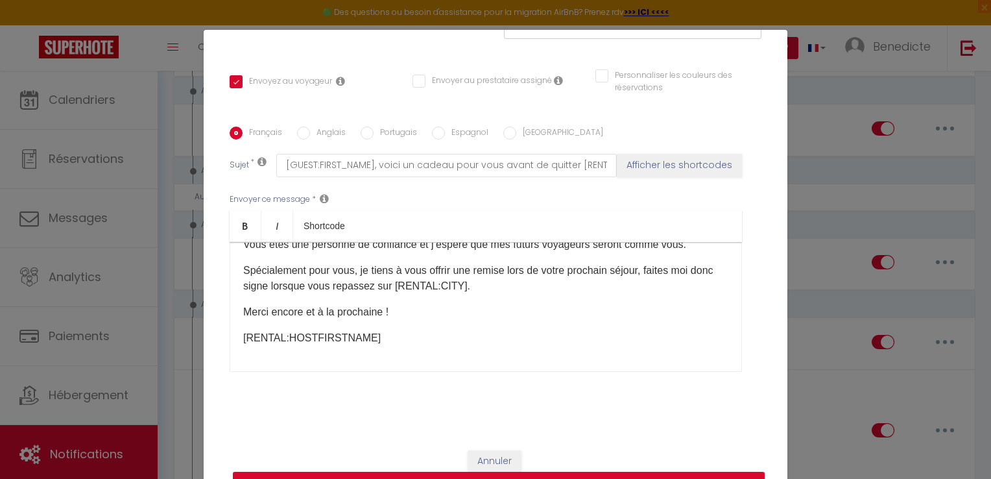
click at [726, 472] on button "Mettre à jour" at bounding box center [499, 484] width 532 height 25
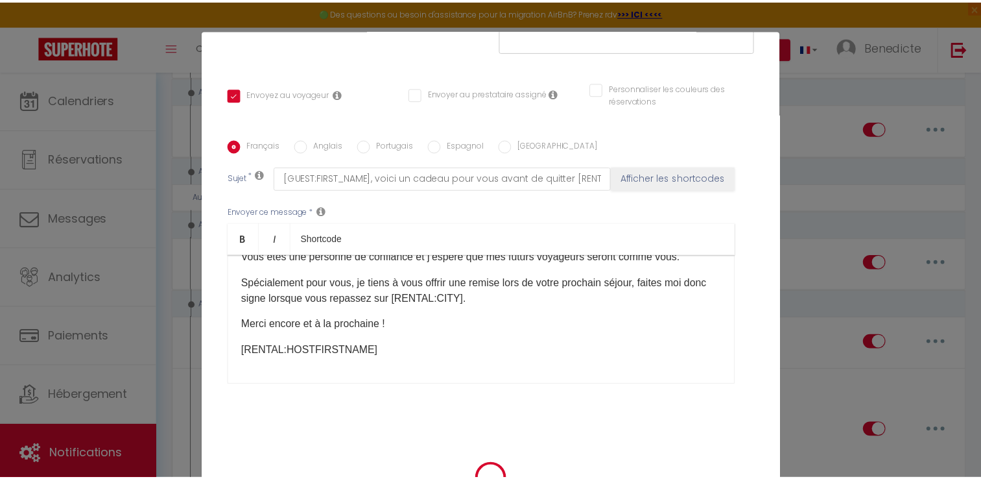
scroll to position [249, 0]
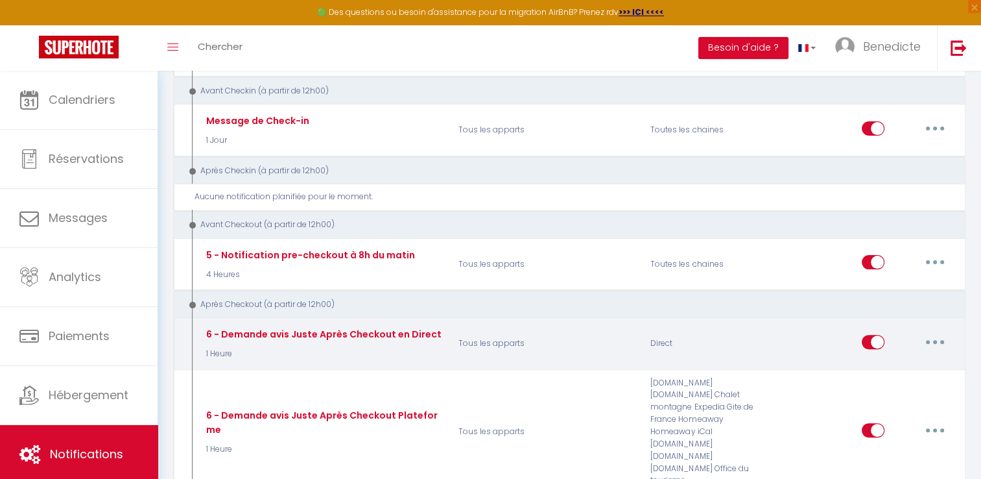
click at [879, 337] on input "checkbox" at bounding box center [873, 344] width 23 height 19
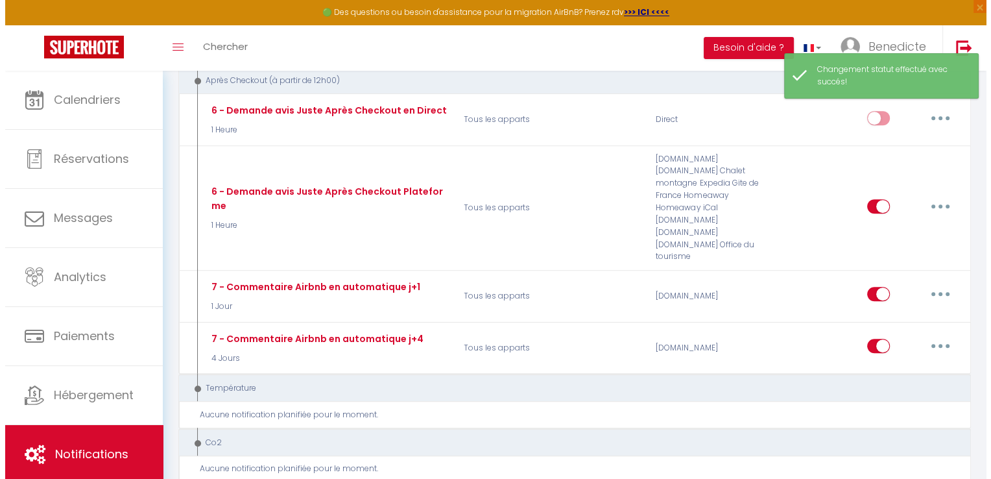
scroll to position [505, 0]
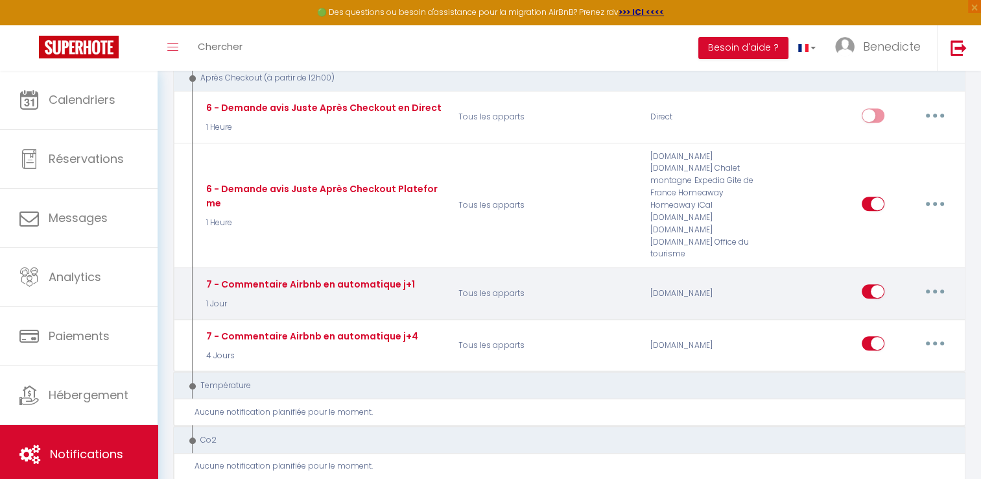
click at [941, 281] on button "button" at bounding box center [935, 291] width 36 height 21
click at [877, 310] on link "Editer" at bounding box center [902, 321] width 96 height 22
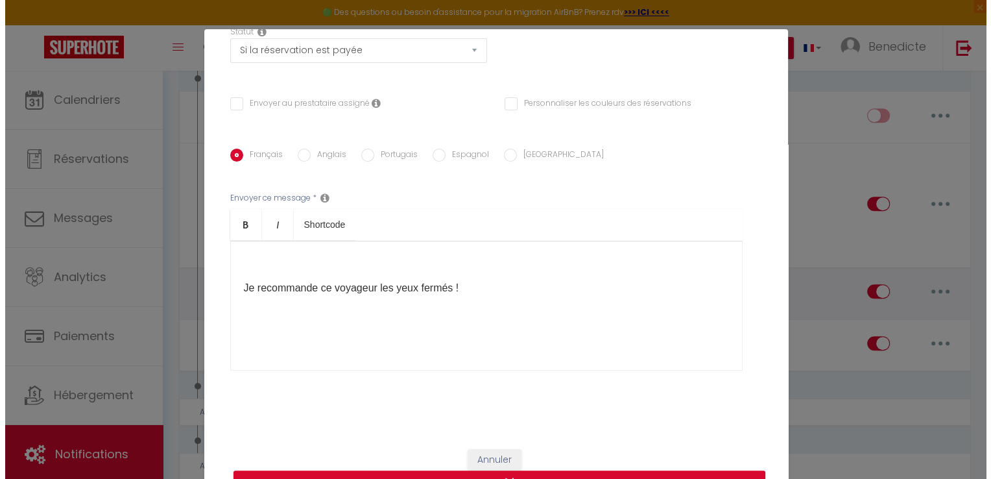
scroll to position [215, 0]
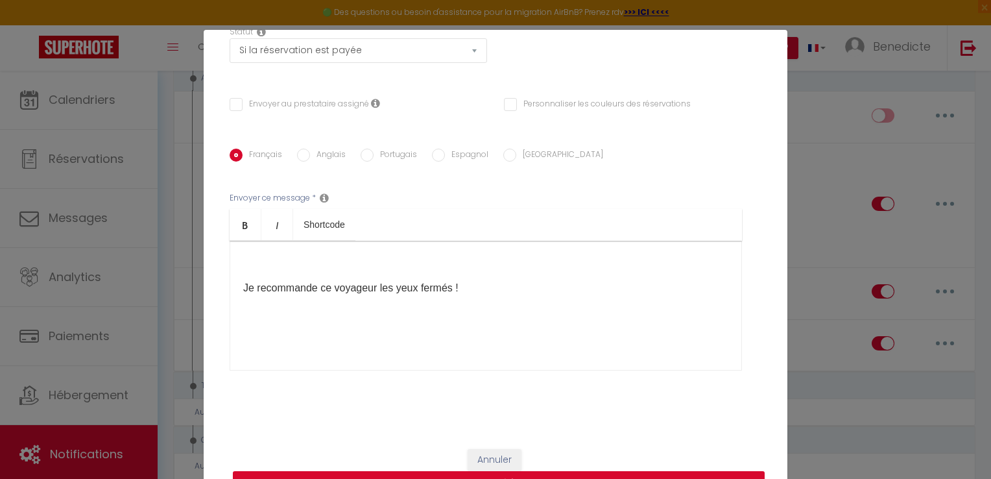
click at [700, 471] on button "Mettre à jour" at bounding box center [499, 483] width 532 height 25
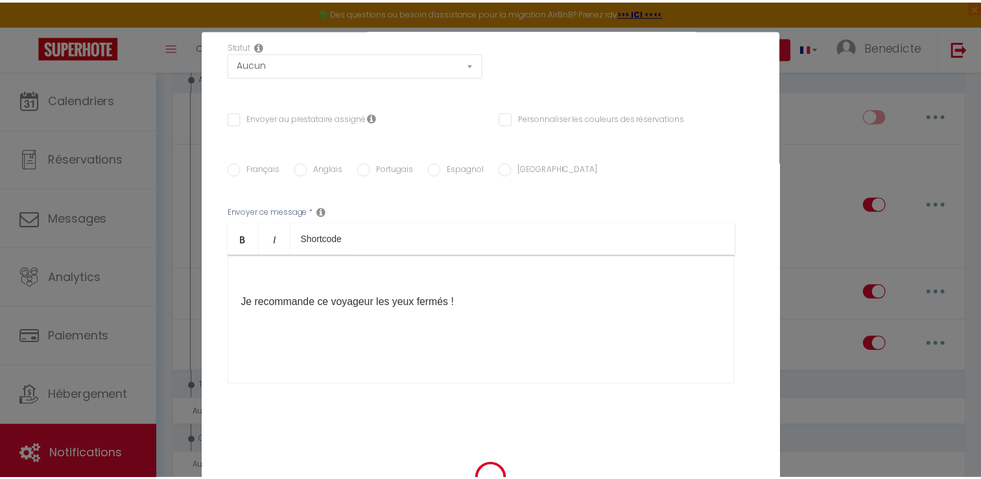
scroll to position [0, 0]
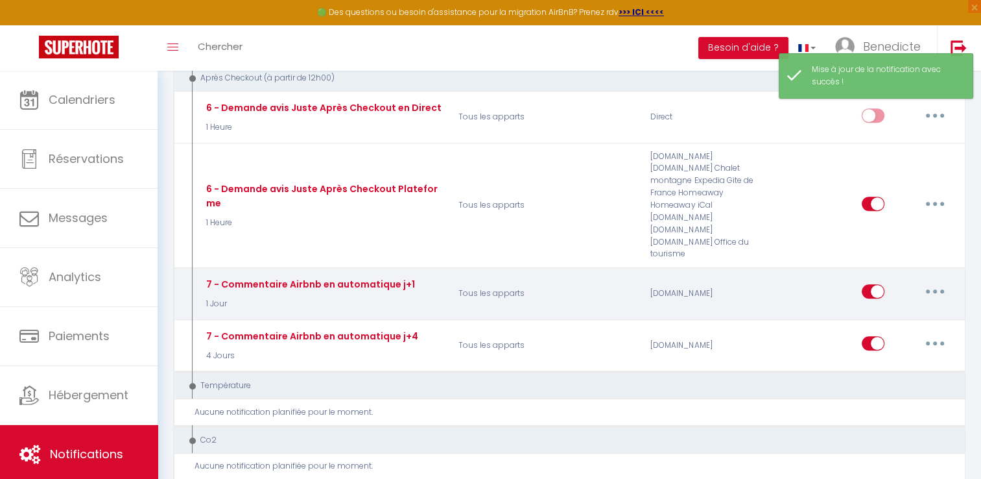
click at [933, 281] on button "button" at bounding box center [935, 291] width 36 height 21
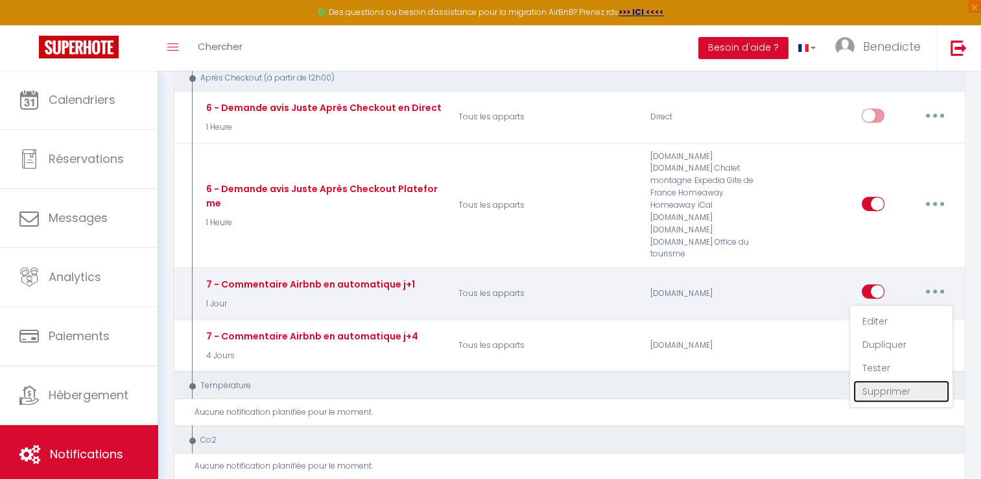
click at [897, 380] on link "Supprimer" at bounding box center [902, 391] width 96 height 22
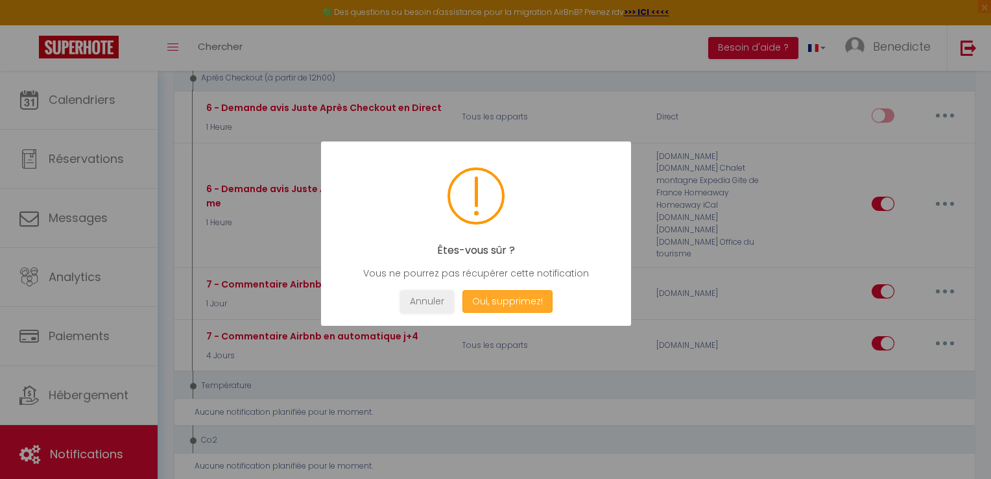
click at [504, 297] on button "Oui, supprimez!" at bounding box center [507, 301] width 90 height 23
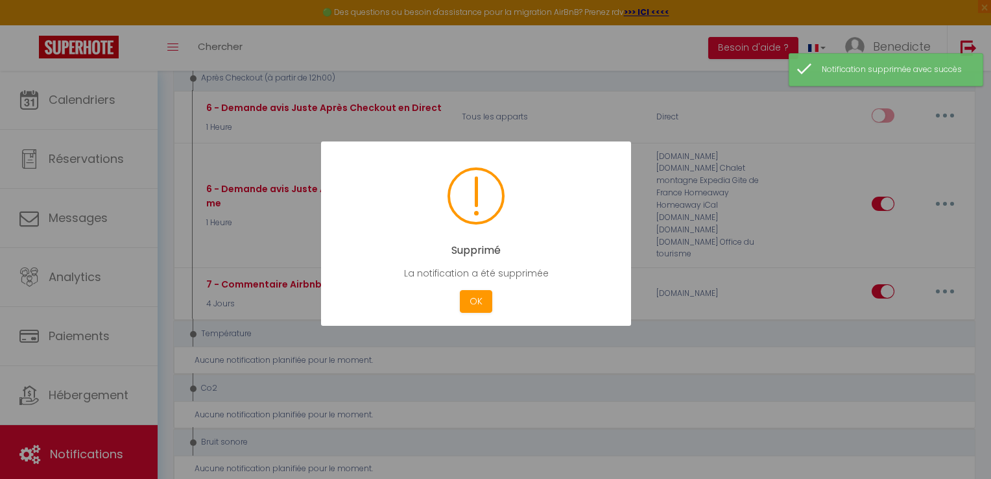
click at [941, 258] on div at bounding box center [495, 239] width 991 height 479
click at [478, 298] on button "OK" at bounding box center [476, 301] width 32 height 23
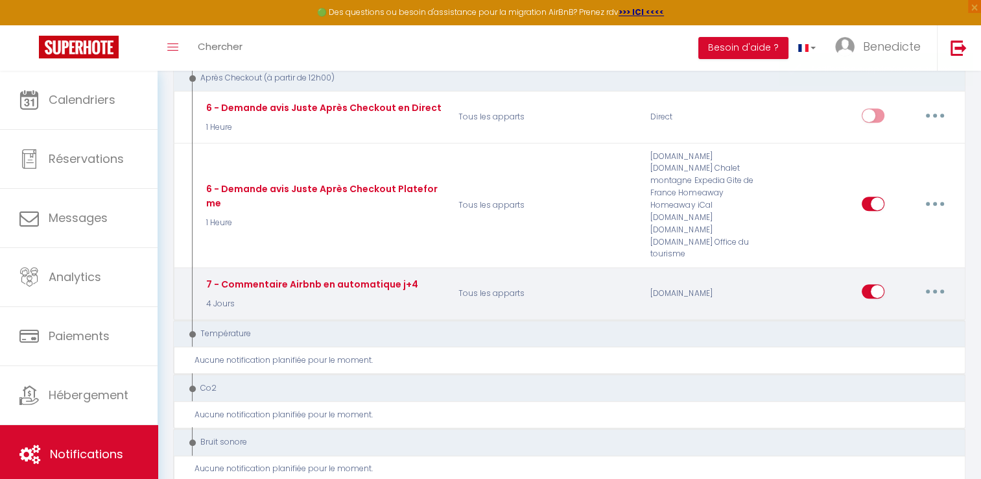
click at [937, 289] on icon "button" at bounding box center [935, 291] width 4 height 4
click at [870, 380] on link "Supprimer" at bounding box center [902, 391] width 96 height 22
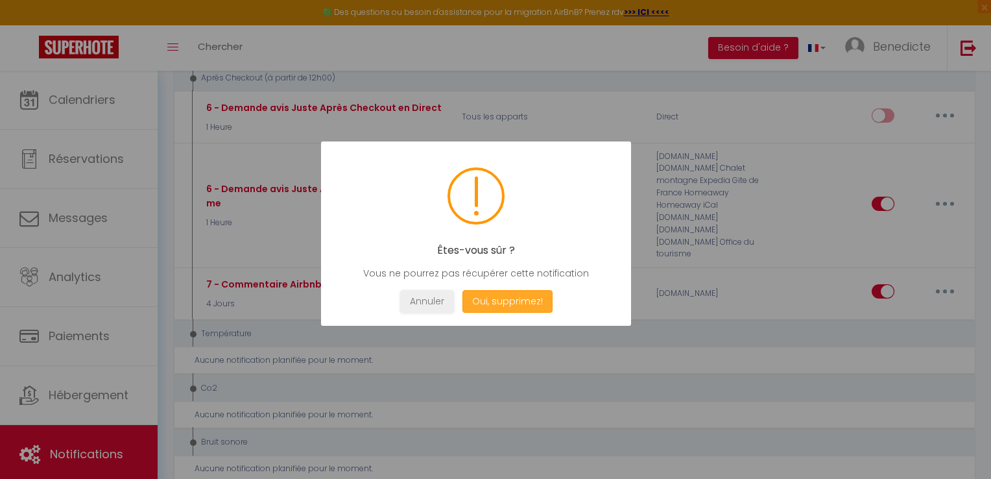
click at [534, 296] on button "Oui, supprimez!" at bounding box center [507, 301] width 90 height 23
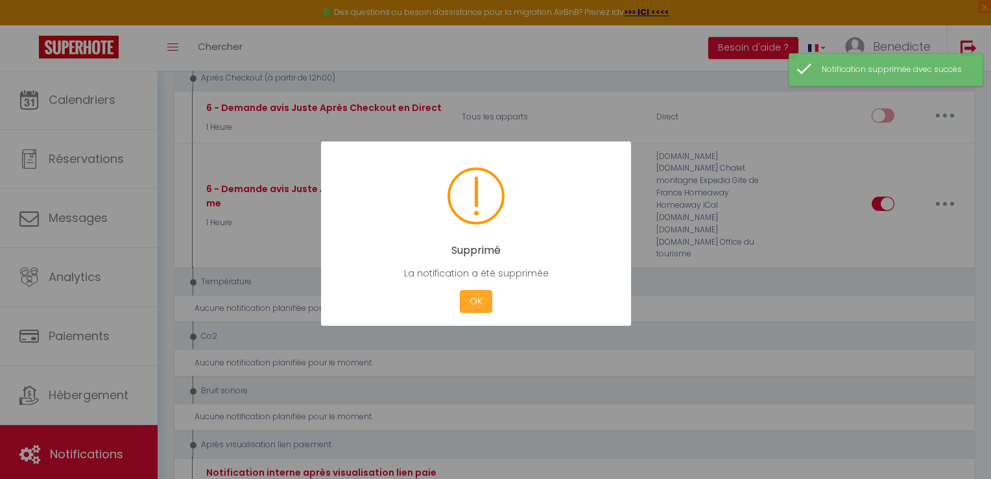
click at [472, 309] on button "OK" at bounding box center [476, 301] width 32 height 23
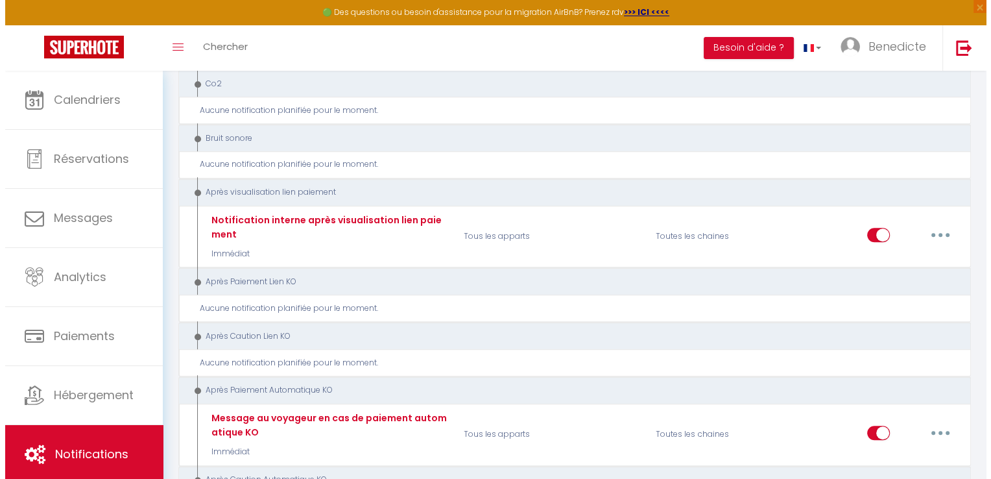
scroll to position [770, 0]
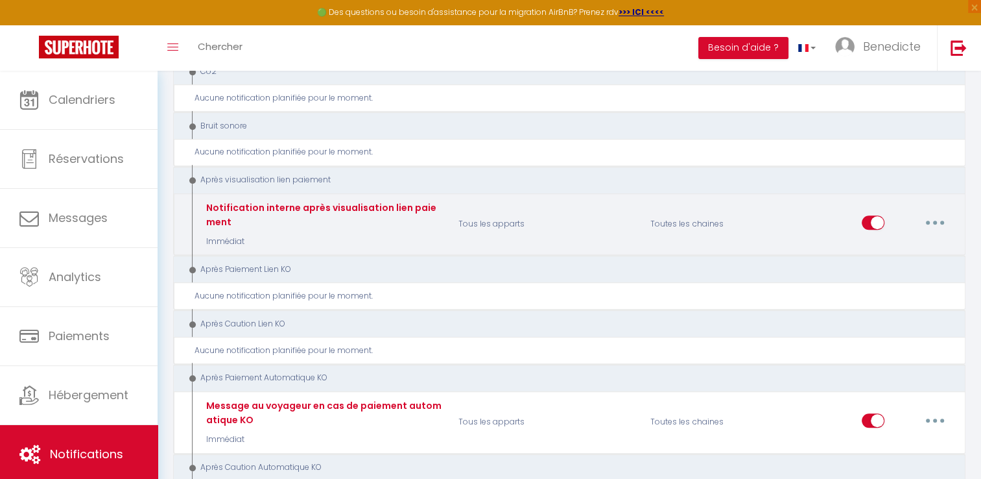
click at [937, 212] on button "button" at bounding box center [935, 222] width 36 height 21
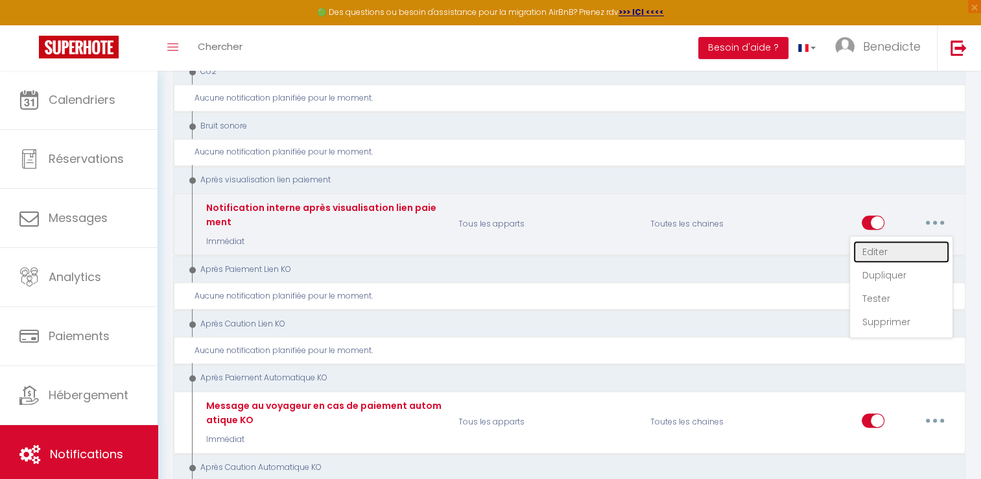
click at [904, 241] on link "Editer" at bounding box center [902, 252] width 96 height 22
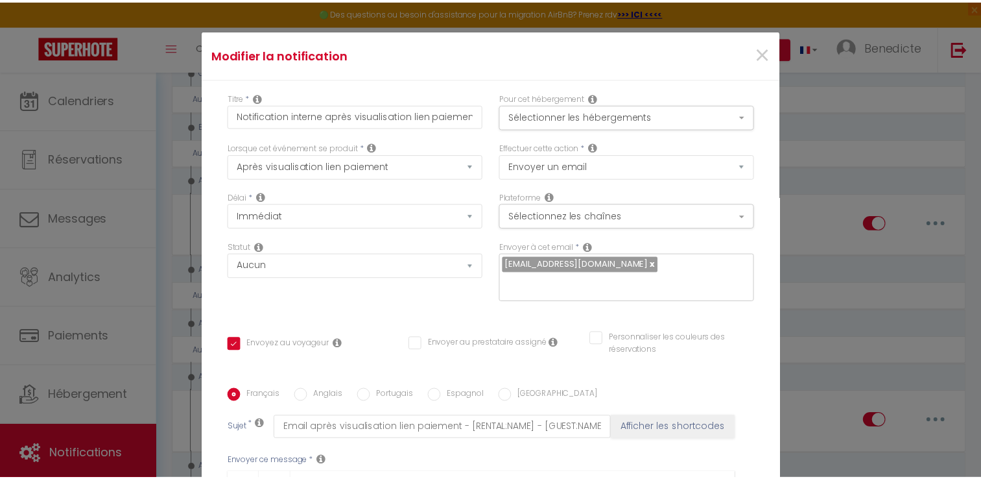
scroll to position [0, 0]
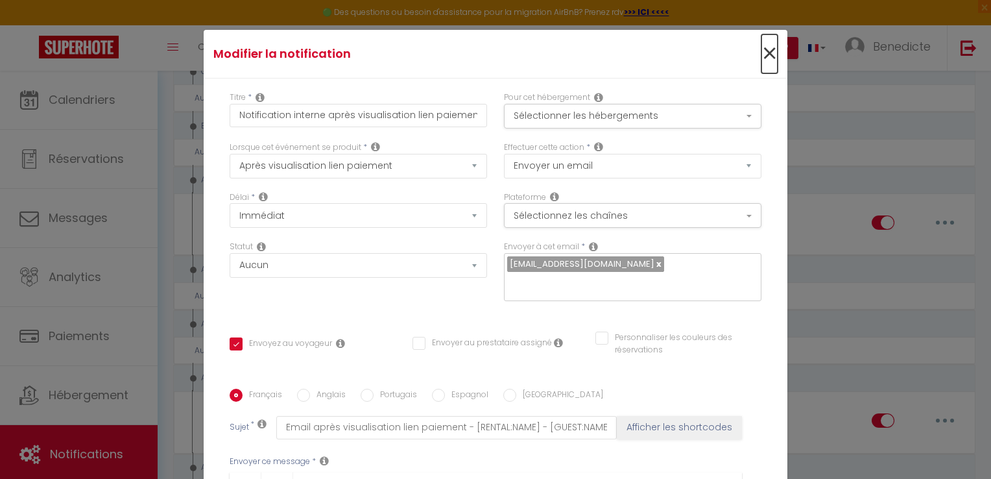
click at [761, 55] on span "×" at bounding box center [769, 53] width 16 height 39
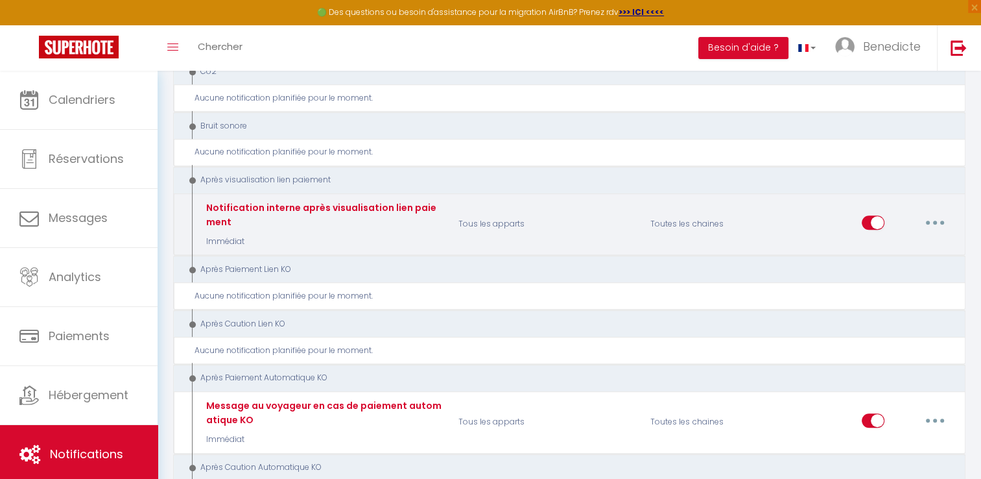
click at [943, 212] on button "button" at bounding box center [935, 222] width 36 height 21
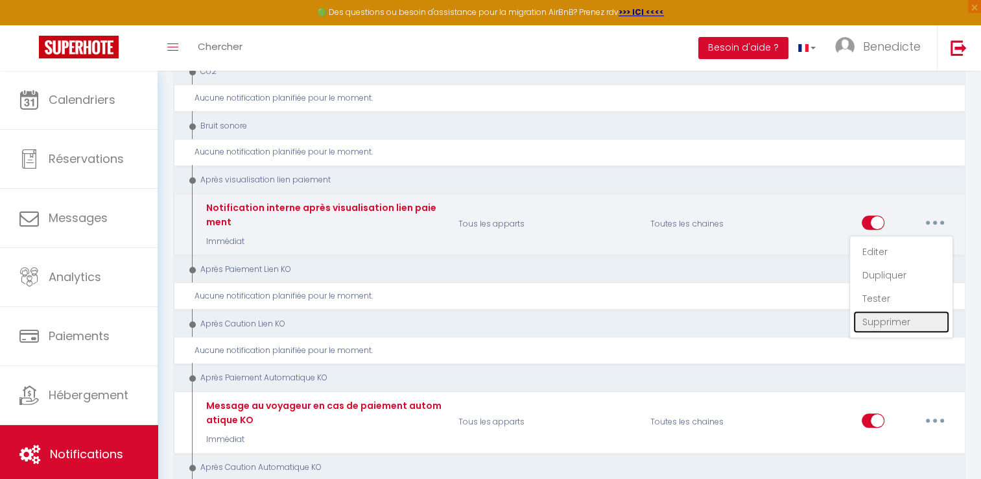
click at [895, 311] on link "Supprimer" at bounding box center [902, 322] width 96 height 22
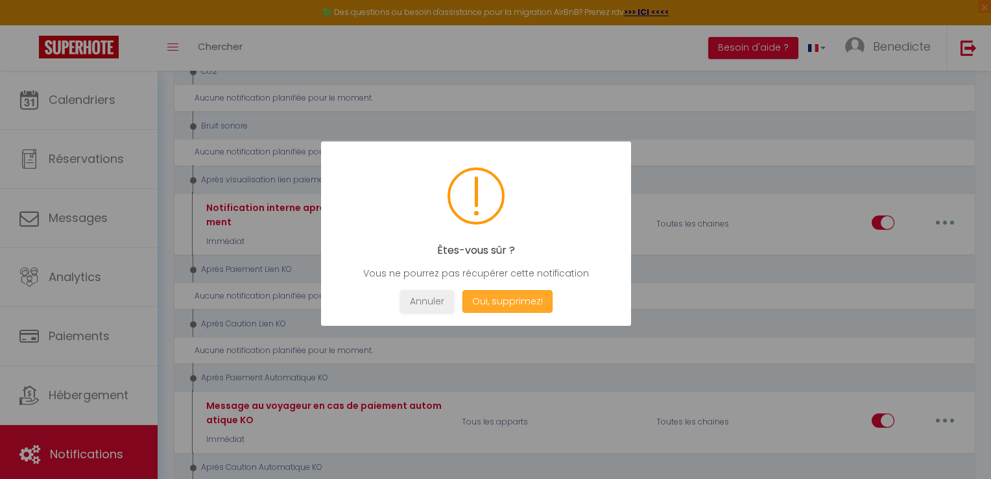
click at [512, 295] on button "Oui, supprimez!" at bounding box center [507, 301] width 90 height 23
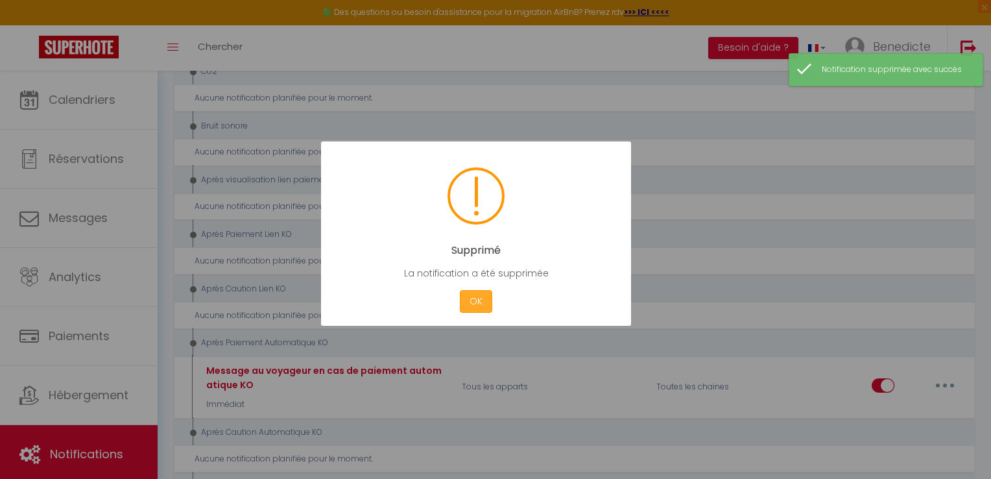
click at [474, 307] on button "OK" at bounding box center [476, 301] width 32 height 23
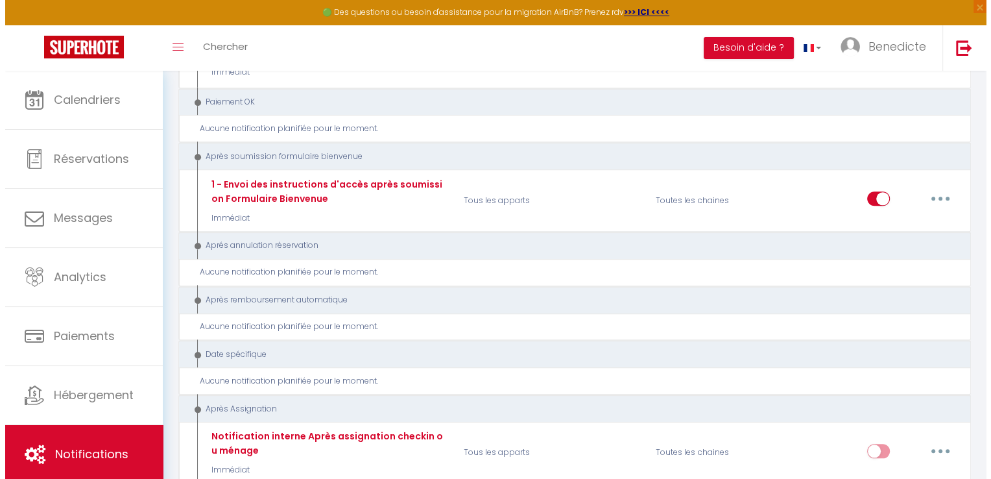
scroll to position [1328, 0]
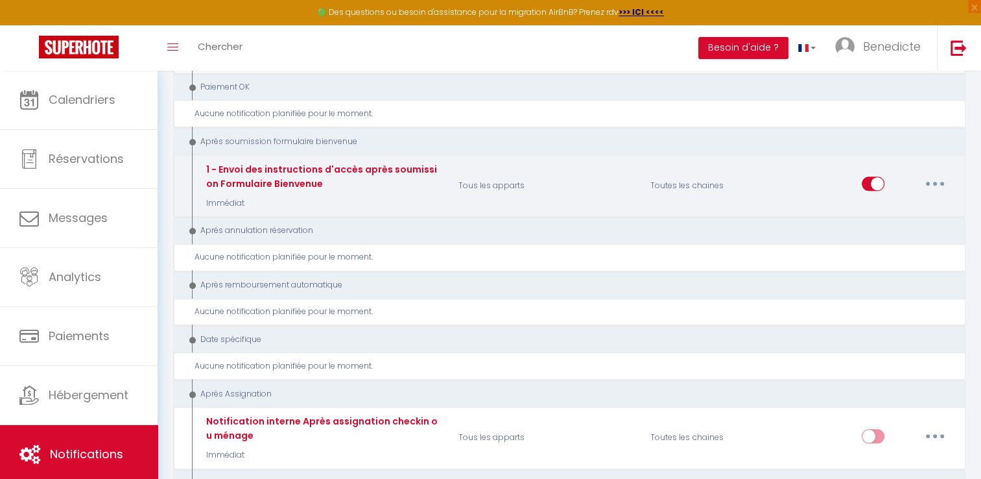
click at [932, 173] on button "button" at bounding box center [935, 183] width 36 height 21
click at [908, 202] on link "Editer" at bounding box center [902, 213] width 96 height 22
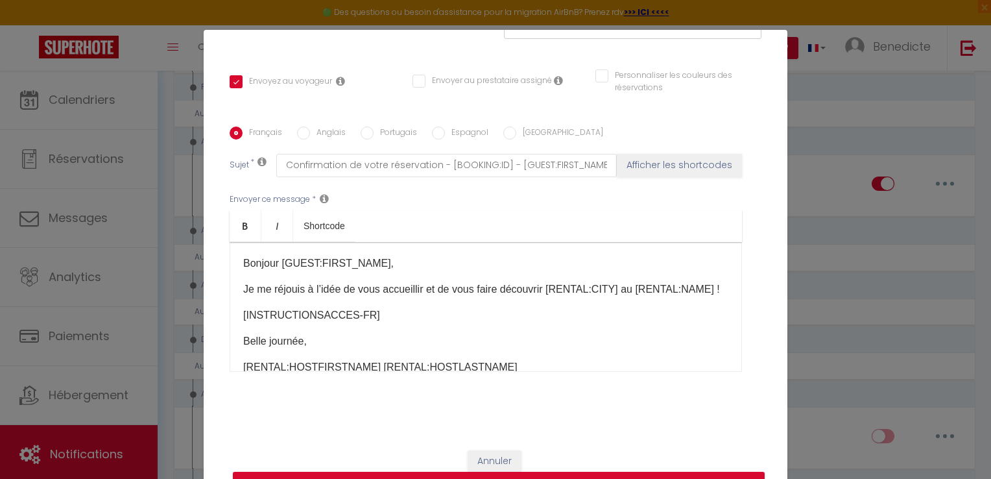
scroll to position [45, 0]
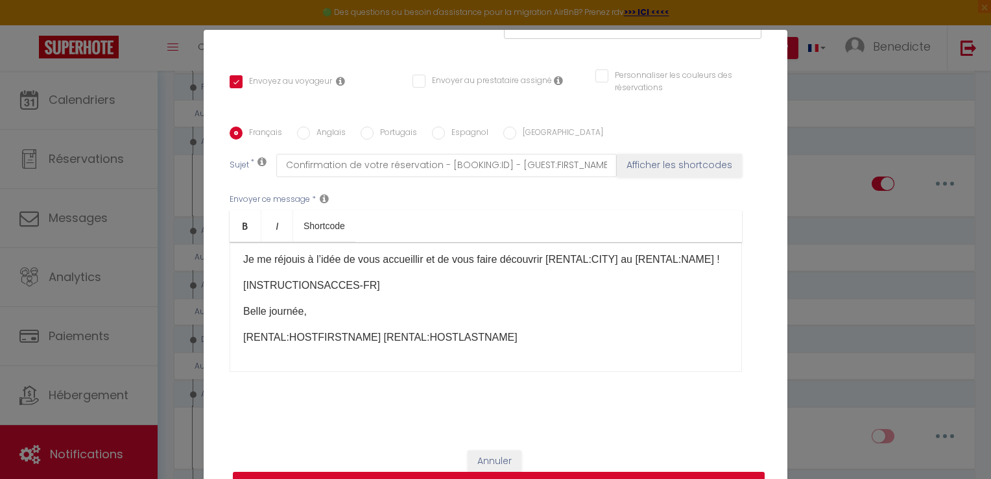
click at [665, 476] on button "Mettre à jour" at bounding box center [499, 484] width 532 height 25
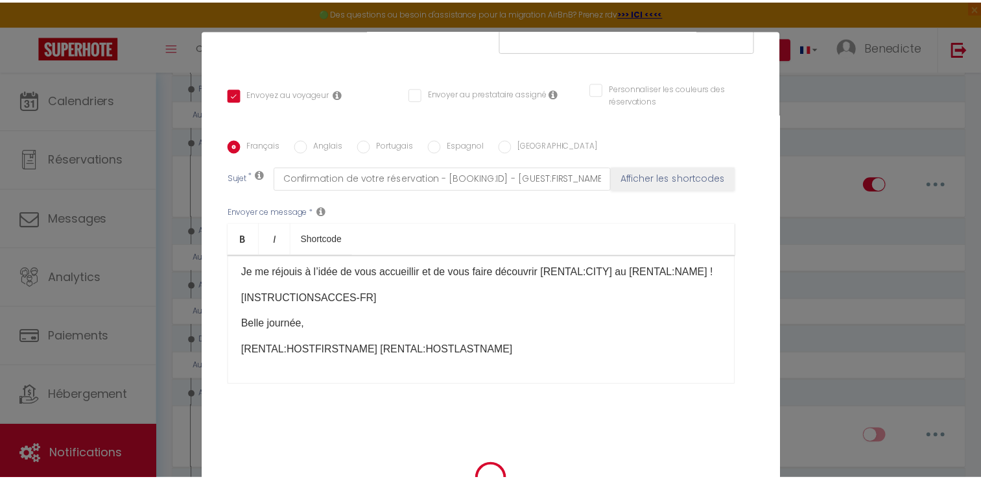
scroll to position [249, 0]
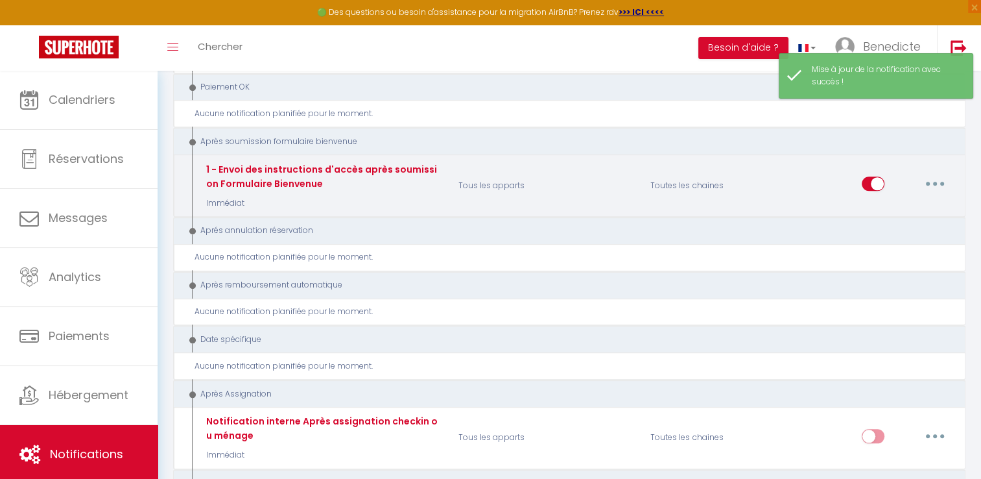
click at [940, 173] on button "button" at bounding box center [935, 183] width 36 height 21
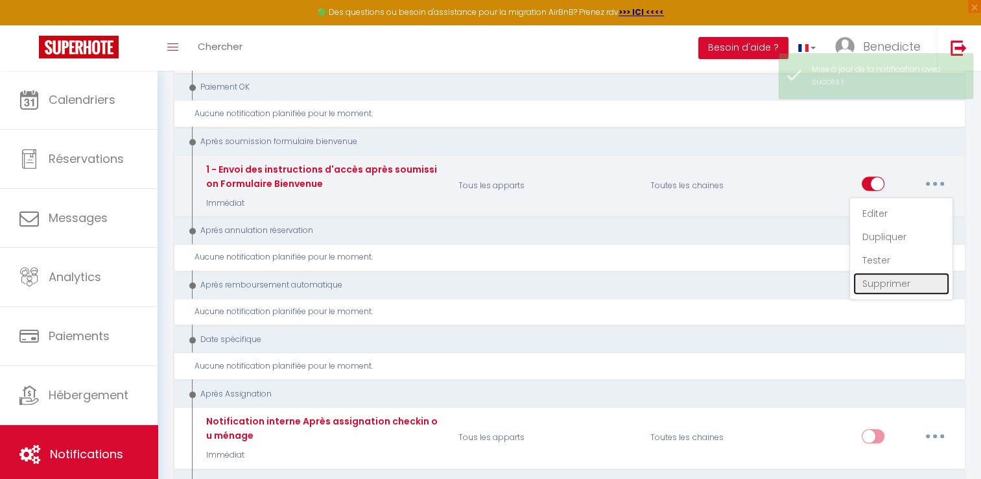
click at [892, 272] on link "Supprimer" at bounding box center [902, 283] width 96 height 22
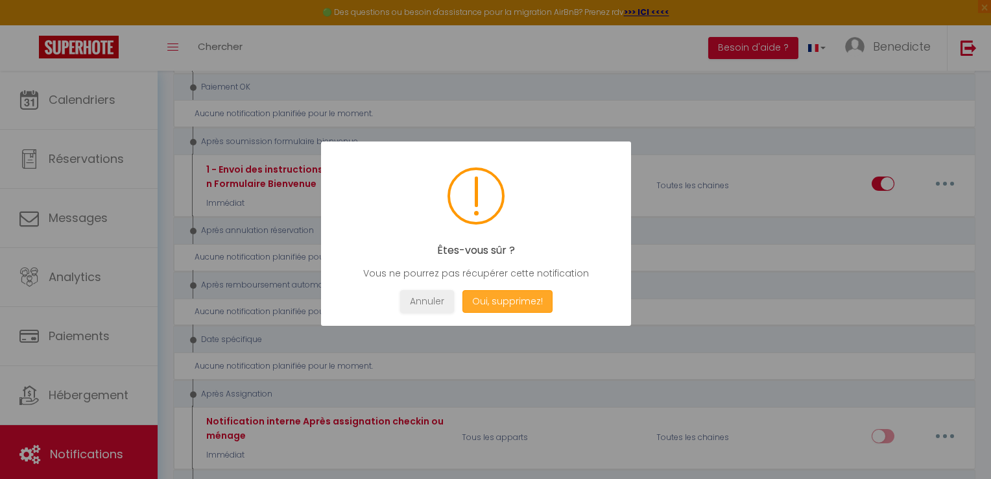
click at [481, 300] on button "Oui, supprimez!" at bounding box center [507, 301] width 90 height 23
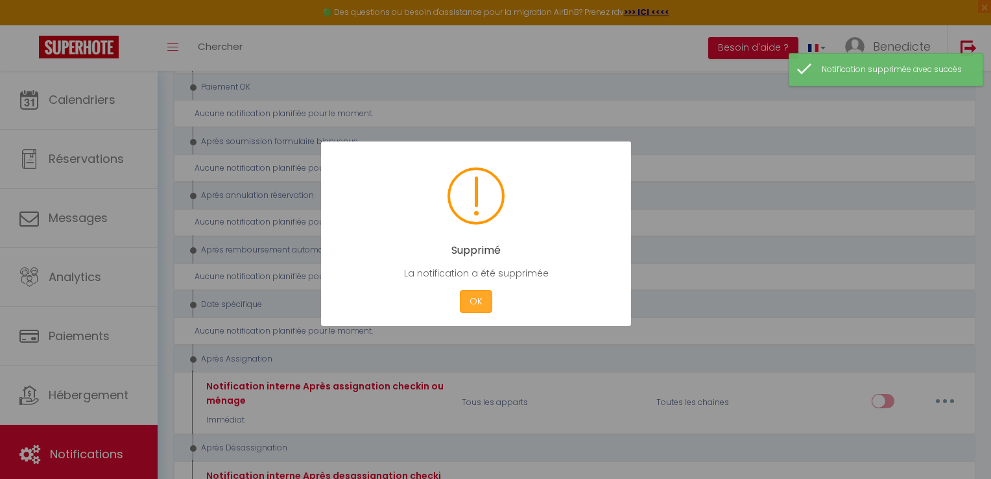
click at [481, 300] on button "OK" at bounding box center [476, 301] width 32 height 23
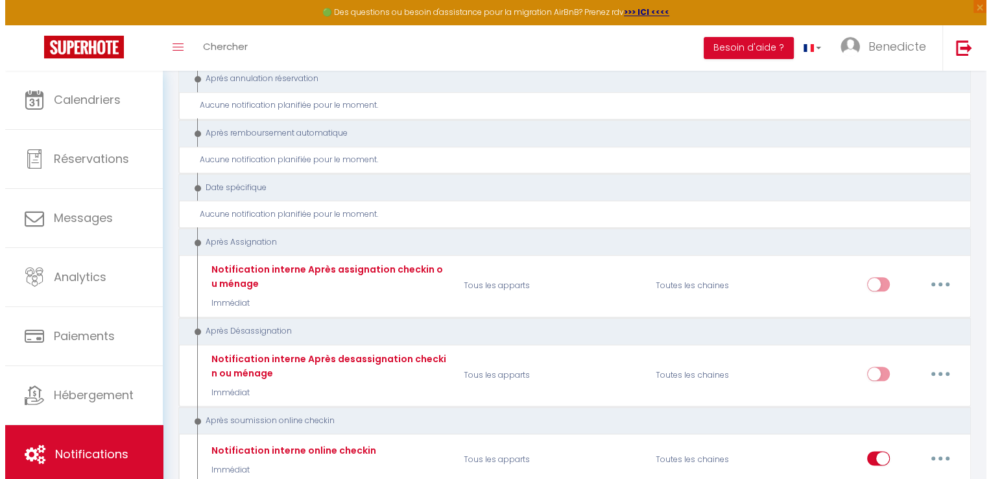
scroll to position [1533, 0]
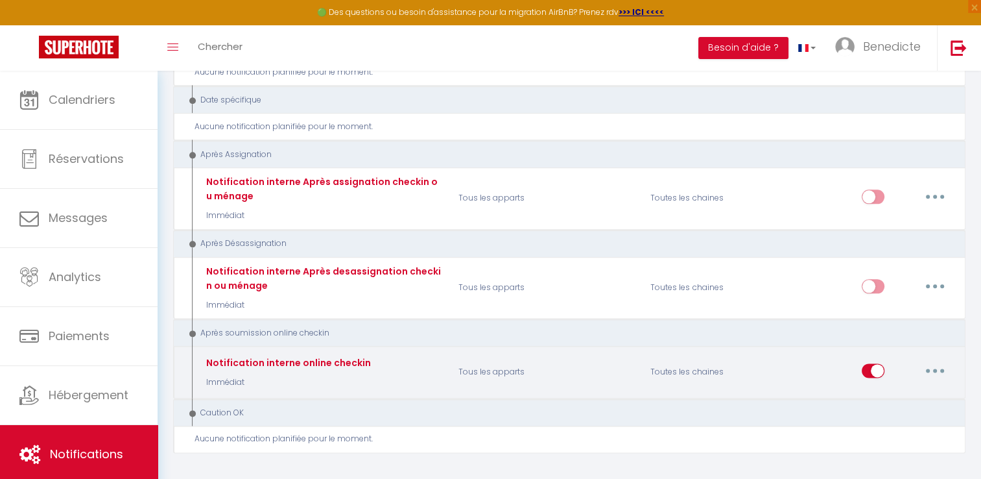
click at [937, 360] on button "button" at bounding box center [935, 370] width 36 height 21
click at [893, 388] on link "Editer" at bounding box center [902, 399] width 96 height 22
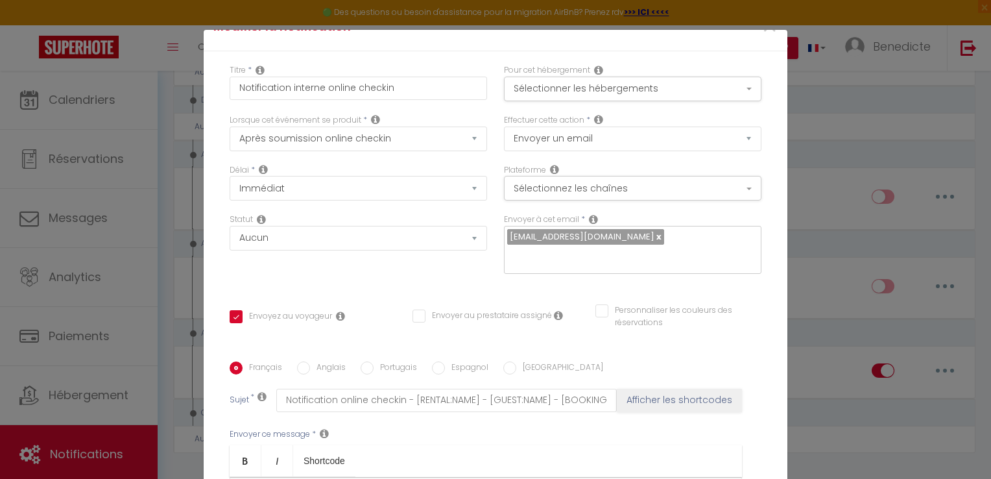
scroll to position [0, 0]
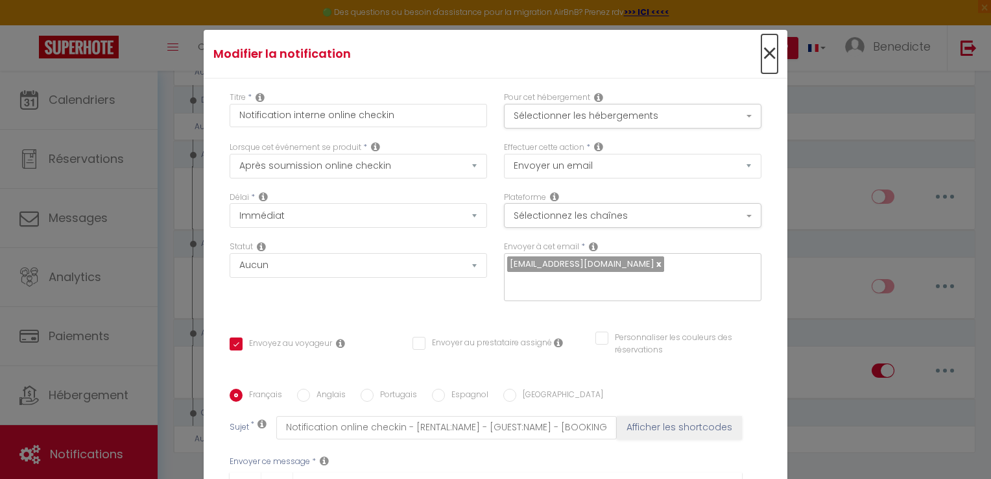
click at [761, 49] on span "×" at bounding box center [769, 53] width 16 height 39
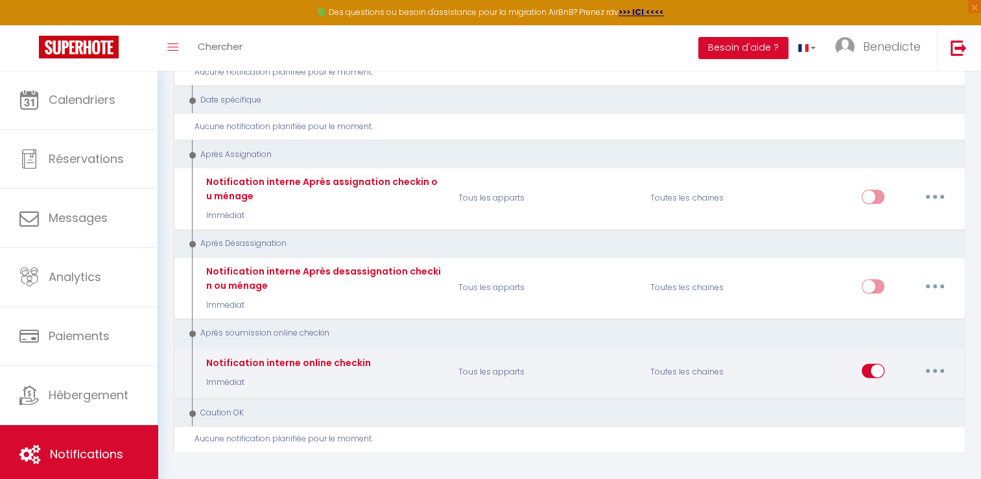
click at [942, 360] on button "button" at bounding box center [935, 370] width 36 height 21
click at [891, 388] on link "Editer" at bounding box center [902, 399] width 96 height 22
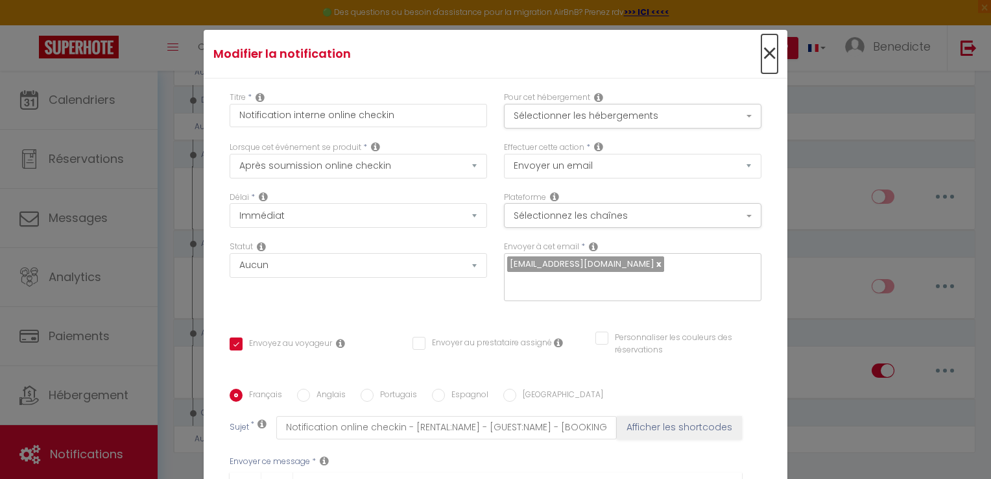
click at [761, 49] on span "×" at bounding box center [769, 53] width 16 height 39
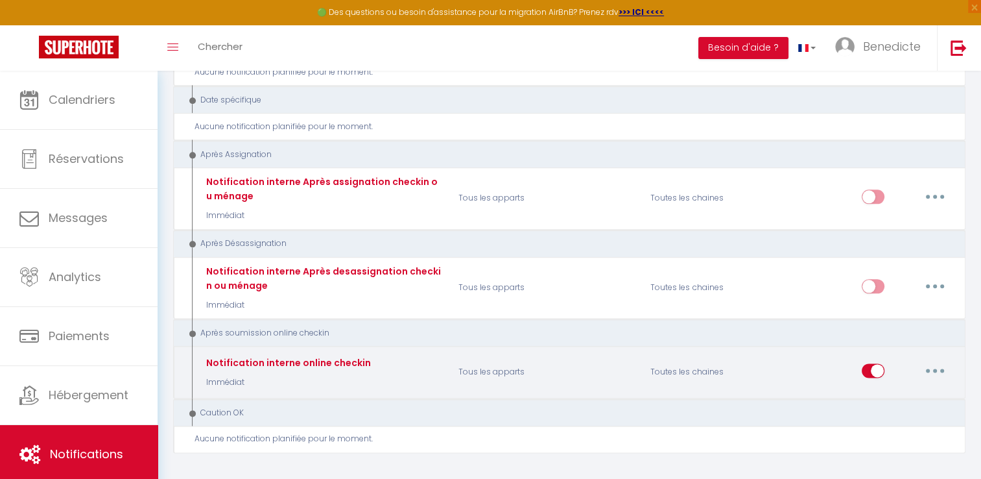
click at [940, 360] on button "button" at bounding box center [935, 370] width 36 height 21
click at [878, 459] on link "Supprimer" at bounding box center [902, 470] width 96 height 22
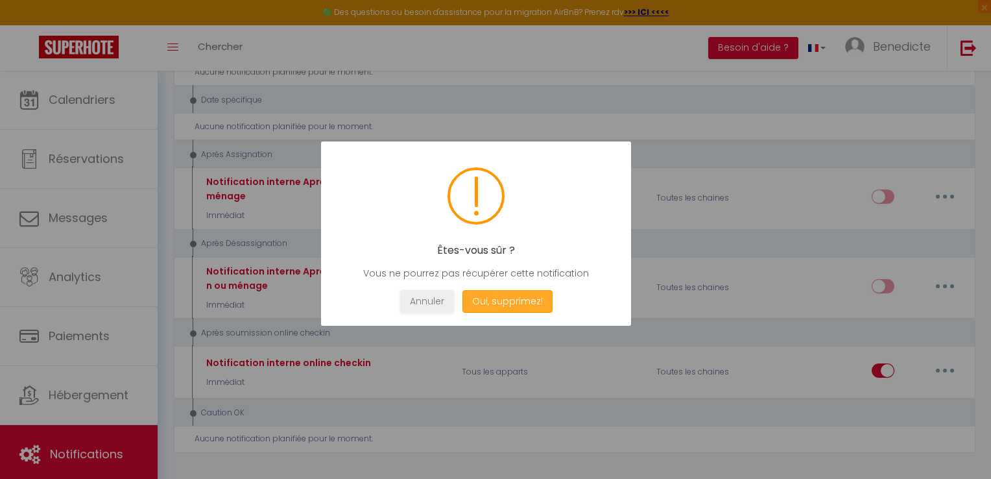
click at [481, 299] on button "Oui, supprimez!" at bounding box center [507, 301] width 90 height 23
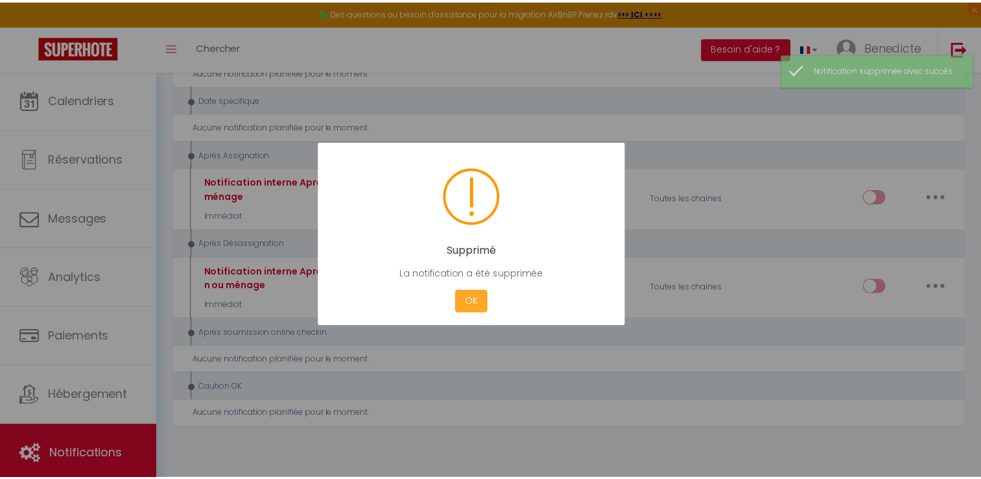
scroll to position [1507, 0]
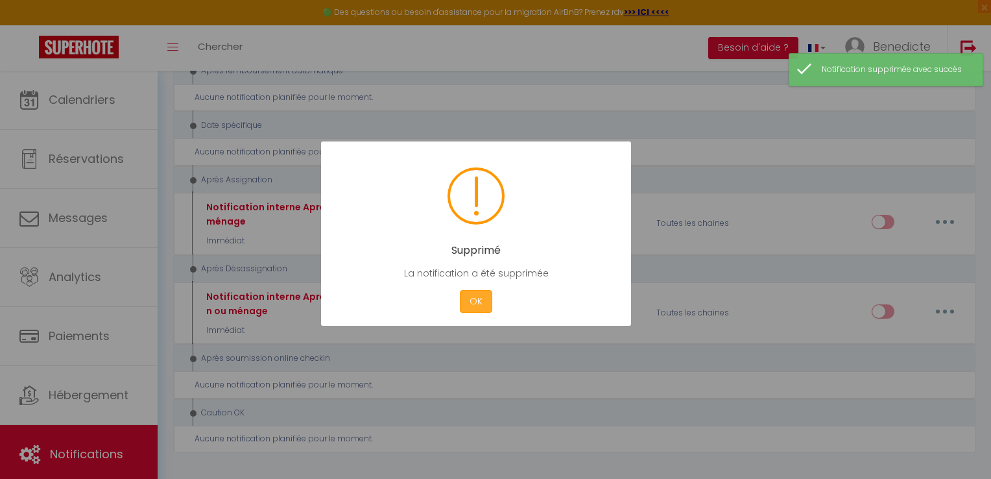
click at [481, 299] on button "OK" at bounding box center [476, 301] width 32 height 23
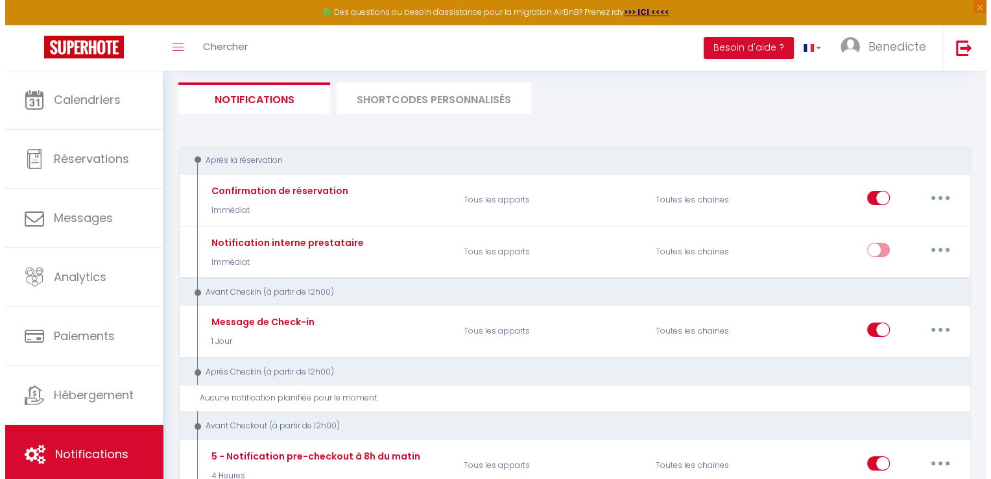
scroll to position [94, 0]
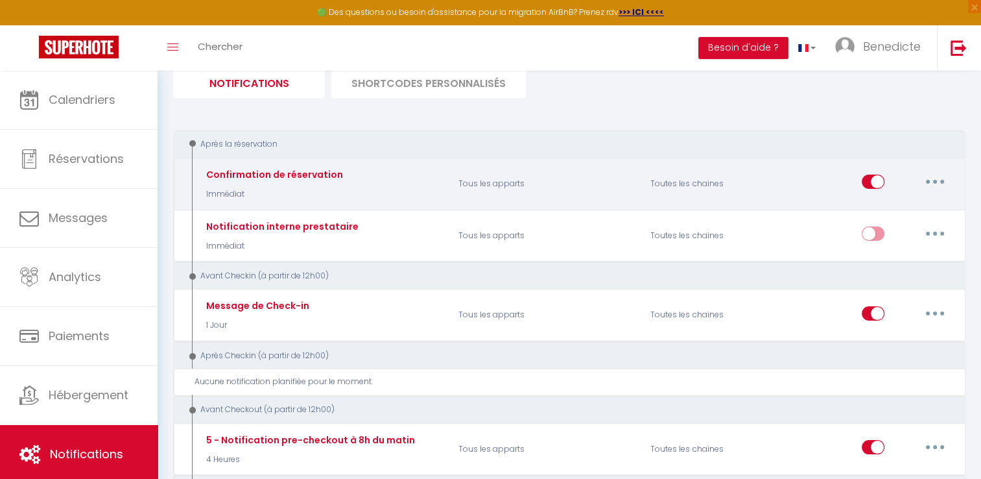
click at [924, 178] on button "button" at bounding box center [935, 181] width 36 height 21
click at [885, 208] on link "Editer" at bounding box center [902, 211] width 96 height 22
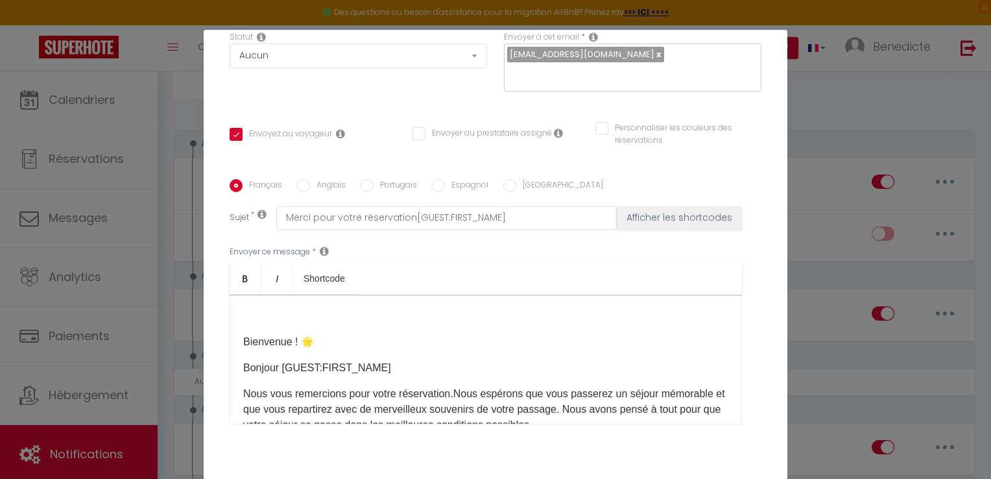
scroll to position [0, 0]
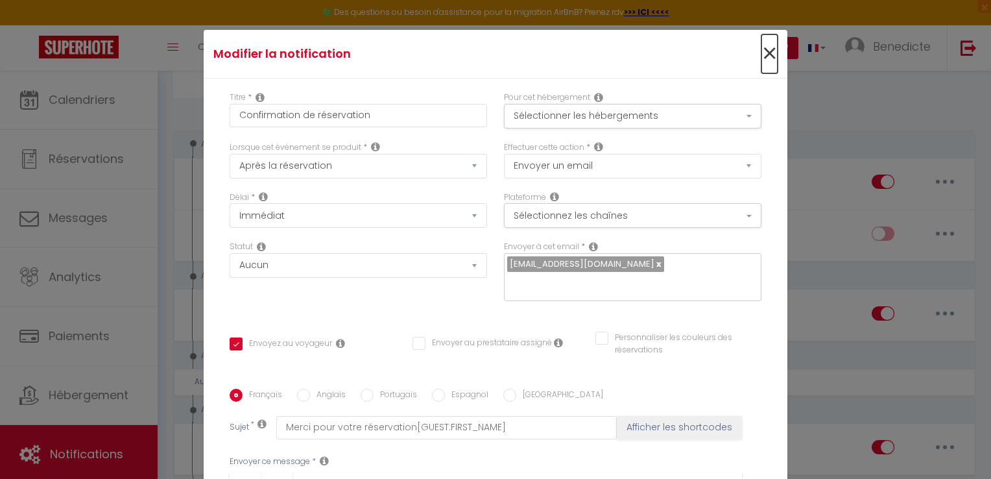
click at [761, 51] on span "×" at bounding box center [769, 53] width 16 height 39
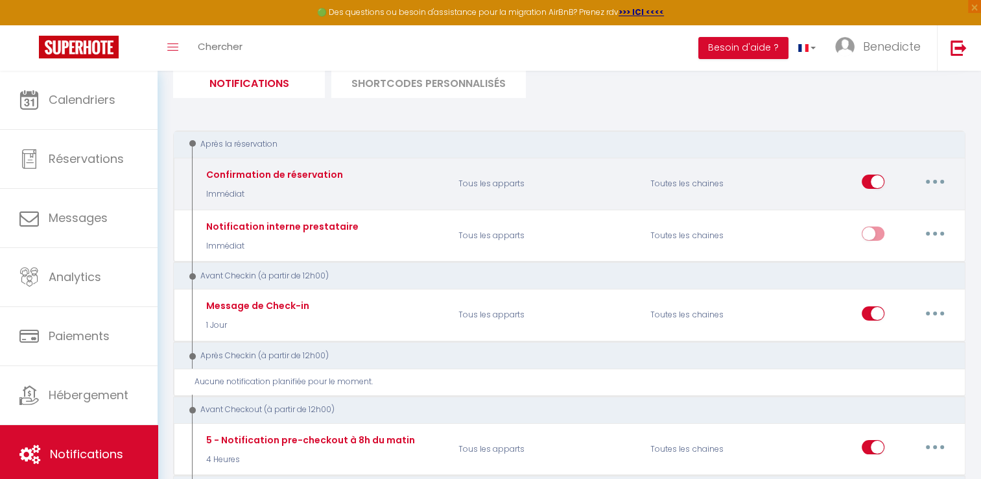
click at [930, 184] on button "button" at bounding box center [935, 181] width 36 height 21
click at [872, 211] on link "Editer" at bounding box center [902, 211] width 96 height 22
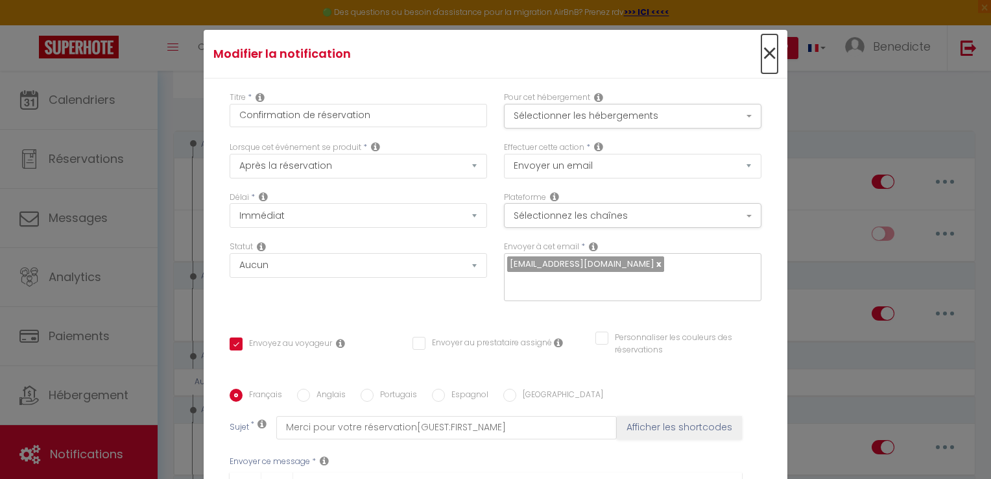
click at [761, 61] on span "×" at bounding box center [769, 53] width 16 height 39
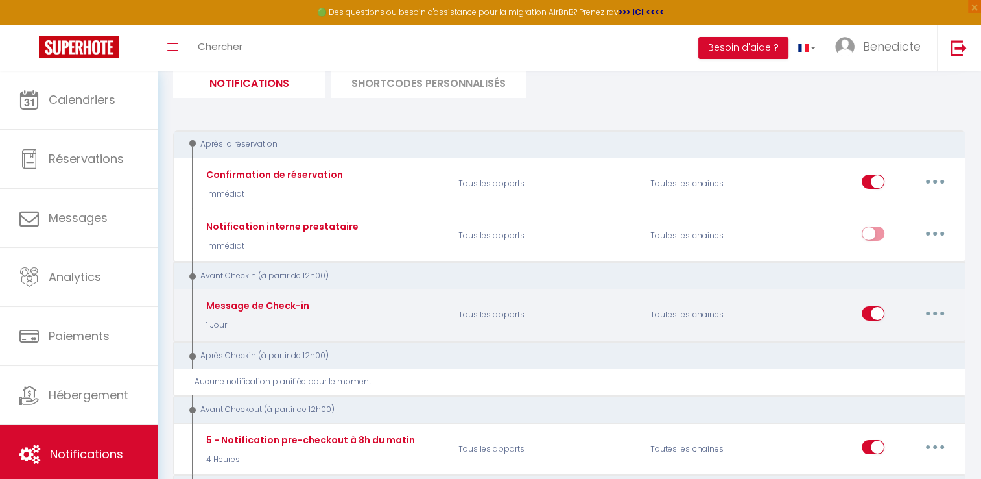
click at [938, 314] on button "button" at bounding box center [935, 313] width 36 height 21
click at [874, 339] on link "Editer" at bounding box center [902, 342] width 96 height 22
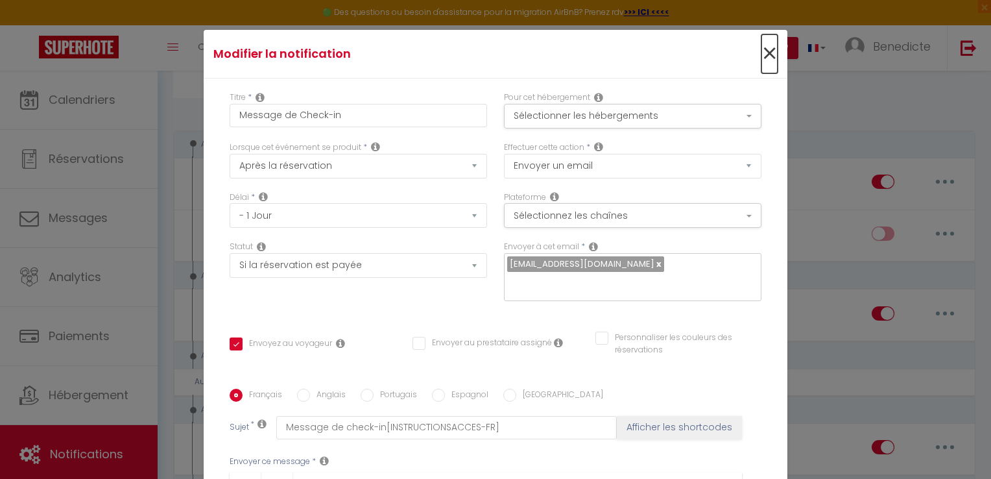
click at [761, 51] on span "×" at bounding box center [769, 53] width 16 height 39
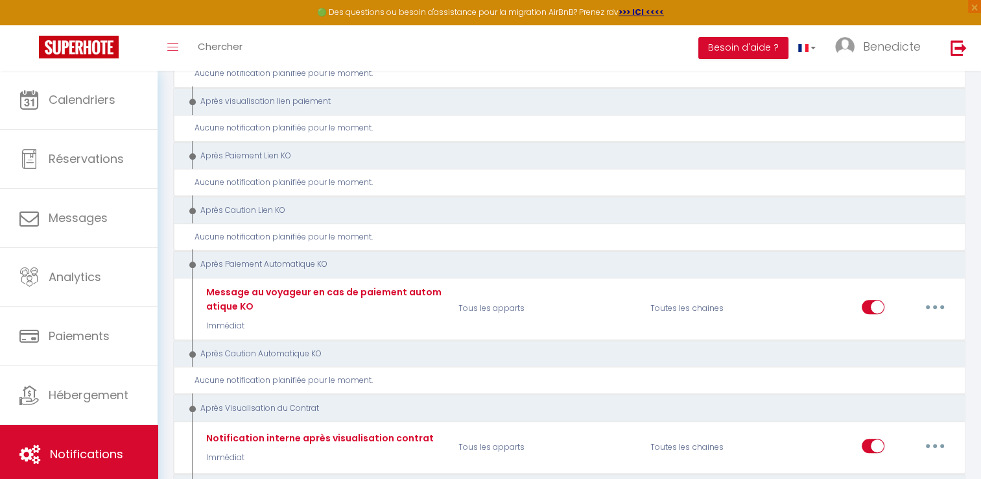
scroll to position [846, 0]
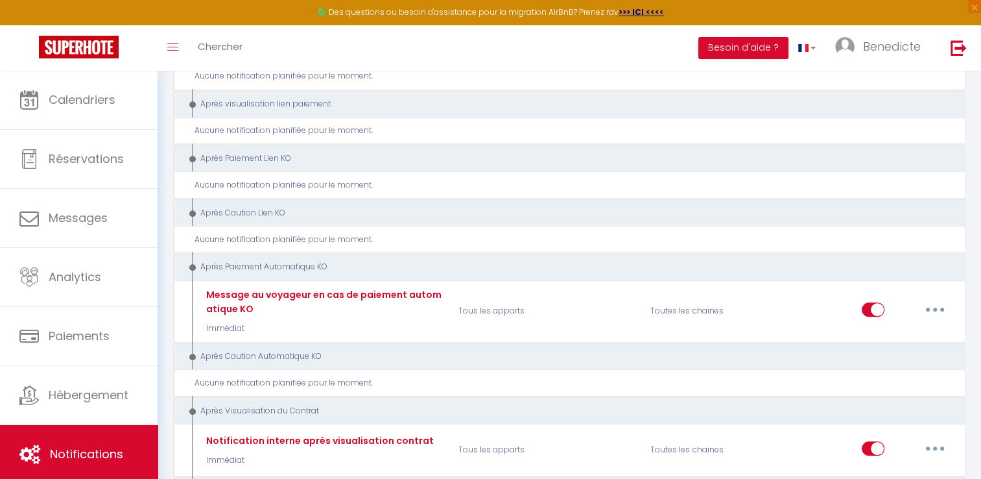
click at [195, 264] on div at bounding box center [192, 267] width 6 height 6
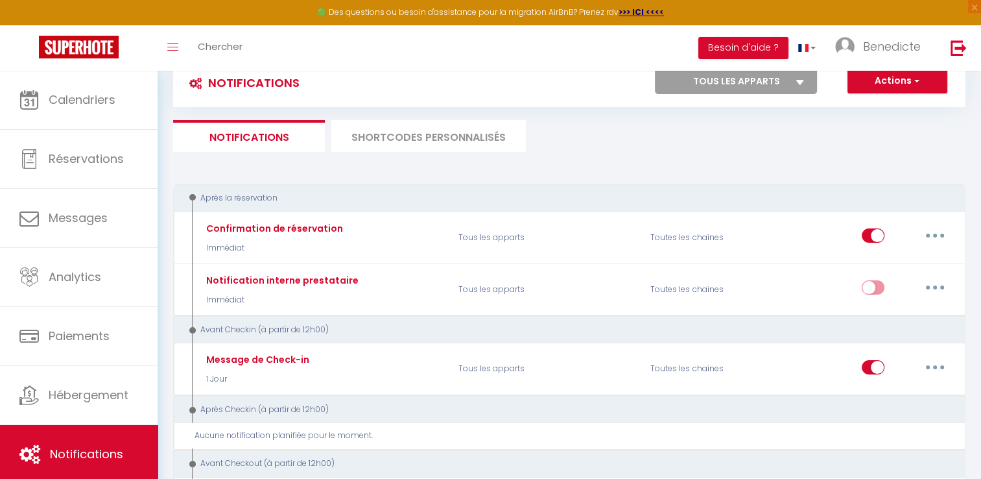
scroll to position [0, 0]
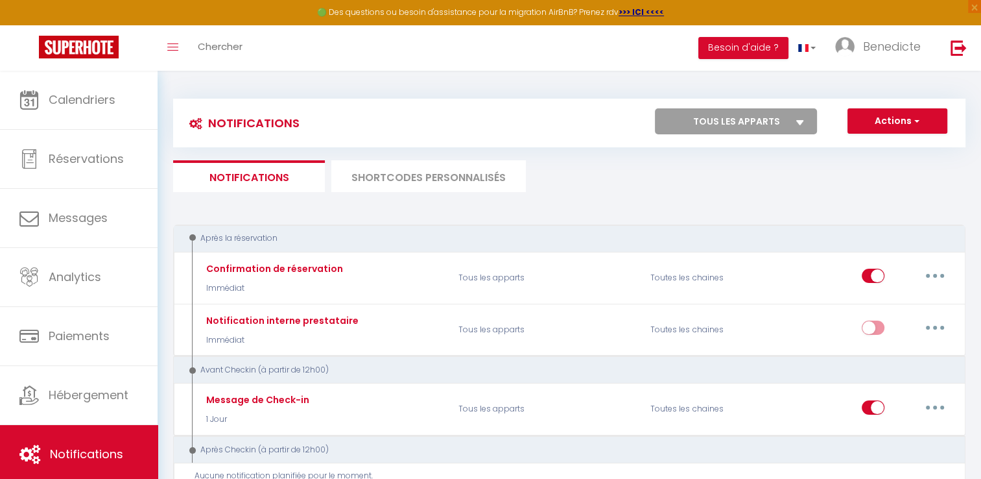
click at [448, 189] on li "SHORTCODES PERSONNALISÉS" at bounding box center [428, 176] width 195 height 32
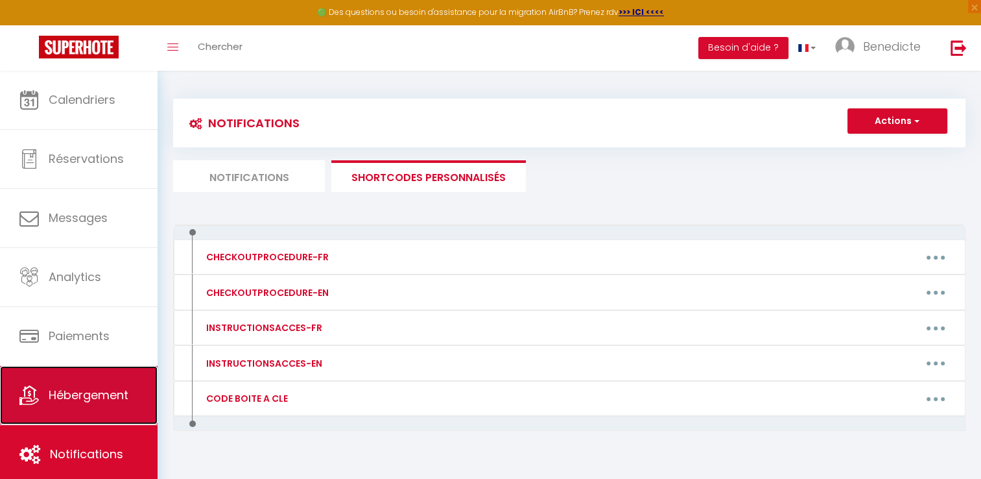
click at [119, 374] on link "Hébergement" at bounding box center [79, 395] width 158 height 58
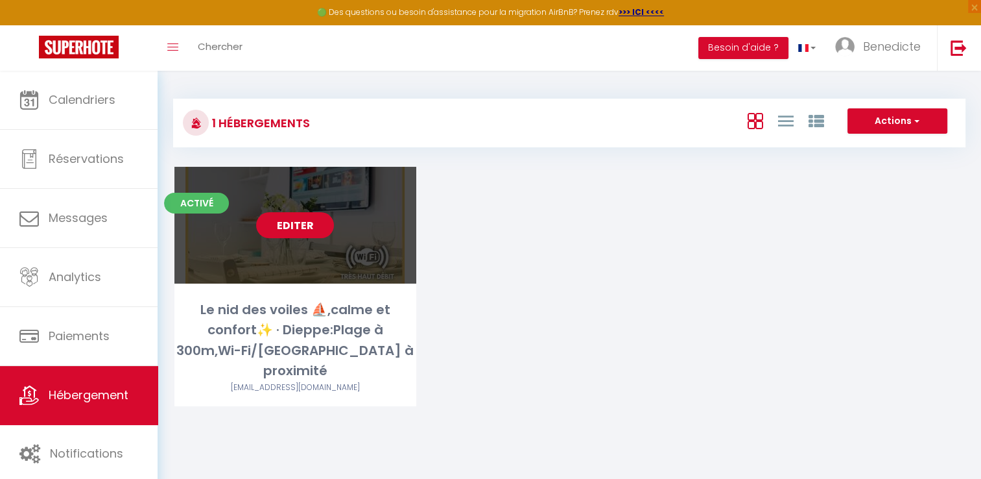
click at [291, 229] on link "Editer" at bounding box center [295, 225] width 78 height 26
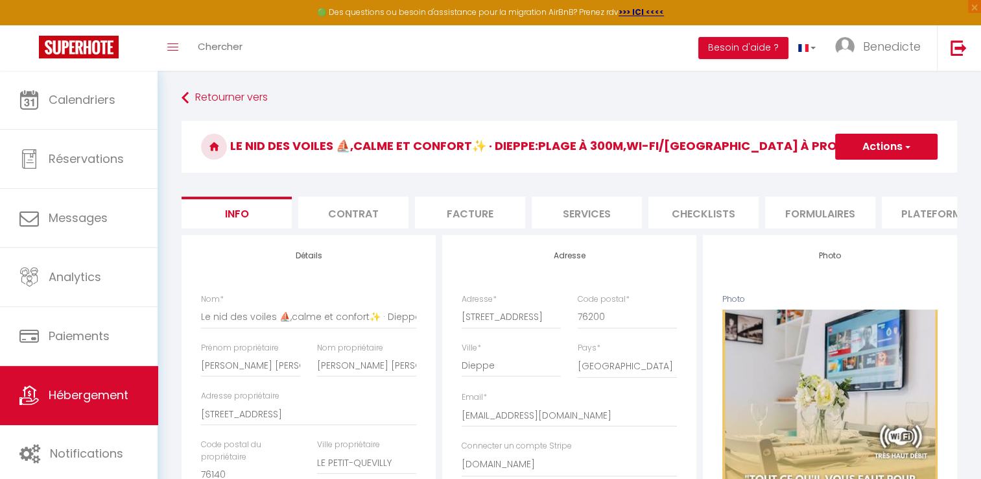
click at [931, 213] on li "Plateformes" at bounding box center [937, 213] width 110 height 32
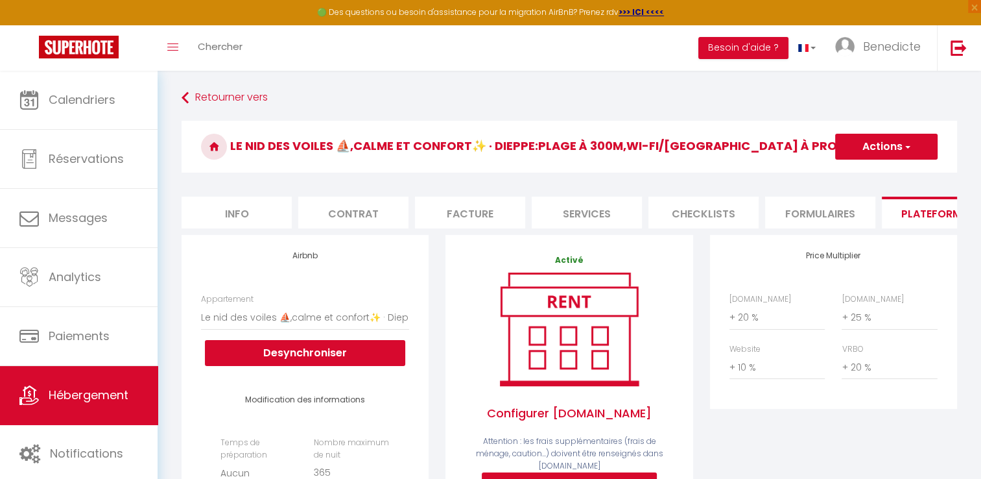
click at [950, 226] on li "Plateformes" at bounding box center [937, 213] width 110 height 32
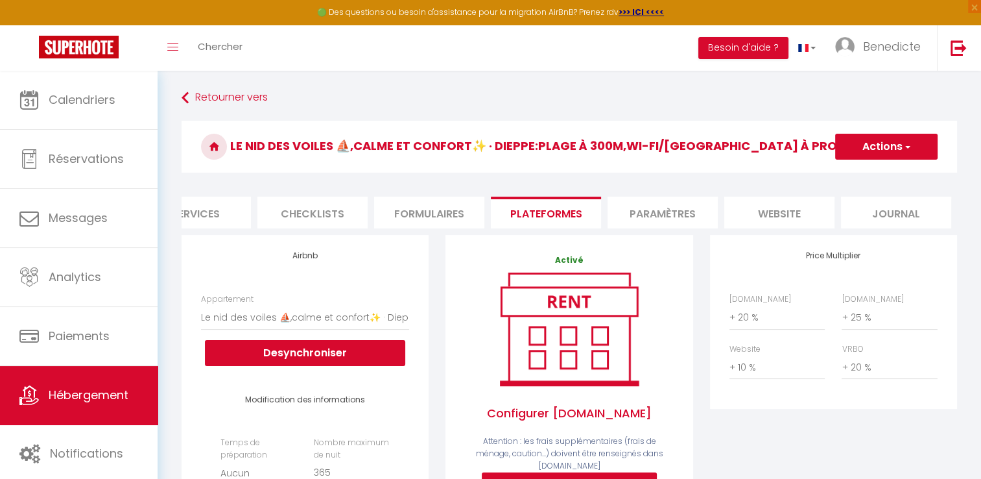
scroll to position [0, 392]
click at [816, 219] on li "website" at bounding box center [779, 213] width 110 height 32
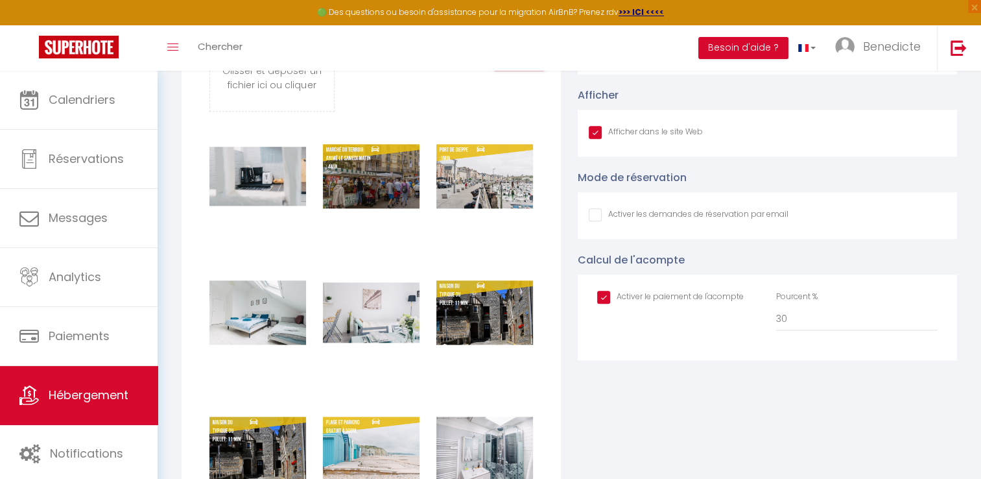
scroll to position [1479, 0]
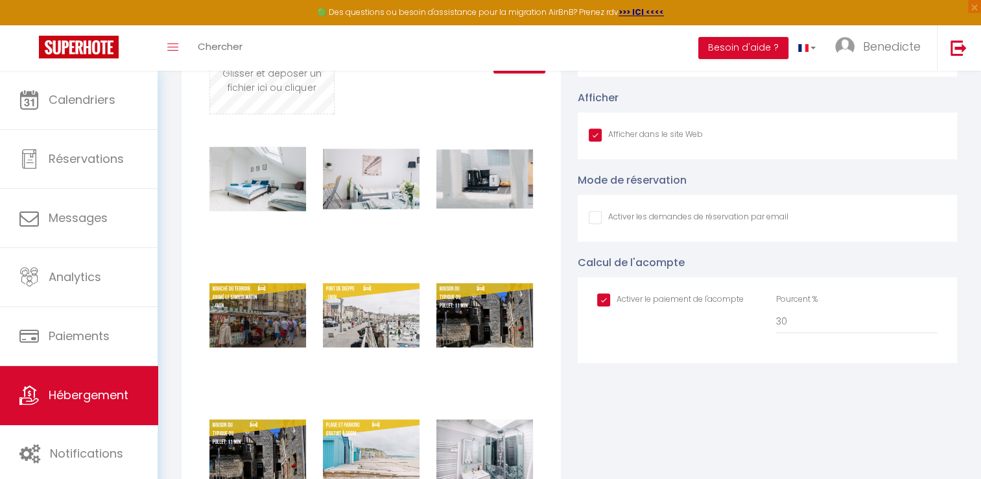
click at [301, 95] on input "file" at bounding box center [271, 62] width 123 height 102
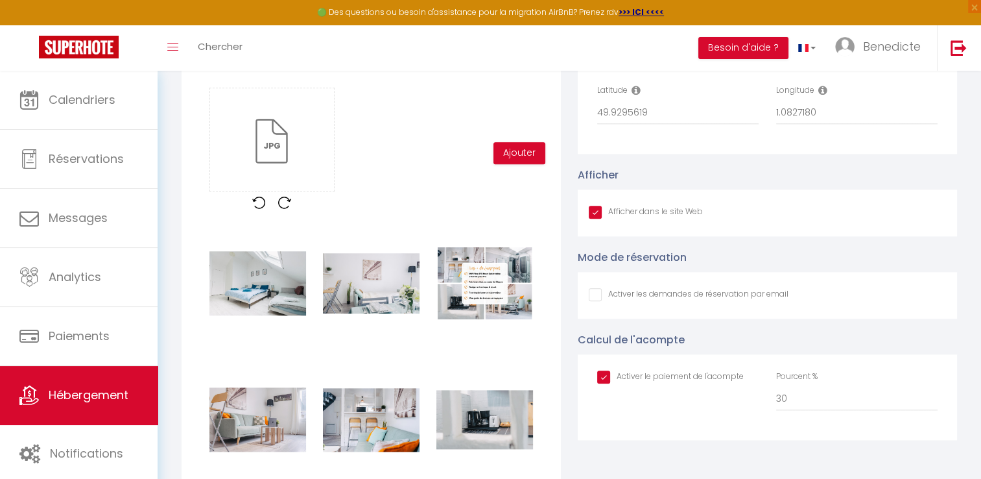
scroll to position [1398, 0]
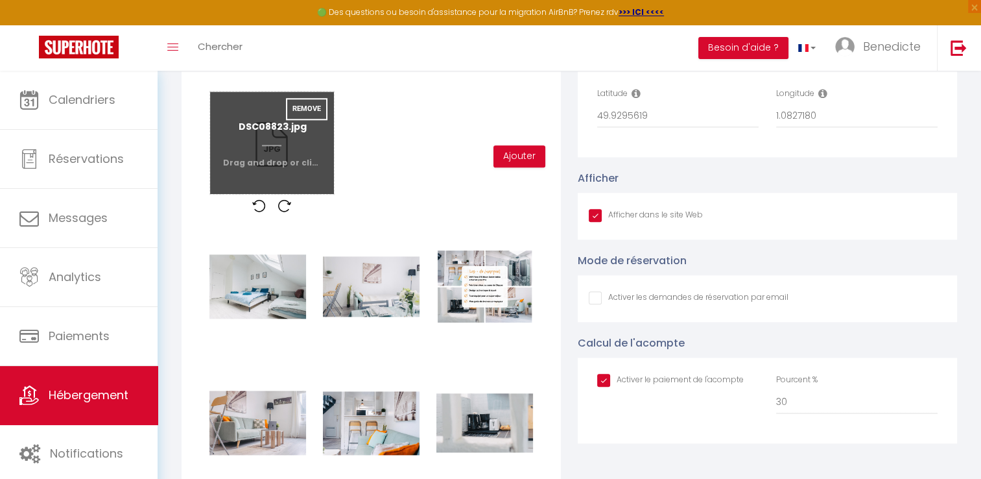
click at [285, 149] on input "file" at bounding box center [271, 142] width 123 height 102
click at [304, 116] on button "Remove" at bounding box center [307, 109] width 42 height 22
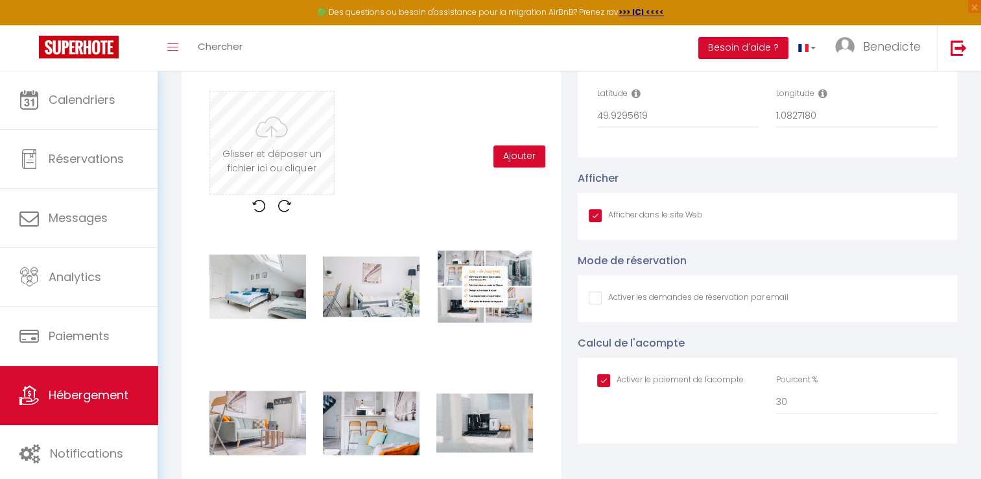
click at [260, 156] on input "file" at bounding box center [271, 142] width 123 height 102
click at [285, 212] on img at bounding box center [284, 205] width 13 height 13
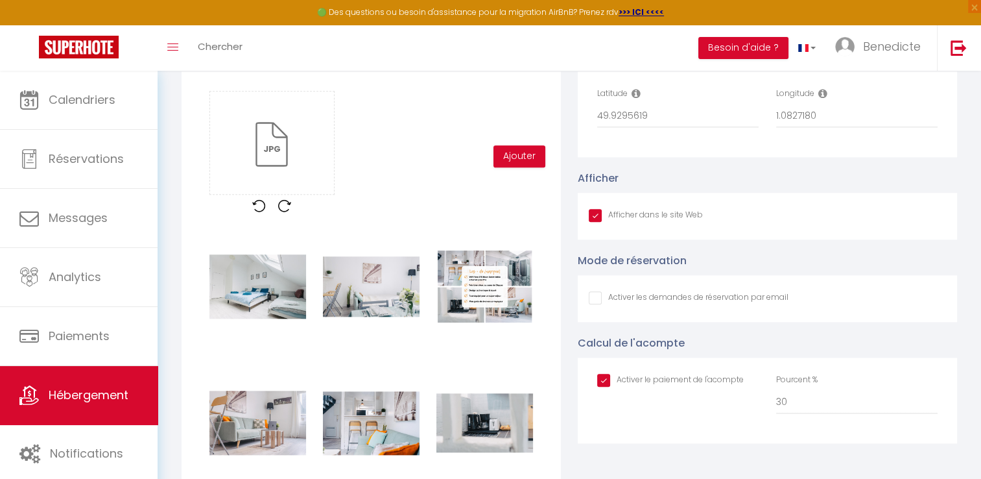
drag, startPoint x: 285, startPoint y: 213, endPoint x: 254, endPoint y: 217, distance: 31.3
click at [254, 212] on div at bounding box center [271, 205] width 125 height 13
click at [254, 212] on img at bounding box center [258, 205] width 13 height 13
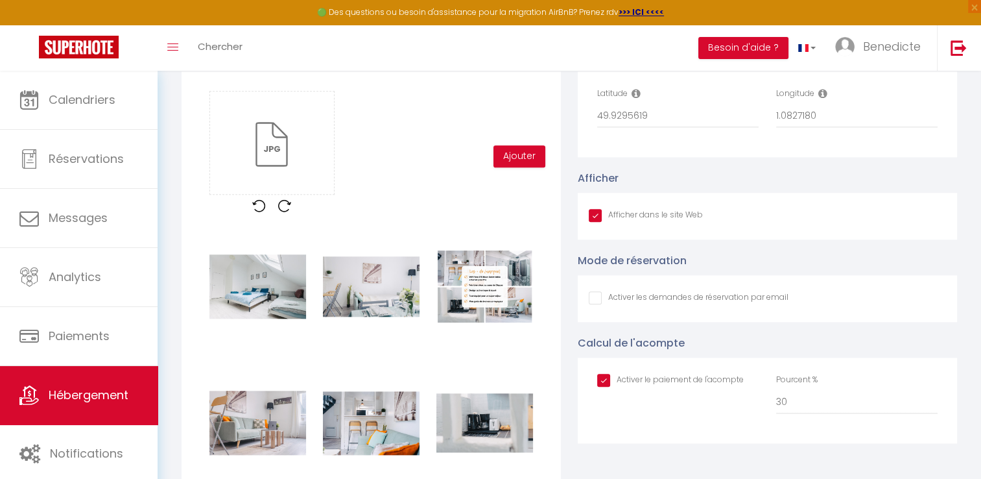
click at [254, 212] on img at bounding box center [258, 205] width 13 height 13
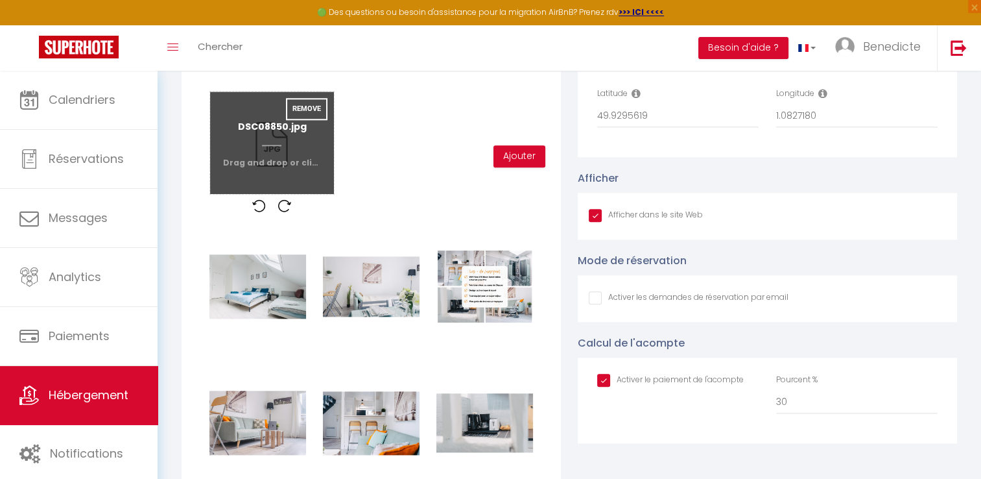
drag, startPoint x: 254, startPoint y: 217, endPoint x: 276, endPoint y: 160, distance: 60.3
click at [276, 160] on div "Glisser et déposer un fichier ici ou cliquer Ooops, something wrong happened. R…" at bounding box center [272, 156] width 142 height 131
click at [276, 160] on input "file" at bounding box center [271, 142] width 123 height 102
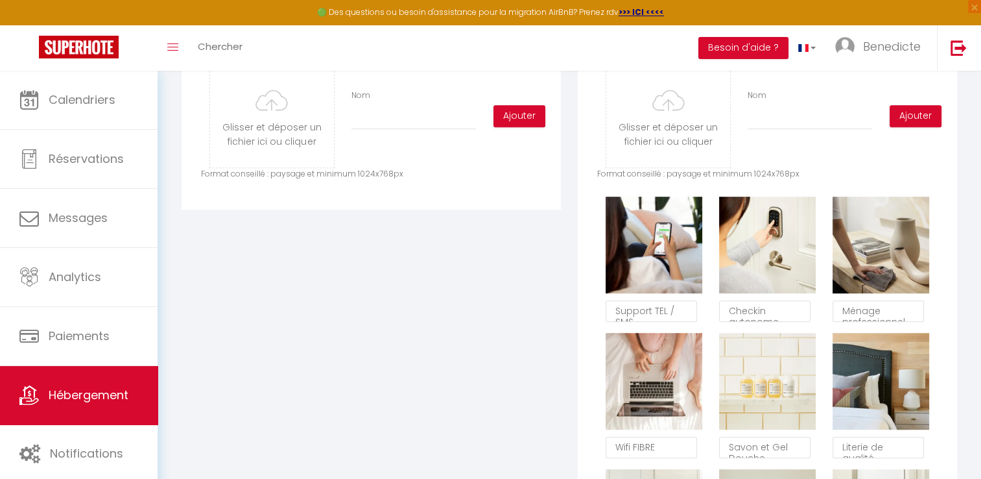
scroll to position [558, 0]
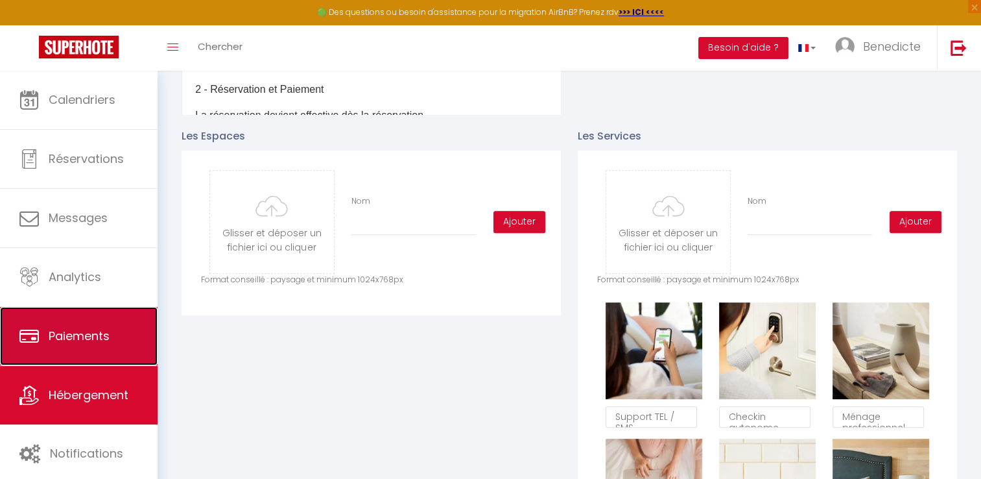
click at [57, 354] on link "Paiements" at bounding box center [79, 336] width 158 height 58
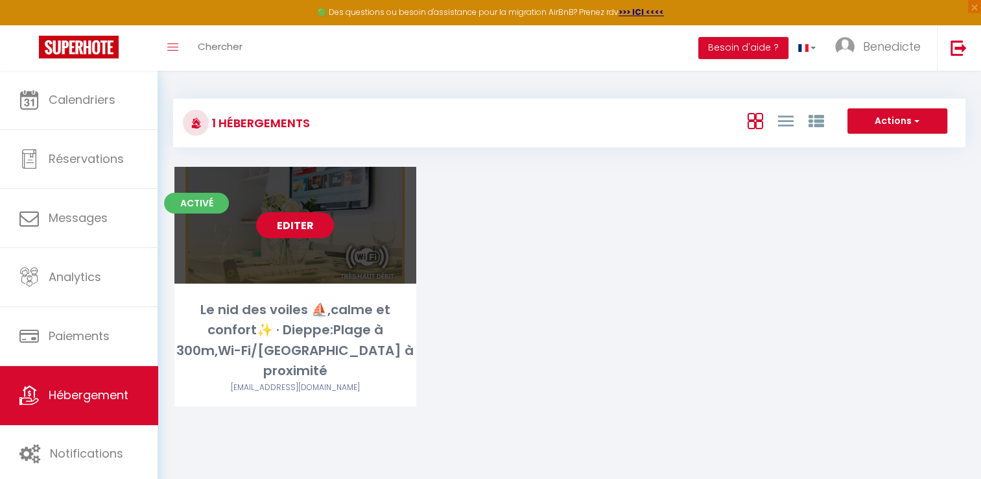
click at [290, 232] on link "Editer" at bounding box center [295, 225] width 78 height 26
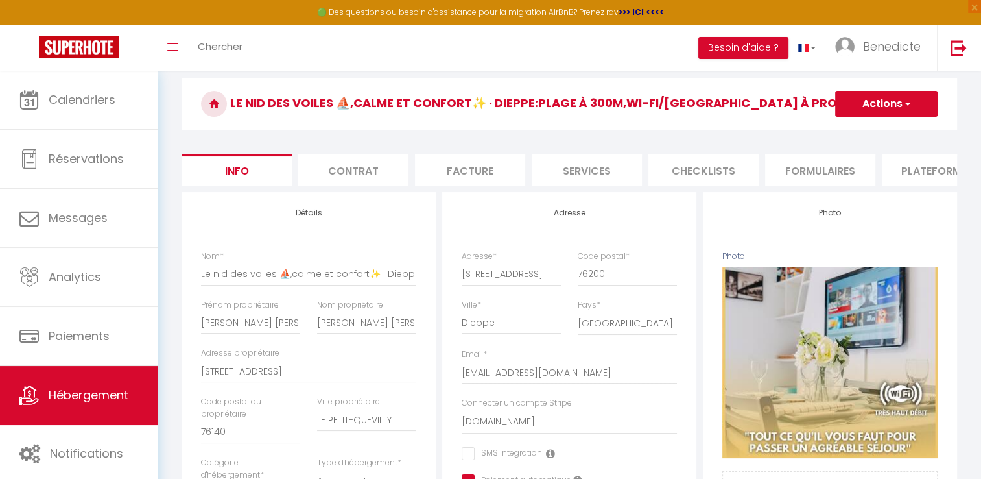
scroll to position [8, 0]
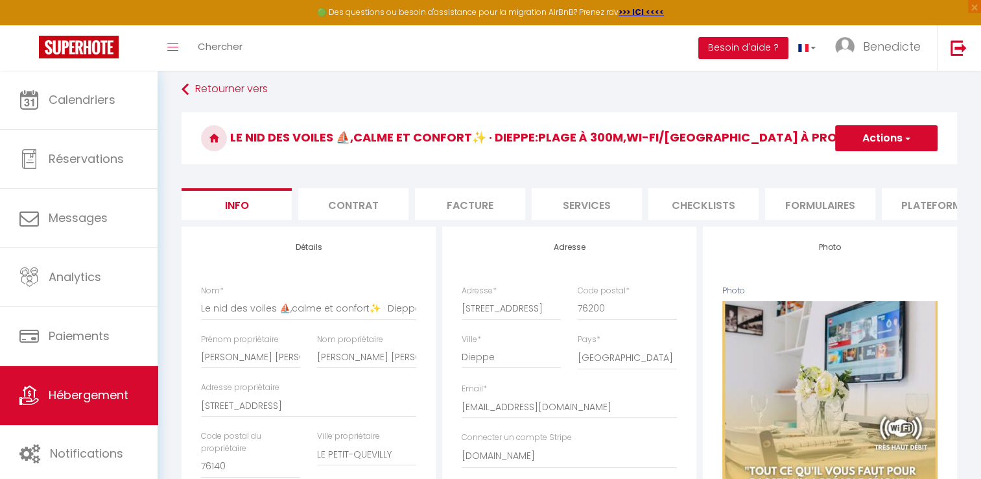
click at [596, 200] on li "Services" at bounding box center [587, 204] width 110 height 32
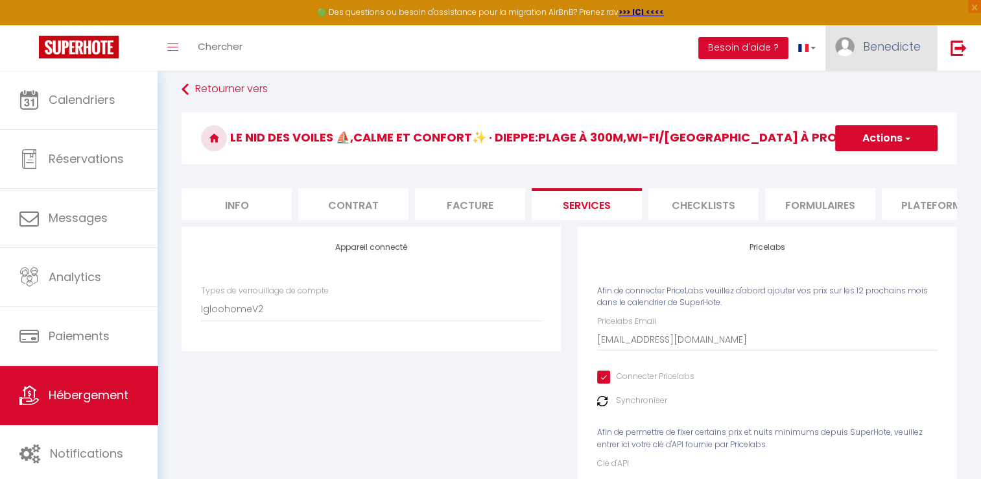
click at [886, 51] on span "Benedicte" at bounding box center [892, 46] width 58 height 16
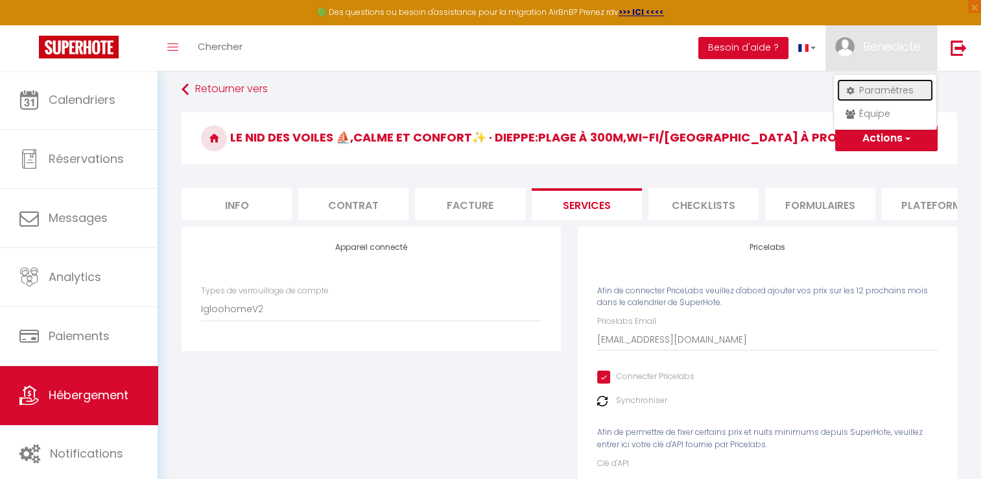
click at [865, 90] on link "Paramètres" at bounding box center [885, 90] width 96 height 22
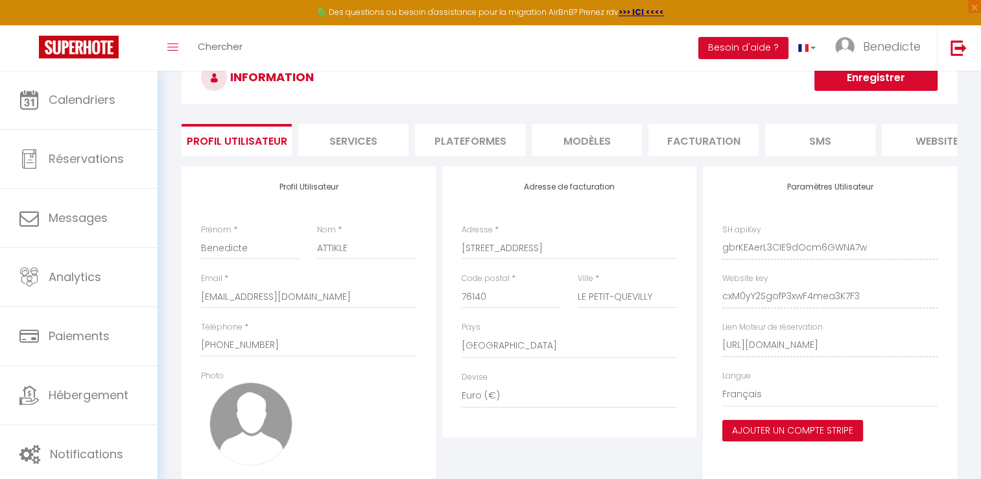
scroll to position [158, 0]
